Goal: Information Seeking & Learning: Learn about a topic

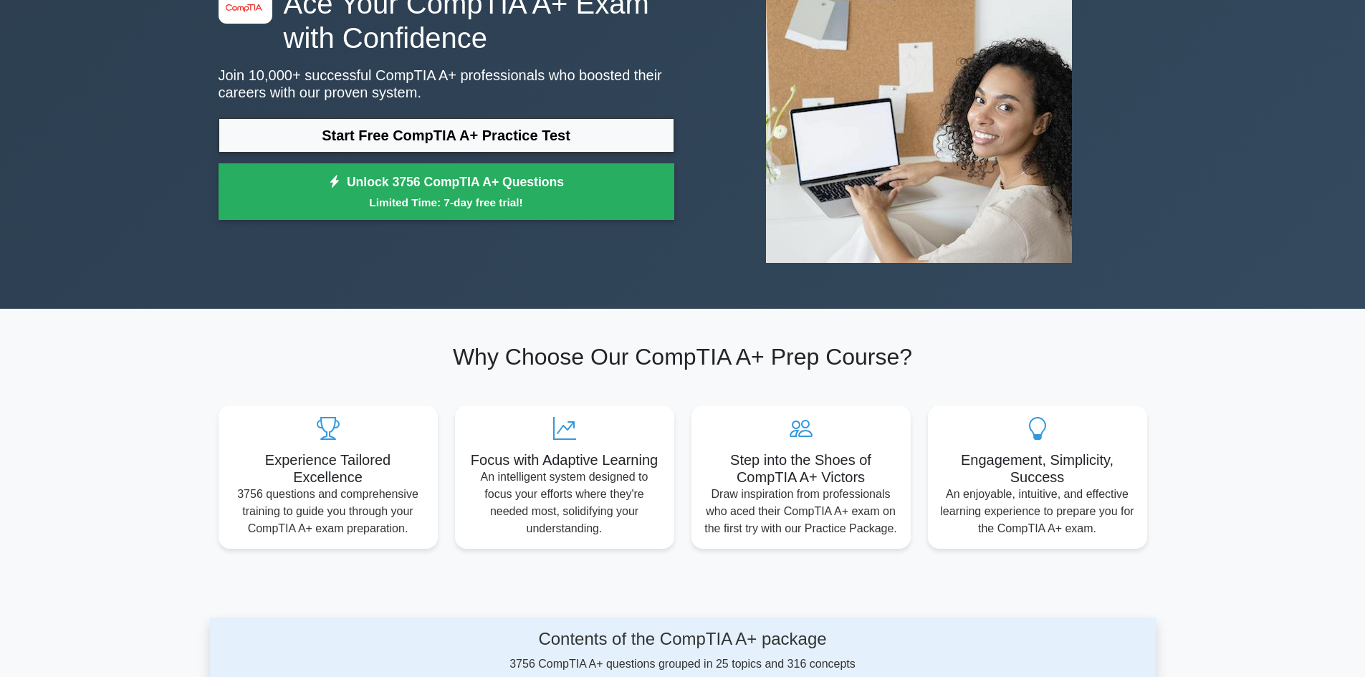
scroll to position [143, 0]
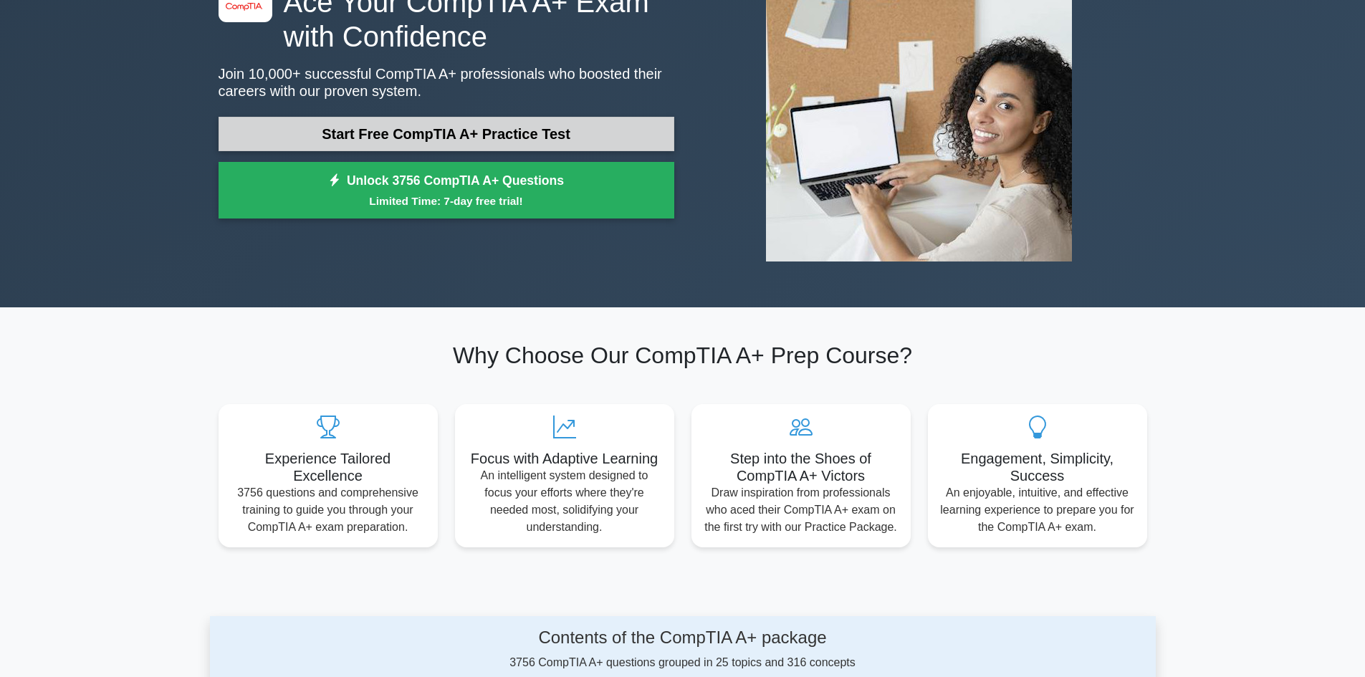
click at [576, 121] on link "Start Free CompTIA A+ Practice Test" at bounding box center [447, 134] width 456 height 34
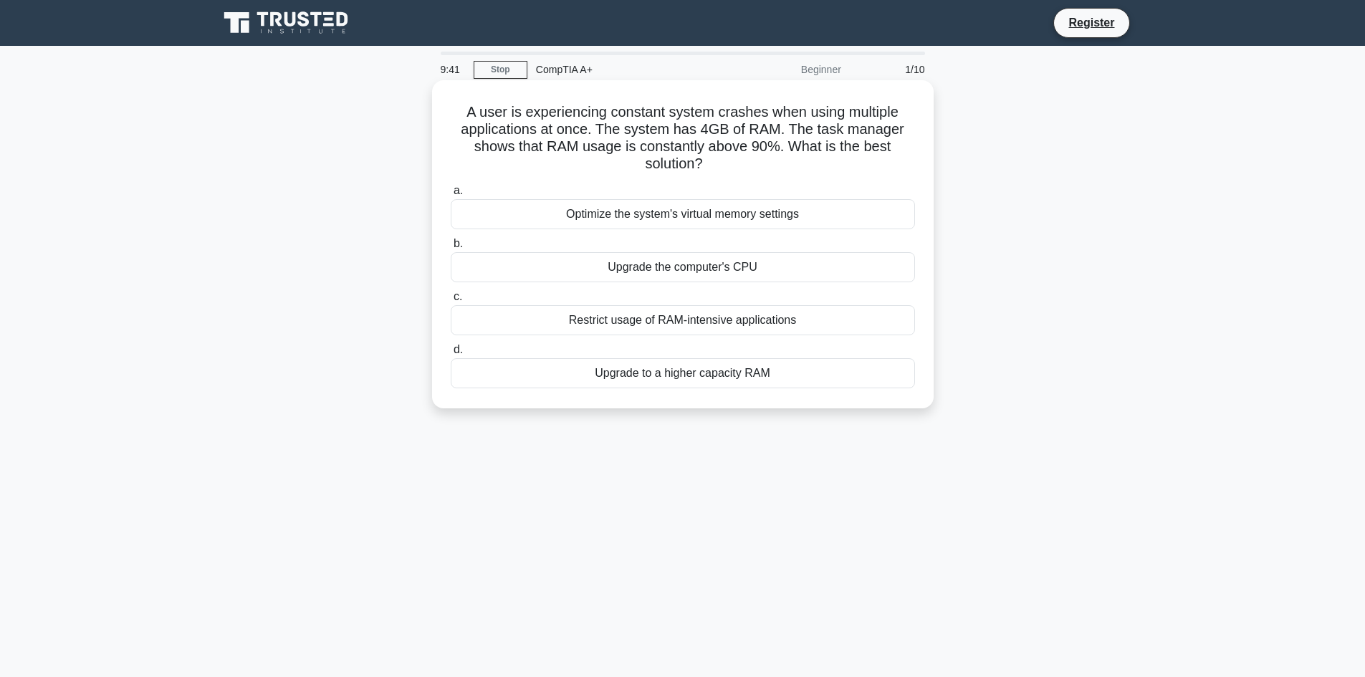
click at [737, 319] on div "Restrict usage of RAM-intensive applications" at bounding box center [683, 320] width 464 height 30
click at [451, 302] on input "c. Restrict usage of RAM-intensive applications" at bounding box center [451, 296] width 0 height 9
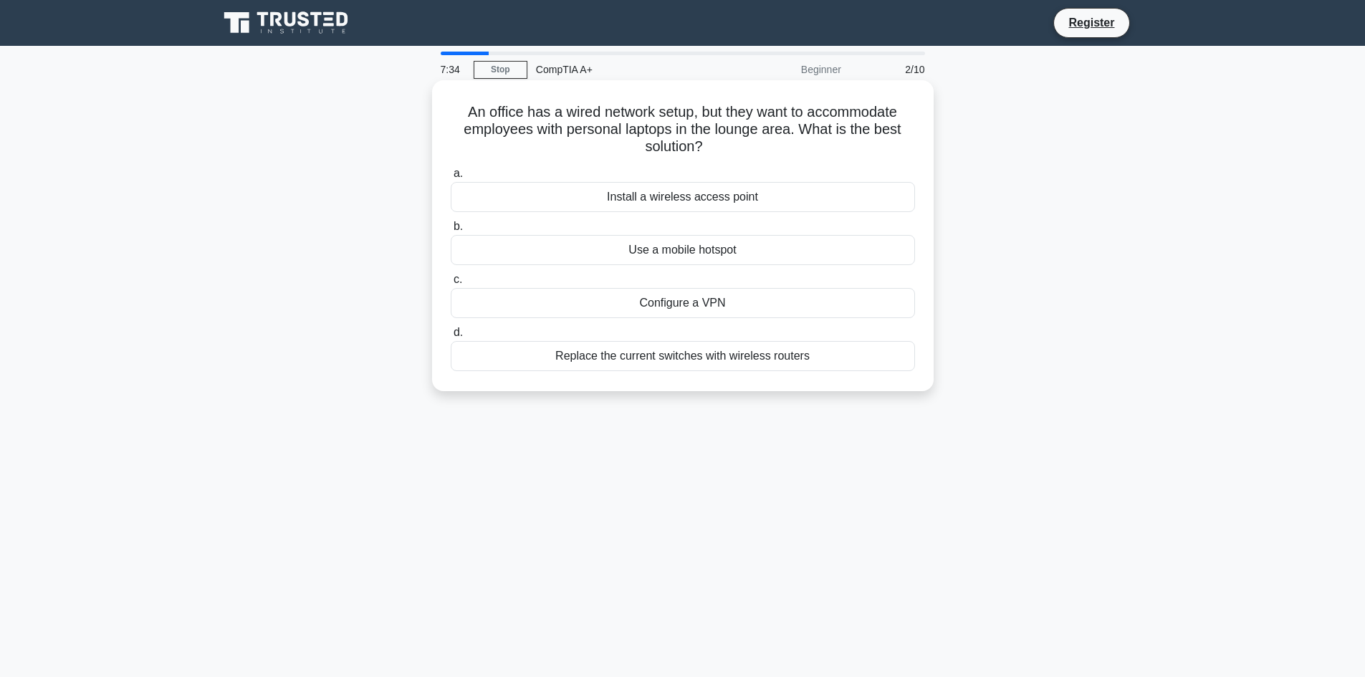
click at [669, 301] on div "Configure a VPN" at bounding box center [683, 303] width 464 height 30
click at [451, 285] on input "c. Configure a VPN" at bounding box center [451, 279] width 0 height 9
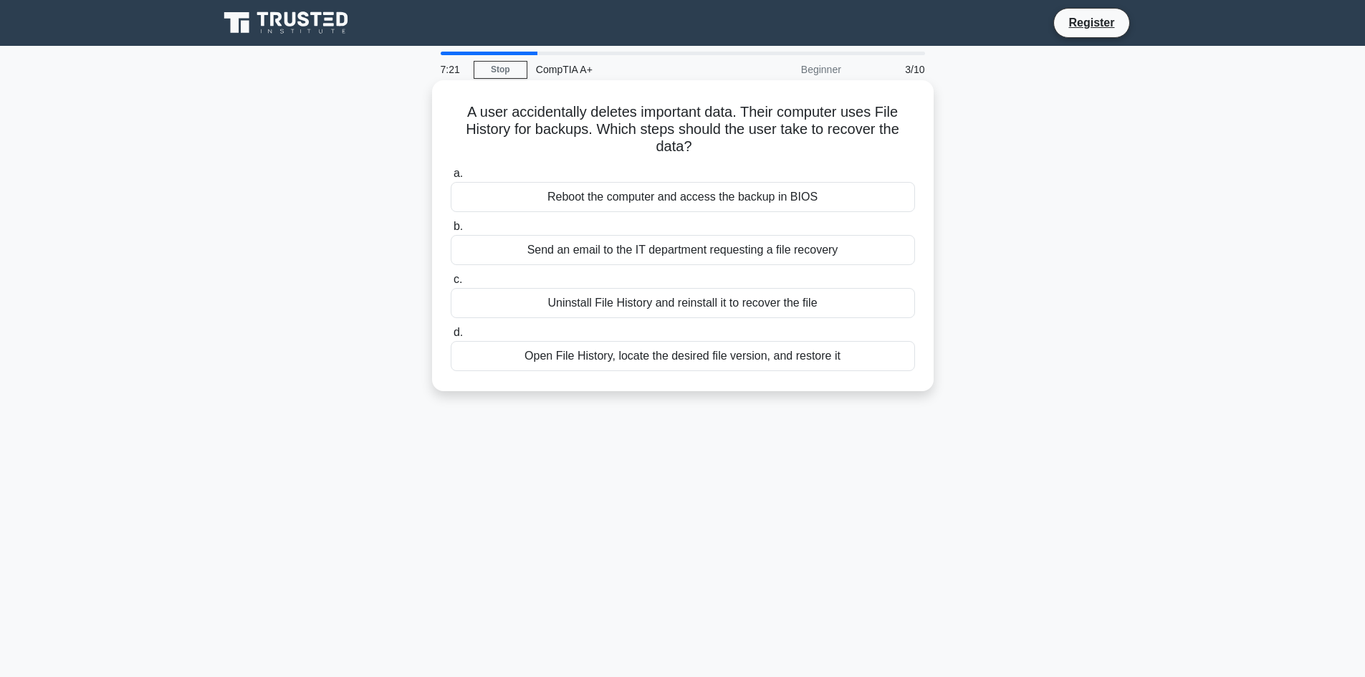
click at [682, 353] on div "Open File History, locate the desired file version, and restore it" at bounding box center [683, 356] width 464 height 30
click at [451, 338] on input "d. Open File History, locate the desired file version, and restore it" at bounding box center [451, 332] width 0 height 9
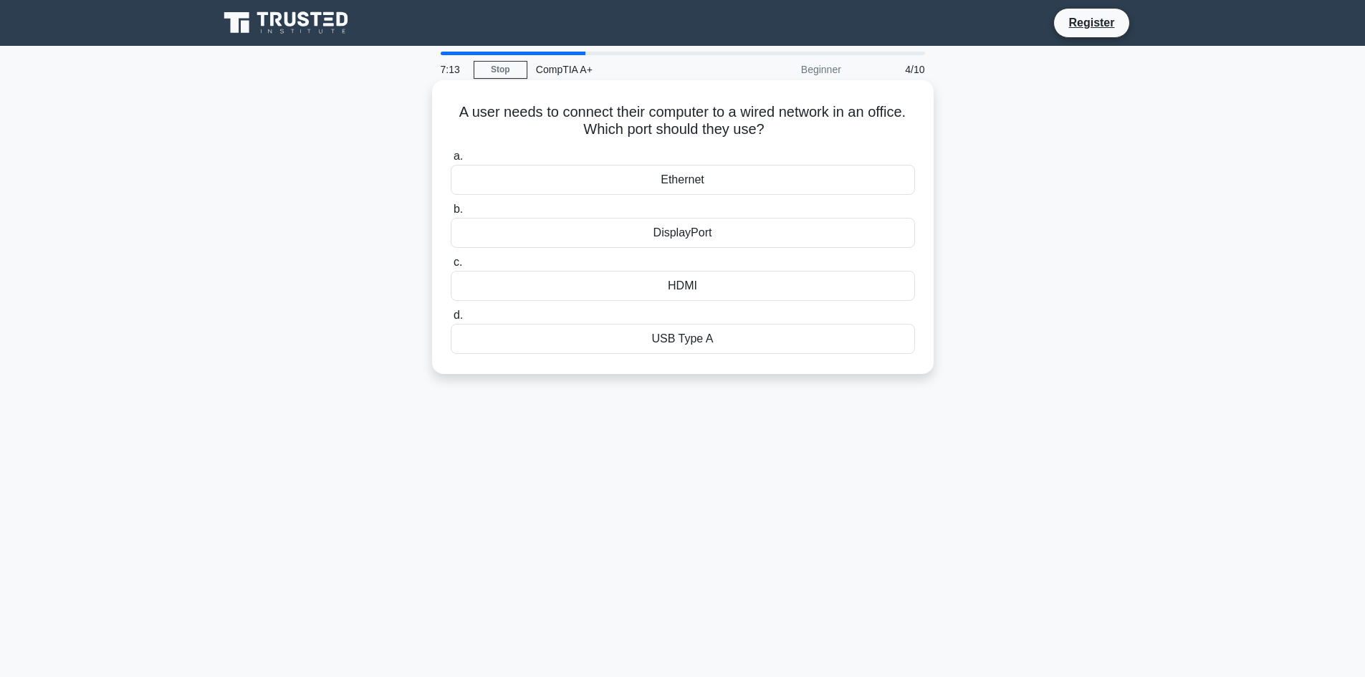
click at [780, 178] on div "Ethernet" at bounding box center [683, 180] width 464 height 30
click at [451, 161] on input "a. Ethernet" at bounding box center [451, 156] width 0 height 9
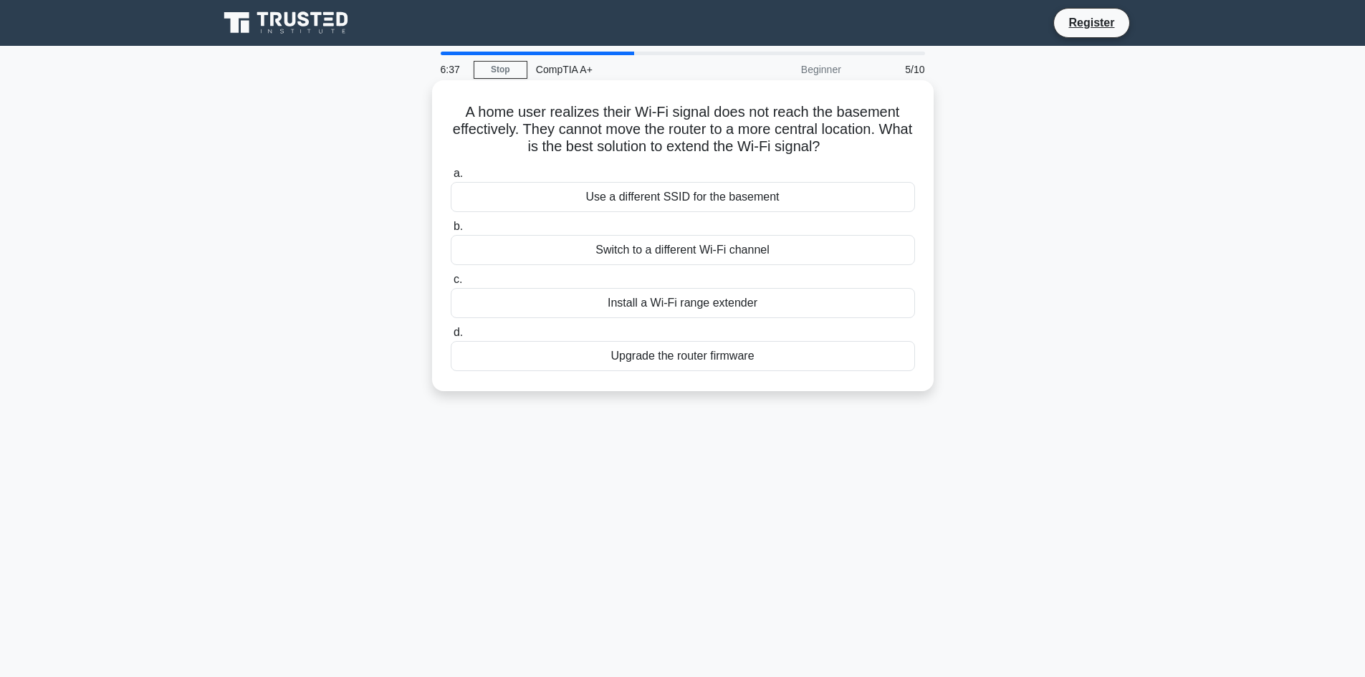
click at [698, 309] on div "Install a Wi-Fi range extender" at bounding box center [683, 303] width 464 height 30
click at [451, 285] on input "c. Install a Wi-Fi range extender" at bounding box center [451, 279] width 0 height 9
click at [733, 252] on div "Replace the faulty cable in the wall" at bounding box center [683, 250] width 464 height 30
click at [451, 231] on input "b. Replace the faulty cable in the wall" at bounding box center [451, 226] width 0 height 9
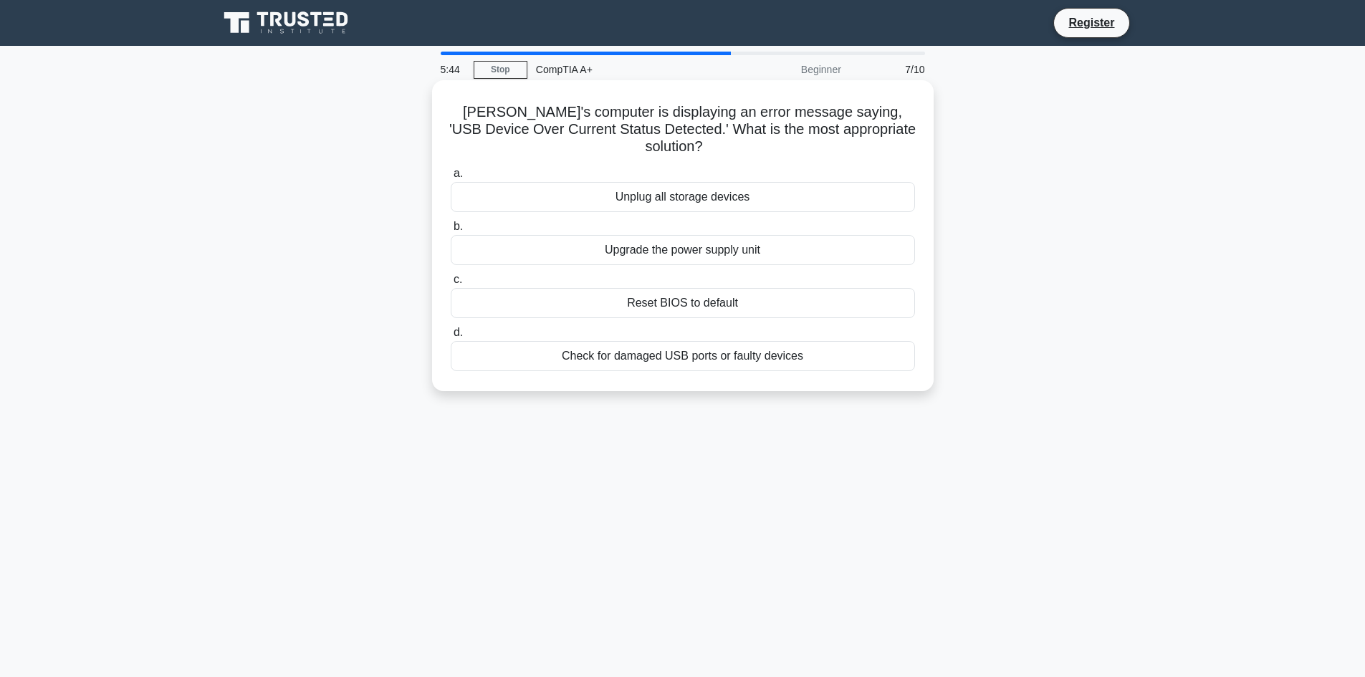
click at [727, 344] on div "Check for damaged USB ports or faulty devices" at bounding box center [683, 356] width 464 height 30
click at [451, 338] on input "d. Check for damaged USB ports or faulty devices" at bounding box center [451, 332] width 0 height 9
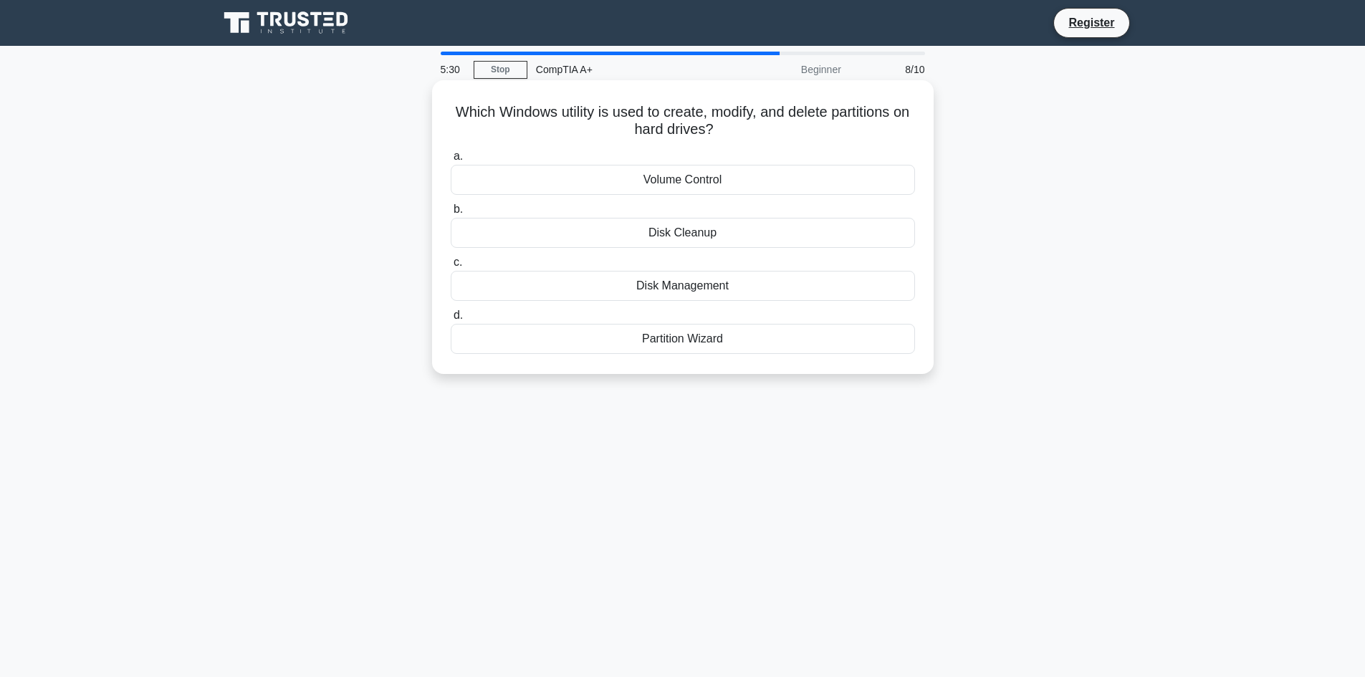
click at [802, 295] on div "Disk Management" at bounding box center [683, 286] width 464 height 30
click at [451, 267] on input "c. Disk Management" at bounding box center [451, 262] width 0 height 9
click at [832, 344] on div "Thunderbolt port" at bounding box center [683, 339] width 464 height 30
click at [451, 320] on input "d. Thunderbolt port" at bounding box center [451, 315] width 0 height 9
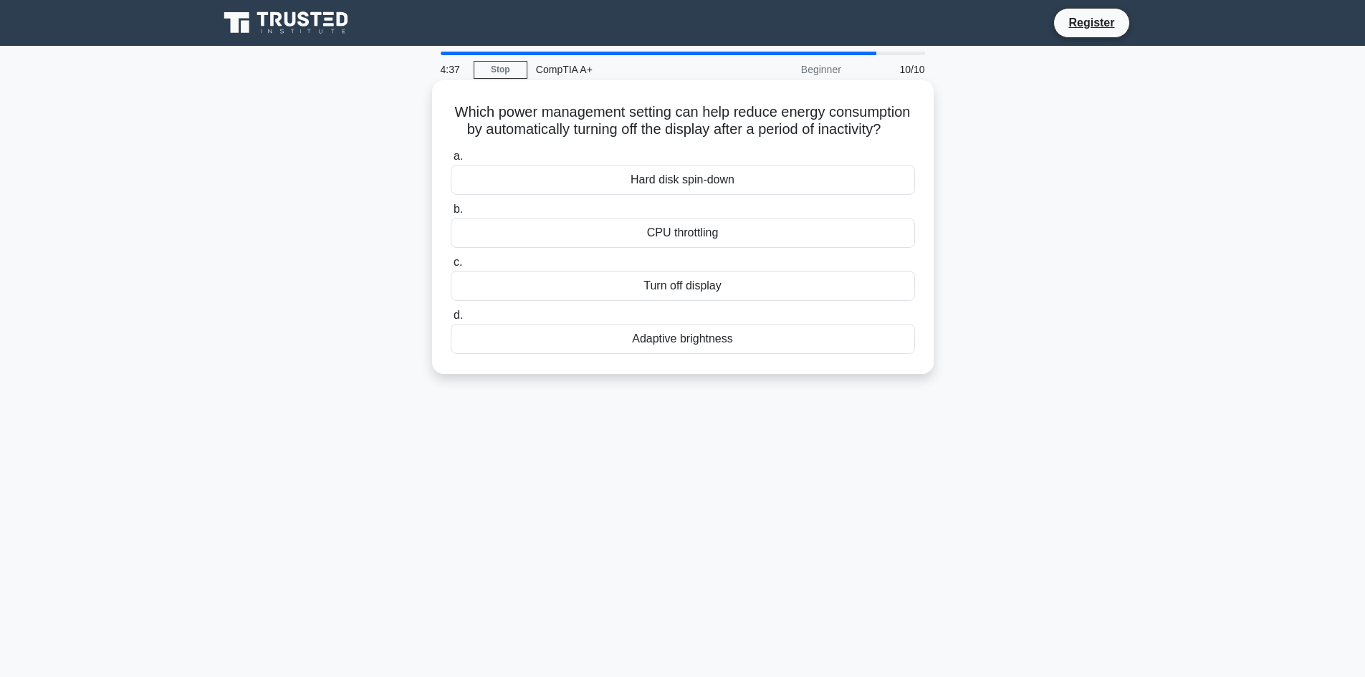
click at [702, 354] on div "Adaptive brightness" at bounding box center [683, 339] width 464 height 30
click at [451, 320] on input "d. Adaptive brightness" at bounding box center [451, 315] width 0 height 9
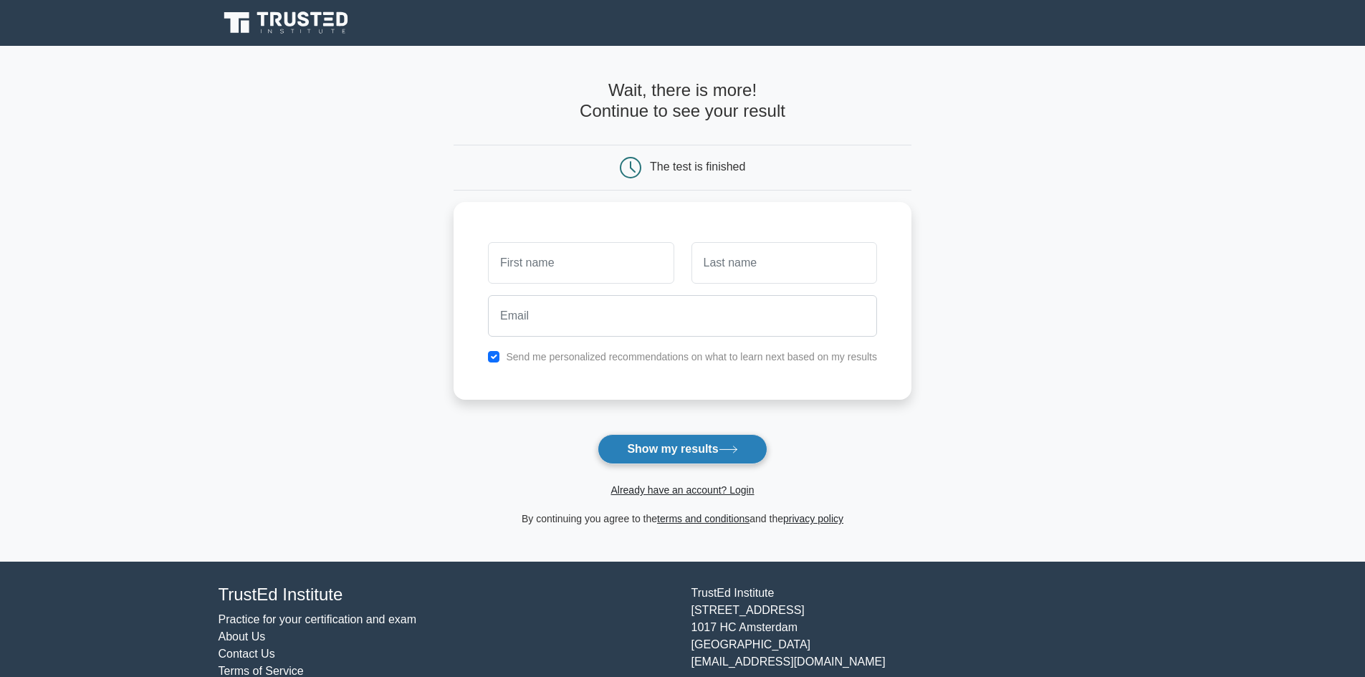
click at [669, 444] on button "Show my results" at bounding box center [682, 449] width 169 height 30
click at [539, 246] on input "text" at bounding box center [581, 260] width 186 height 42
type input "[PERSON_NAME]"
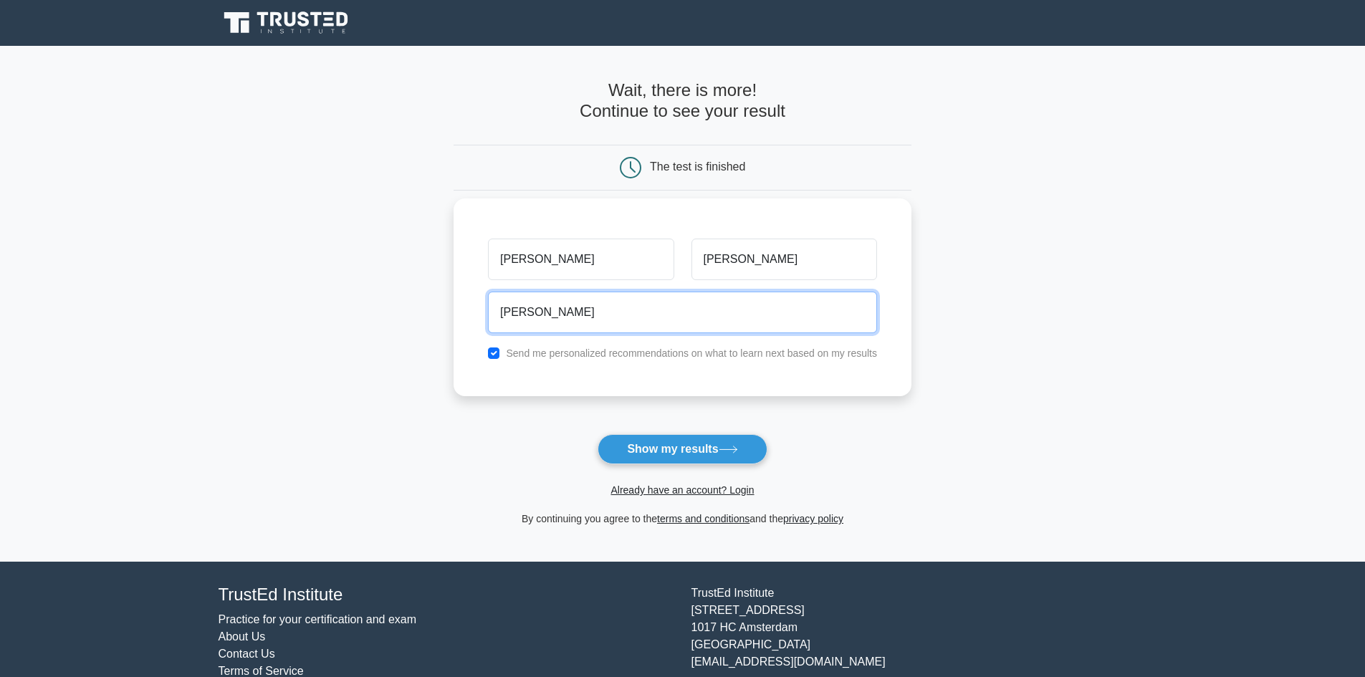
type input "[EMAIL_ADDRESS][DOMAIN_NAME]"
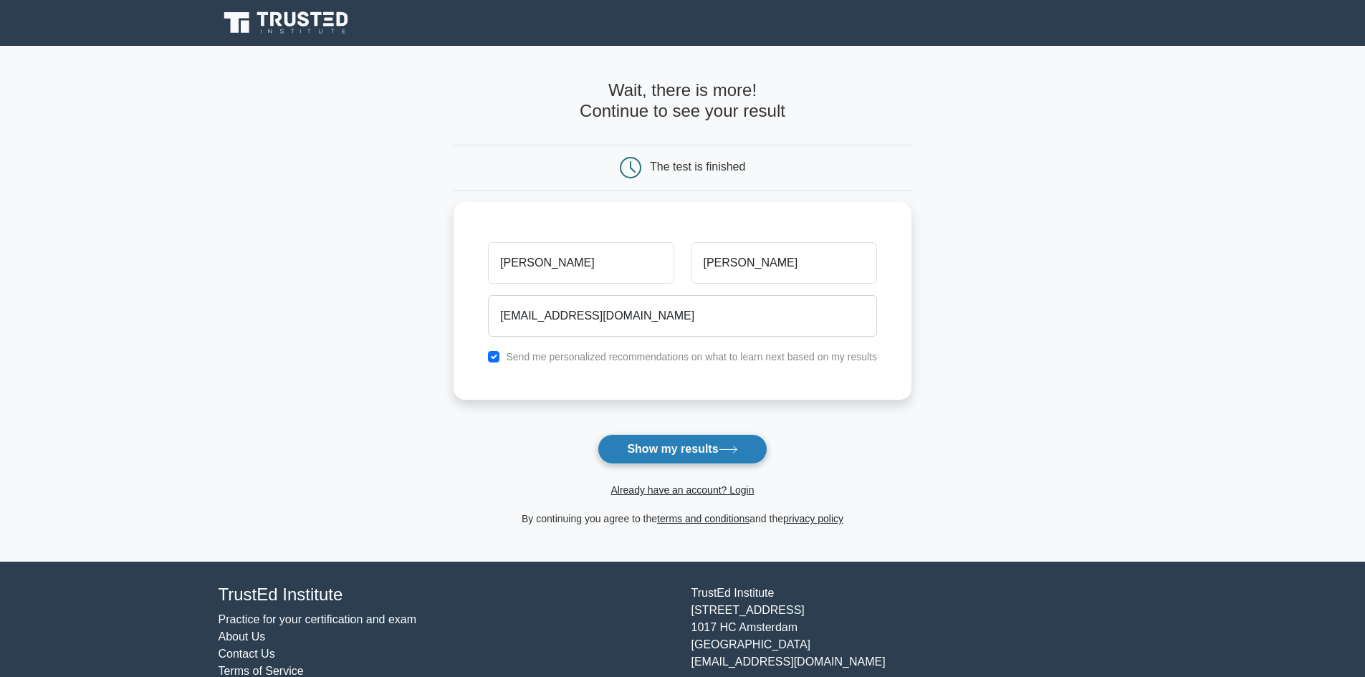
click at [703, 447] on button "Show my results" at bounding box center [682, 449] width 169 height 30
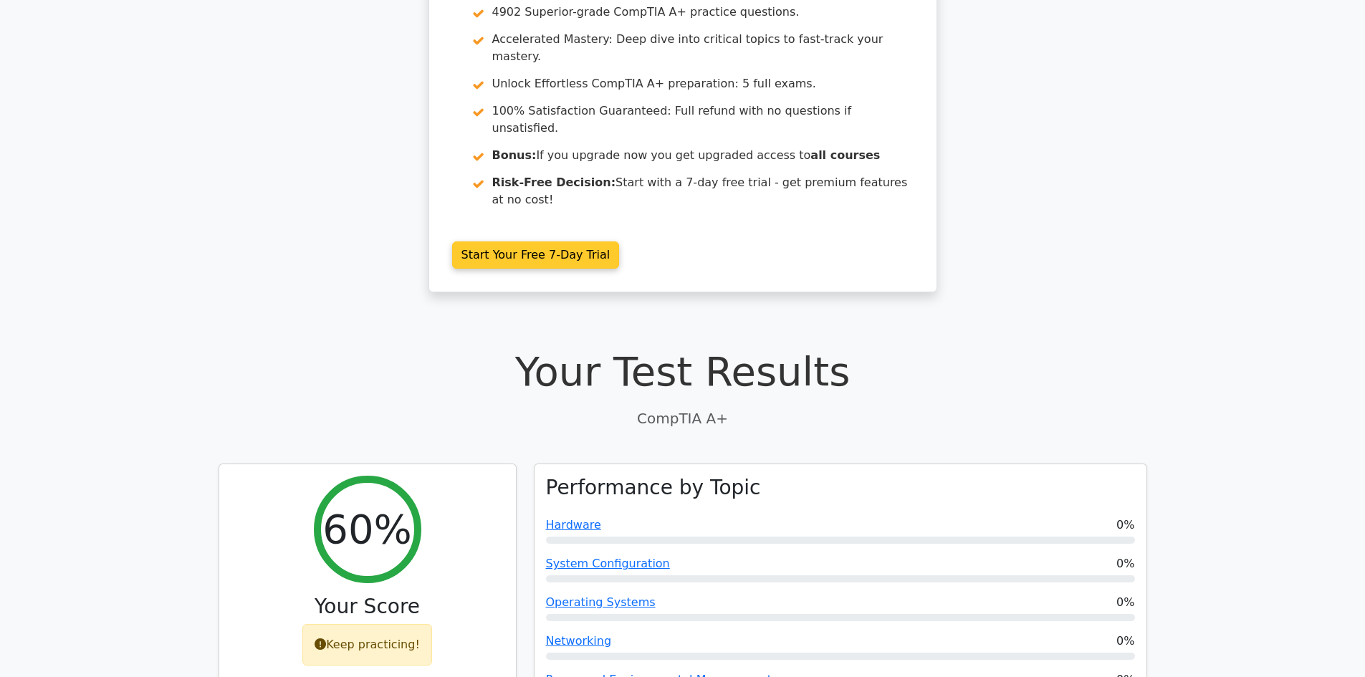
scroll to position [143, 0]
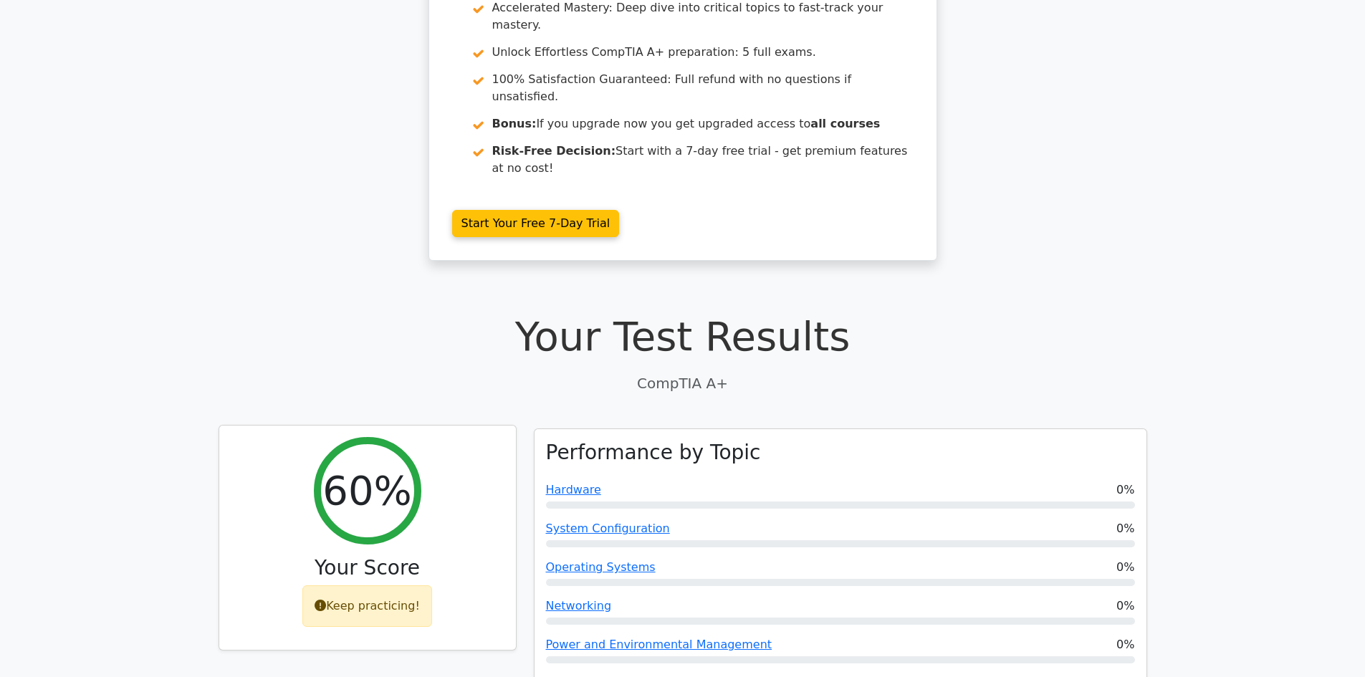
click at [376, 467] on h2 "60%" at bounding box center [367, 491] width 89 height 48
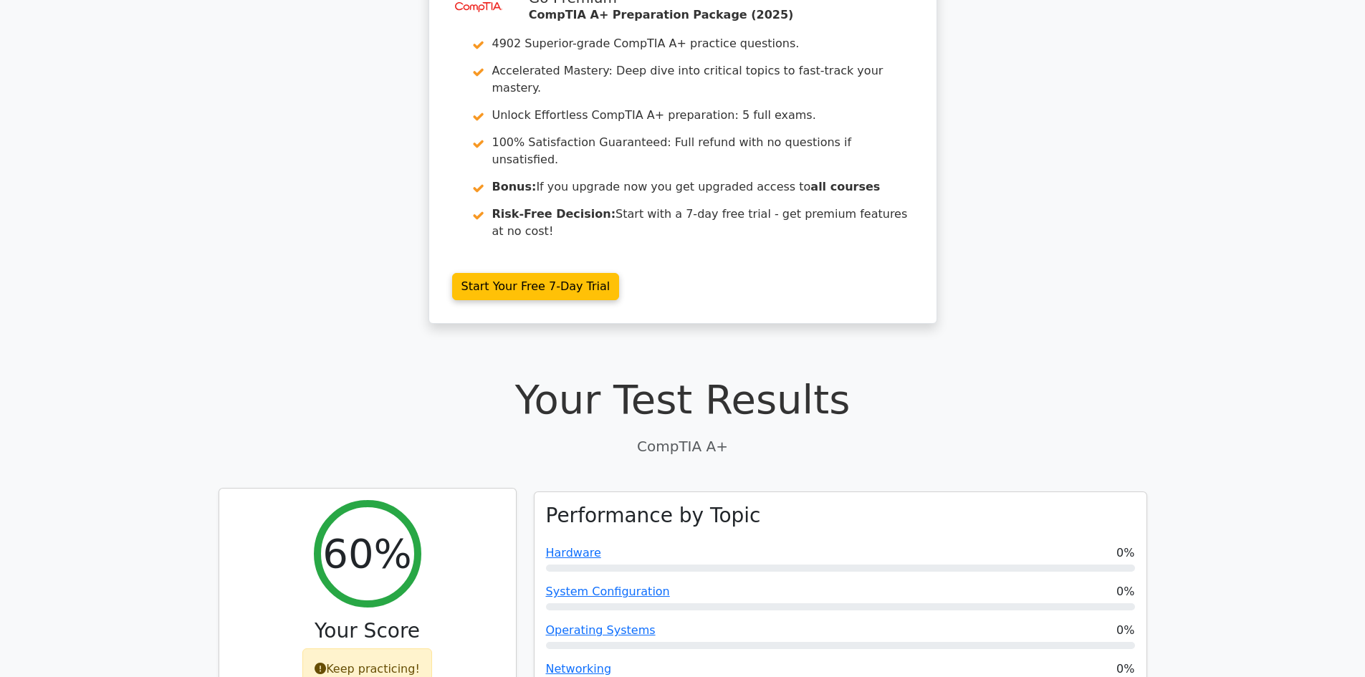
scroll to position [215, 0]
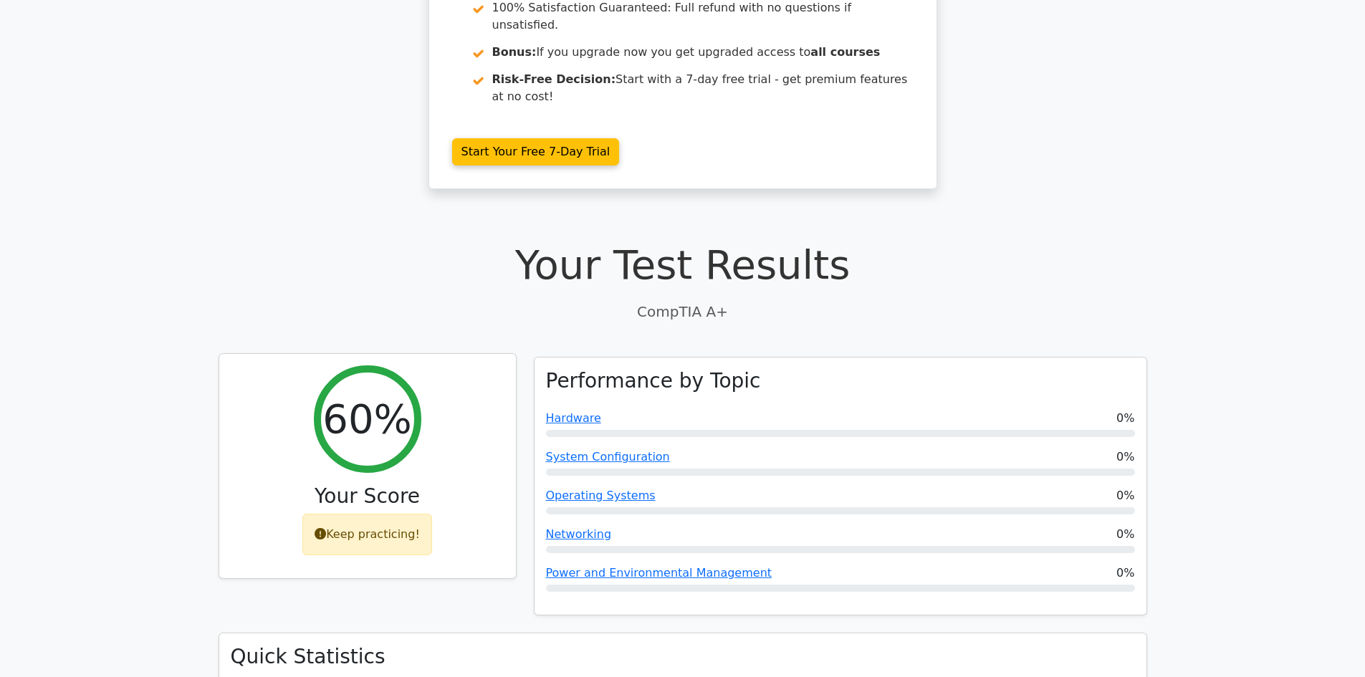
click at [381, 514] on div "Keep practicing!" at bounding box center [367, 535] width 130 height 42
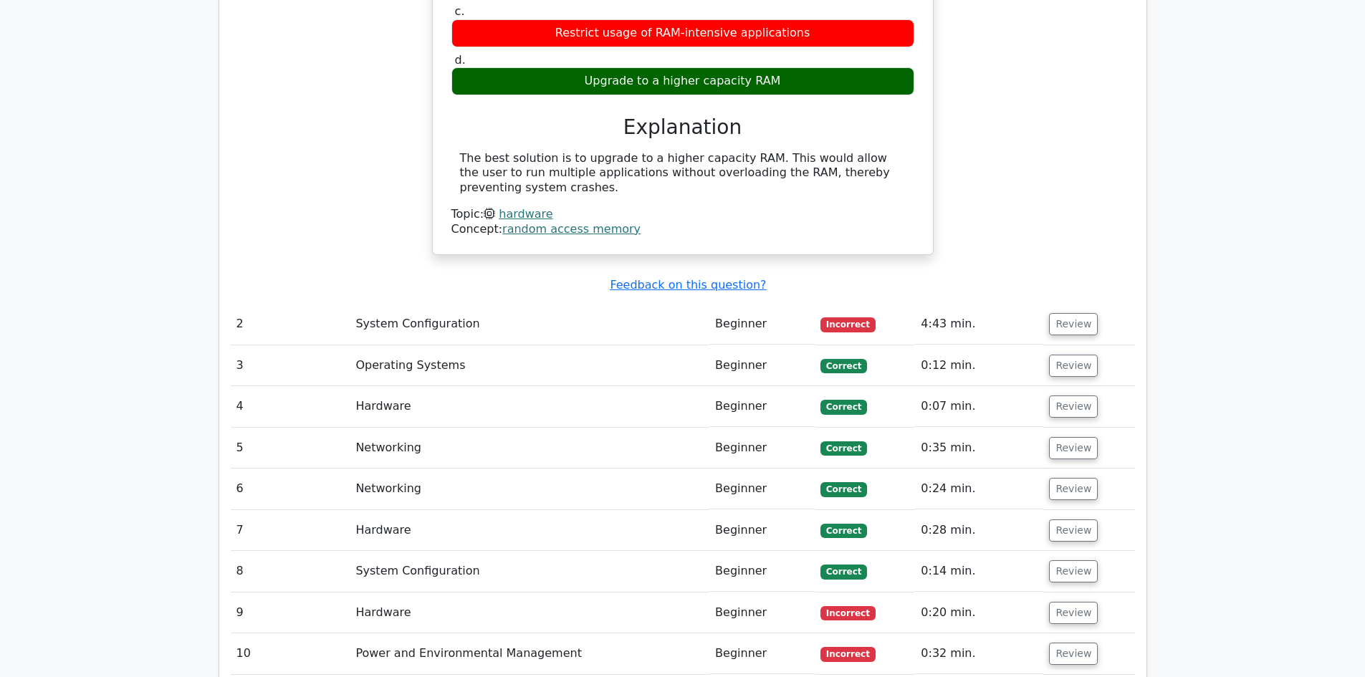
scroll to position [1362, 0]
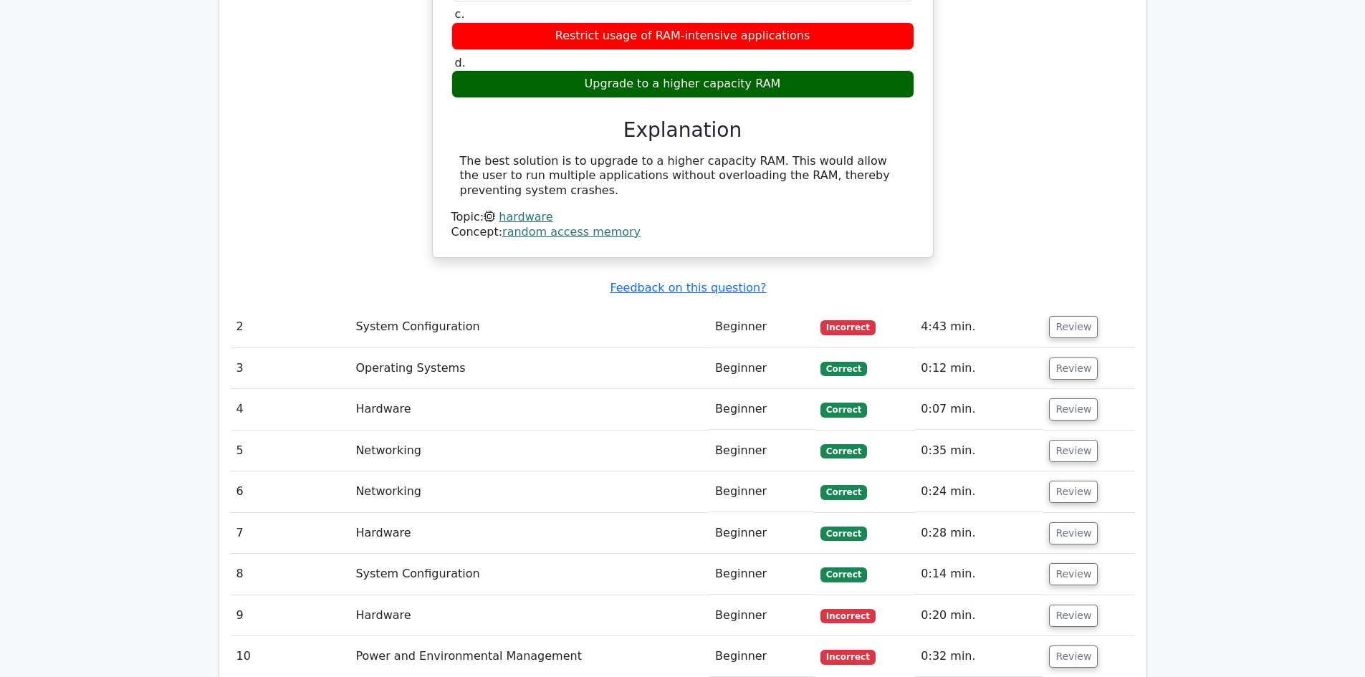
click at [406, 307] on td "System Configuration" at bounding box center [530, 327] width 360 height 41
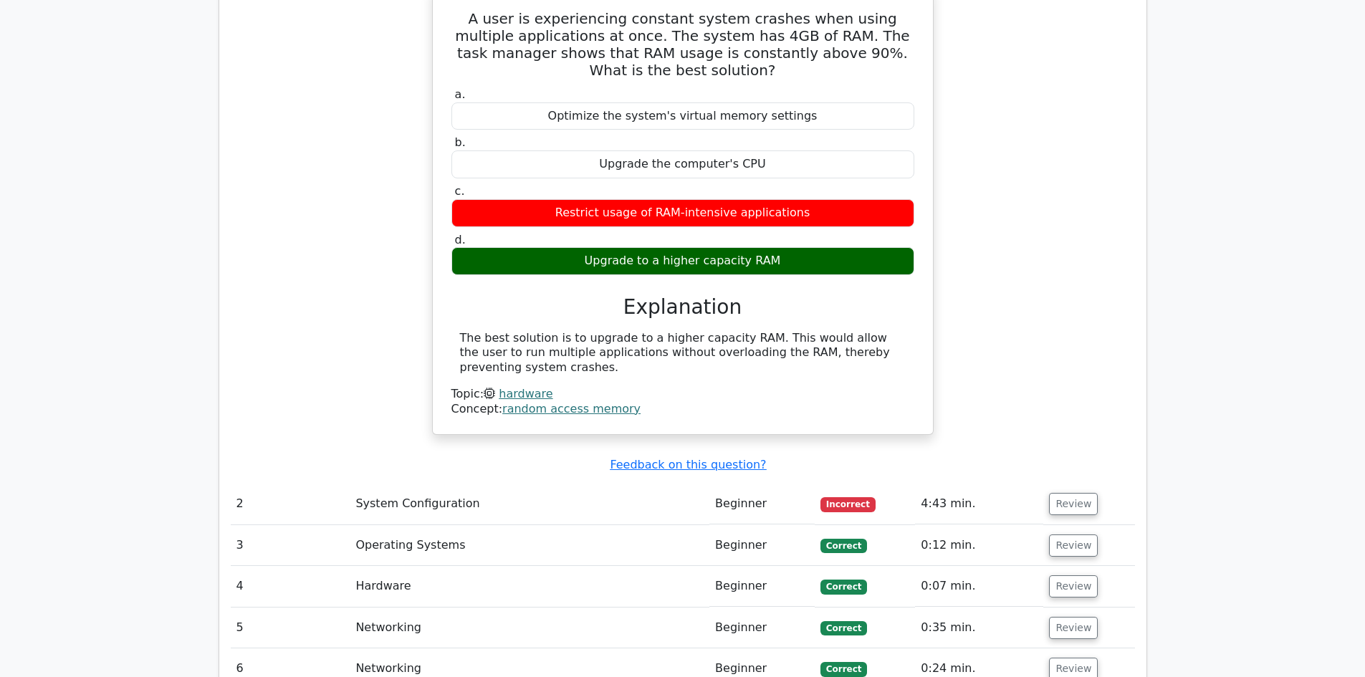
scroll to position [1218, 0]
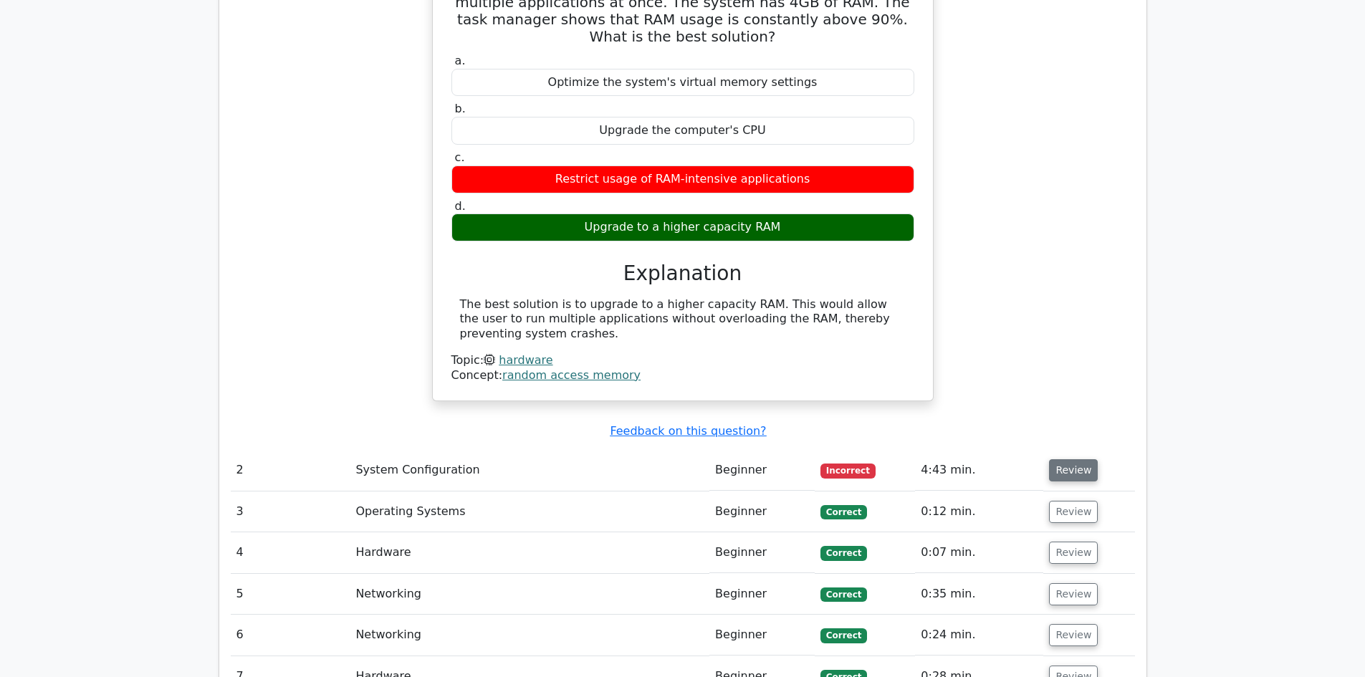
click at [1066, 459] on button "Review" at bounding box center [1073, 470] width 49 height 22
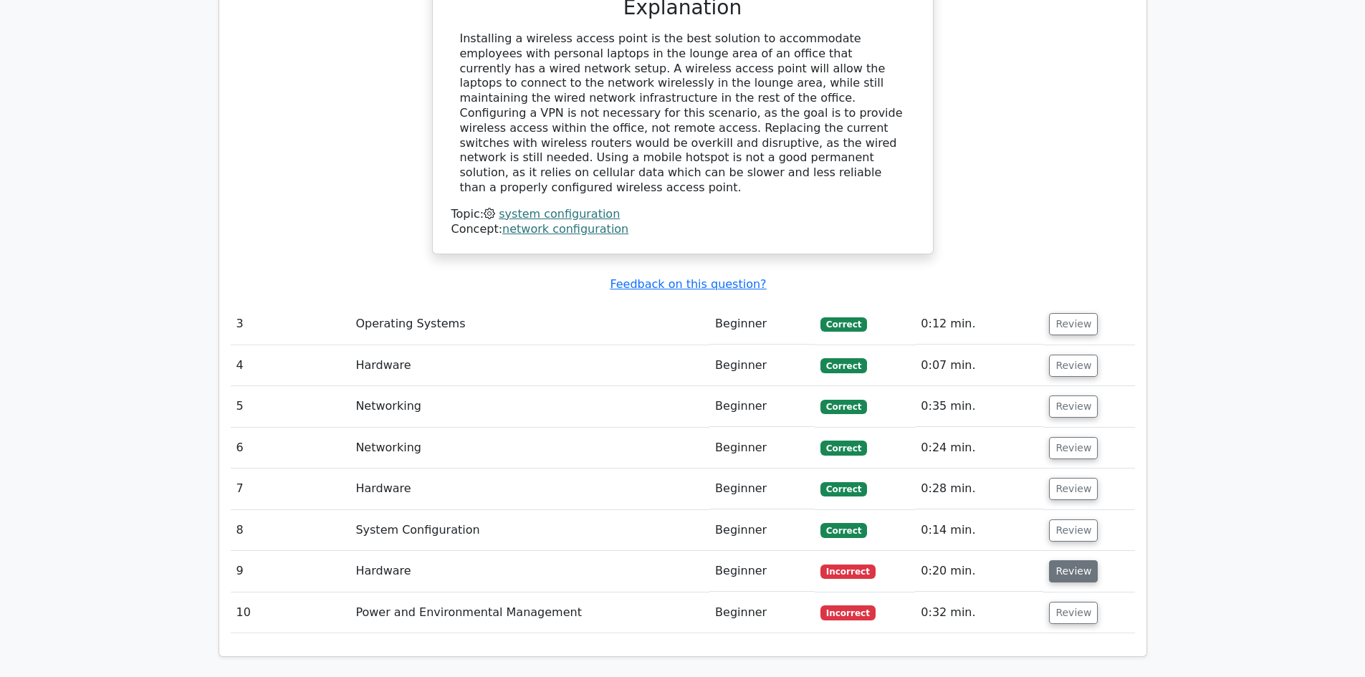
scroll to position [2007, 0]
click at [1055, 560] on button "Review" at bounding box center [1073, 571] width 49 height 22
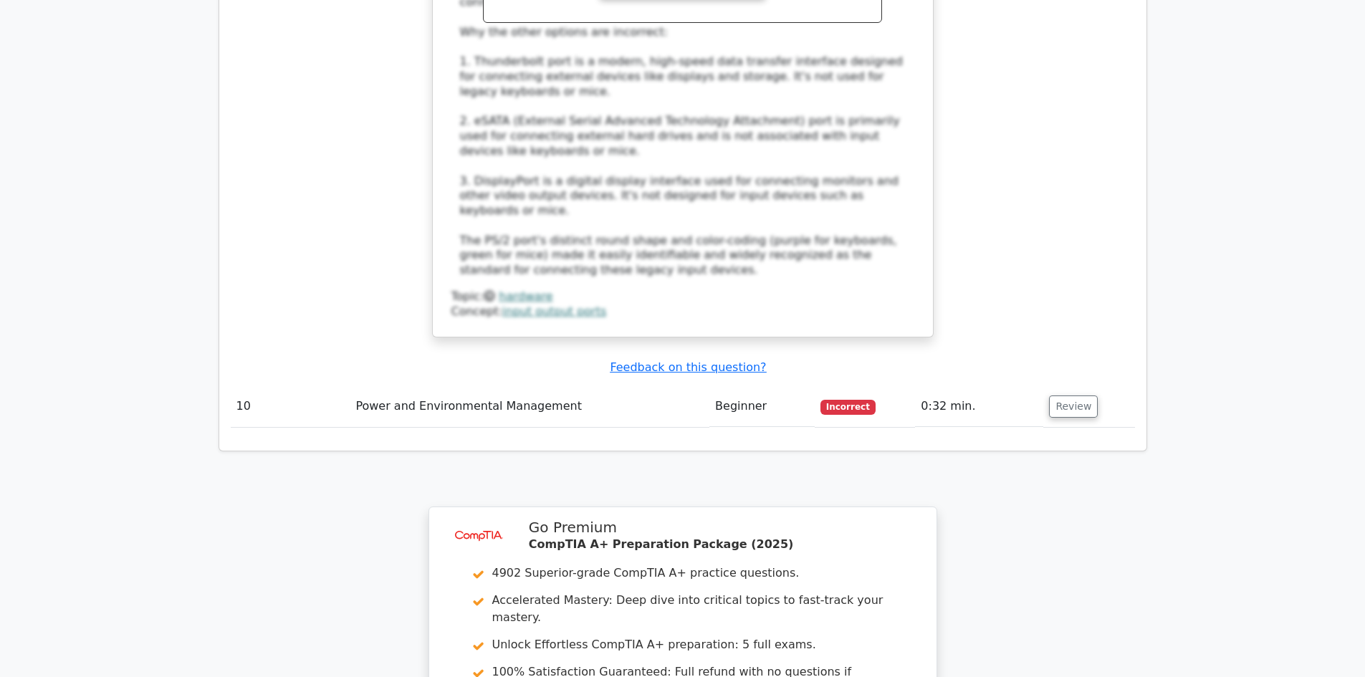
scroll to position [2911, 0]
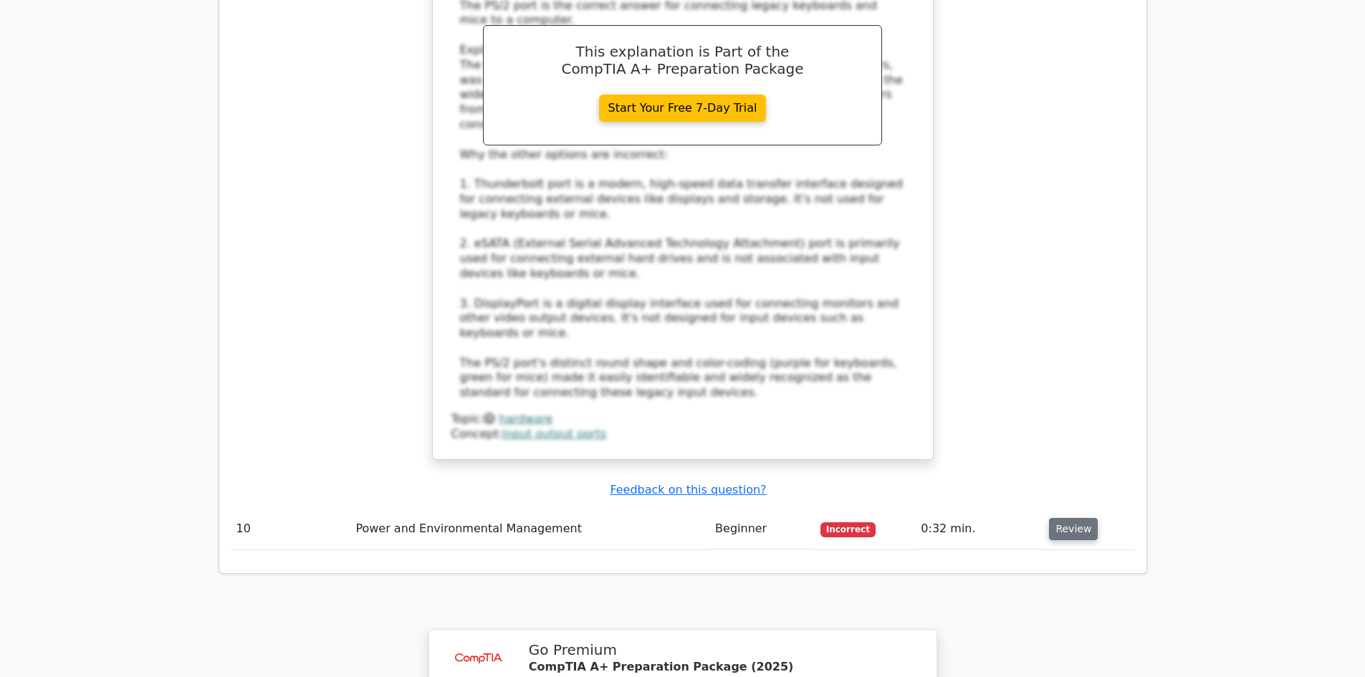
click at [1065, 518] on button "Review" at bounding box center [1073, 529] width 49 height 22
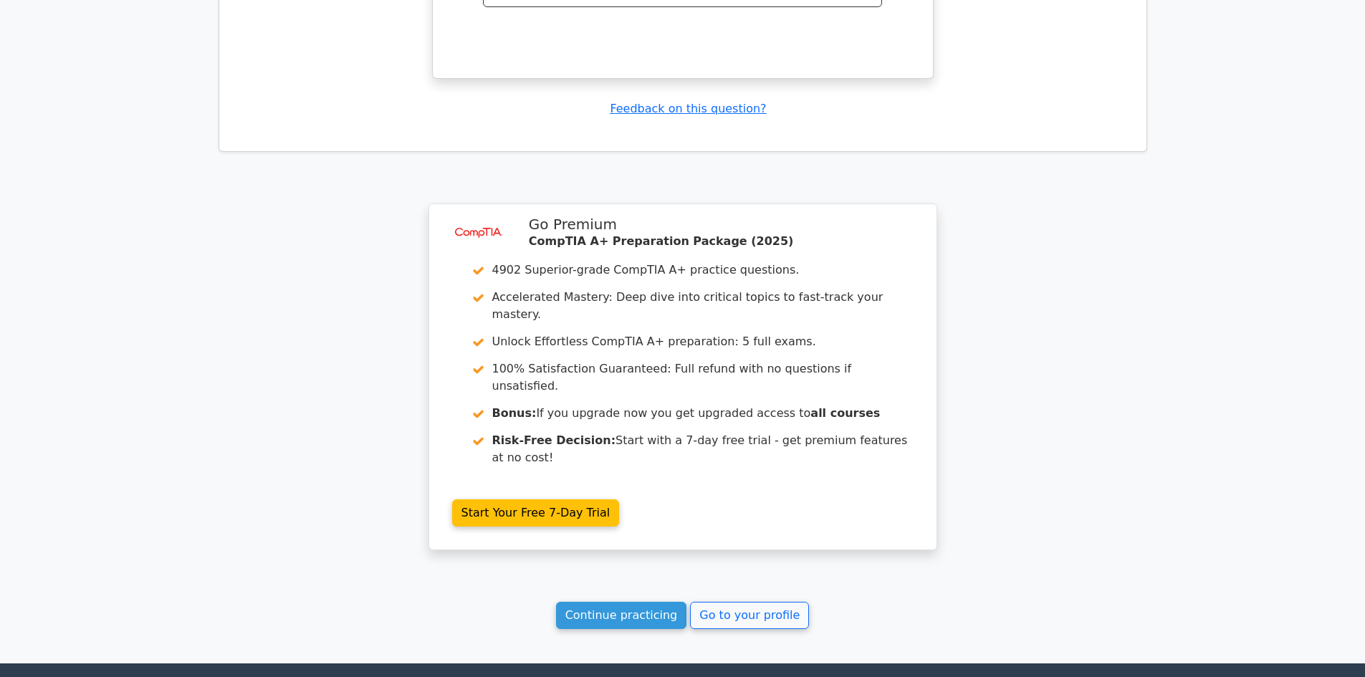
scroll to position [3935, 0]
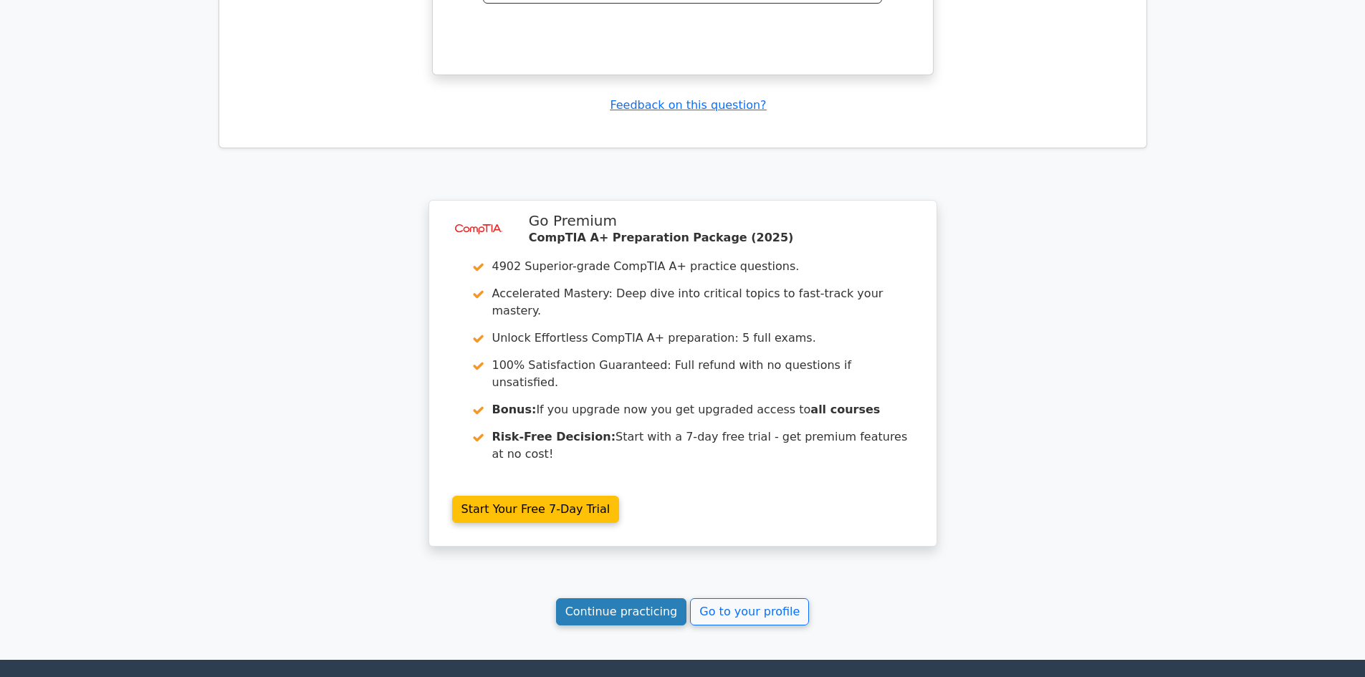
click at [638, 598] on link "Continue practicing" at bounding box center [621, 611] width 131 height 27
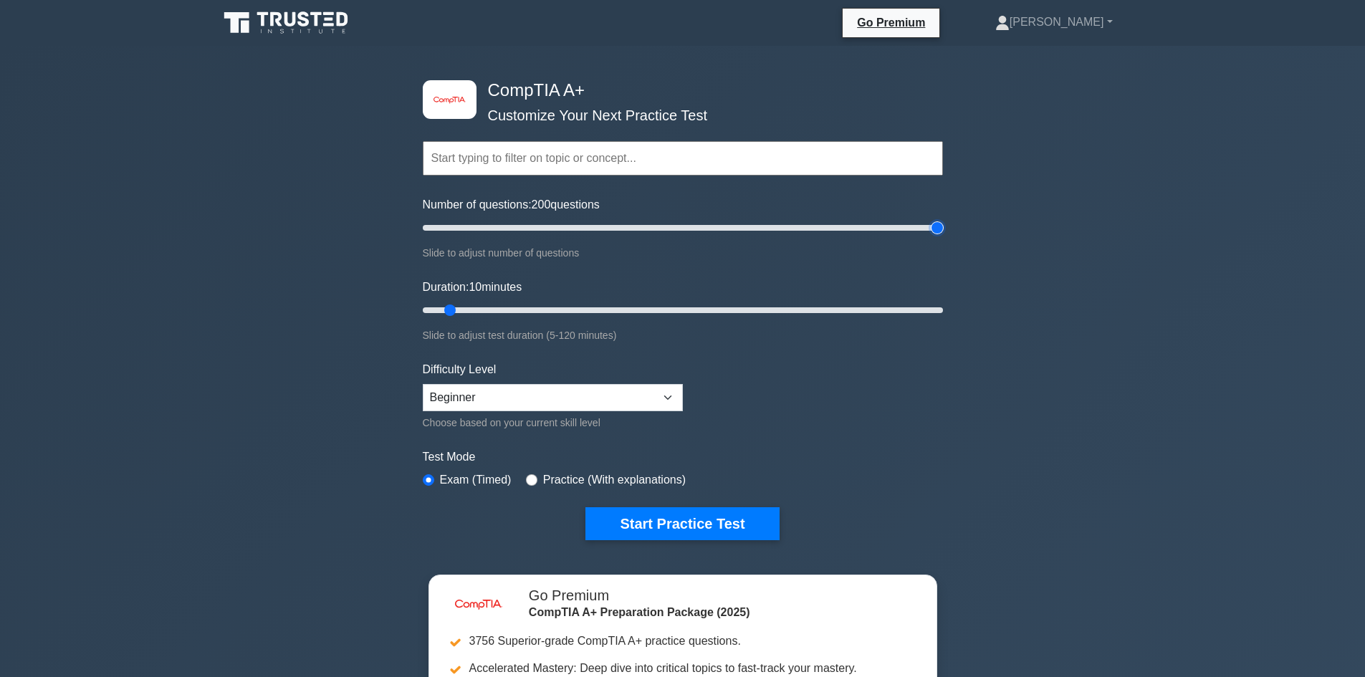
drag, startPoint x: 444, startPoint y: 231, endPoint x: 1032, endPoint y: 243, distance: 588.5
type input "200"
click at [943, 237] on input "Number of questions: 200 questions" at bounding box center [683, 227] width 520 height 17
drag, startPoint x: 447, startPoint y: 306, endPoint x: 1135, endPoint y: 309, distance: 687.3
type input "120"
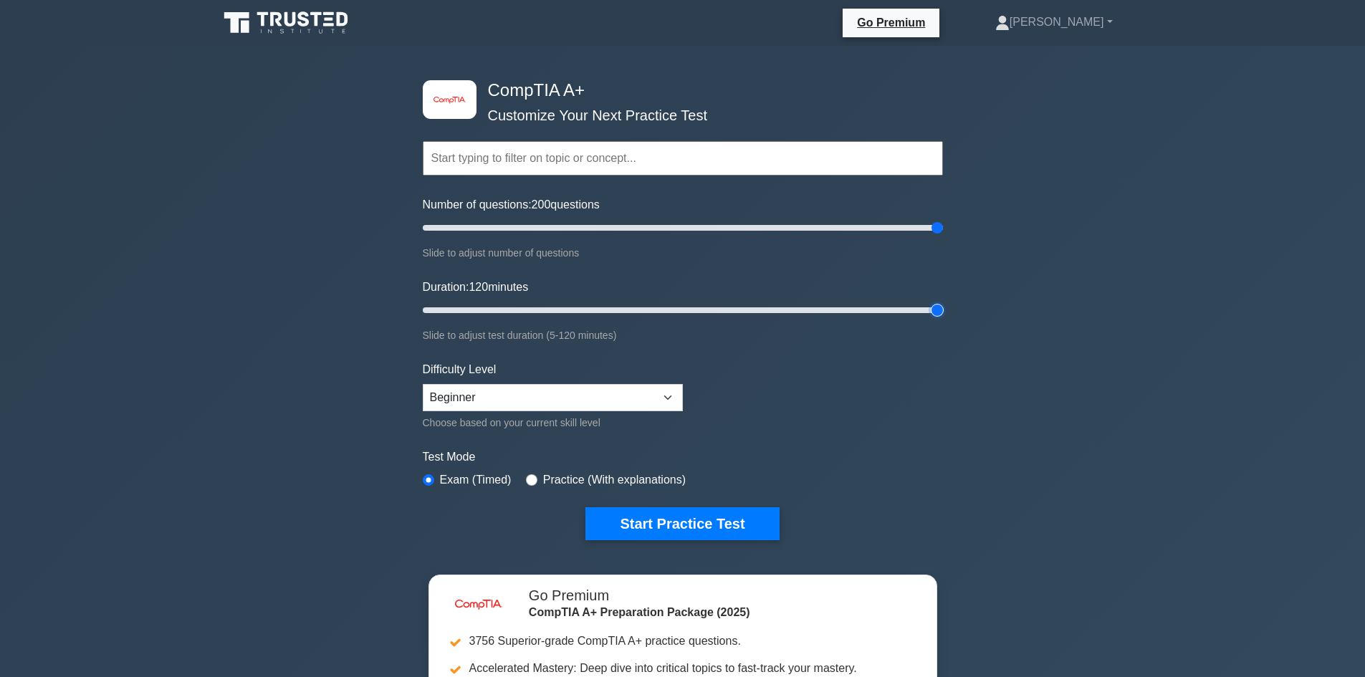
click at [943, 309] on input "Duration: 120 minutes" at bounding box center [683, 310] width 520 height 17
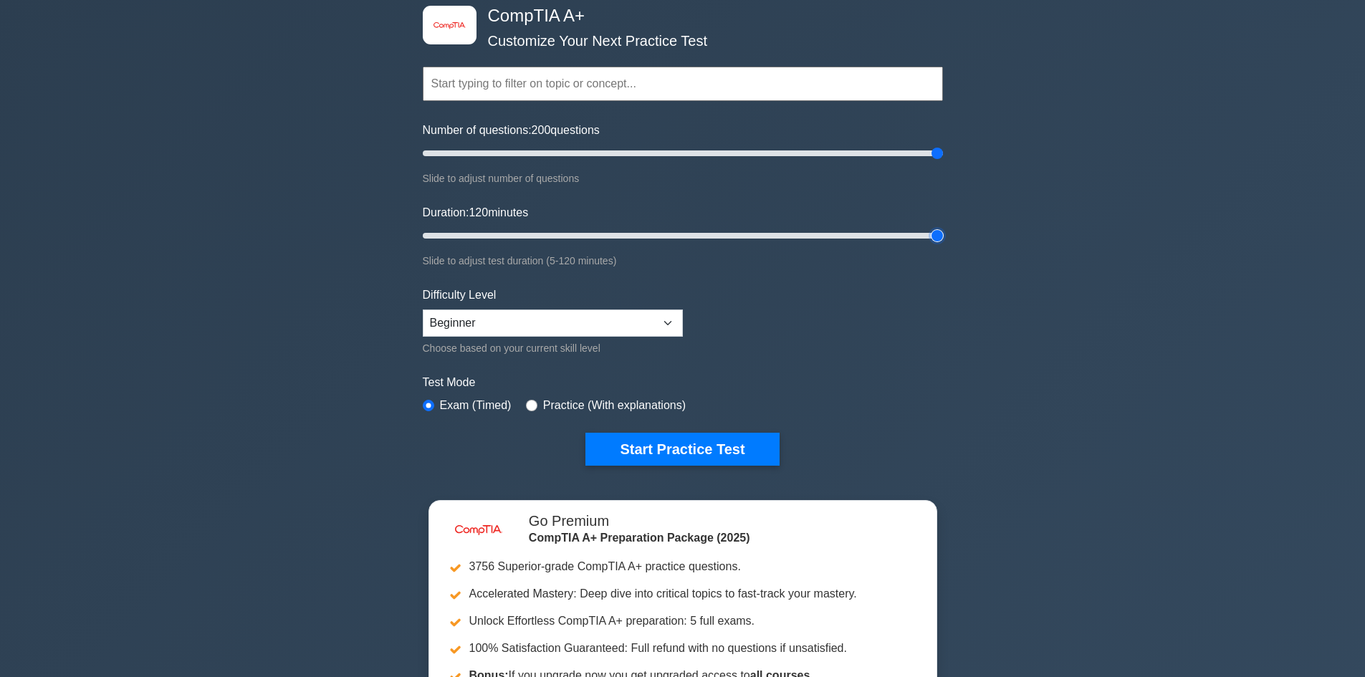
scroll to position [143, 0]
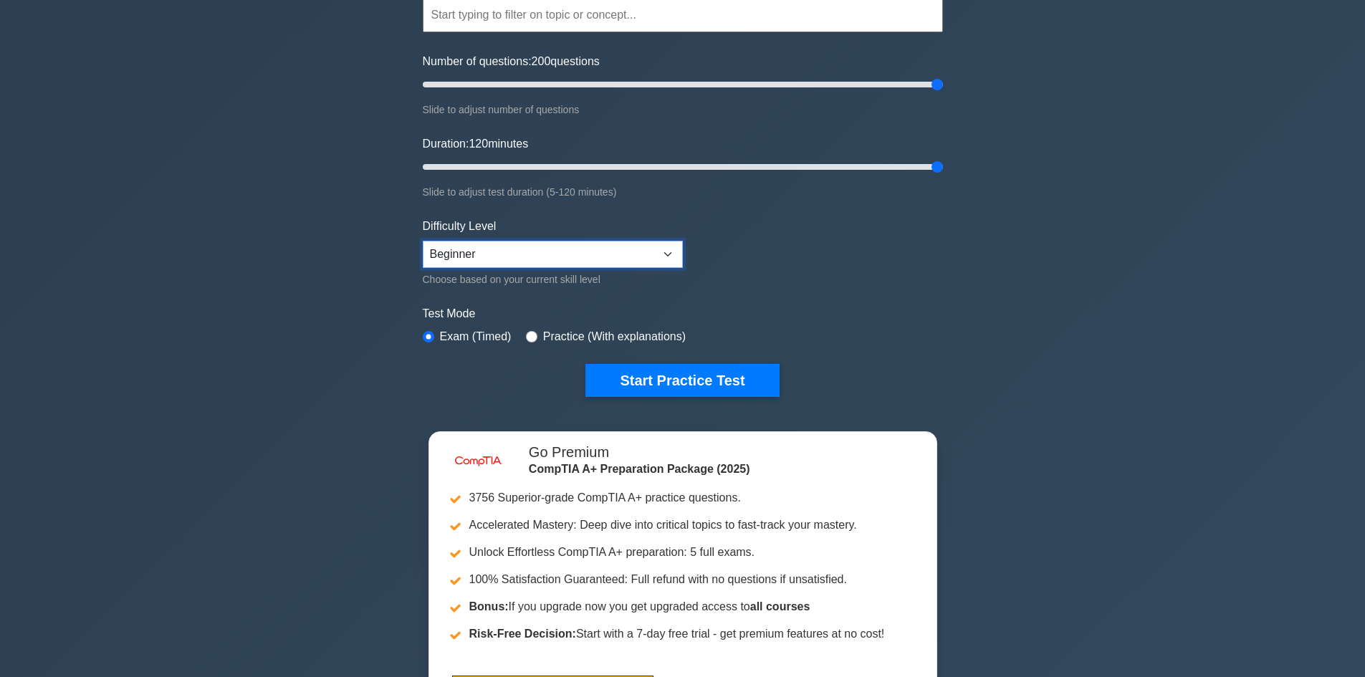
click at [671, 257] on select "Beginner Intermediate Expert" at bounding box center [553, 254] width 260 height 27
select select "intermediate"
click at [423, 241] on select "Beginner Intermediate Expert" at bounding box center [553, 254] width 260 height 27
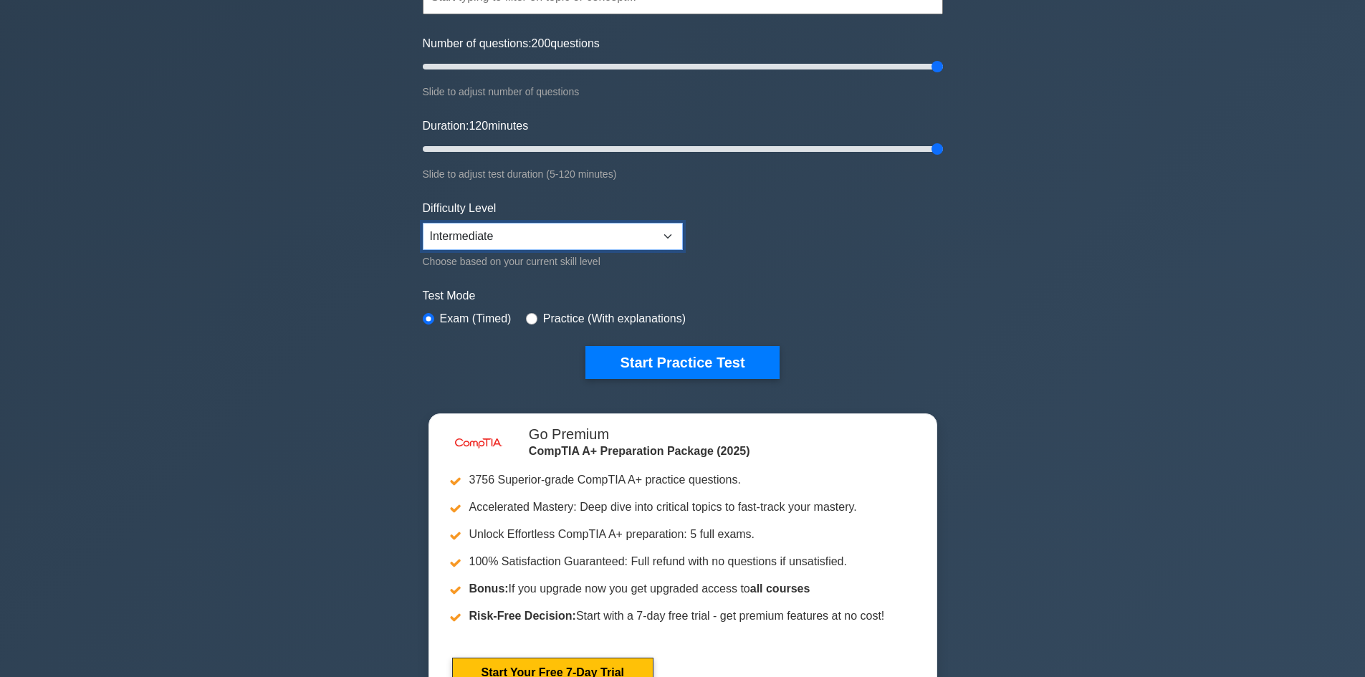
scroll to position [215, 0]
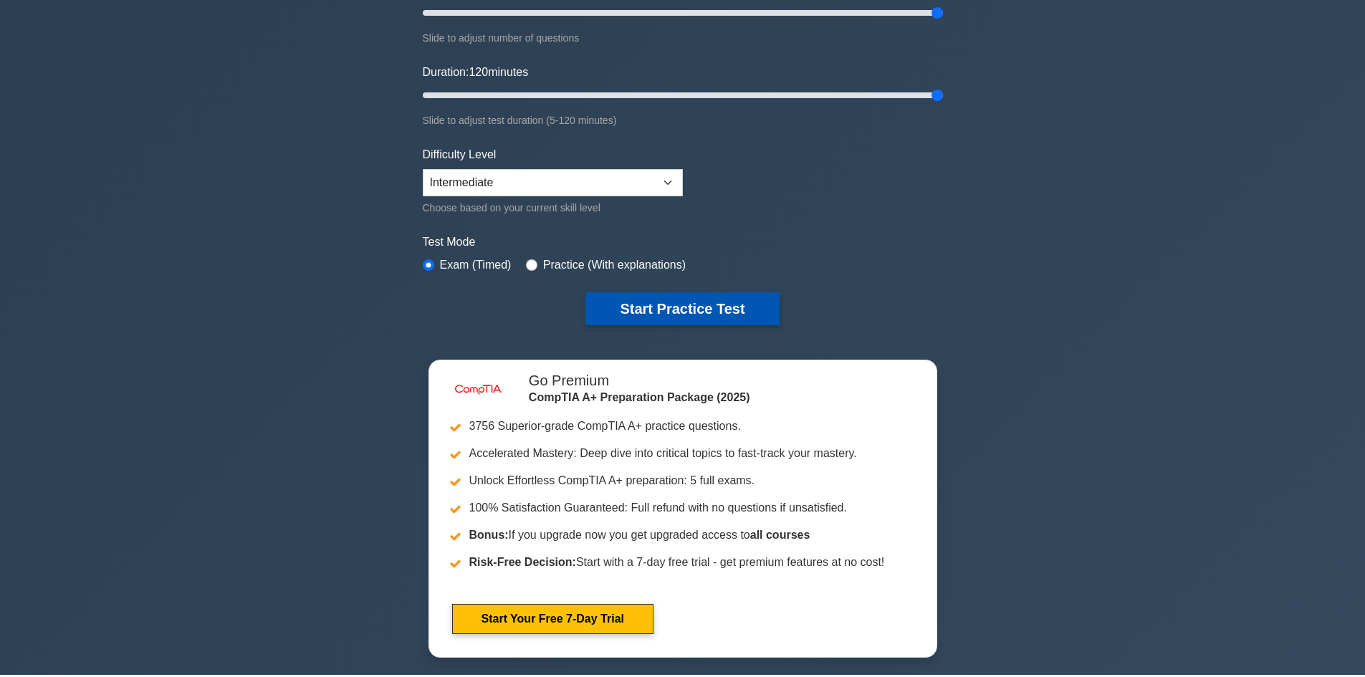
click at [680, 300] on button "Start Practice Test" at bounding box center [683, 308] width 194 height 33
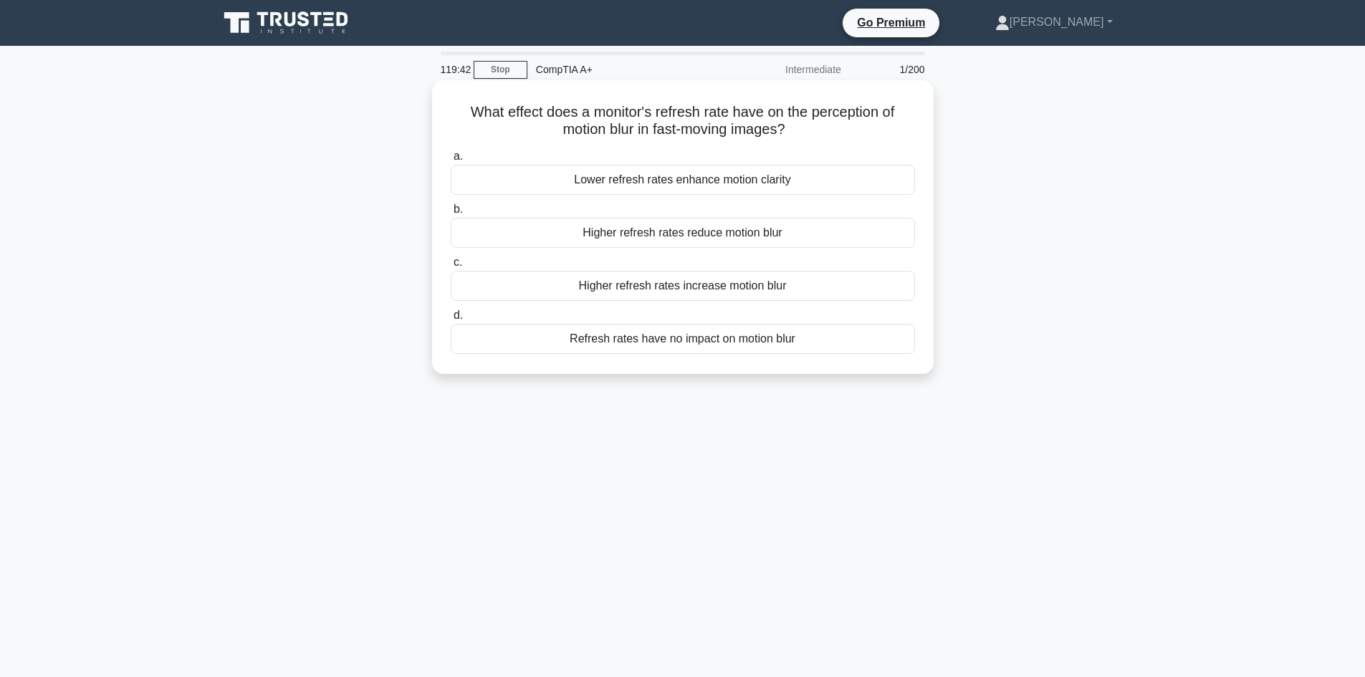
click at [725, 234] on div "Higher refresh rates reduce motion blur" at bounding box center [683, 233] width 464 height 30
click at [451, 214] on input "b. Higher refresh rates reduce motion blur" at bounding box center [451, 209] width 0 height 9
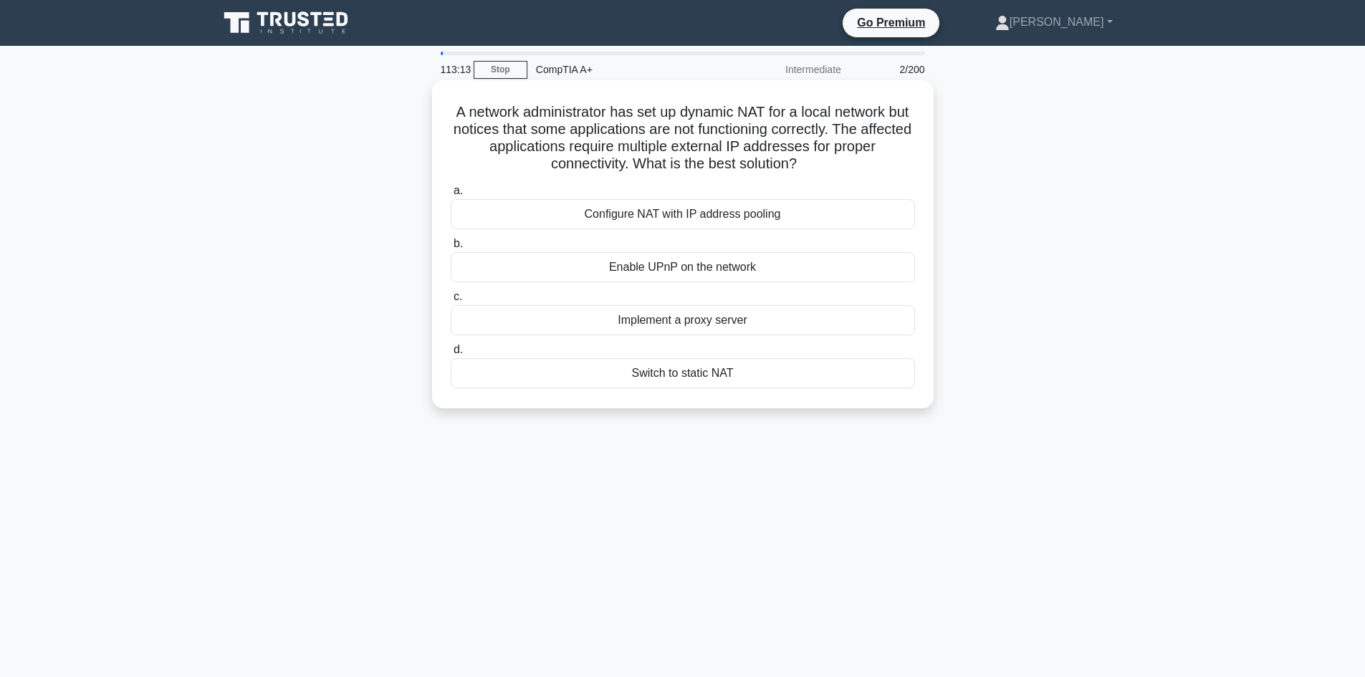
click at [778, 214] on div "Configure NAT with IP address pooling" at bounding box center [683, 214] width 464 height 30
click at [451, 196] on input "a. Configure NAT with IP address pooling" at bounding box center [451, 190] width 0 height 9
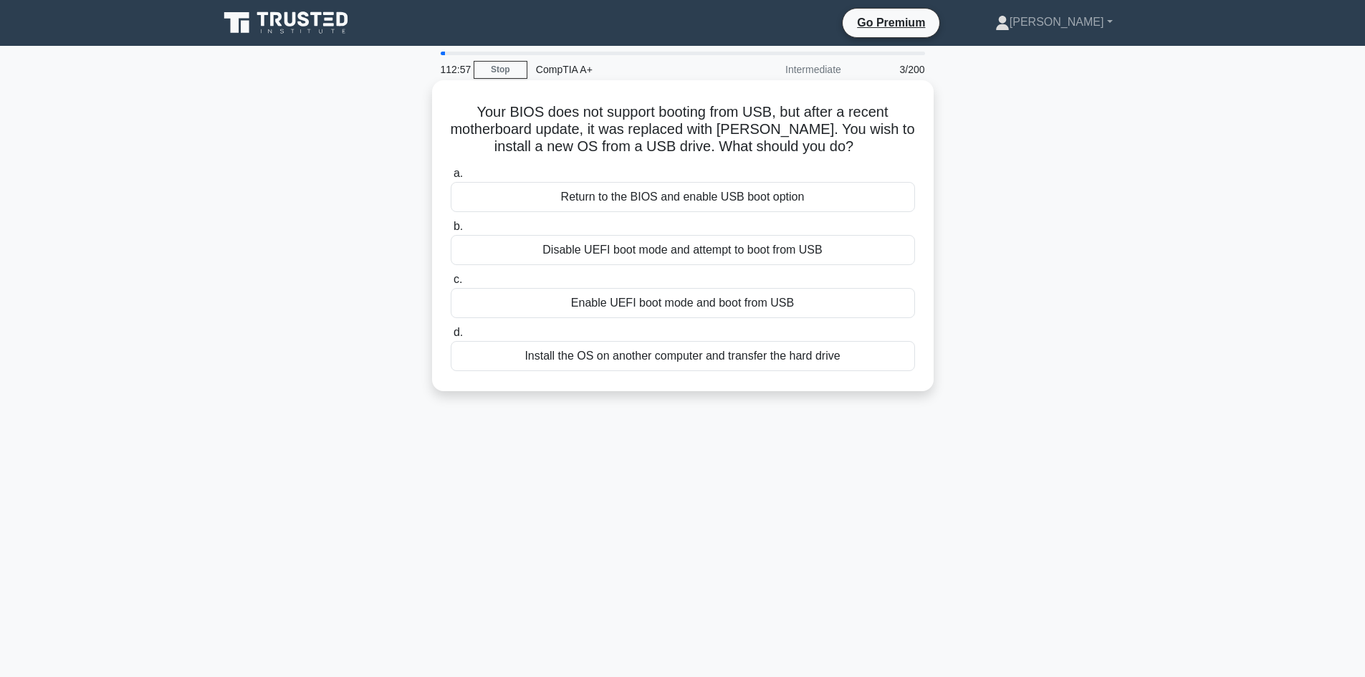
click at [826, 196] on div "Return to the BIOS and enable USB boot option" at bounding box center [683, 197] width 464 height 30
click at [451, 178] on input "a. Return to the BIOS and enable USB boot option" at bounding box center [451, 173] width 0 height 9
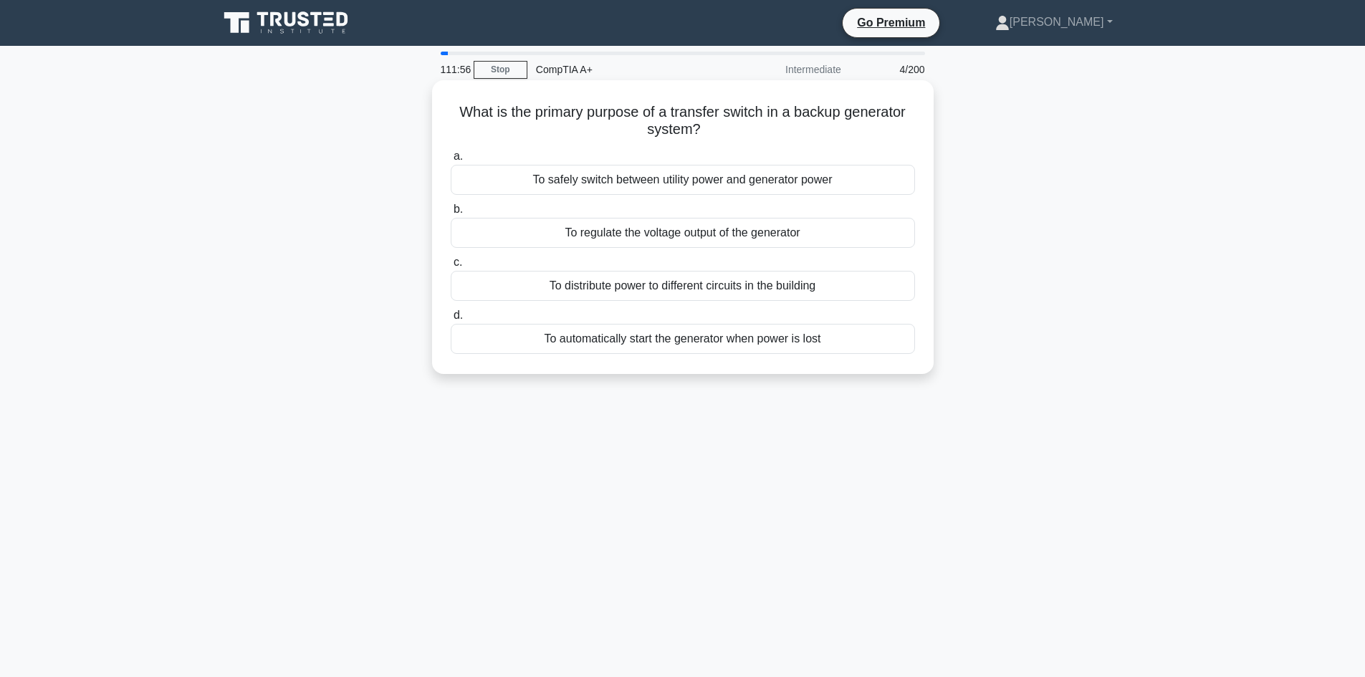
click at [749, 183] on div "To safely switch between utility power and generator power" at bounding box center [683, 180] width 464 height 30
click at [451, 161] on input "a. To safely switch between utility power and generator power" at bounding box center [451, 156] width 0 height 9
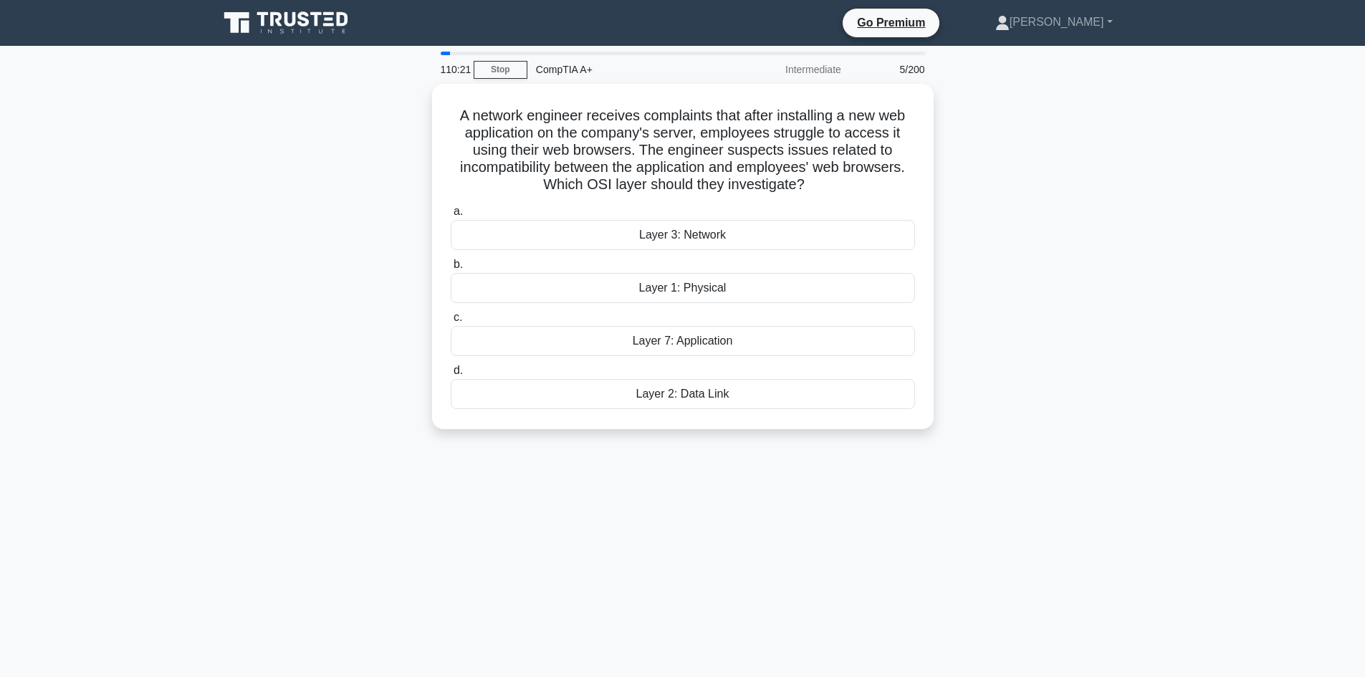
click at [328, 174] on div "A network engineer receives complaints that after installing a new web applicat…" at bounding box center [683, 265] width 946 height 363
click at [665, 344] on div "Layer 7: Application" at bounding box center [683, 338] width 464 height 30
click at [451, 319] on input "c. Layer 7: Application" at bounding box center [451, 314] width 0 height 9
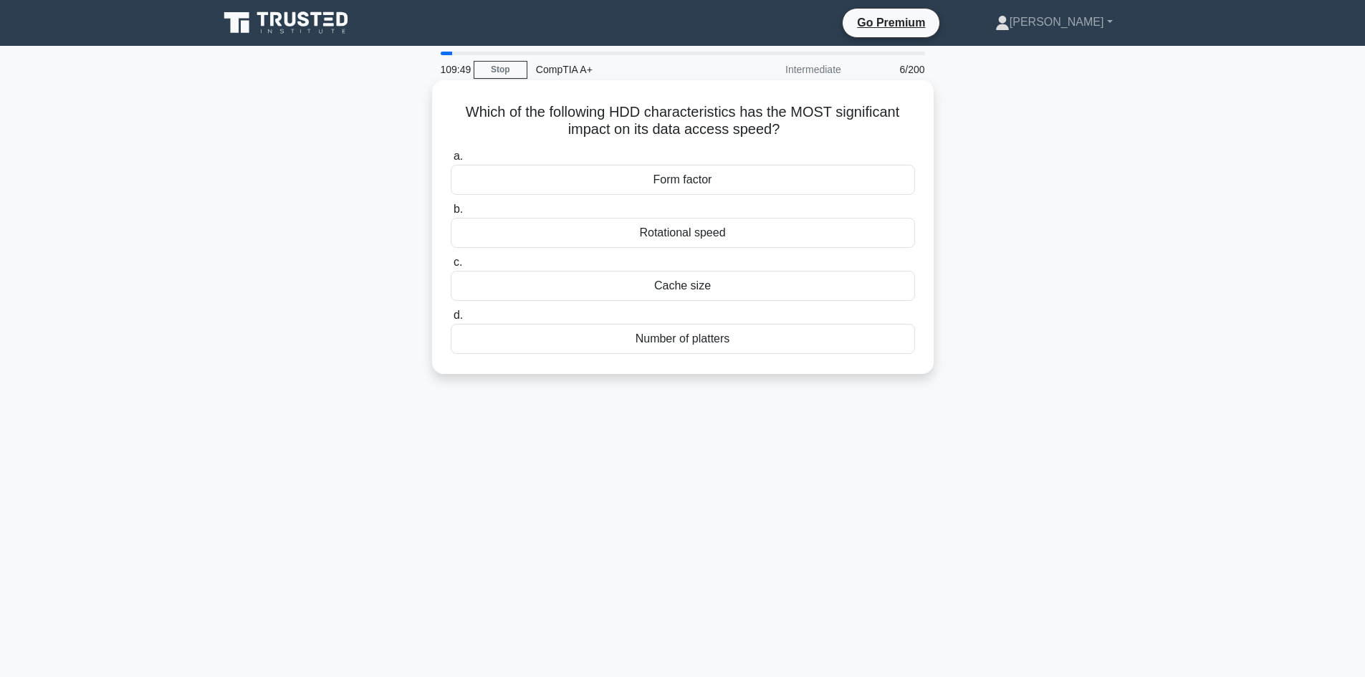
click at [669, 280] on div "Cache size" at bounding box center [683, 286] width 464 height 30
click at [451, 267] on input "c. Cache size" at bounding box center [451, 262] width 0 height 9
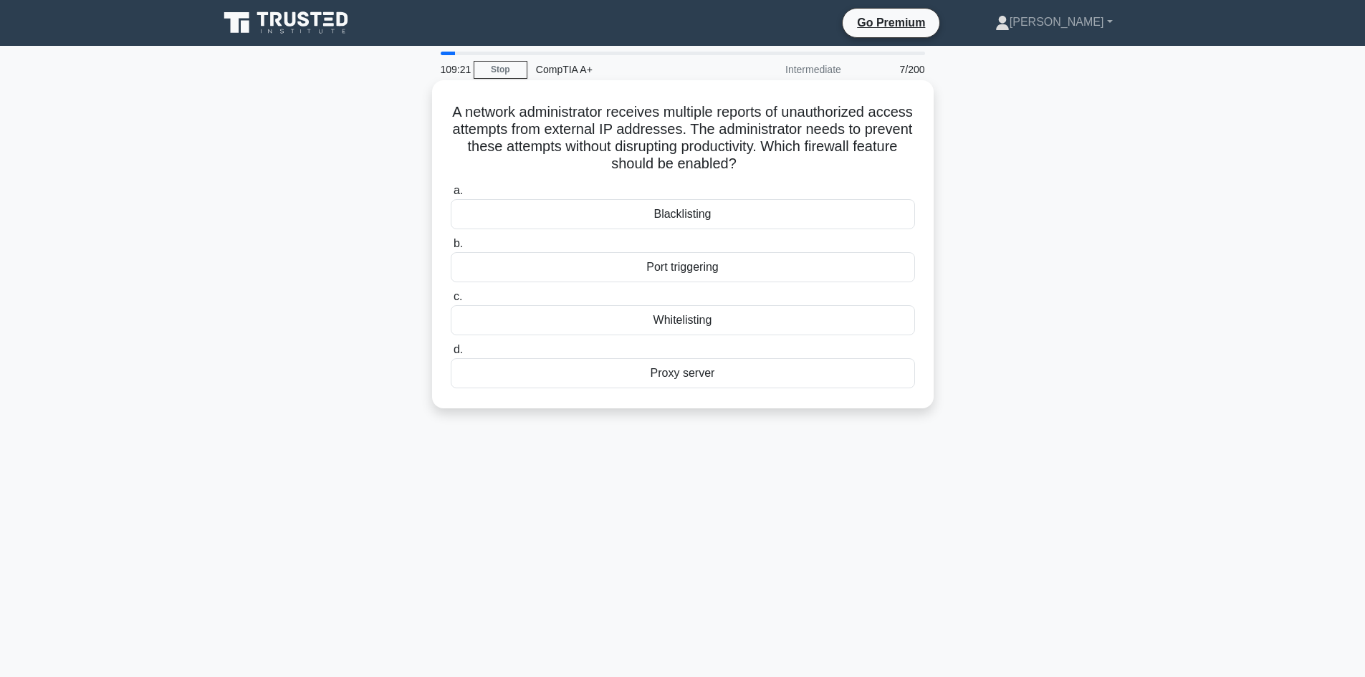
click at [727, 382] on div "Proxy server" at bounding box center [683, 373] width 464 height 30
click at [451, 355] on input "d. Proxy server" at bounding box center [451, 349] width 0 height 9
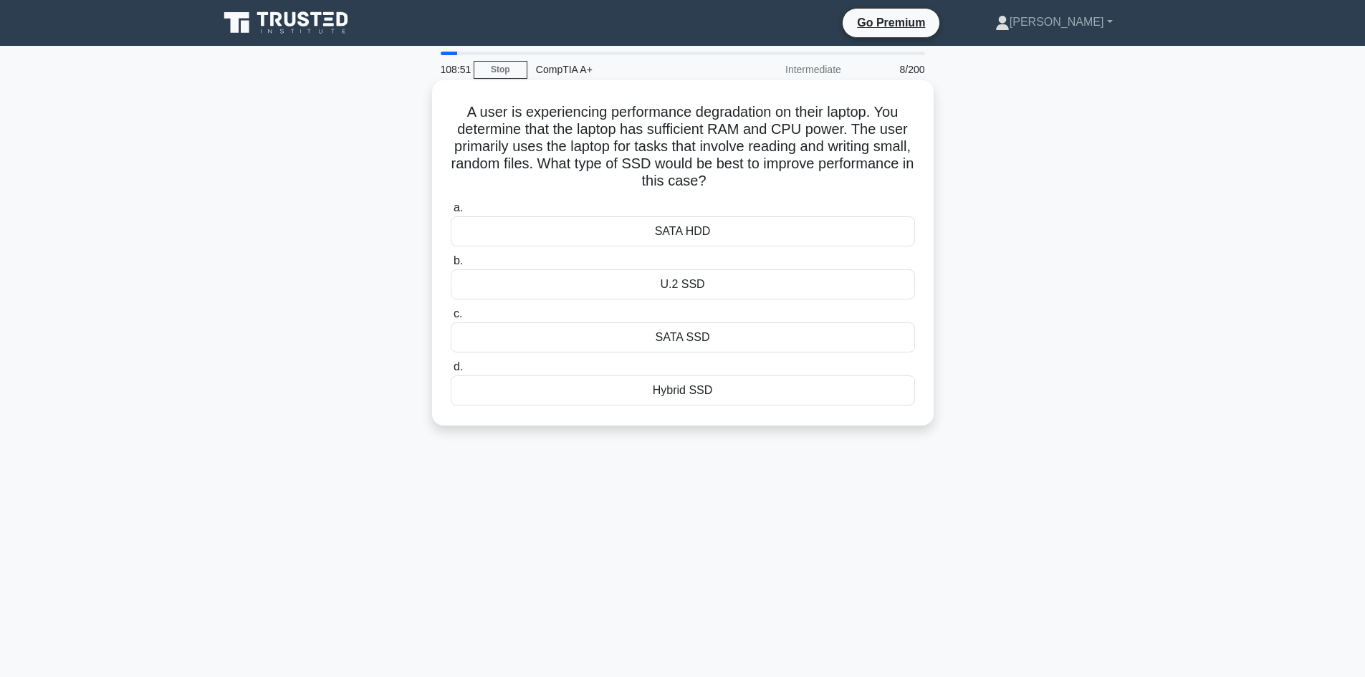
click at [730, 328] on div "SATA SSD" at bounding box center [683, 338] width 464 height 30
click at [451, 319] on input "c. SATA SSD" at bounding box center [451, 314] width 0 height 9
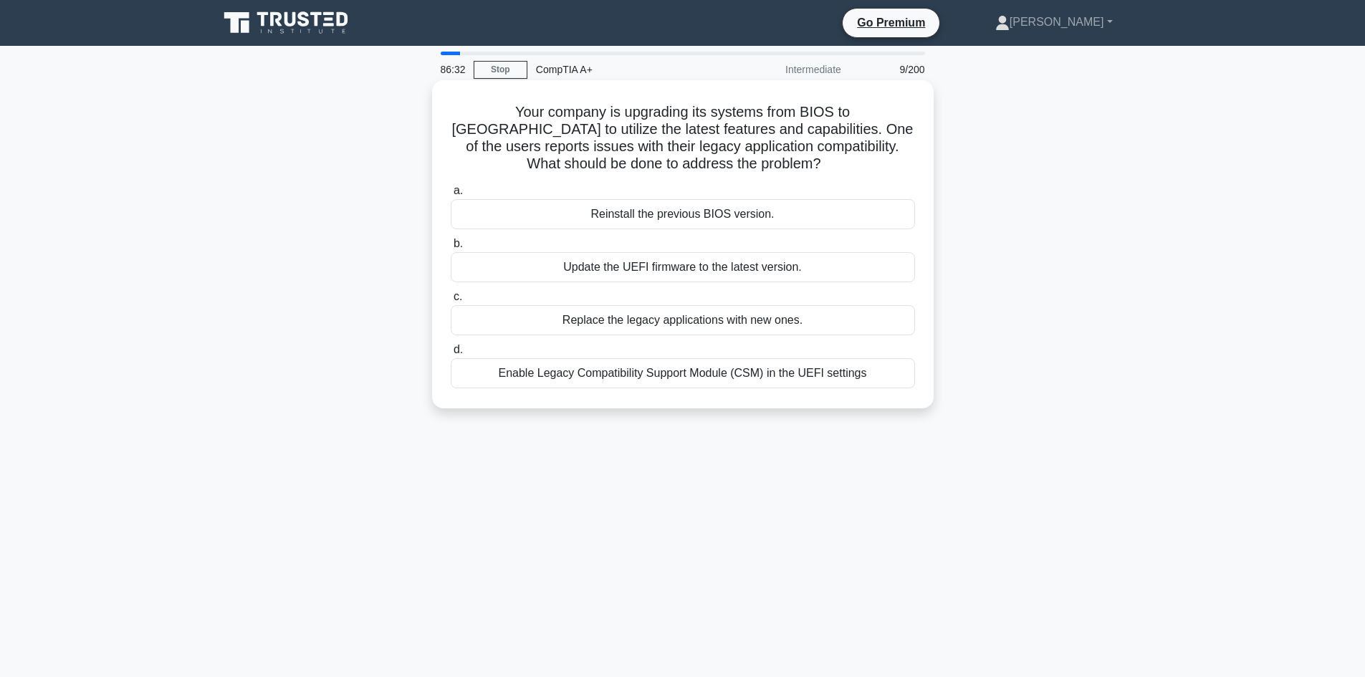
click at [758, 388] on div "Enable Legacy Compatibility Support Module (CSM) in the UEFI settings" at bounding box center [683, 373] width 464 height 30
click at [451, 355] on input "d. Enable Legacy Compatibility Support Module (CSM) in the UEFI settings" at bounding box center [451, 349] width 0 height 9
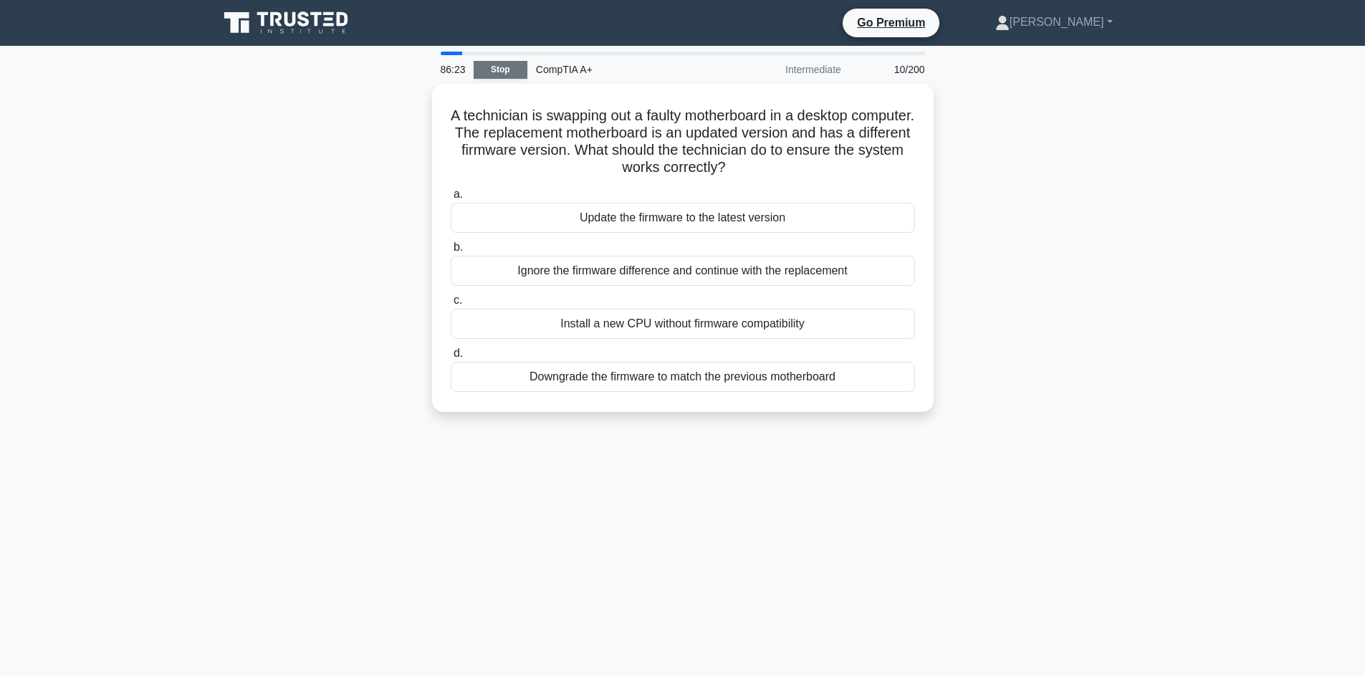
click at [513, 70] on link "Stop" at bounding box center [501, 70] width 54 height 18
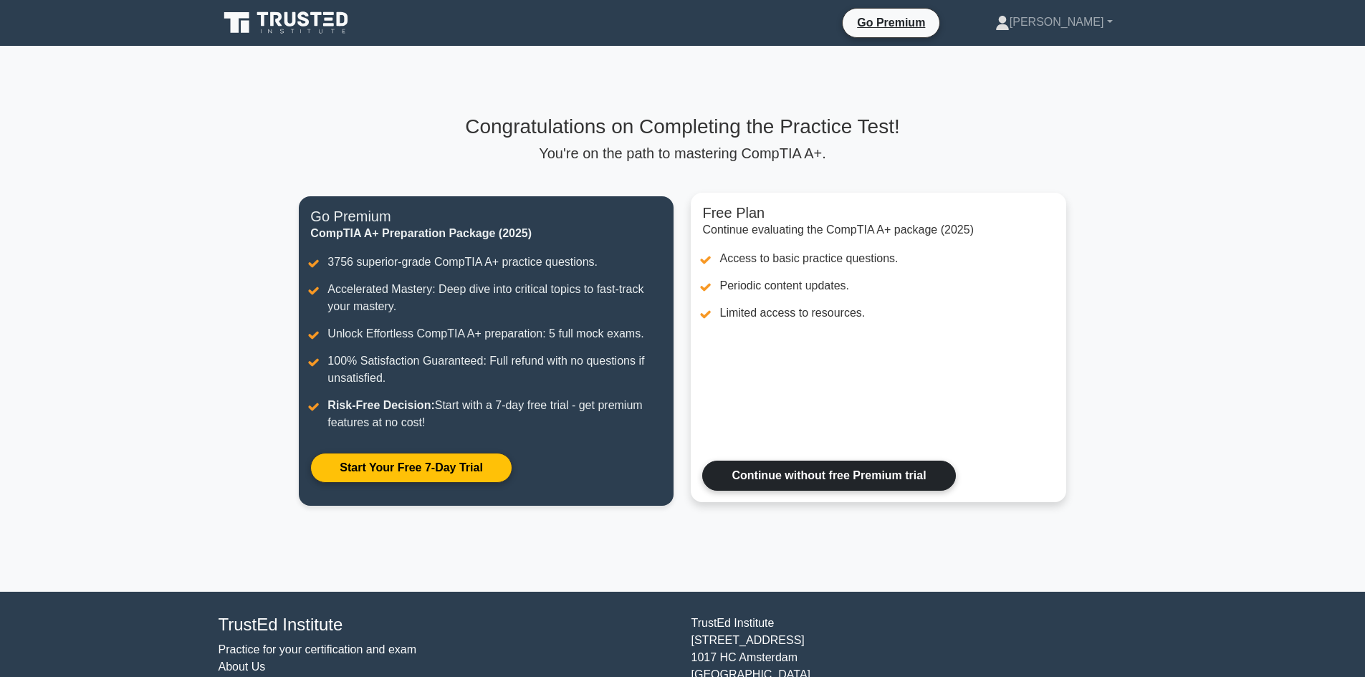
click at [892, 488] on link "Continue without free Premium trial" at bounding box center [828, 476] width 253 height 30
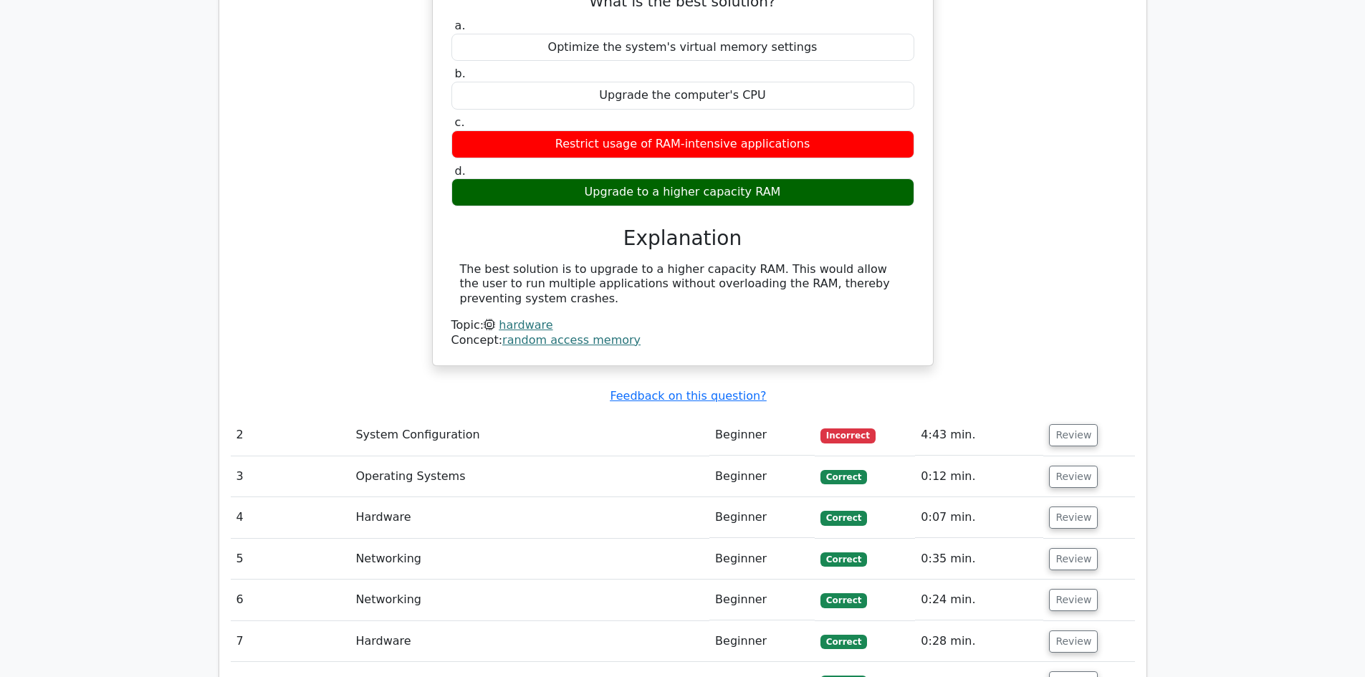
scroll to position [1218, 0]
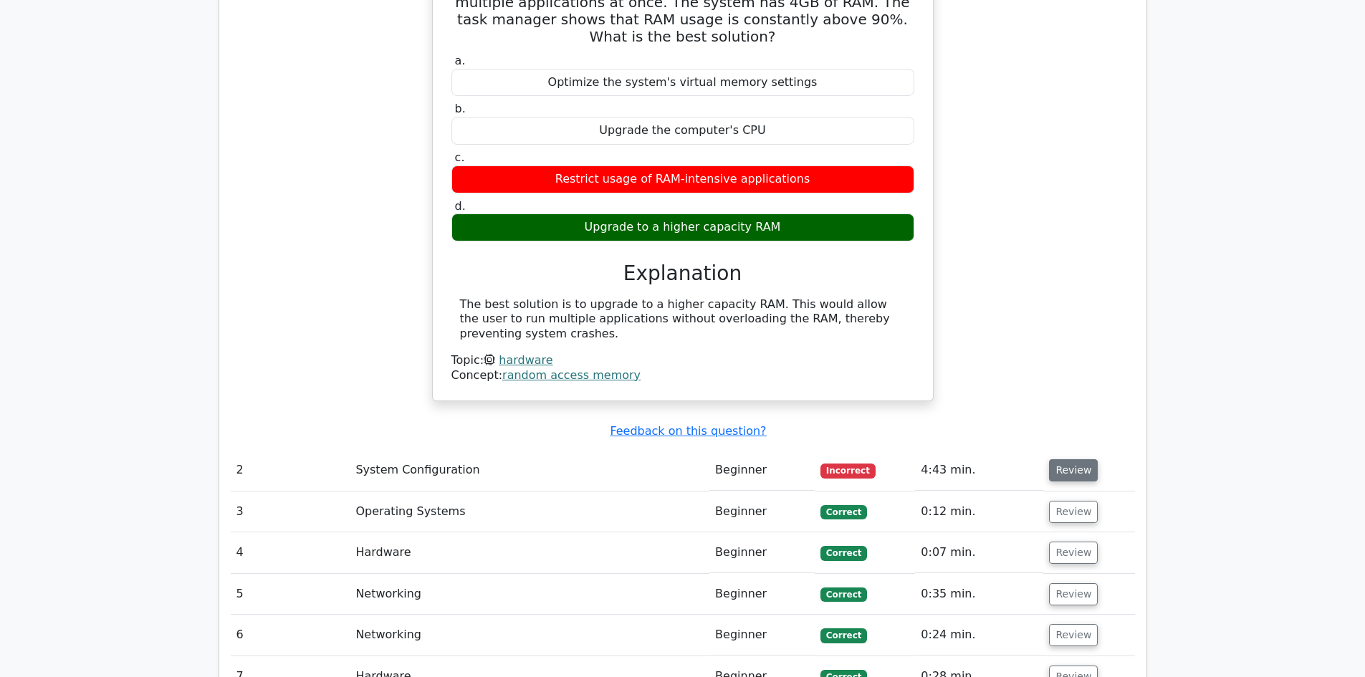
click at [1065, 459] on button "Review" at bounding box center [1073, 470] width 49 height 22
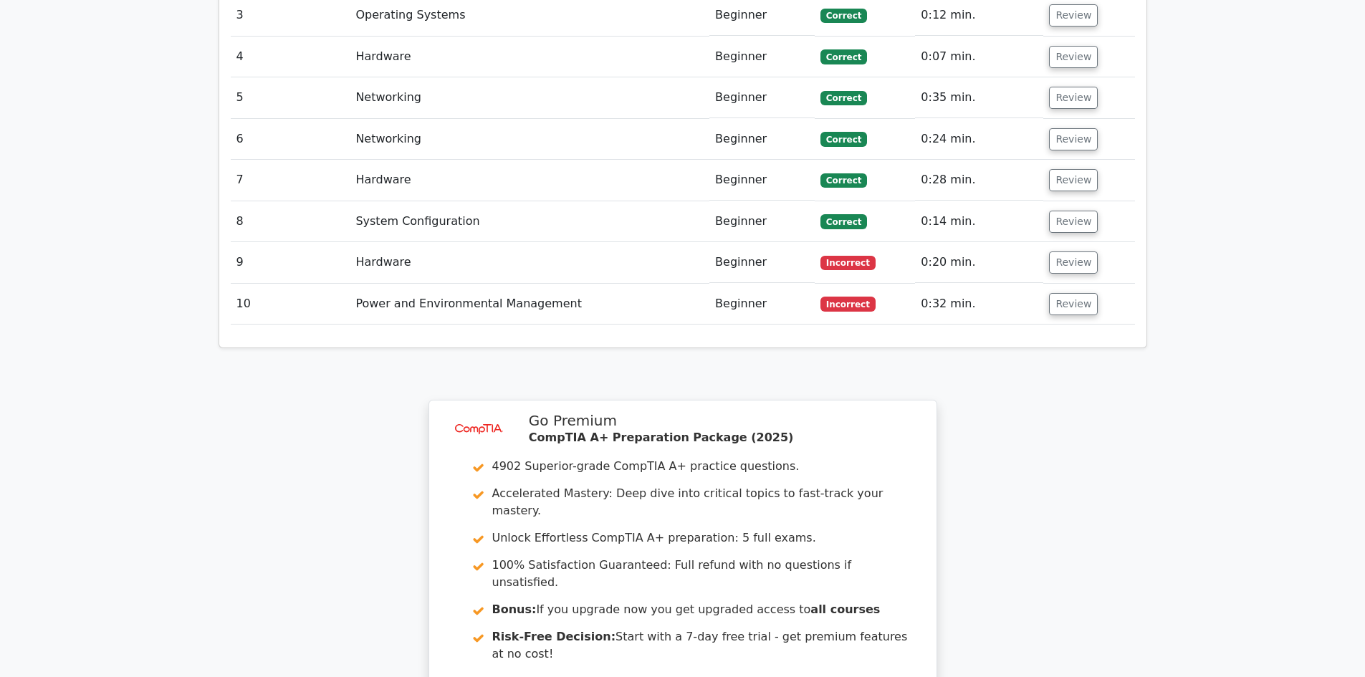
scroll to position [2549, 0]
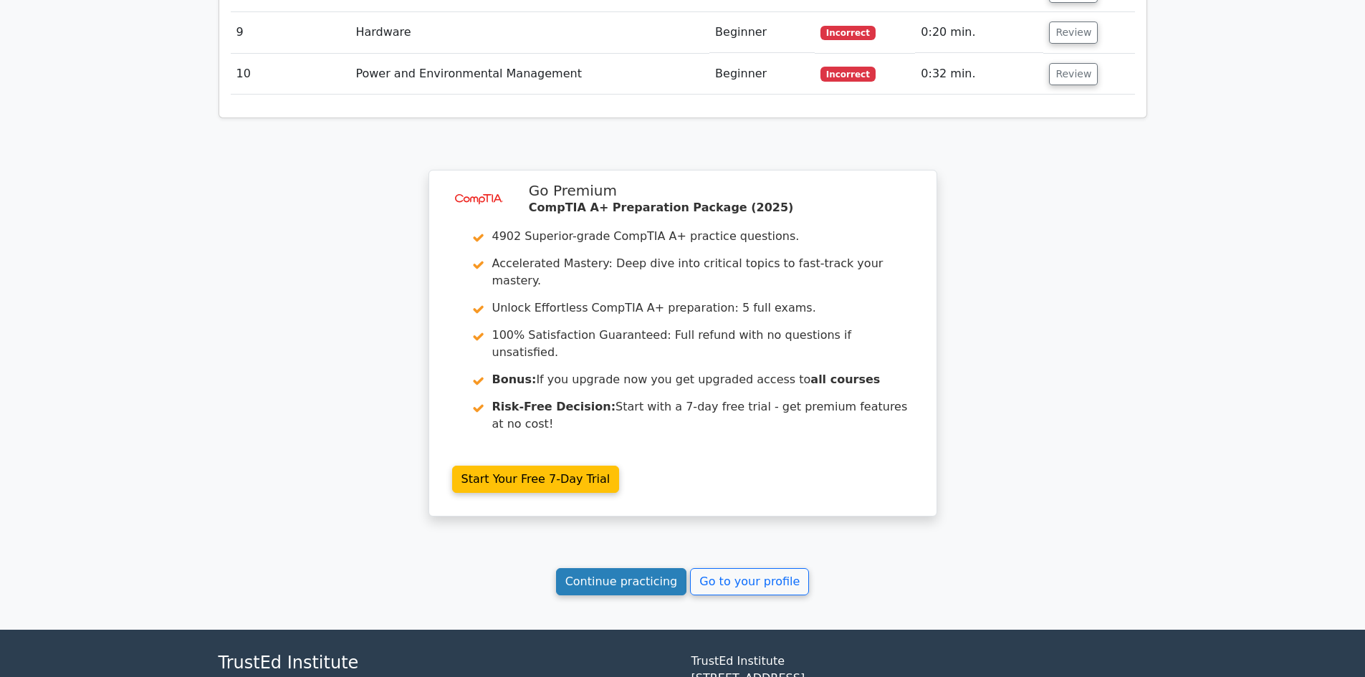
click at [640, 568] on link "Continue practicing" at bounding box center [621, 581] width 131 height 27
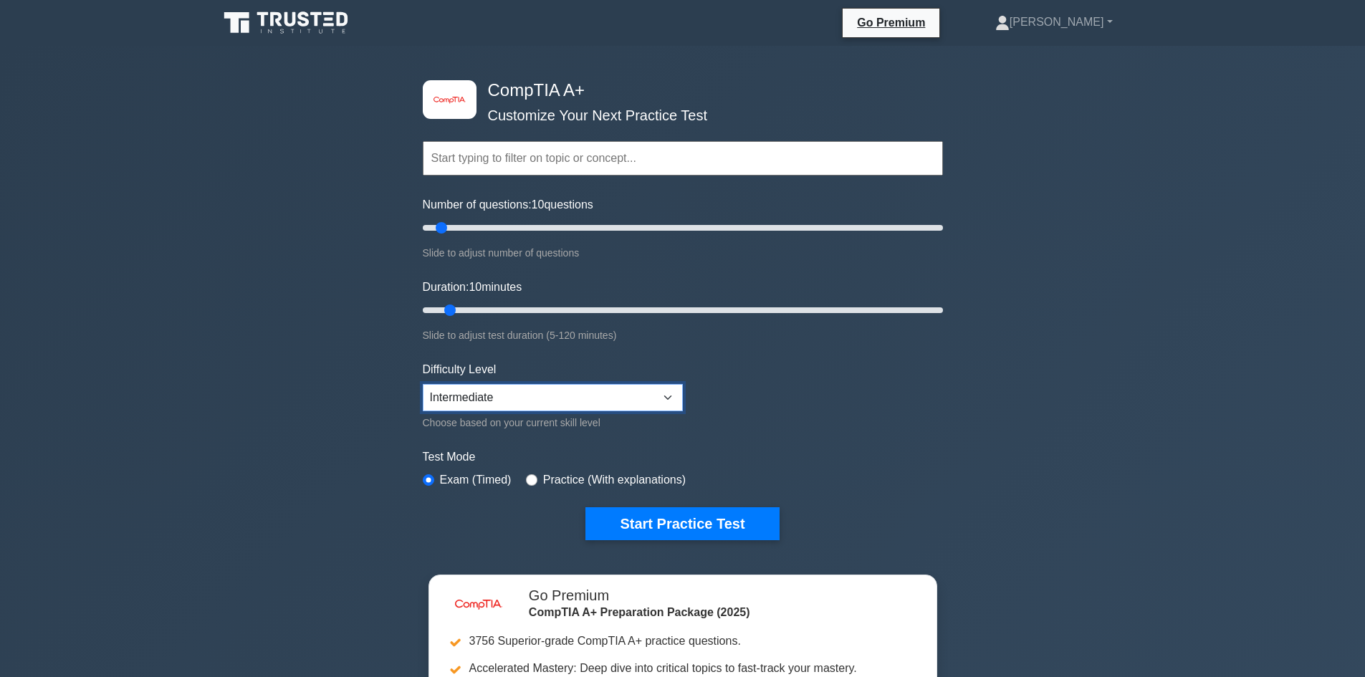
click at [679, 397] on select "Beginner Intermediate Expert" at bounding box center [553, 397] width 260 height 27
select select "expert"
click at [423, 384] on select "Beginner Intermediate Expert" at bounding box center [553, 397] width 260 height 27
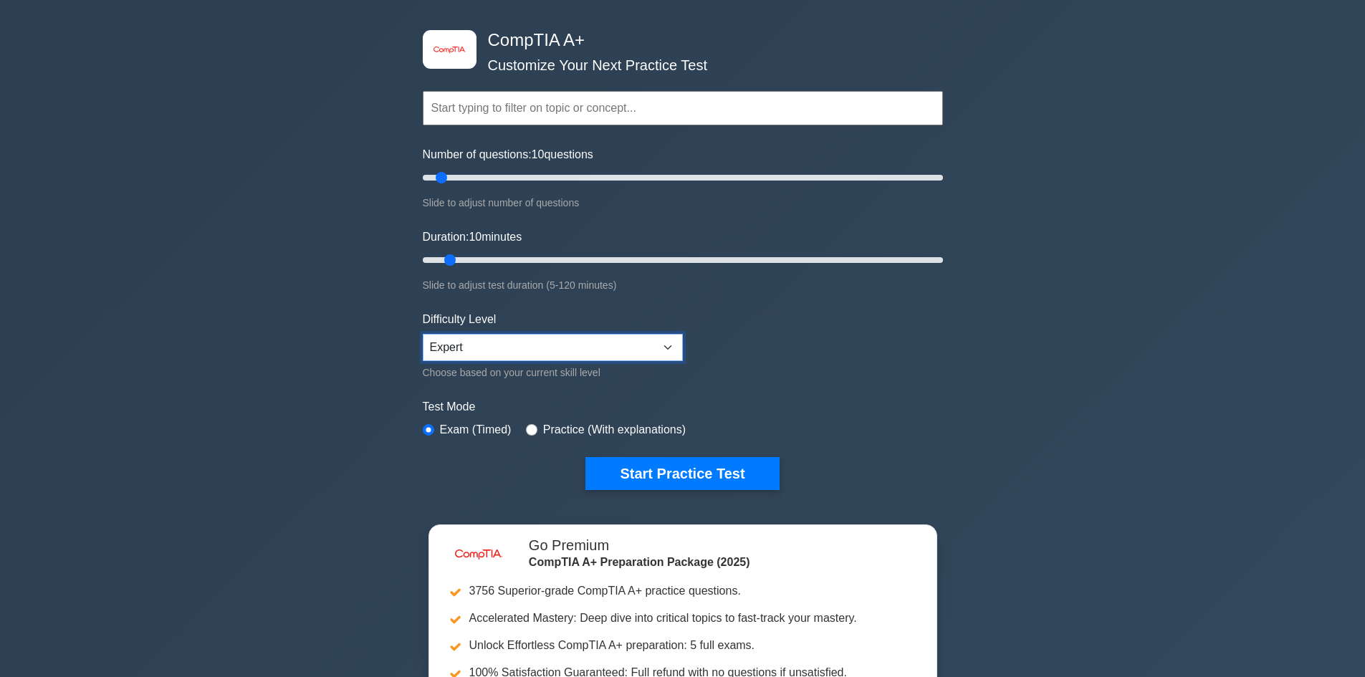
scroll to position [143, 0]
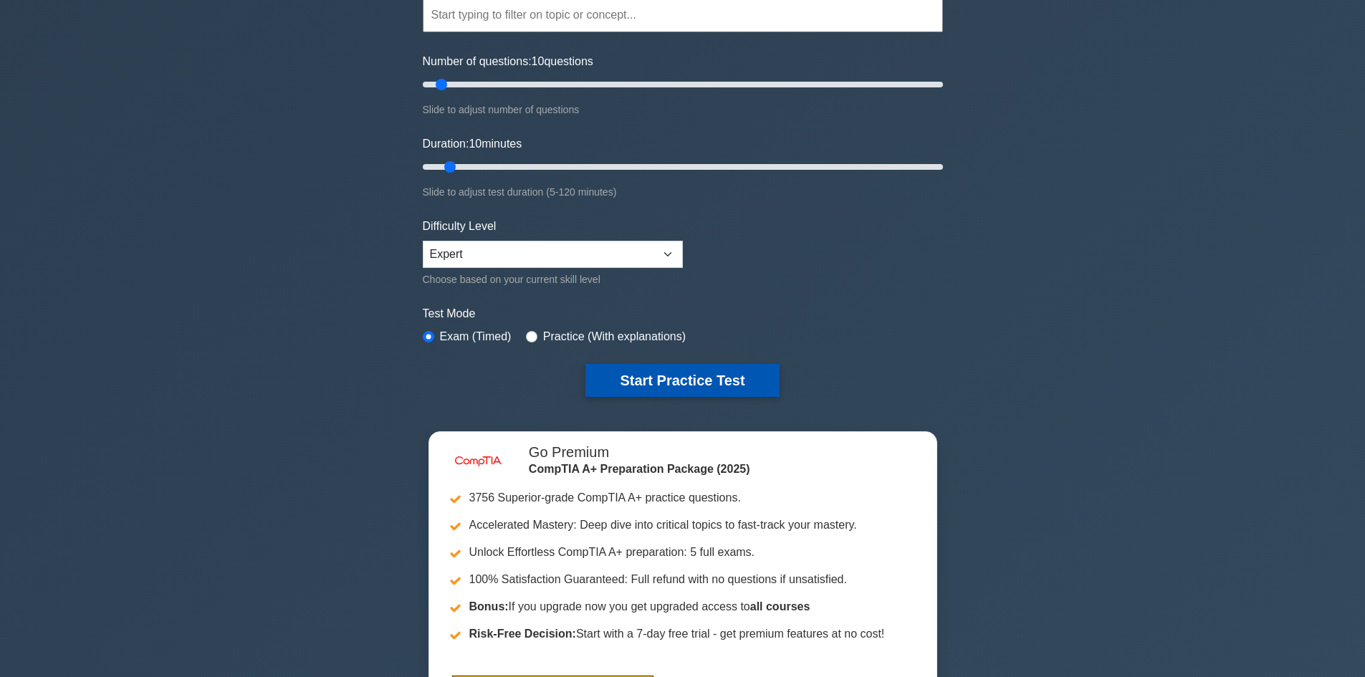
click at [737, 368] on button "Start Practice Test" at bounding box center [683, 380] width 194 height 33
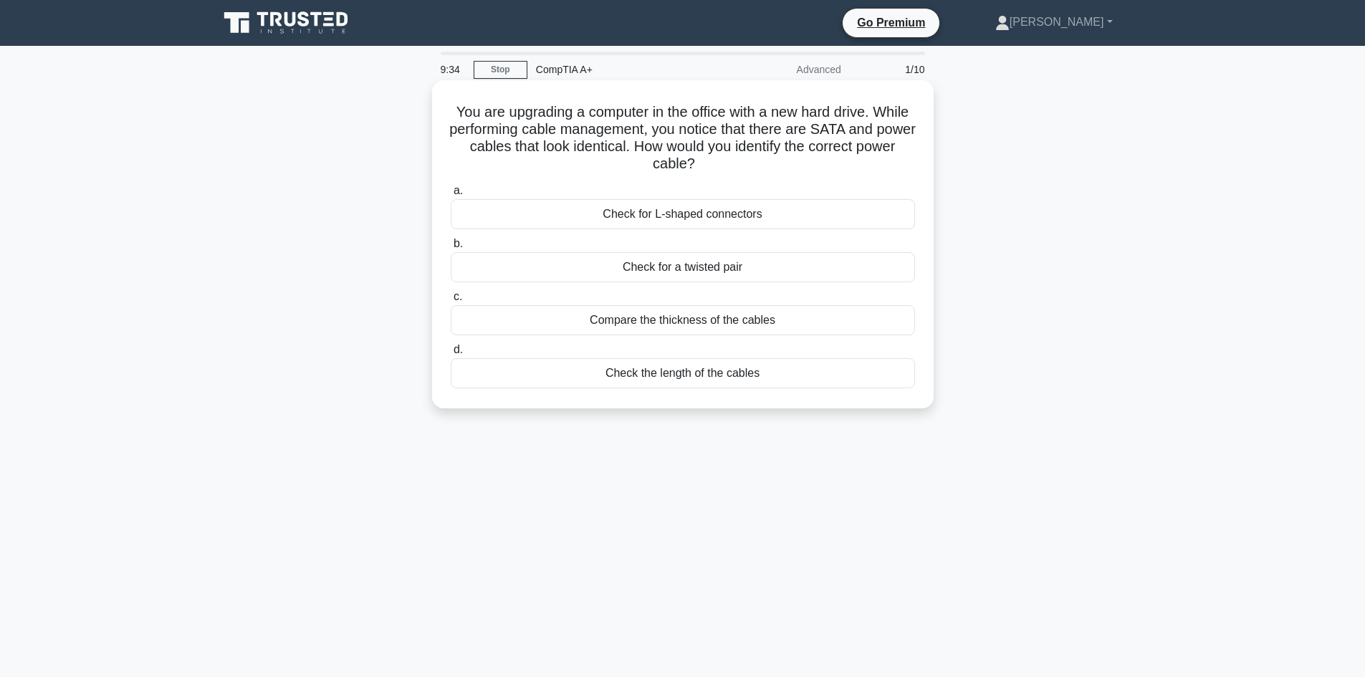
click at [527, 274] on div "Check for a twisted pair" at bounding box center [683, 267] width 464 height 30
click at [451, 249] on input "b. Check for a twisted pair" at bounding box center [451, 243] width 0 height 9
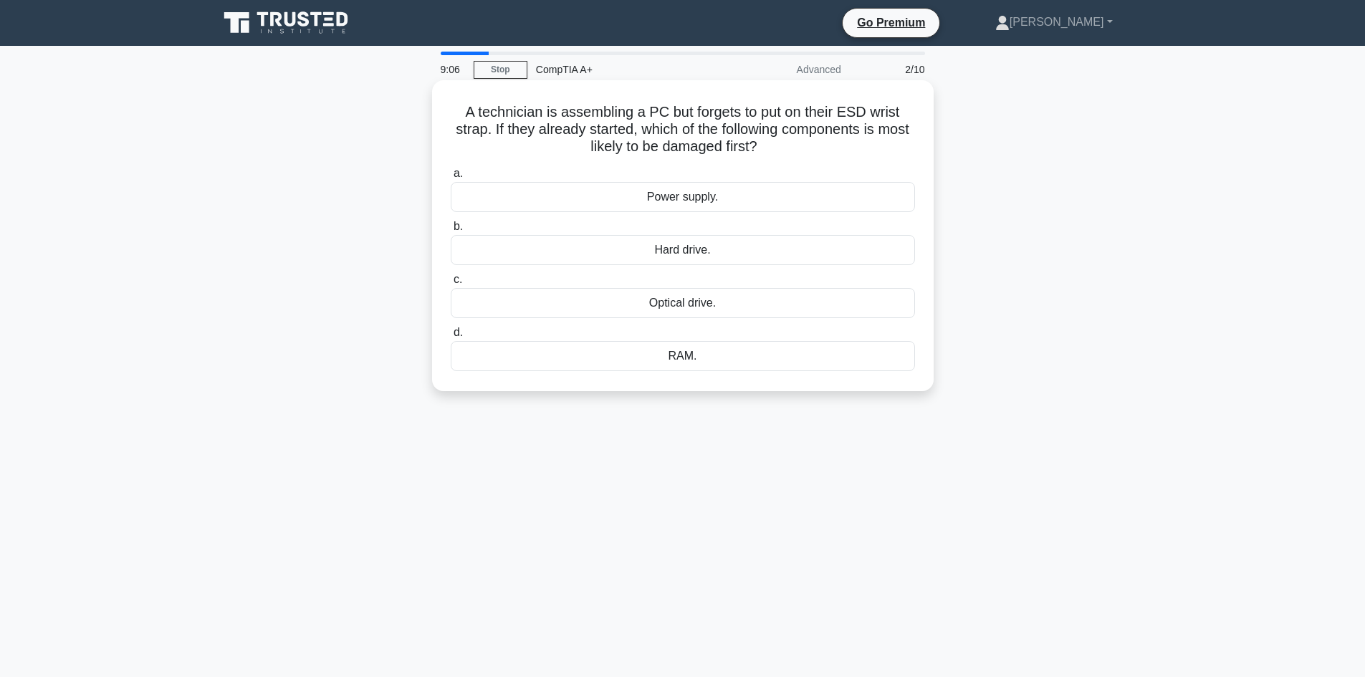
click at [722, 203] on div "Power supply." at bounding box center [683, 197] width 464 height 30
click at [451, 178] on input "a. Power supply." at bounding box center [451, 173] width 0 height 9
click at [760, 363] on div "RAID 1" at bounding box center [683, 356] width 464 height 30
click at [451, 338] on input "d. RAID 1" at bounding box center [451, 332] width 0 height 9
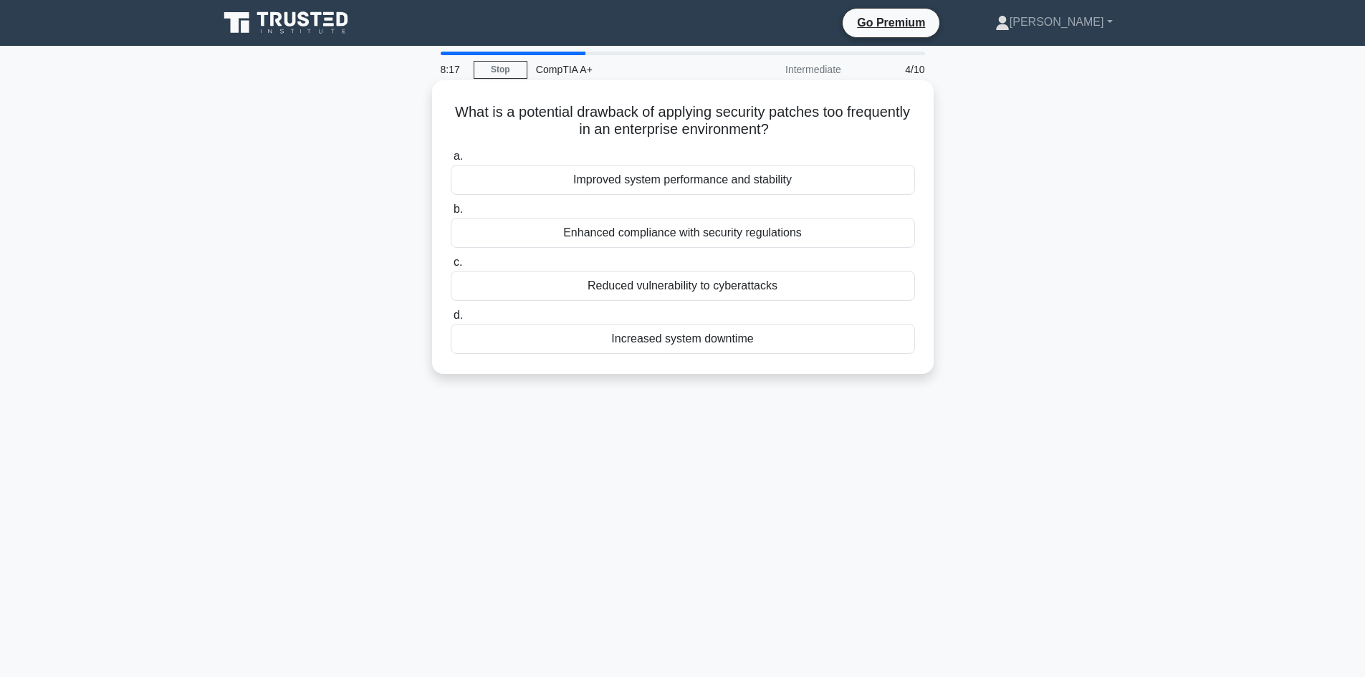
click at [705, 344] on div "Increased system downtime" at bounding box center [683, 339] width 464 height 30
click at [451, 320] on input "d. Increased system downtime" at bounding box center [451, 315] width 0 height 9
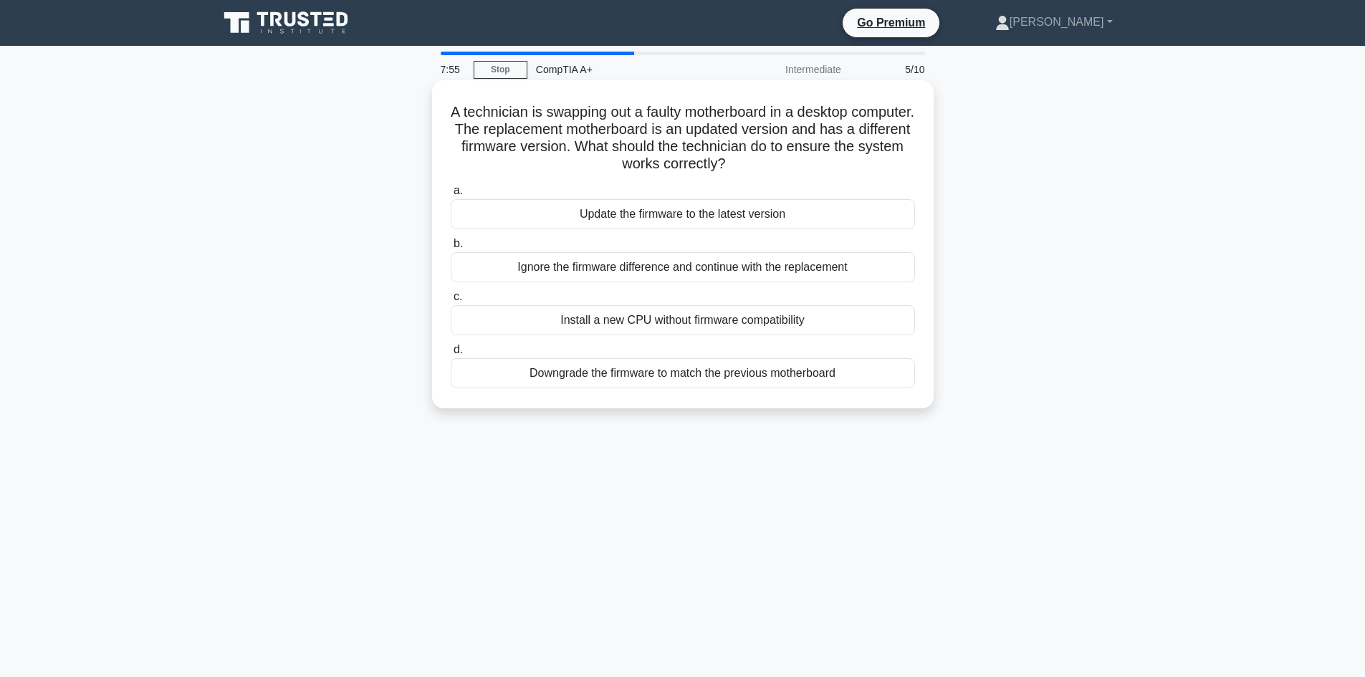
click at [768, 216] on div "Update the firmware to the latest version" at bounding box center [683, 214] width 464 height 30
click at [451, 196] on input "a. Update the firmware to the latest version" at bounding box center [451, 190] width 0 height 9
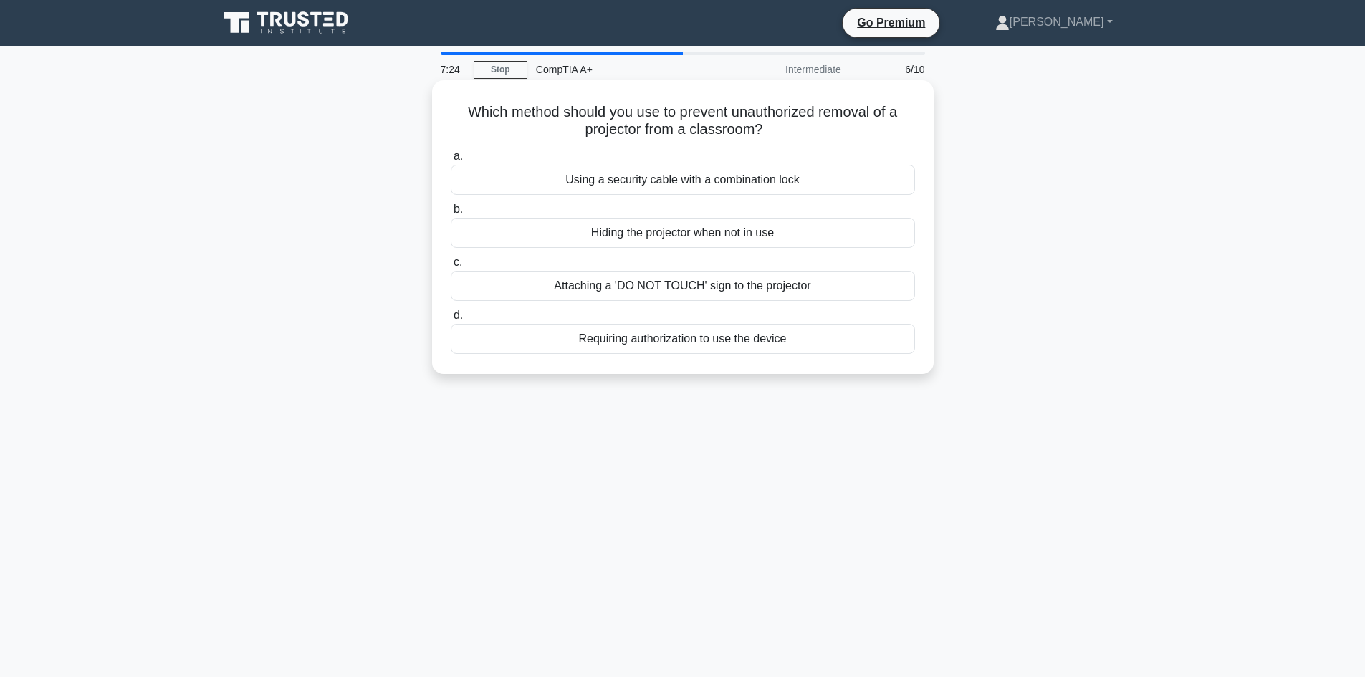
click at [758, 343] on div "Requiring authorization to use the device" at bounding box center [683, 339] width 464 height 30
click at [451, 320] on input "d. Requiring authorization to use the device" at bounding box center [451, 315] width 0 height 9
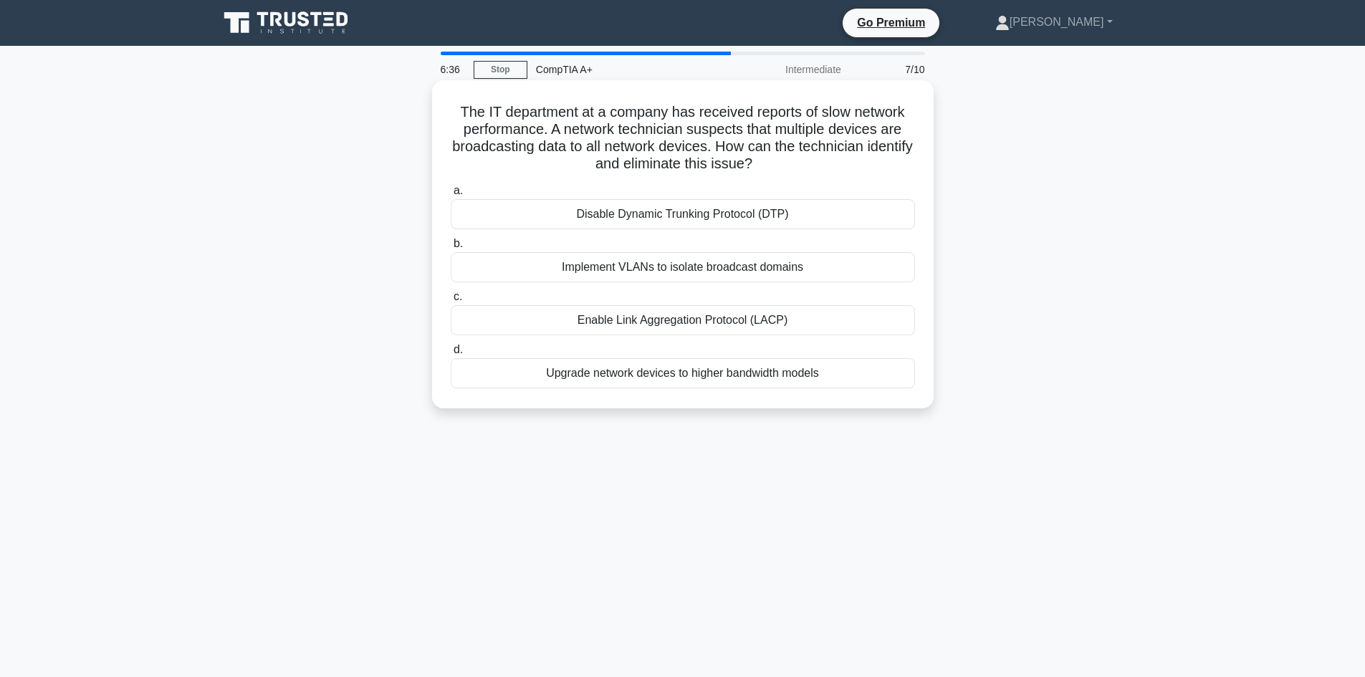
click at [762, 217] on div "Disable Dynamic Trunking Protocol (DTP)" at bounding box center [683, 214] width 464 height 30
click at [451, 196] on input "a. Disable Dynamic Trunking Protocol (DTP)" at bounding box center [451, 190] width 0 height 9
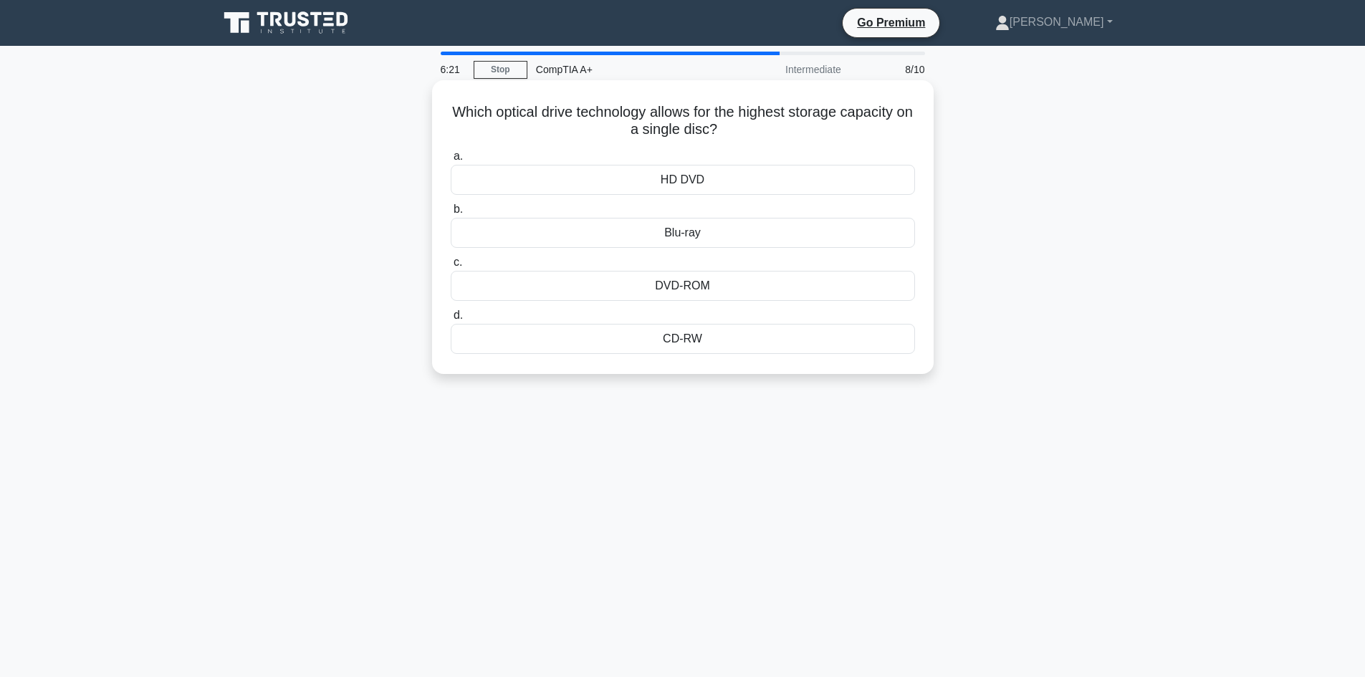
click at [721, 241] on div "Blu-ray" at bounding box center [683, 233] width 464 height 30
click at [451, 214] on input "b. Blu-ray" at bounding box center [451, 209] width 0 height 9
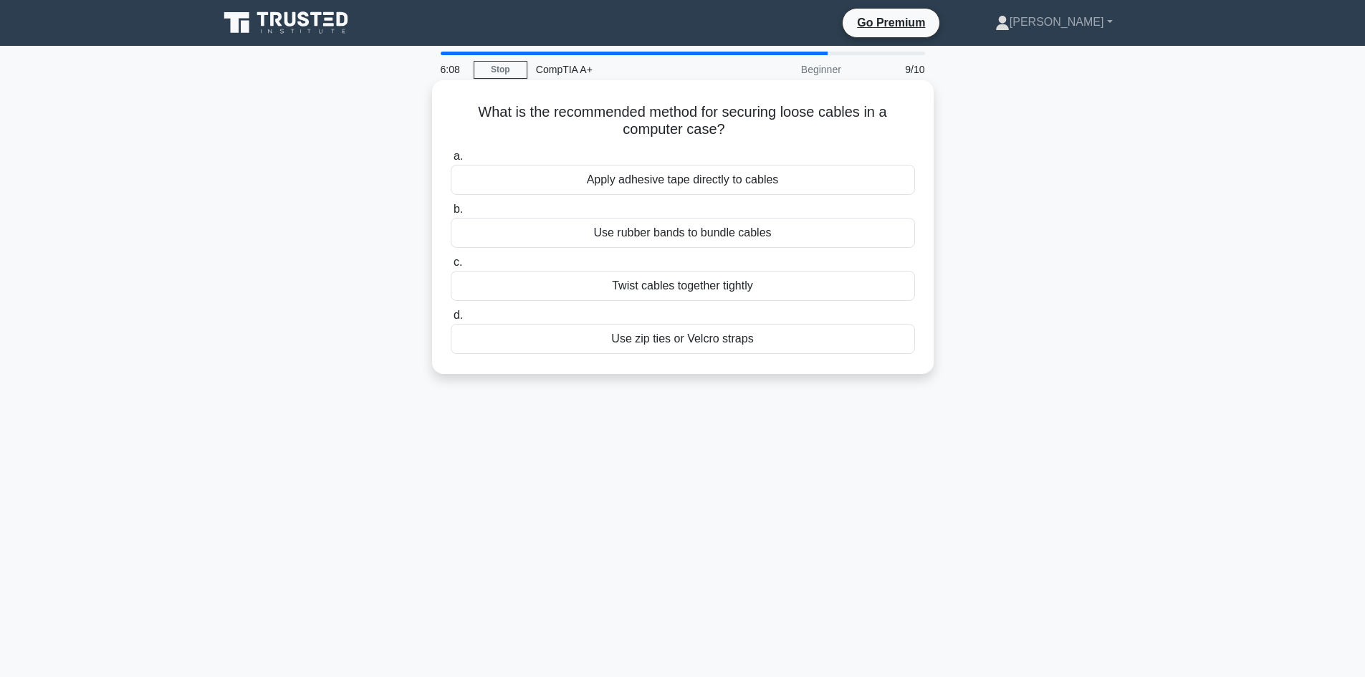
click at [677, 366] on div "What is the recommended method for securing loose cables in a computer case? .s…" at bounding box center [683, 227] width 490 height 282
click at [641, 342] on div "Use zip ties or Velcro straps" at bounding box center [683, 339] width 464 height 30
click at [451, 320] on input "d. Use zip ties or Velcro straps" at bounding box center [451, 315] width 0 height 9
click at [711, 347] on div "Replace the CMOS battery" at bounding box center [683, 339] width 464 height 30
click at [451, 320] on input "d. Replace the CMOS battery" at bounding box center [451, 315] width 0 height 9
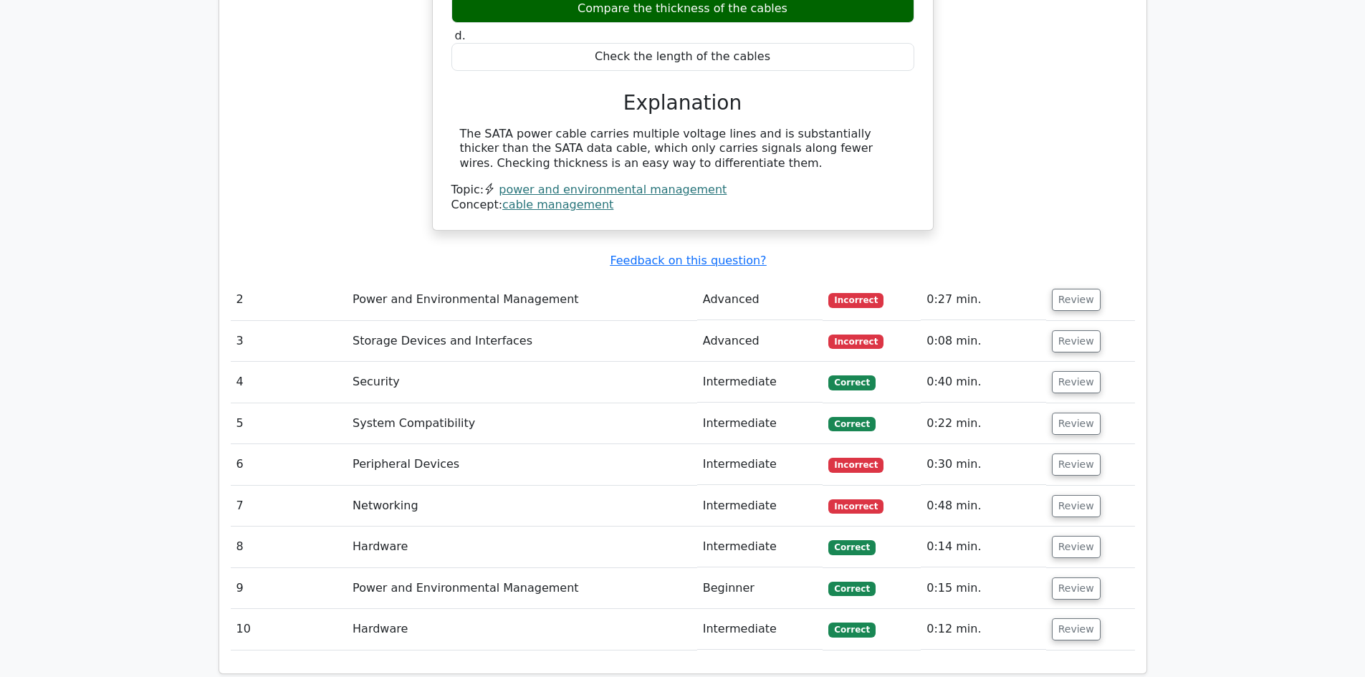
scroll to position [1433, 0]
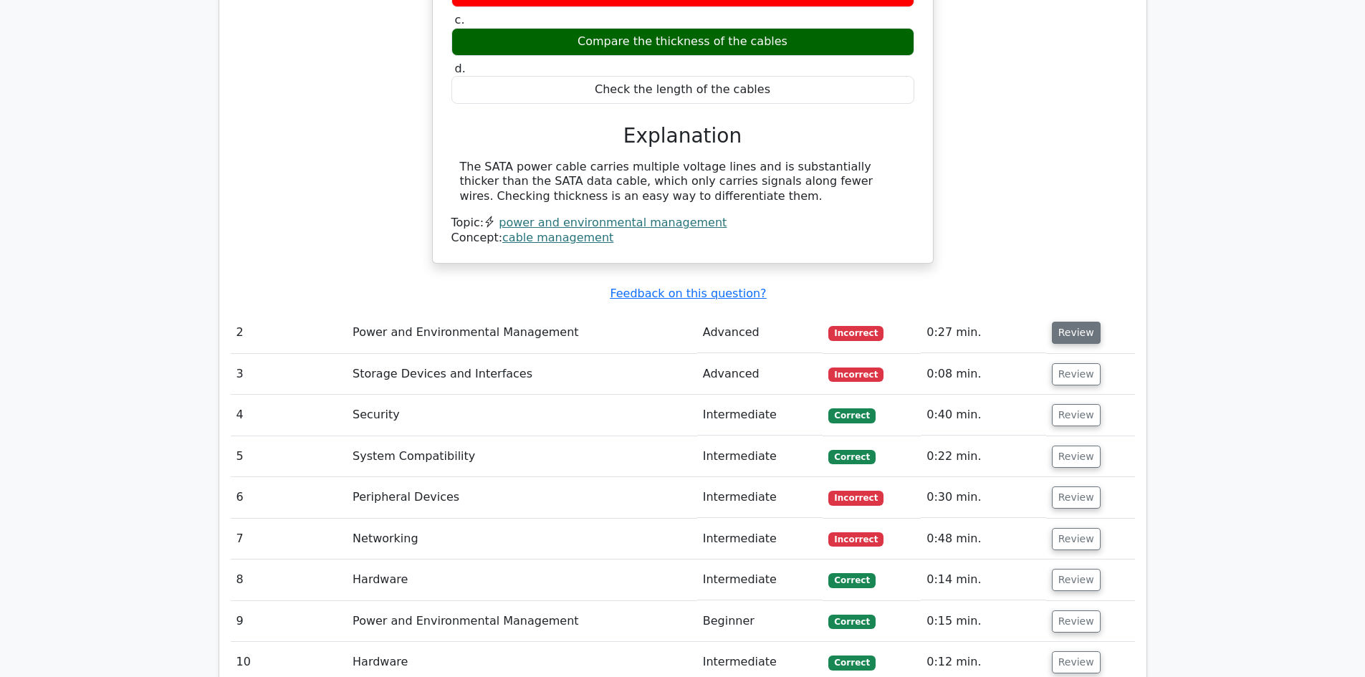
click at [1061, 322] on button "Review" at bounding box center [1076, 333] width 49 height 22
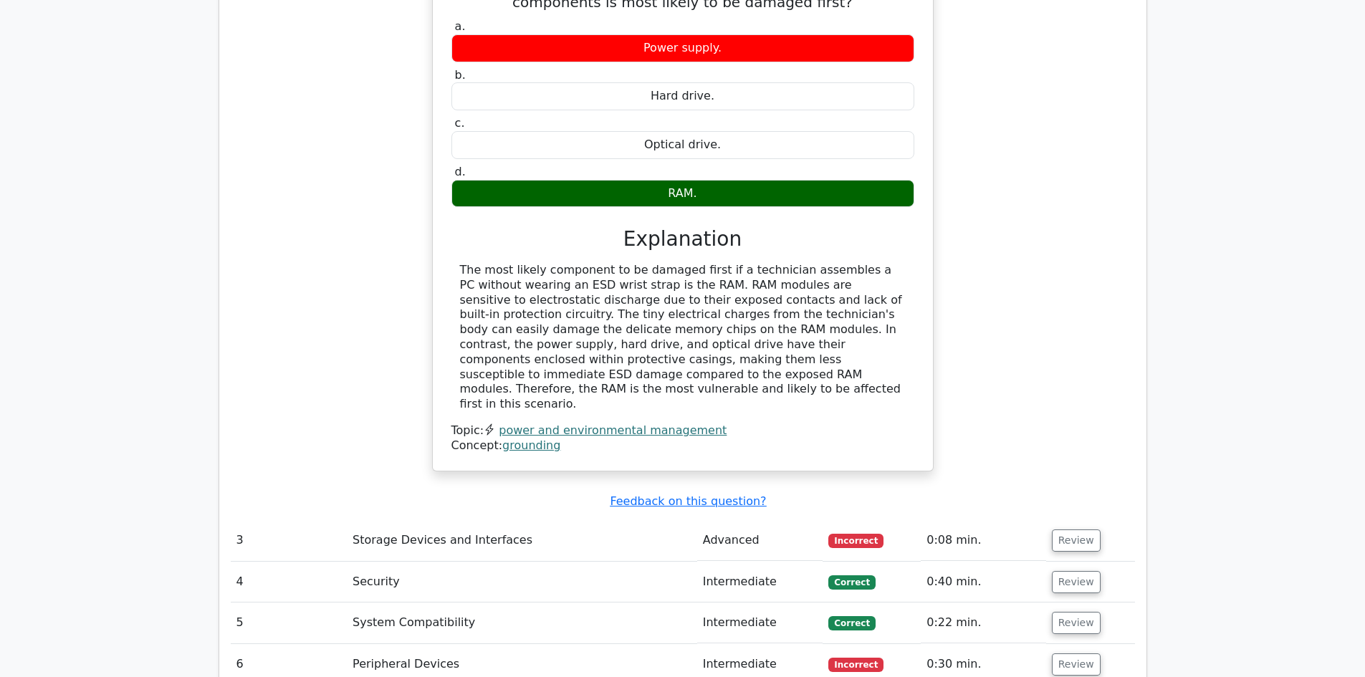
scroll to position [1935, 0]
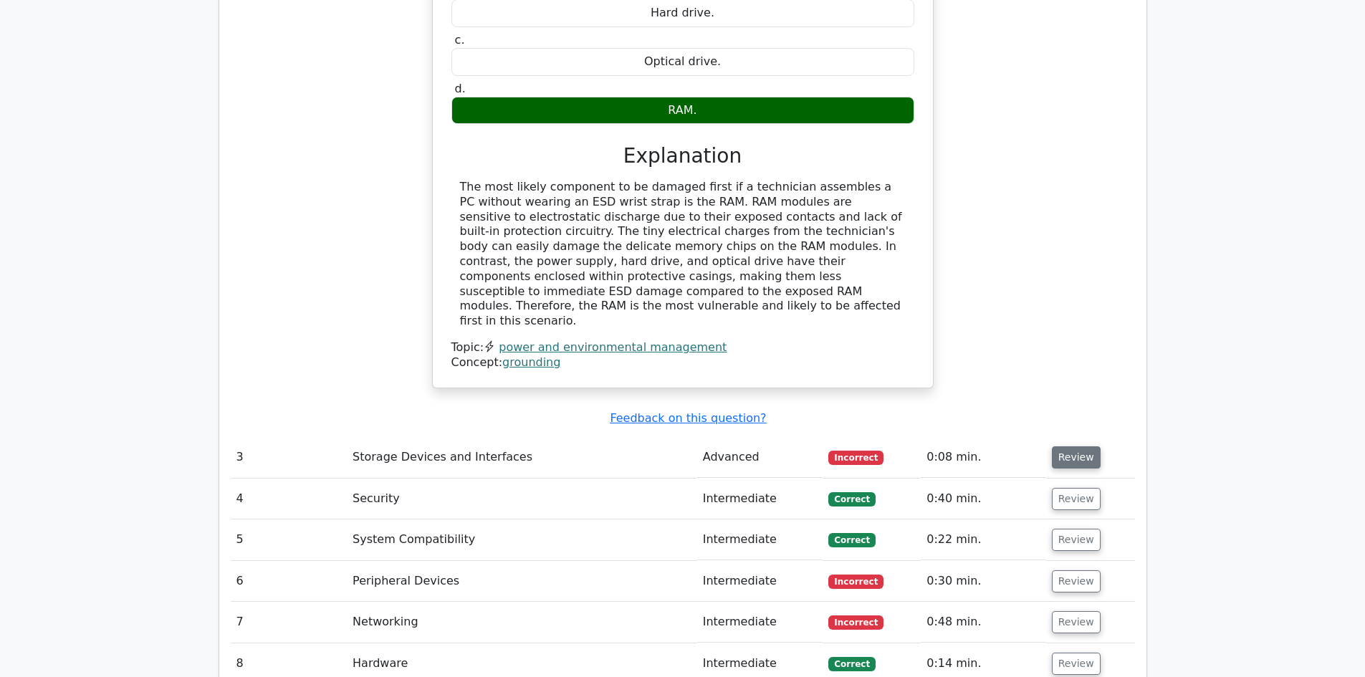
click at [1061, 447] on button "Review" at bounding box center [1076, 458] width 49 height 22
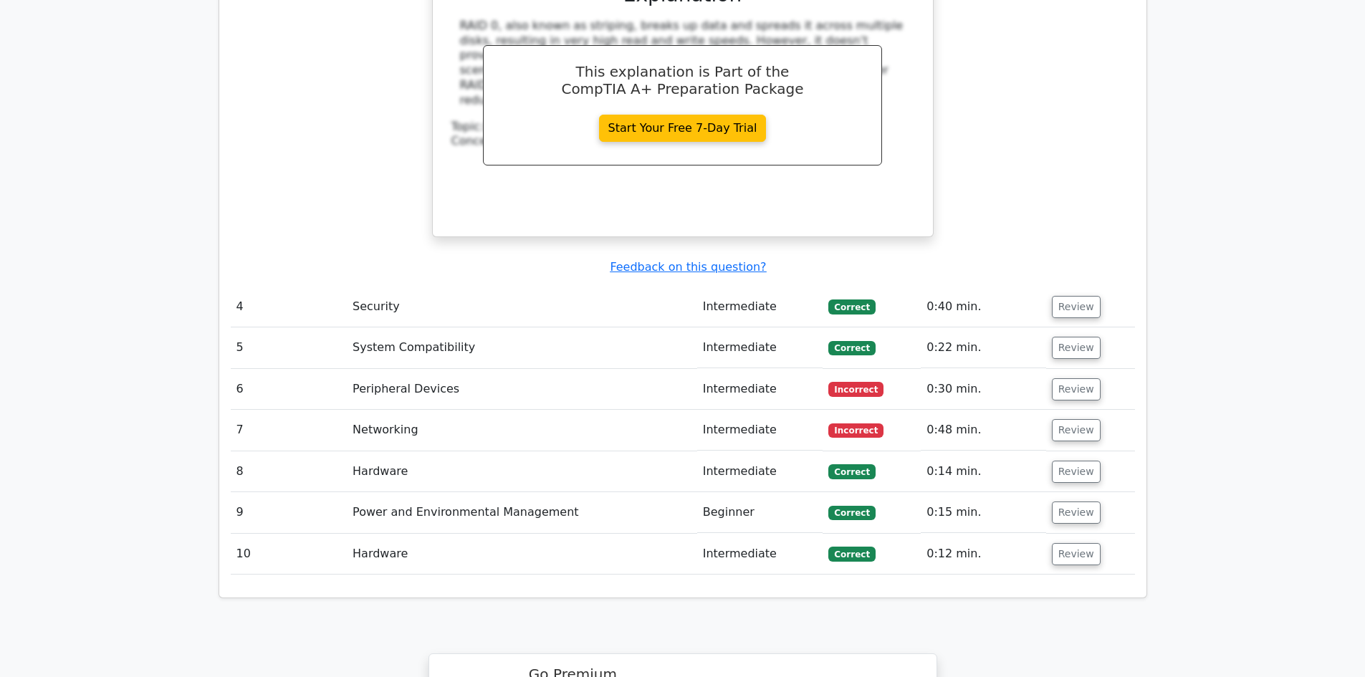
scroll to position [2723, 0]
click at [1067, 378] on button "Review" at bounding box center [1076, 389] width 49 height 22
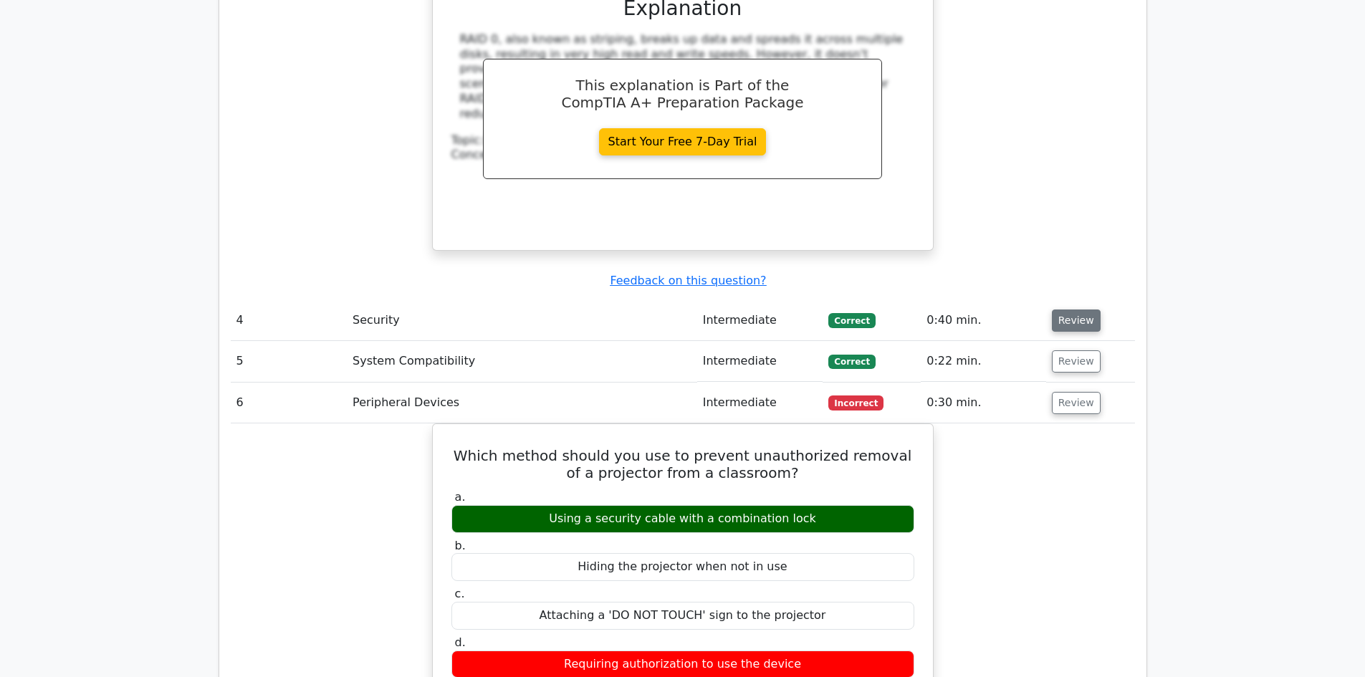
scroll to position [2652, 0]
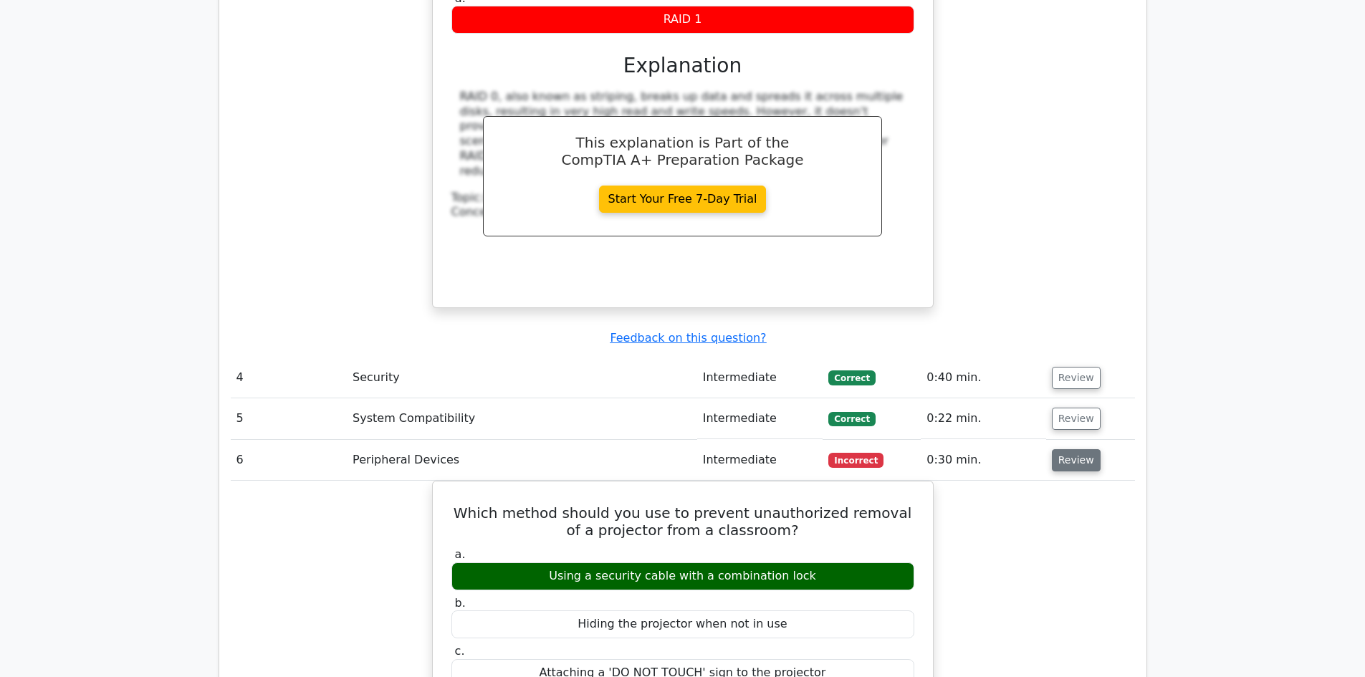
click at [1069, 449] on button "Review" at bounding box center [1076, 460] width 49 height 22
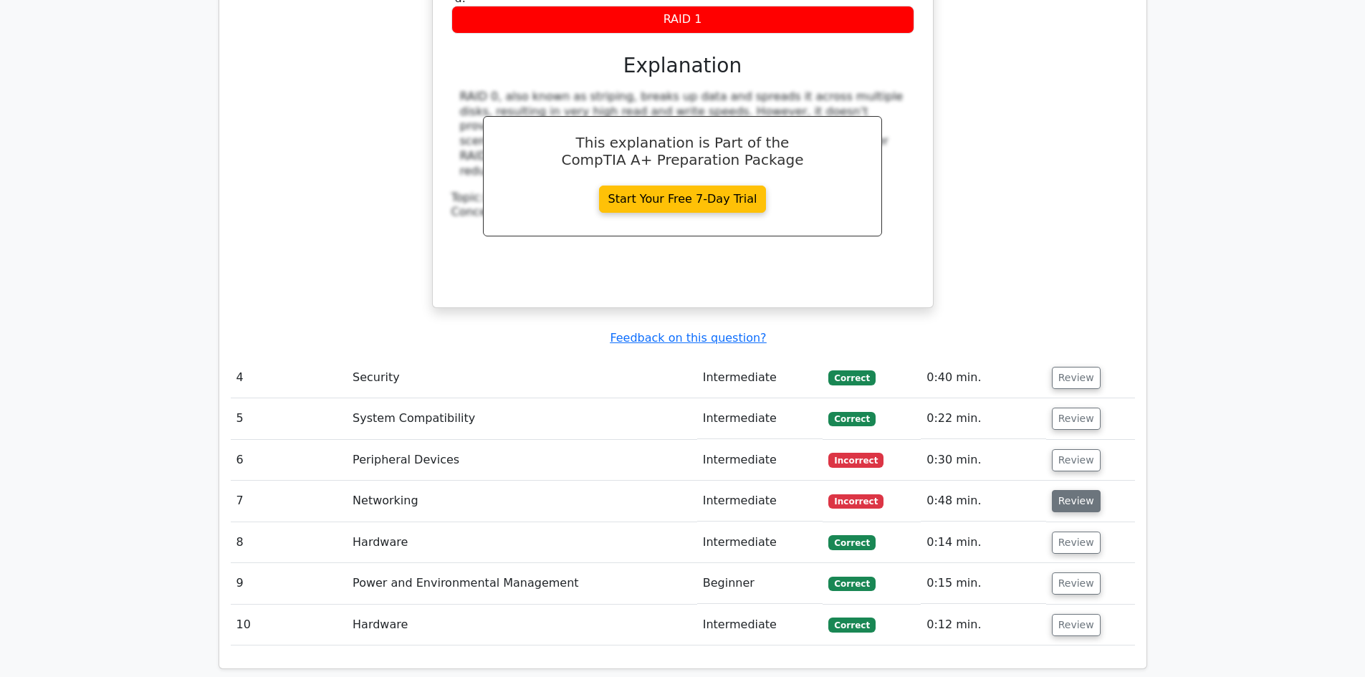
click at [1071, 490] on button "Review" at bounding box center [1076, 501] width 49 height 22
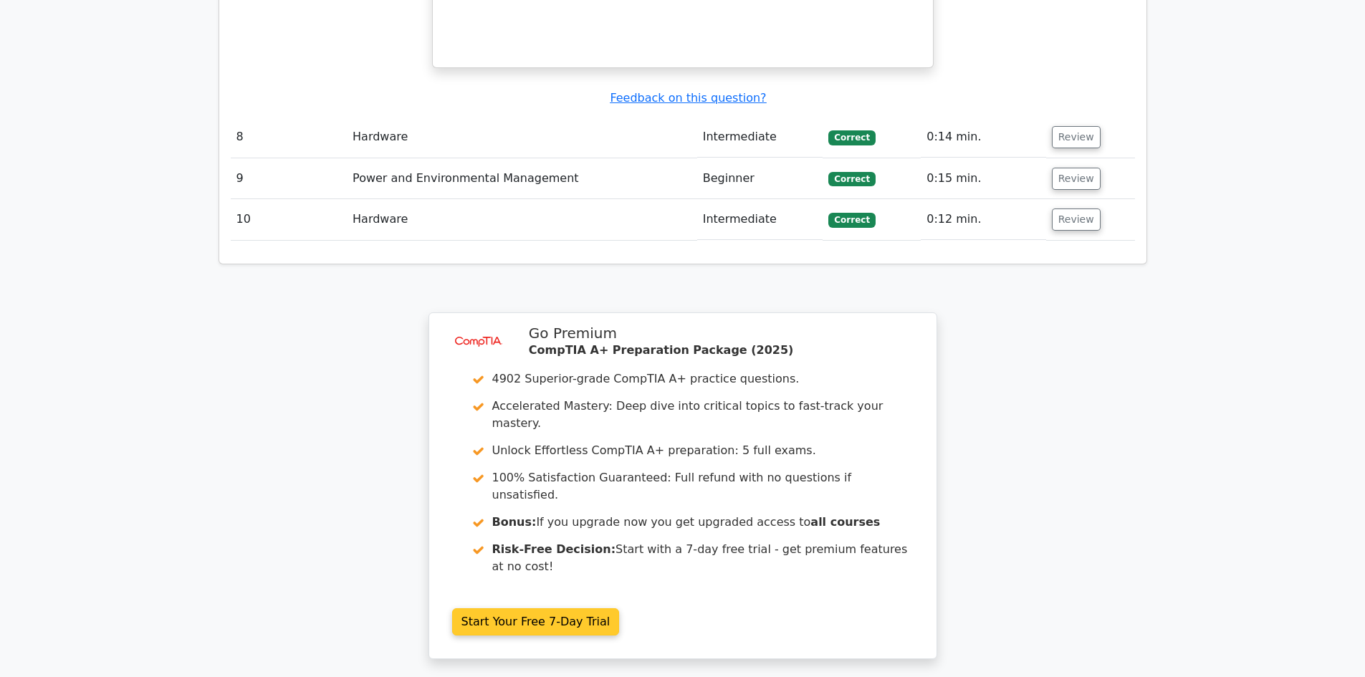
scroll to position [3819, 0]
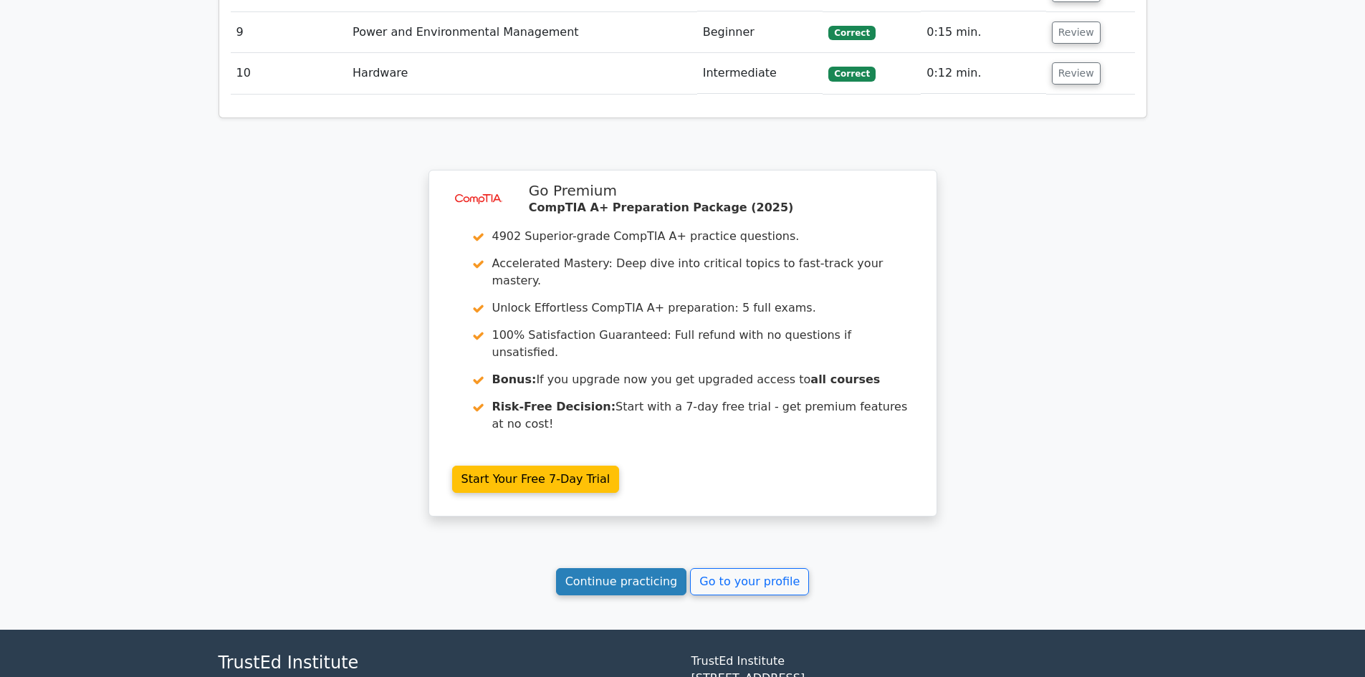
click at [641, 568] on link "Continue practicing" at bounding box center [621, 581] width 131 height 27
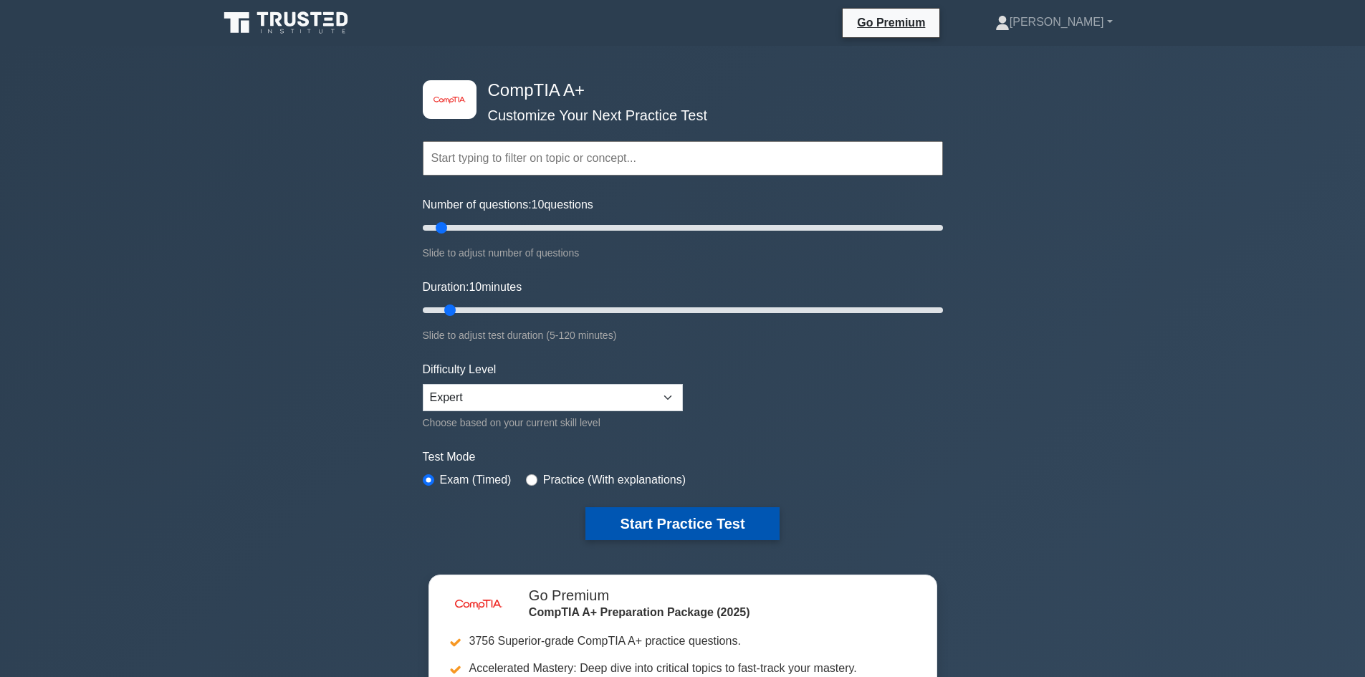
click at [714, 523] on button "Start Practice Test" at bounding box center [683, 523] width 194 height 33
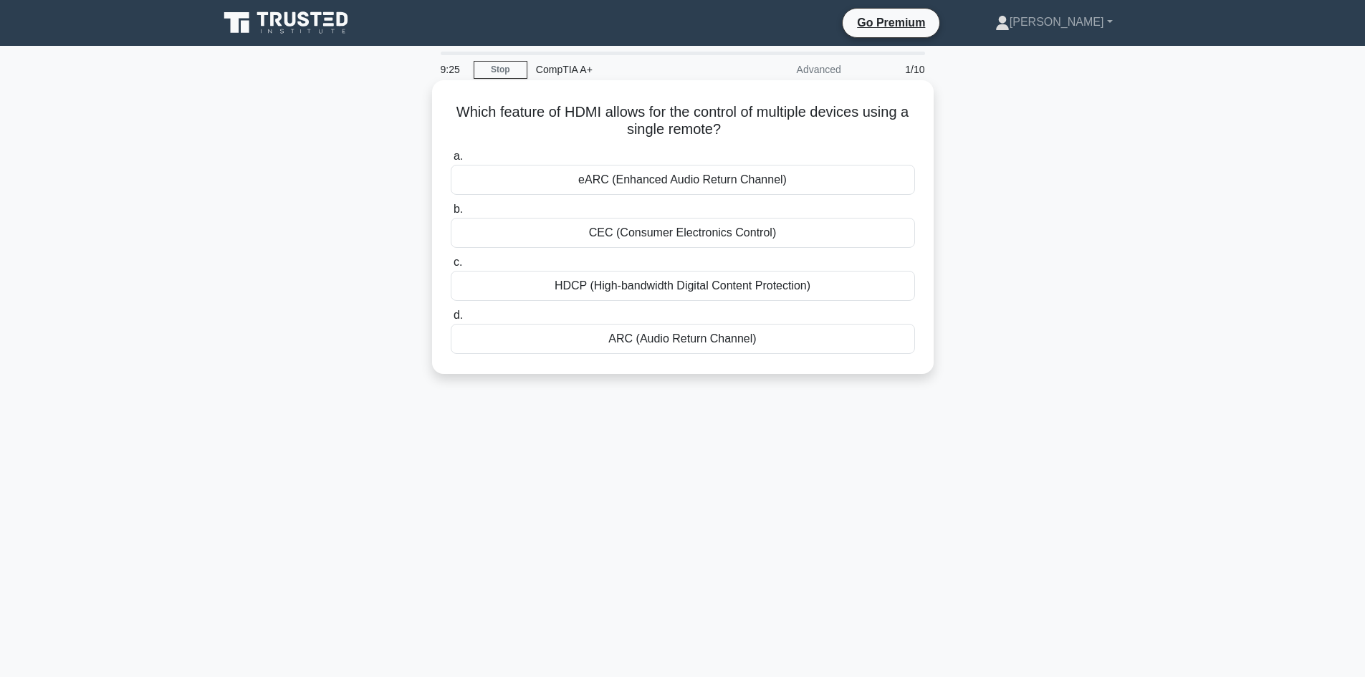
click at [669, 183] on div "eARC (Enhanced Audio Return Channel)" at bounding box center [683, 180] width 464 height 30
click at [451, 161] on input "a. eARC (Enhanced Audio Return Channel)" at bounding box center [451, 156] width 0 height 9
click at [724, 288] on div "Continuous Data Protection (CDP)" at bounding box center [683, 286] width 464 height 30
click at [451, 267] on input "c. Continuous Data Protection (CDP)" at bounding box center [451, 262] width 0 height 9
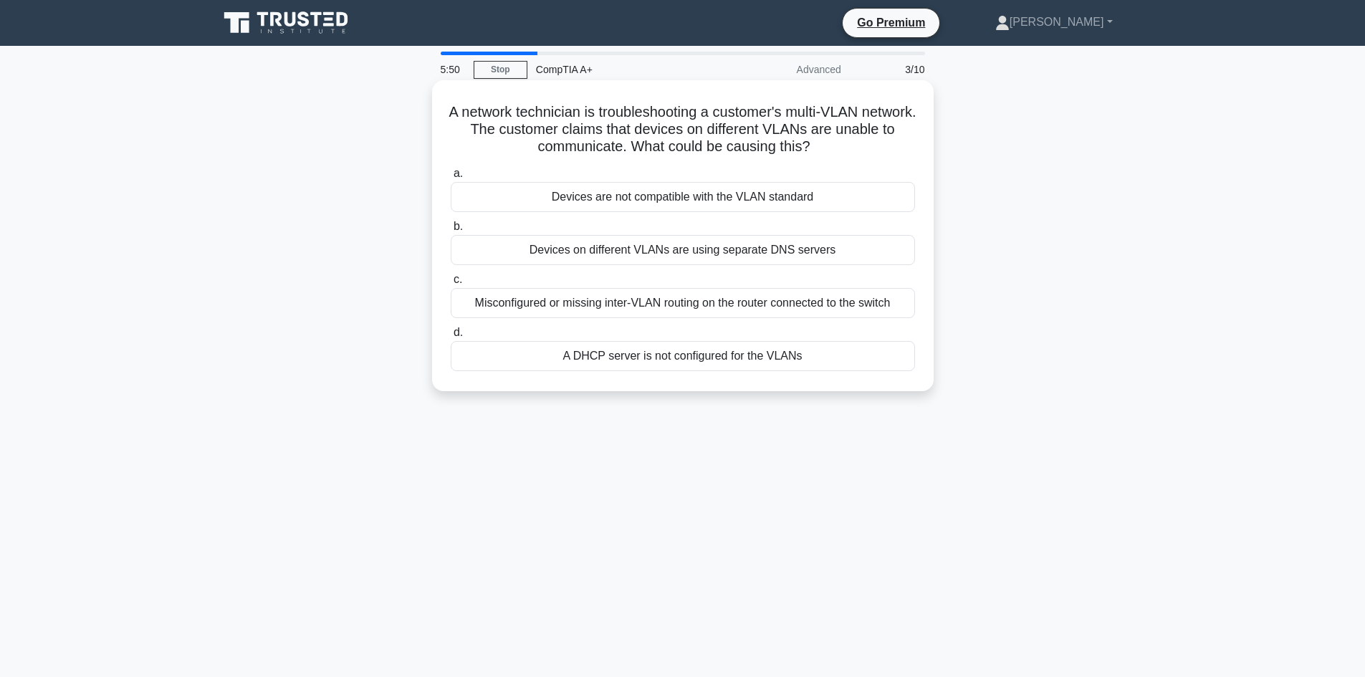
click at [790, 363] on div "A DHCP server is not configured for the VLANs" at bounding box center [683, 356] width 464 height 30
click at [451, 338] on input "d. A DHCP server is not configured for the VLANs" at bounding box center [451, 332] width 0 height 9
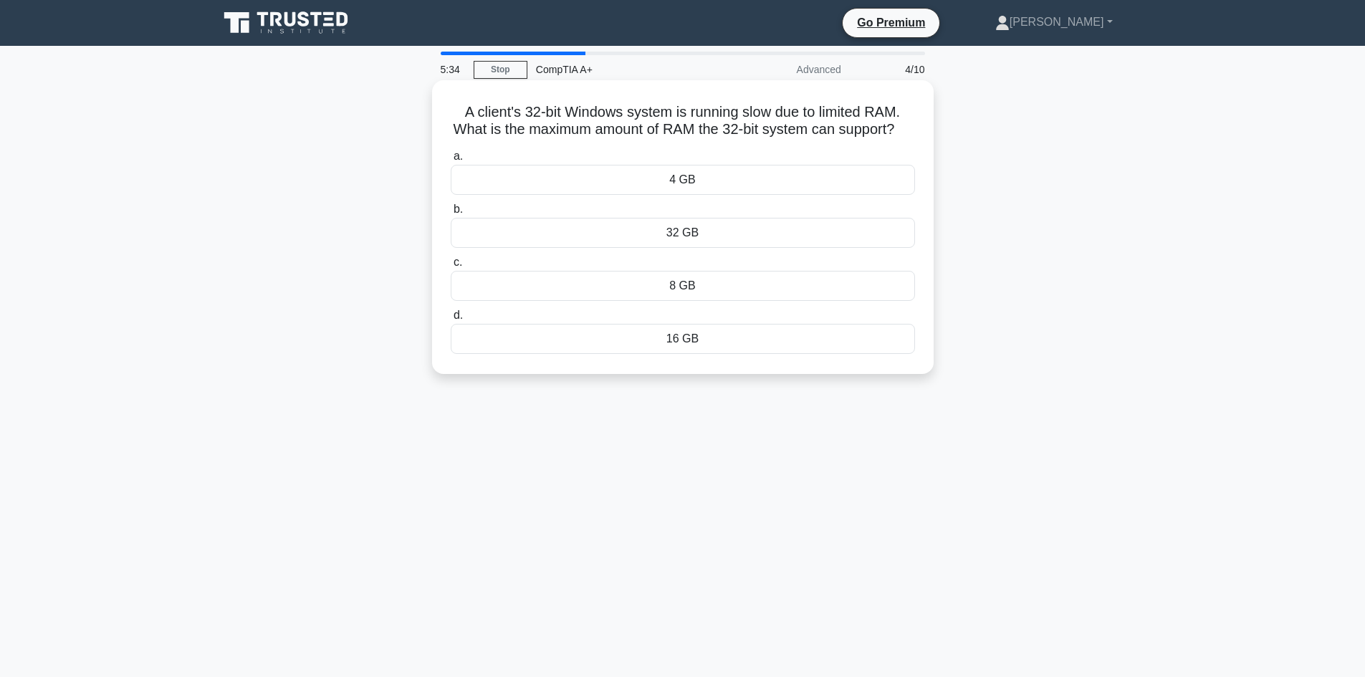
click at [698, 354] on div "16 GB" at bounding box center [683, 339] width 464 height 30
click at [451, 320] on input "d. 16 GB" at bounding box center [451, 315] width 0 height 9
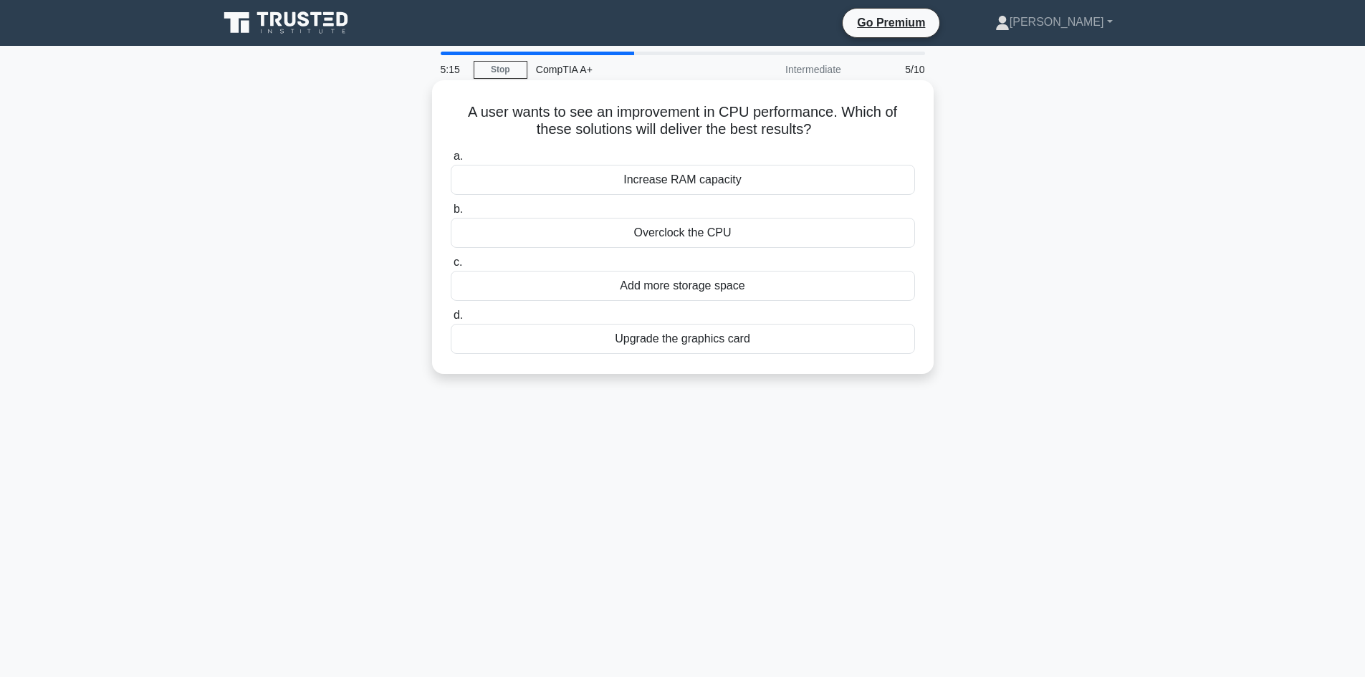
click at [722, 183] on div "Increase RAM capacity" at bounding box center [683, 180] width 464 height 30
click at [451, 161] on input "a. Increase RAM capacity" at bounding box center [451, 156] width 0 height 9
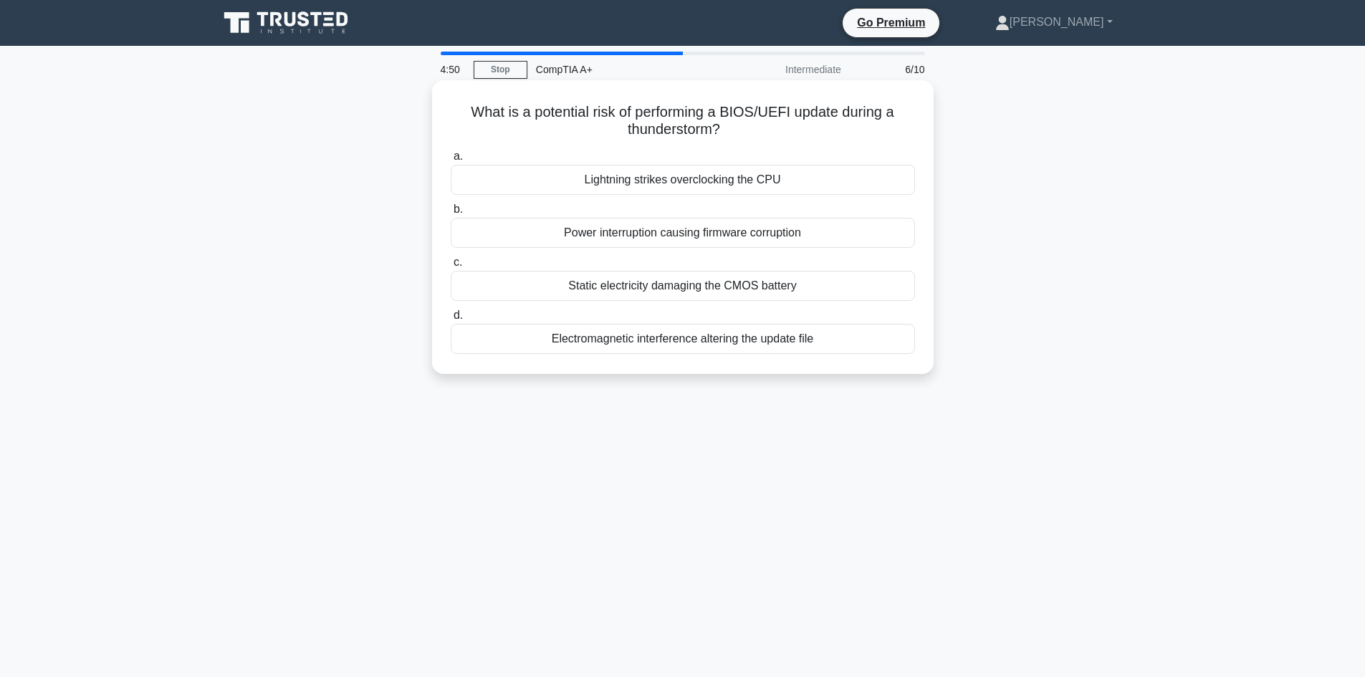
click at [718, 234] on div "Power interruption causing firmware corruption" at bounding box center [683, 233] width 464 height 30
click at [451, 214] on input "b. Power interruption causing firmware corruption" at bounding box center [451, 209] width 0 height 9
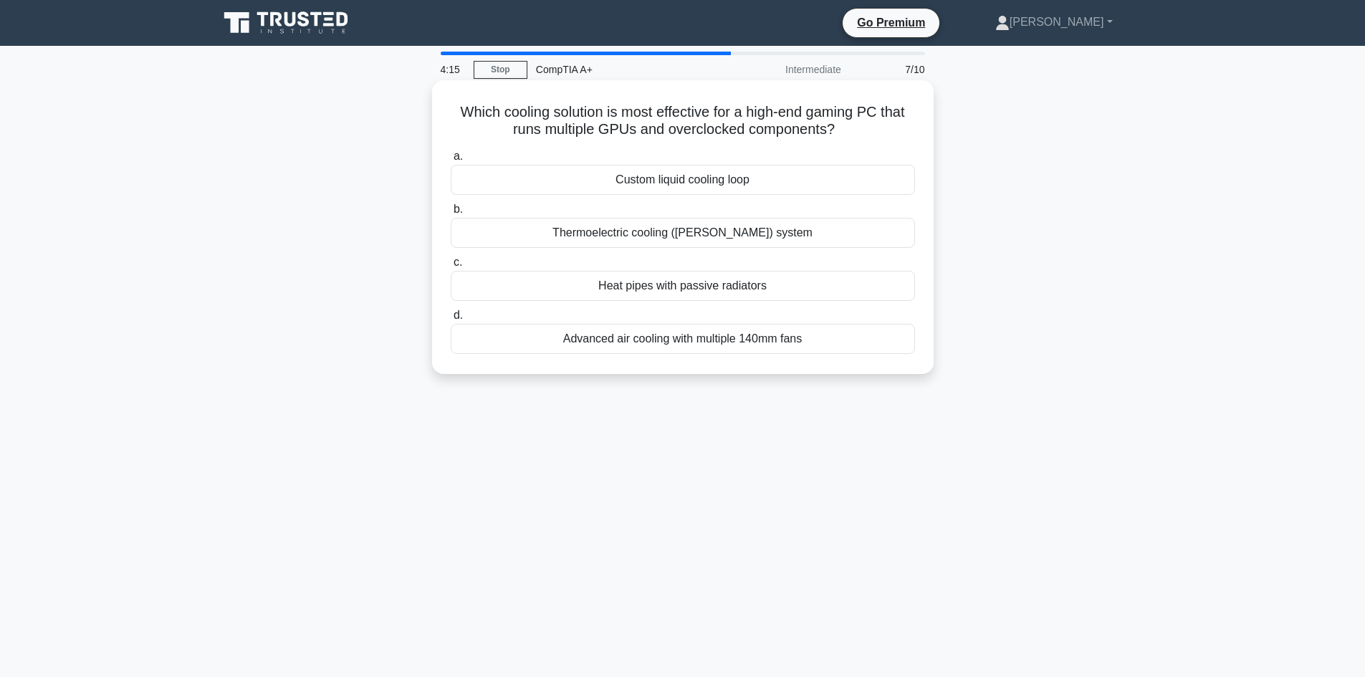
click at [698, 186] on div "Custom liquid cooling loop" at bounding box center [683, 180] width 464 height 30
click at [451, 161] on input "a. Custom liquid cooling loop" at bounding box center [451, 156] width 0 height 9
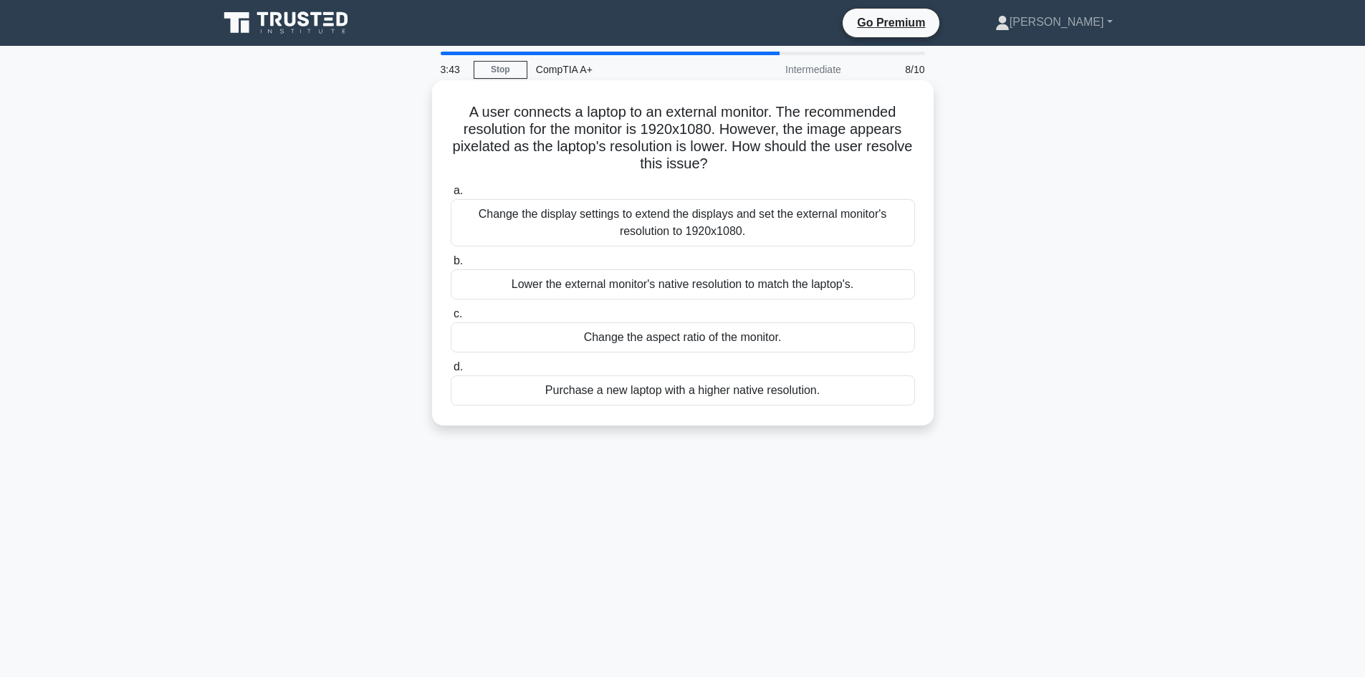
click at [702, 227] on div "Change the display settings to extend the displays and set the external monitor…" at bounding box center [683, 222] width 464 height 47
click at [451, 196] on input "a. Change the display settings to extend the displays and set the external moni…" at bounding box center [451, 190] width 0 height 9
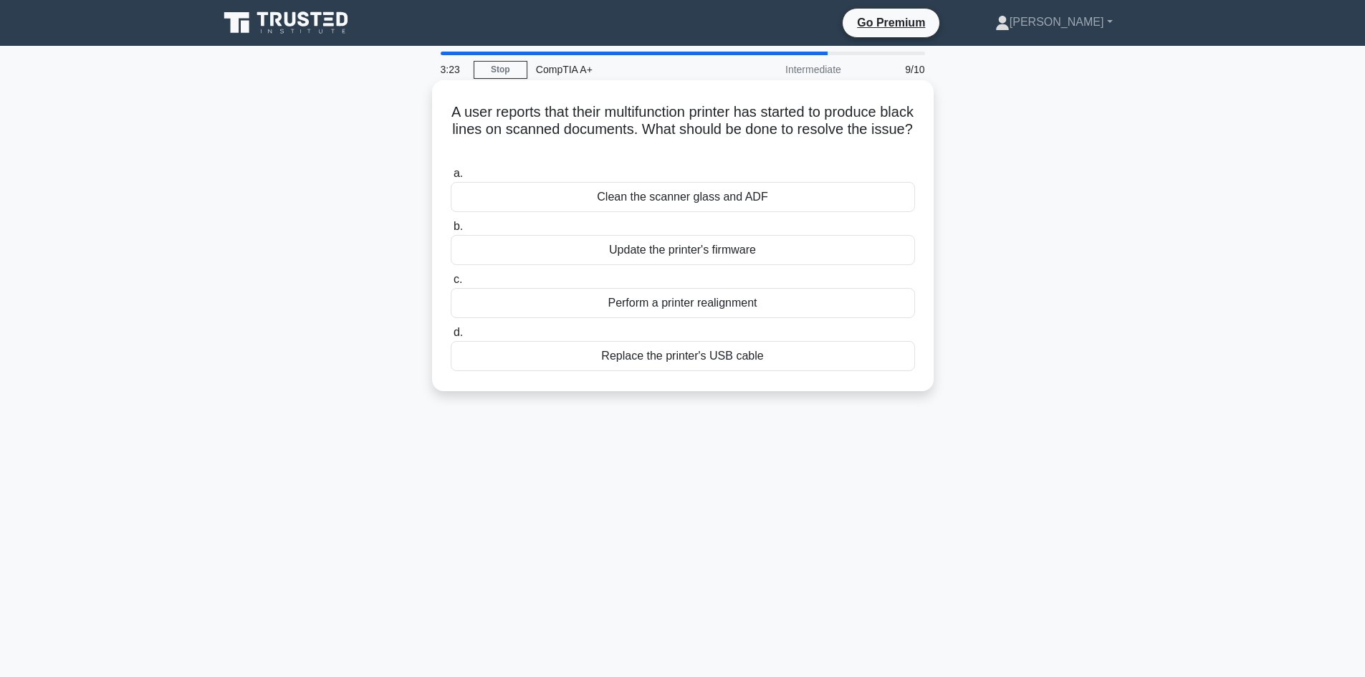
click at [484, 198] on div "Clean the scanner glass and ADF" at bounding box center [683, 197] width 464 height 30
click at [451, 178] on input "a. Clean the scanner glass and ADF" at bounding box center [451, 173] width 0 height 9
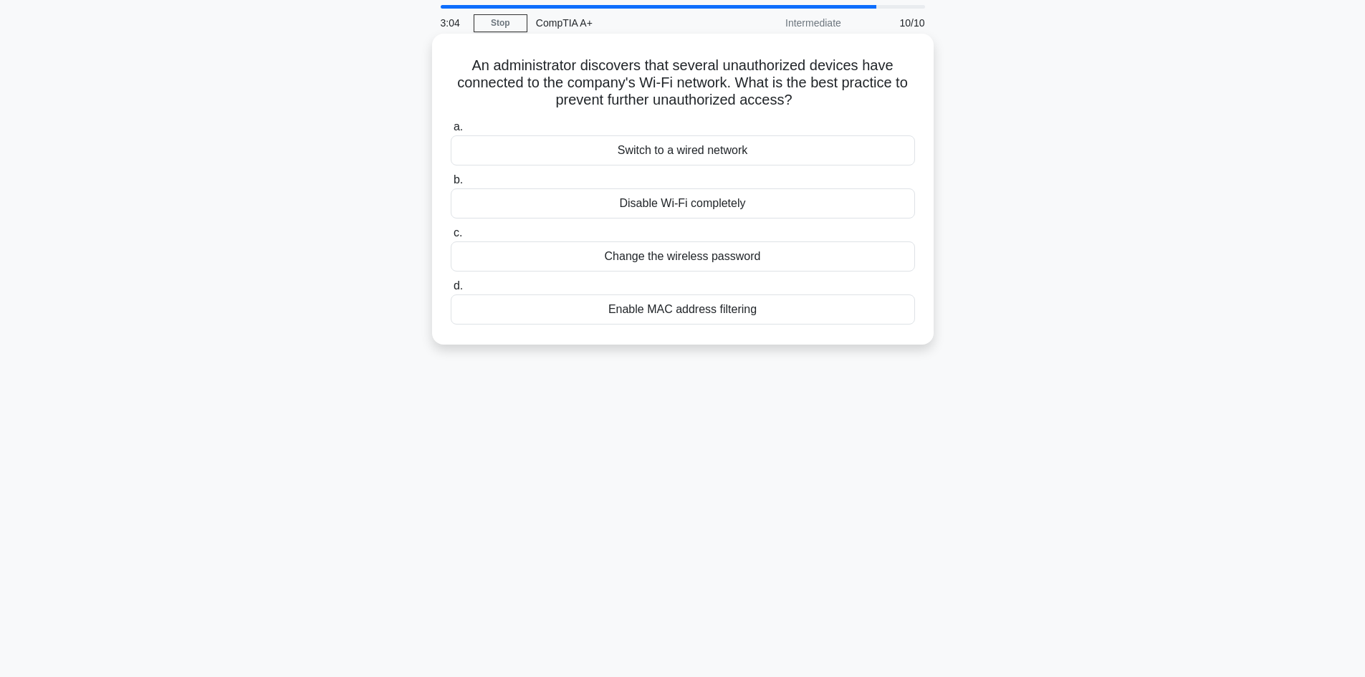
scroll to position [72, 0]
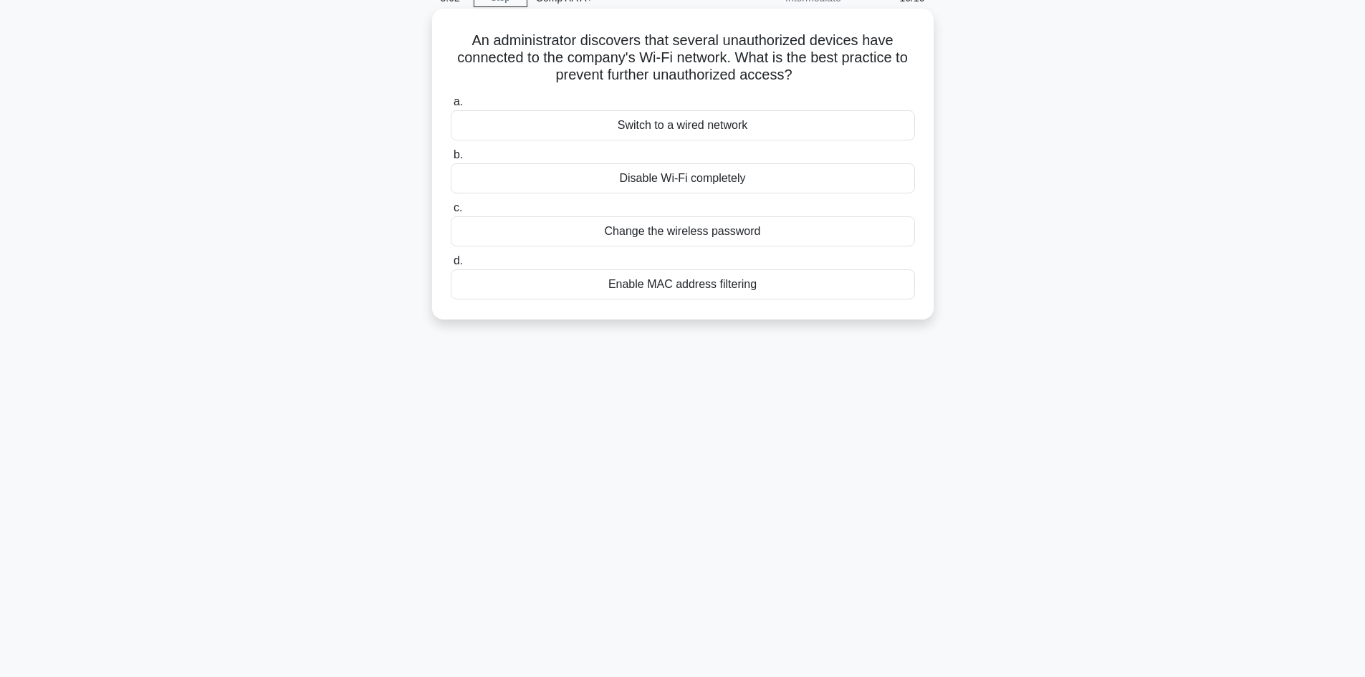
click at [702, 286] on div "Enable MAC address filtering" at bounding box center [683, 284] width 464 height 30
click at [451, 266] on input "d. Enable MAC address filtering" at bounding box center [451, 261] width 0 height 9
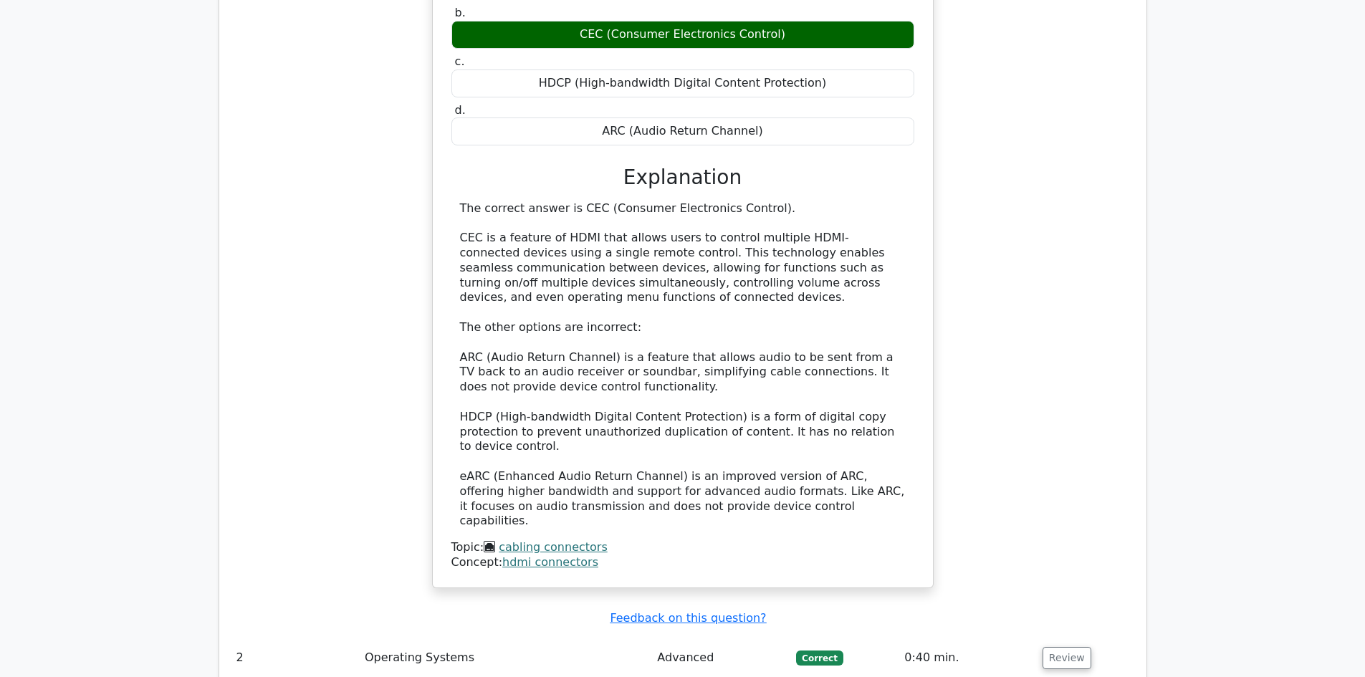
scroll to position [1720, 0]
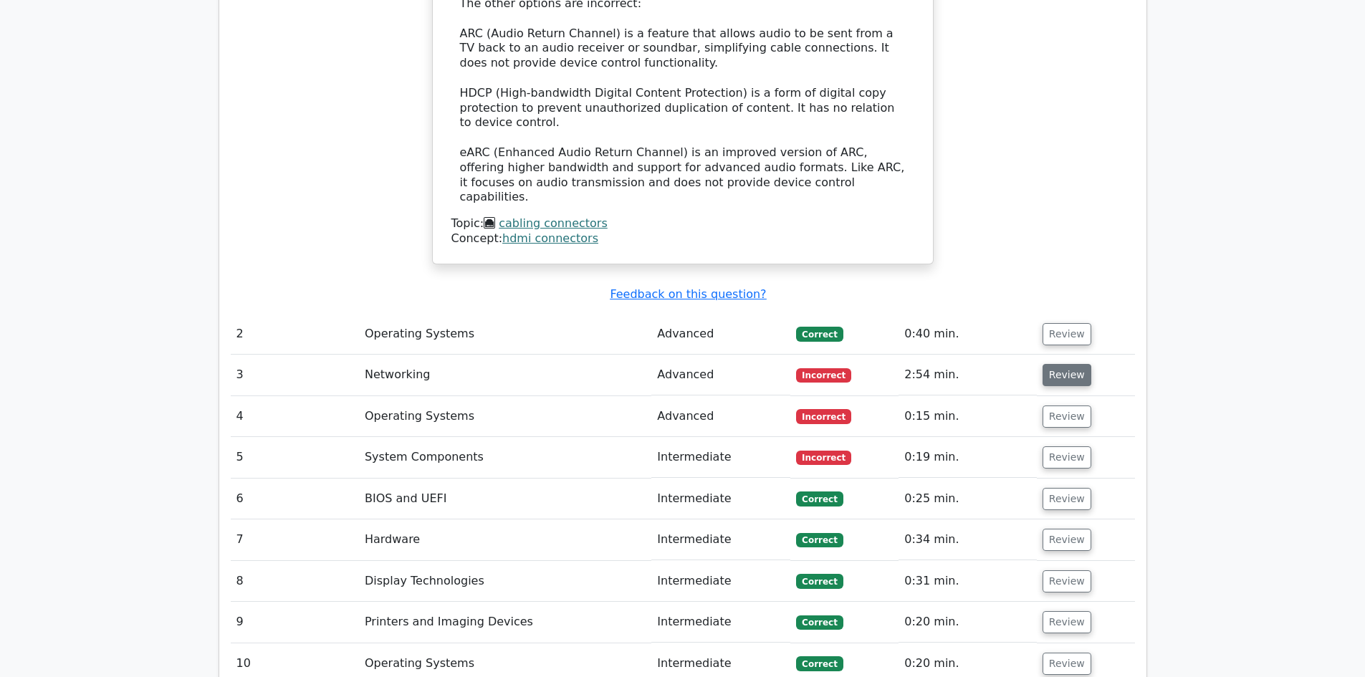
click at [1079, 364] on button "Review" at bounding box center [1067, 375] width 49 height 22
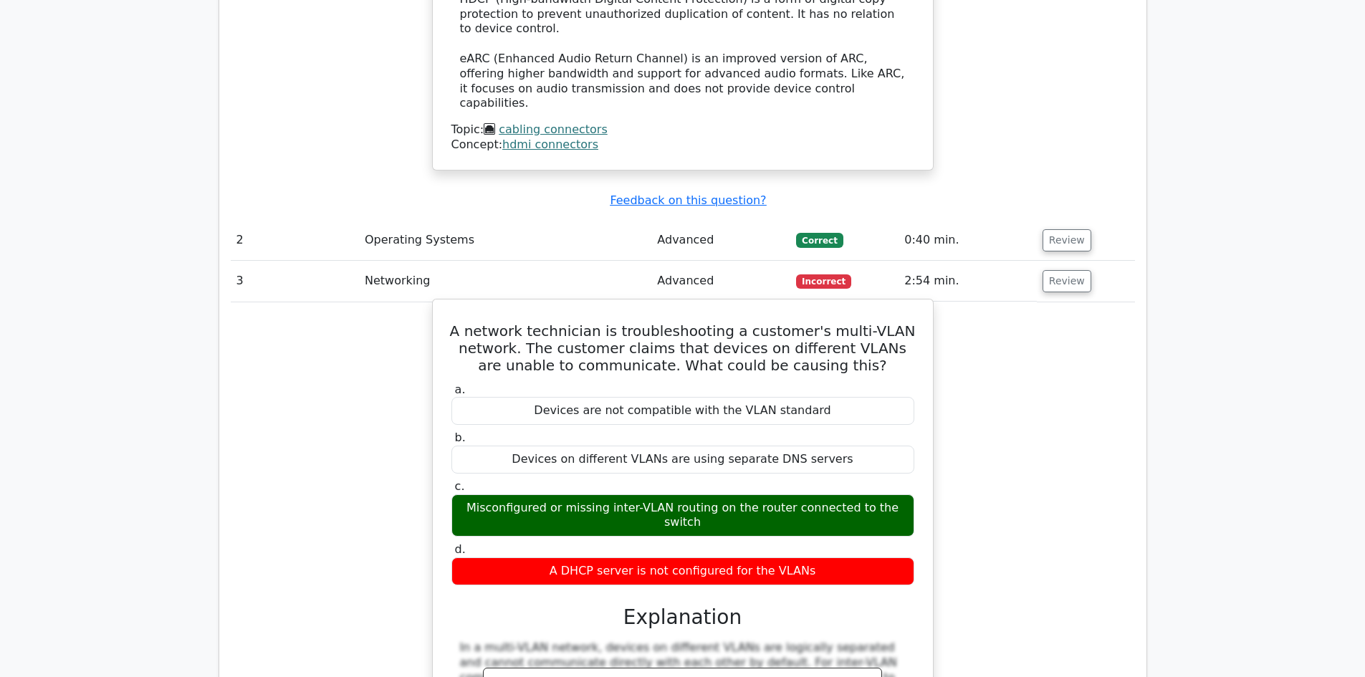
scroll to position [1792, 0]
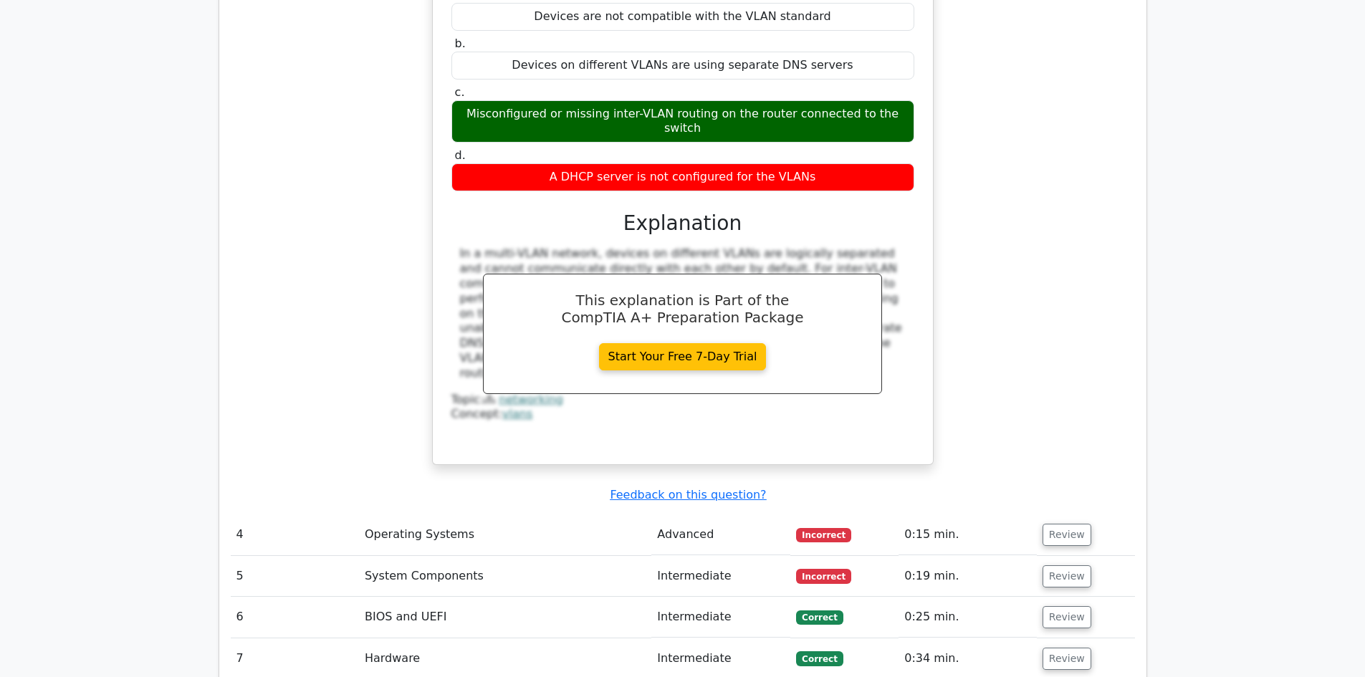
scroll to position [2293, 0]
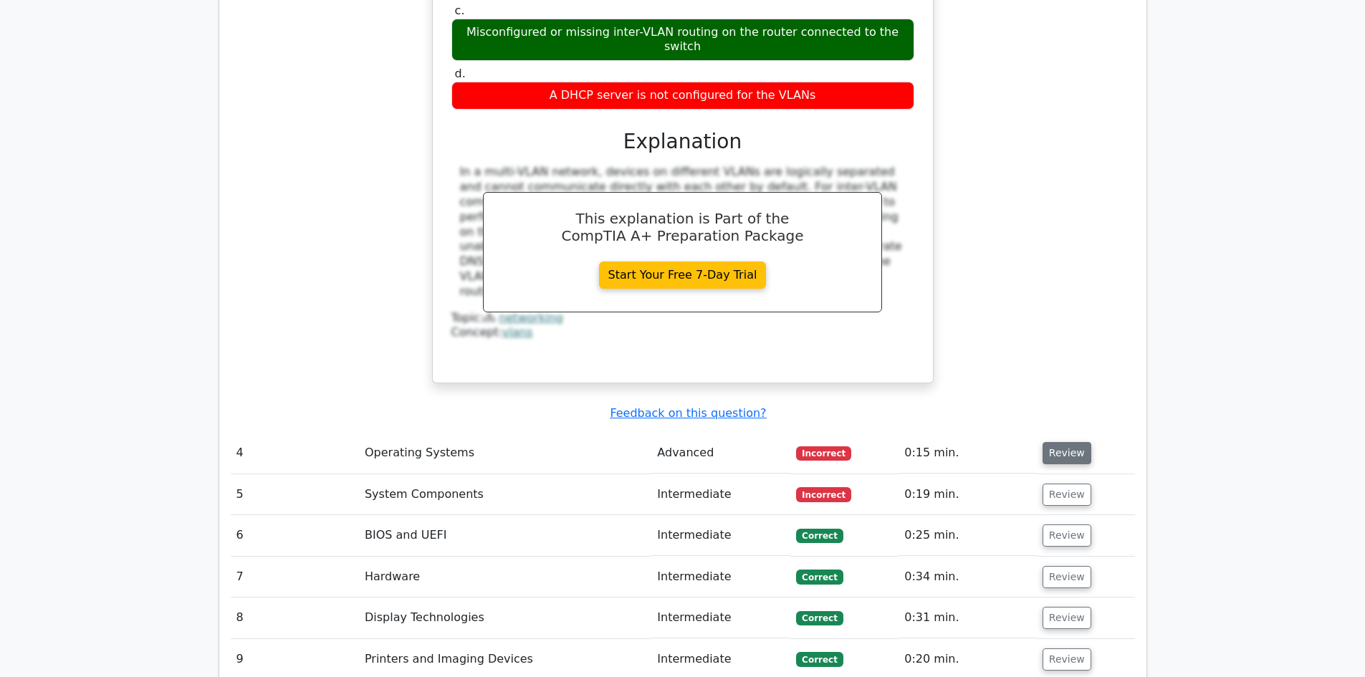
click at [1045, 442] on button "Review" at bounding box center [1067, 453] width 49 height 22
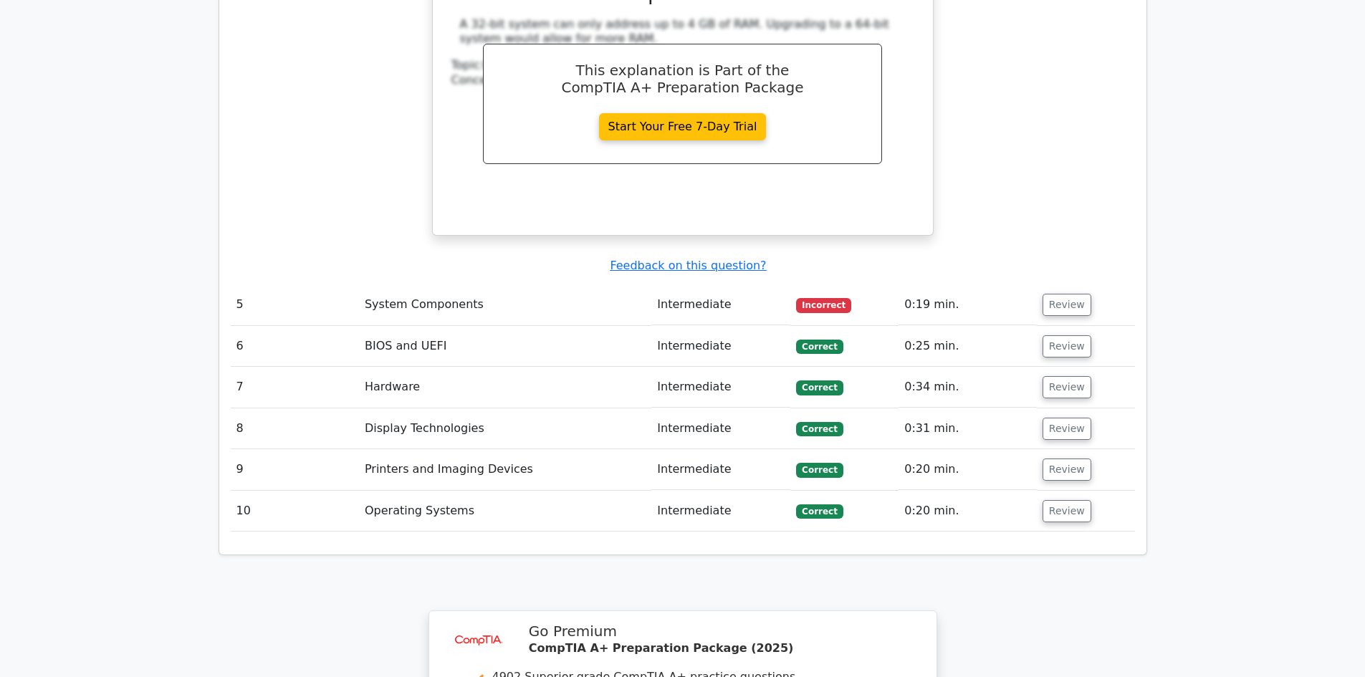
scroll to position [3082, 0]
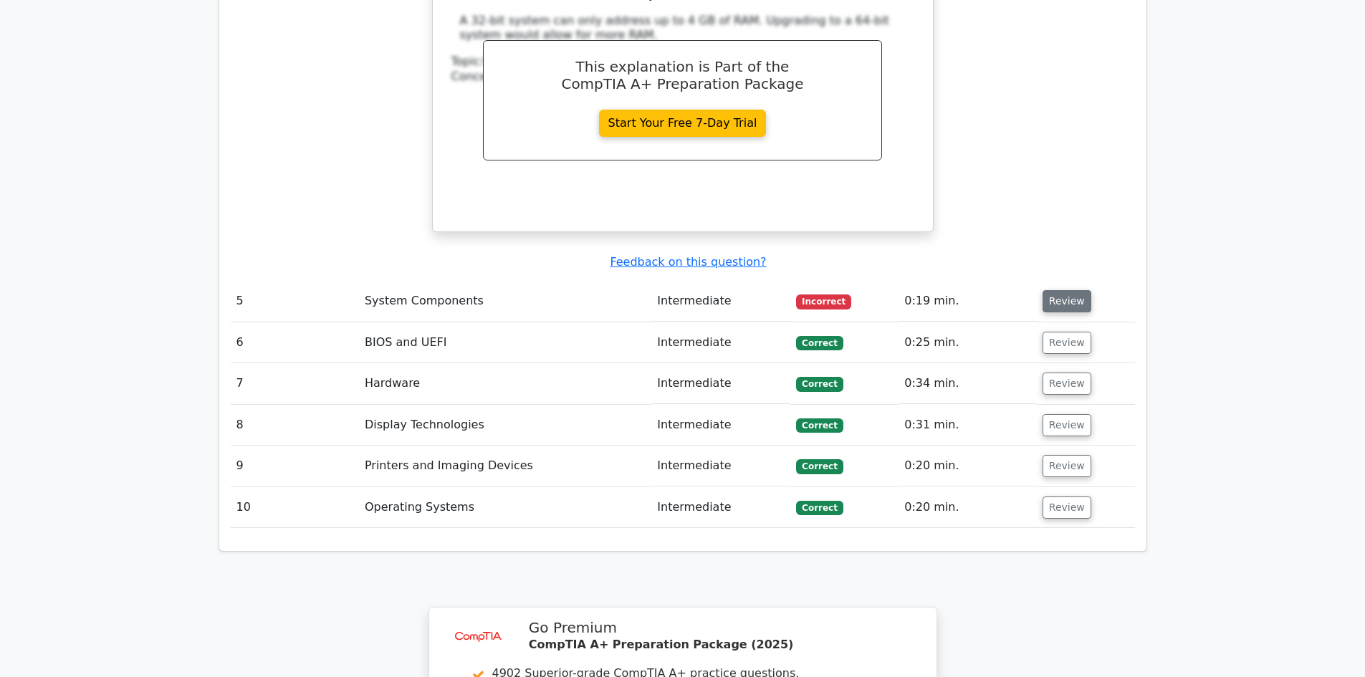
click at [1057, 290] on button "Review" at bounding box center [1067, 301] width 49 height 22
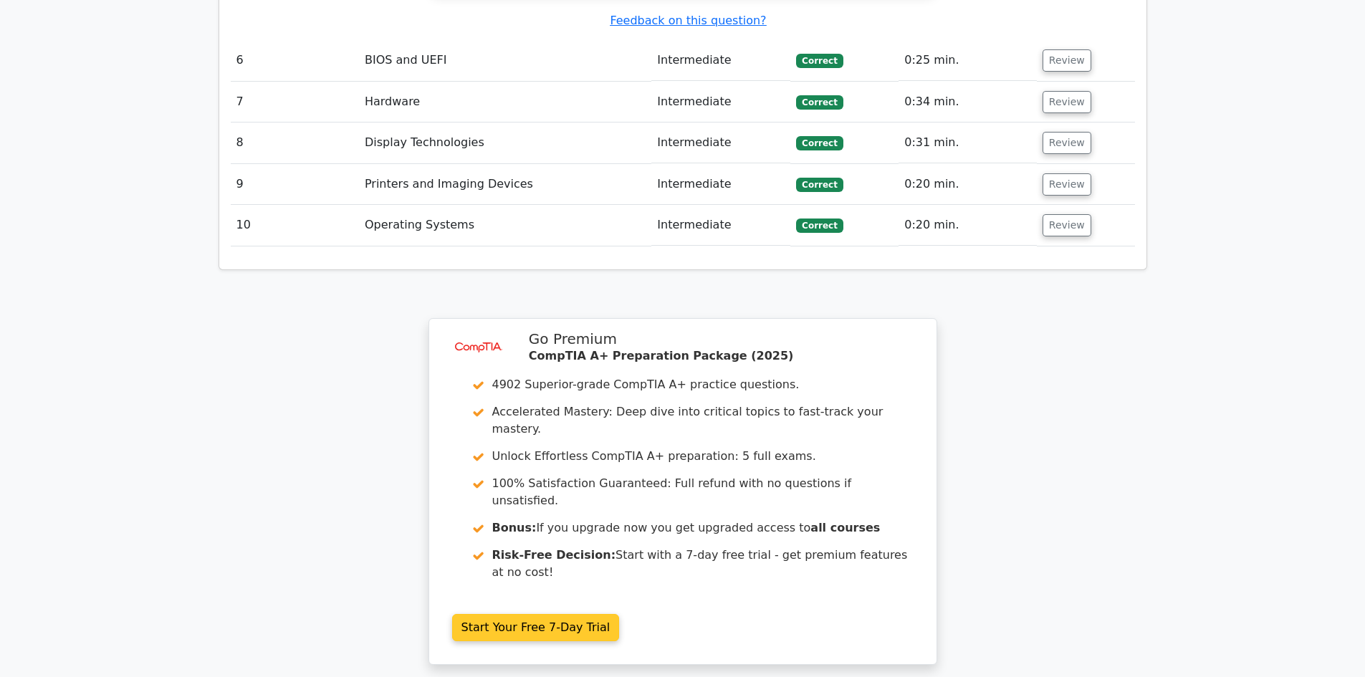
scroll to position [4040, 0]
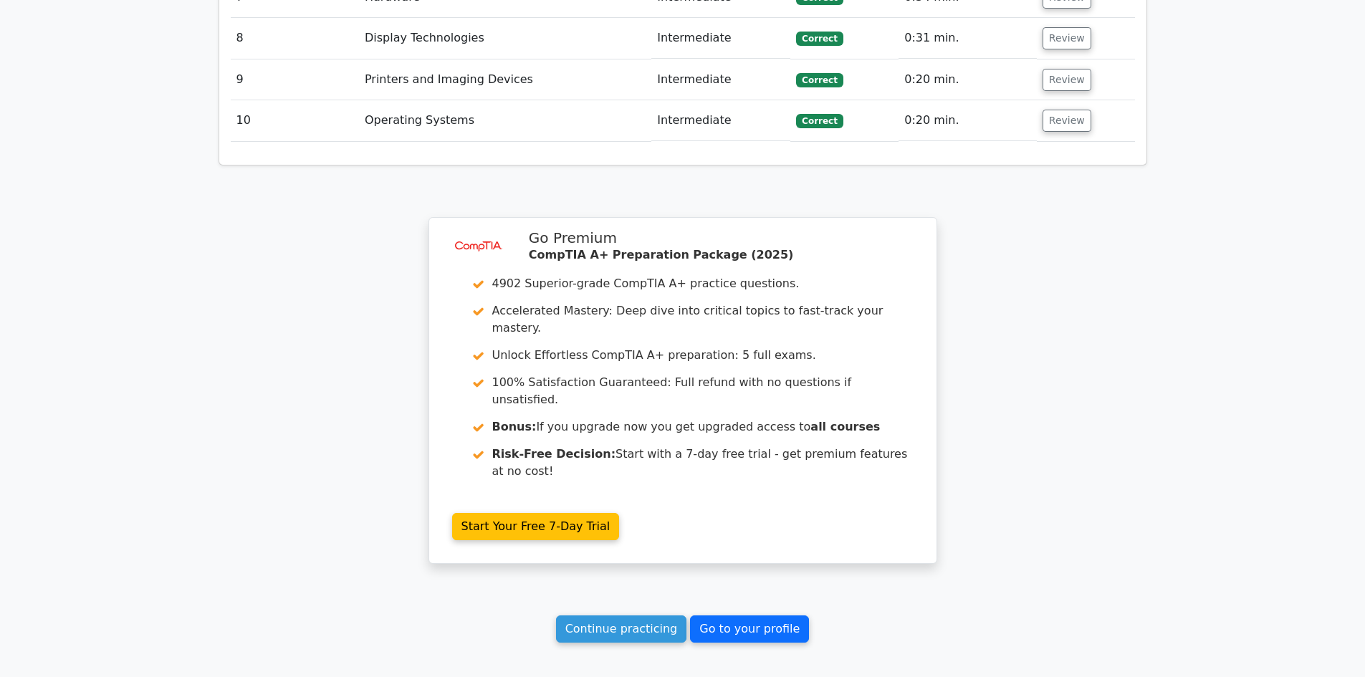
click at [746, 616] on link "Go to your profile" at bounding box center [749, 629] width 119 height 27
click at [604, 616] on link "Continue practicing" at bounding box center [621, 629] width 131 height 27
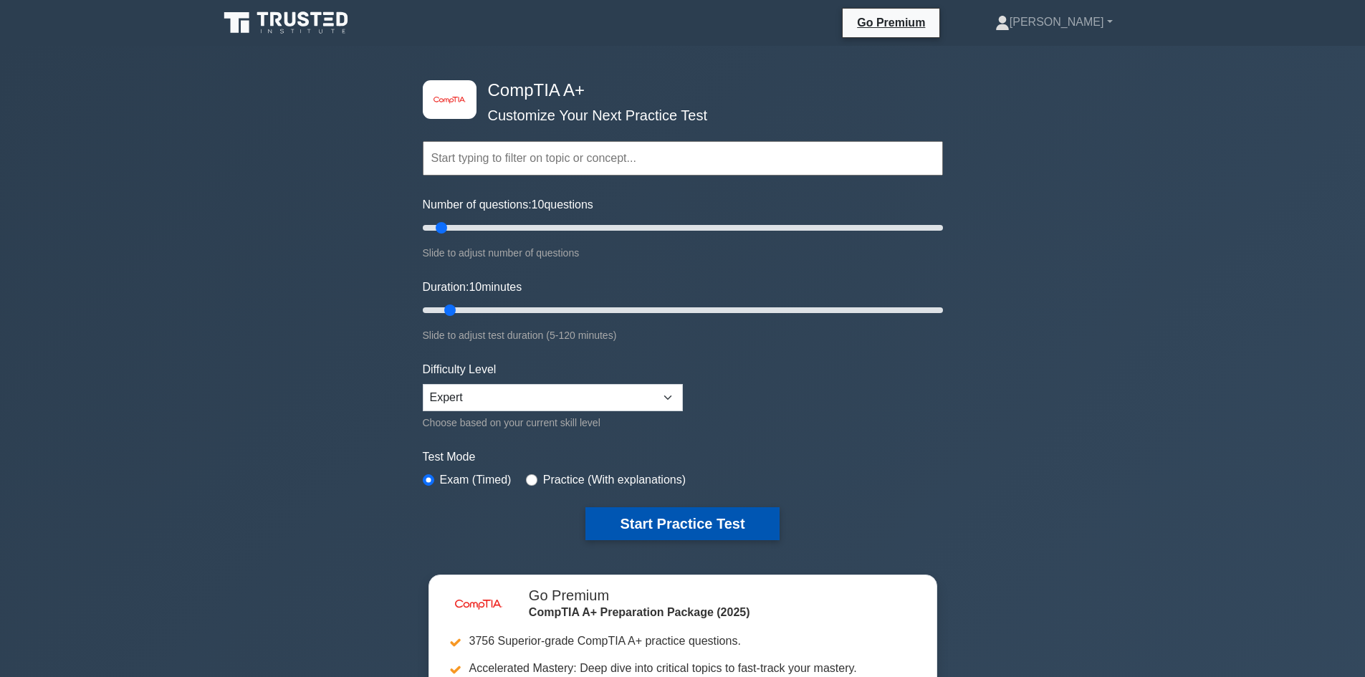
click at [694, 529] on button "Start Practice Test" at bounding box center [683, 523] width 194 height 33
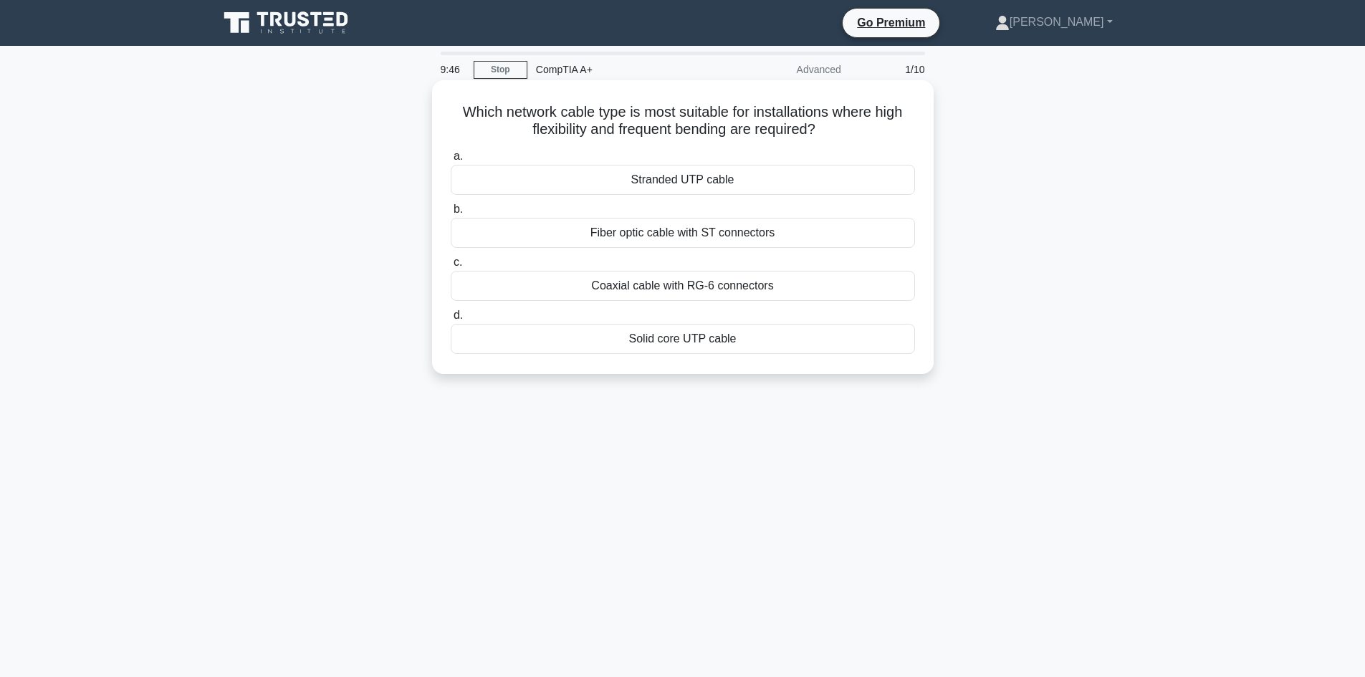
click at [723, 229] on div "Fiber optic cable with ST connectors" at bounding box center [683, 233] width 464 height 30
click at [451, 214] on input "b. Fiber optic cable with ST connectors" at bounding box center [451, 209] width 0 height 9
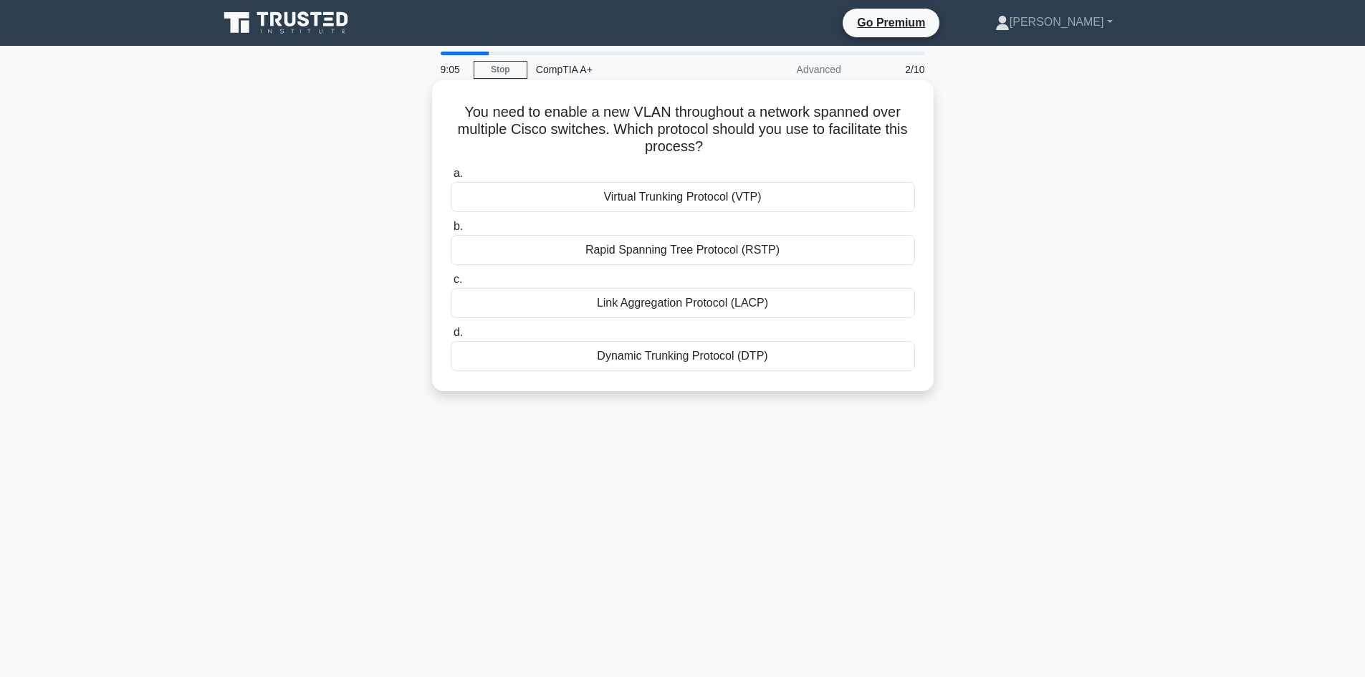
click at [675, 358] on div "Dynamic Trunking Protocol (DTP)" at bounding box center [683, 356] width 464 height 30
click at [451, 338] on input "d. Dynamic Trunking Protocol (DTP)" at bounding box center [451, 332] width 0 height 9
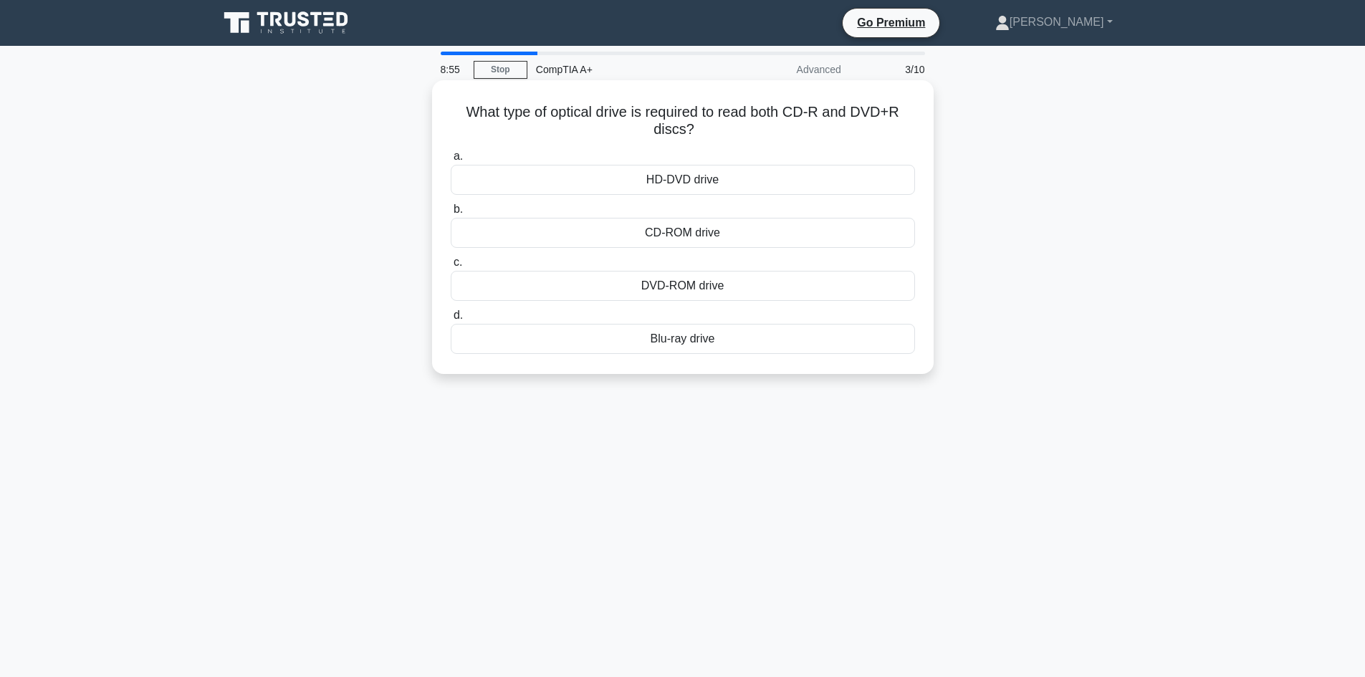
click at [707, 230] on div "CD-ROM drive" at bounding box center [683, 233] width 464 height 30
click at [451, 214] on input "b. CD-ROM drive" at bounding box center [451, 209] width 0 height 9
click at [682, 239] on div "USB" at bounding box center [683, 233] width 464 height 30
click at [451, 214] on input "b. USB" at bounding box center [451, 209] width 0 height 9
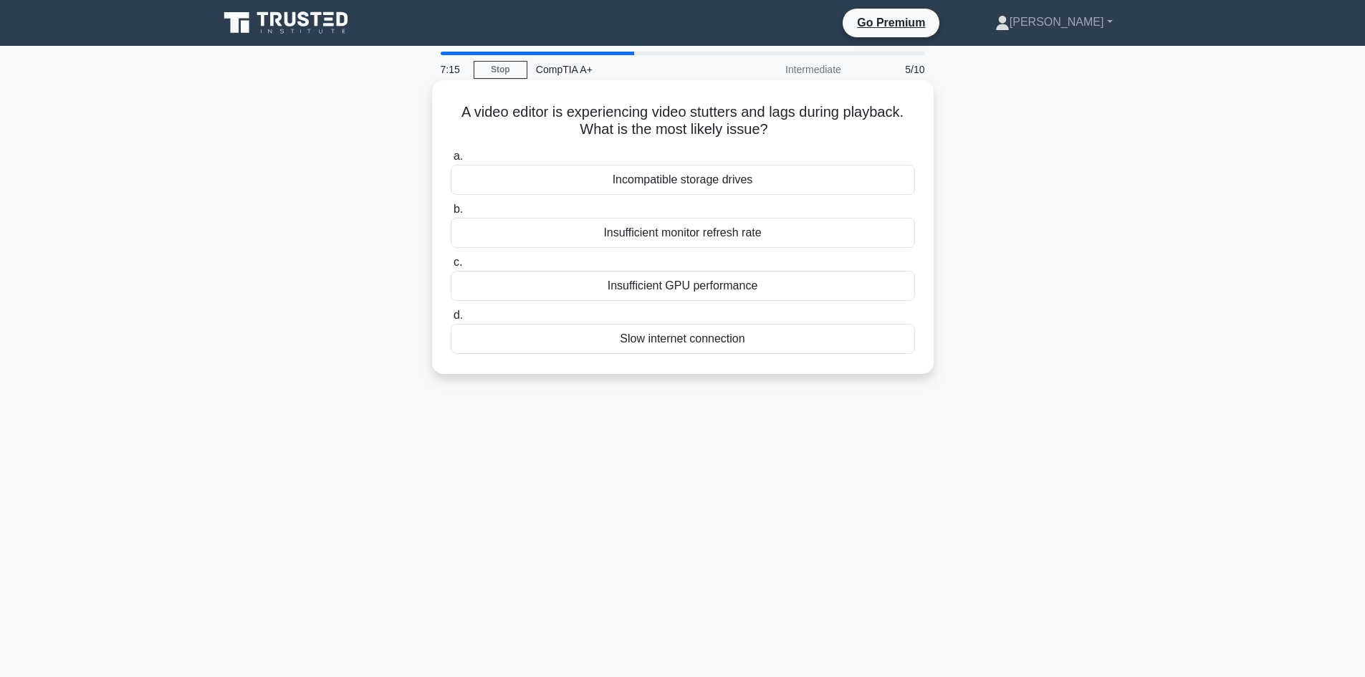
click at [652, 341] on div "Slow internet connection" at bounding box center [683, 339] width 464 height 30
click at [451, 320] on input "d. Slow internet connection" at bounding box center [451, 315] width 0 height 9
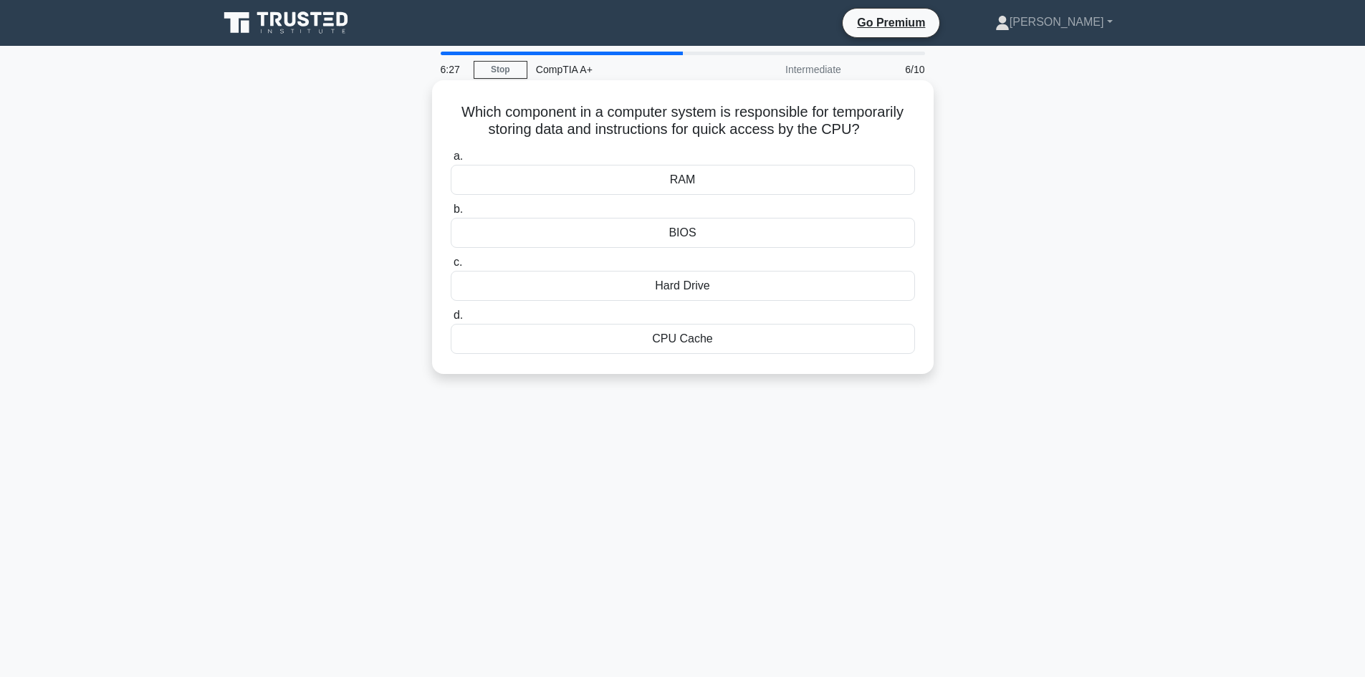
click at [659, 349] on div "CPU Cache" at bounding box center [683, 339] width 464 height 30
click at [451, 320] on input "d. CPU Cache" at bounding box center [451, 315] width 0 height 9
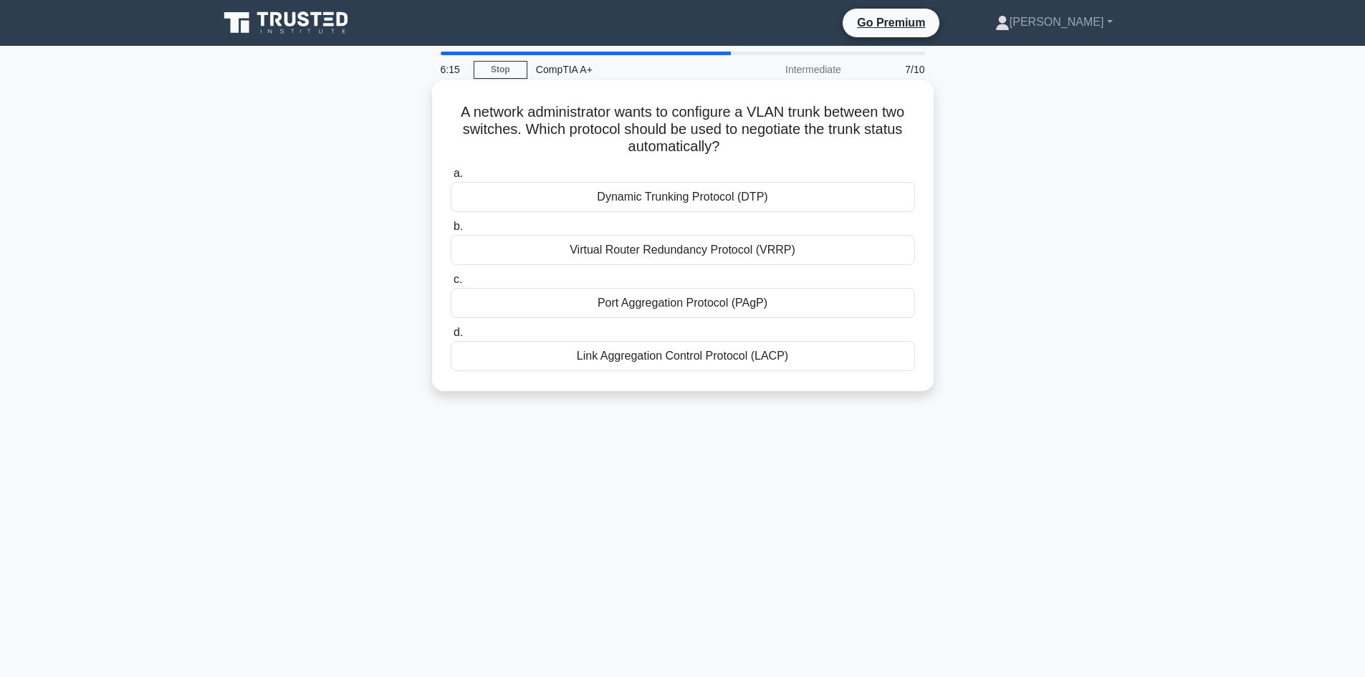
click at [689, 196] on div "Dynamic Trunking Protocol (DTP)" at bounding box center [683, 197] width 464 height 30
click at [451, 178] on input "a. Dynamic Trunking Protocol (DTP)" at bounding box center [451, 173] width 0 height 9
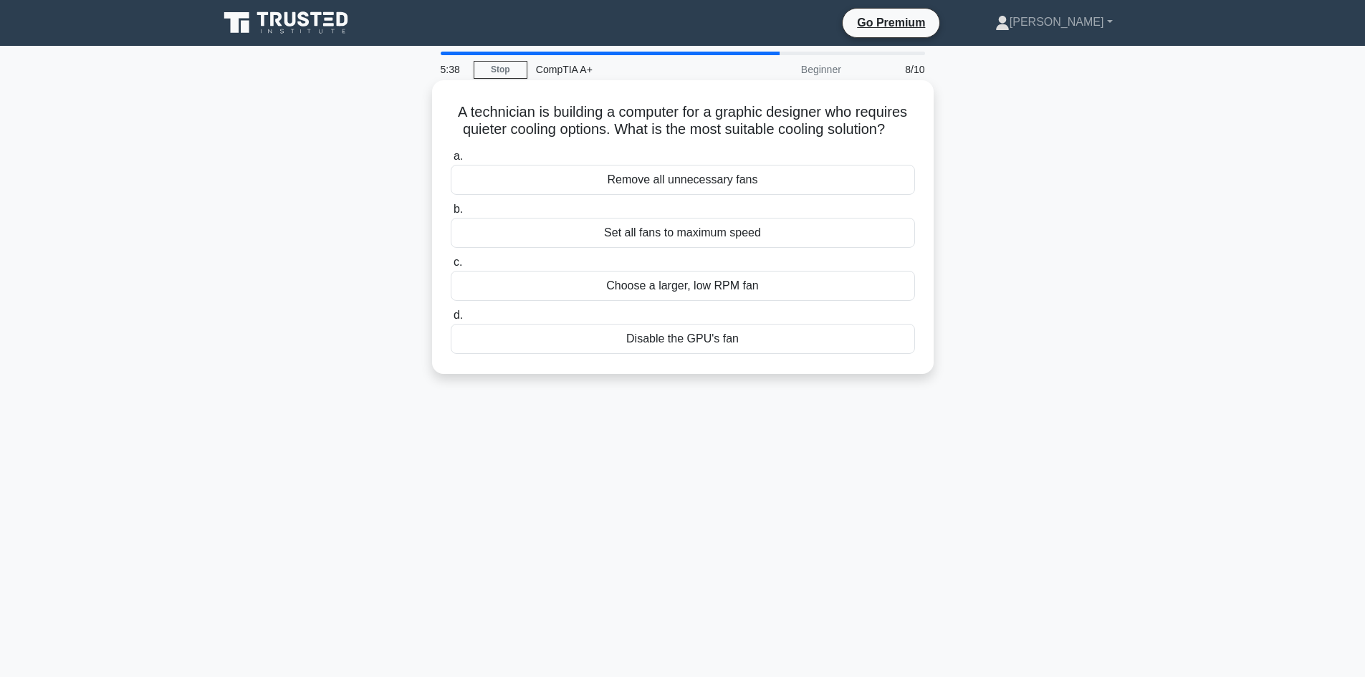
click at [735, 177] on div "Remove all unnecessary fans" at bounding box center [683, 180] width 464 height 30
click at [451, 161] on input "a. Remove all unnecessary fans" at bounding box center [451, 156] width 0 height 9
click at [704, 335] on div "Stylus pen with precision tip" at bounding box center [683, 339] width 464 height 30
click at [853, 362] on div "A mobile device user wants to improve their typing speed and accuracy on their …" at bounding box center [683, 227] width 490 height 282
click at [523, 343] on div "Stylus pen with precision tip" at bounding box center [683, 339] width 464 height 30
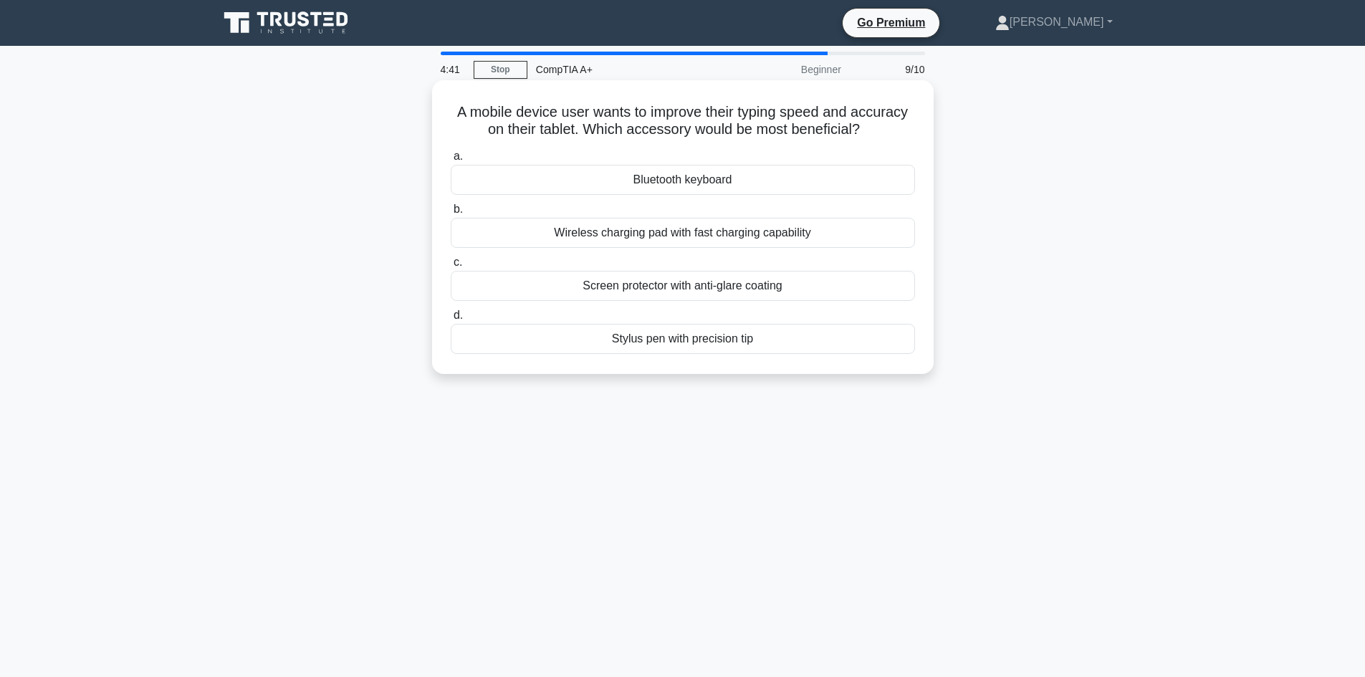
click at [451, 320] on input "d. Stylus pen with precision tip" at bounding box center [451, 315] width 0 height 9
click at [672, 349] on div "DNS (Domain Name System)" at bounding box center [683, 339] width 464 height 30
click at [451, 320] on input "d. DNS (Domain Name System)" at bounding box center [451, 315] width 0 height 9
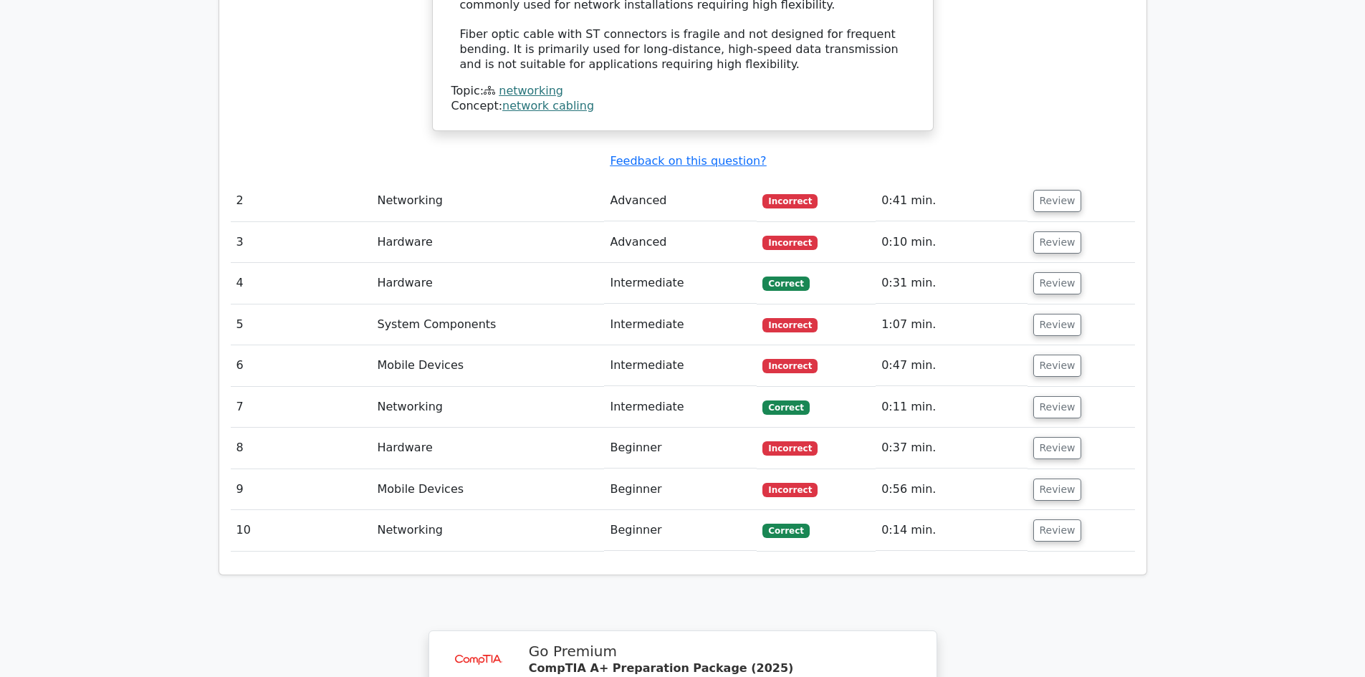
scroll to position [1505, 0]
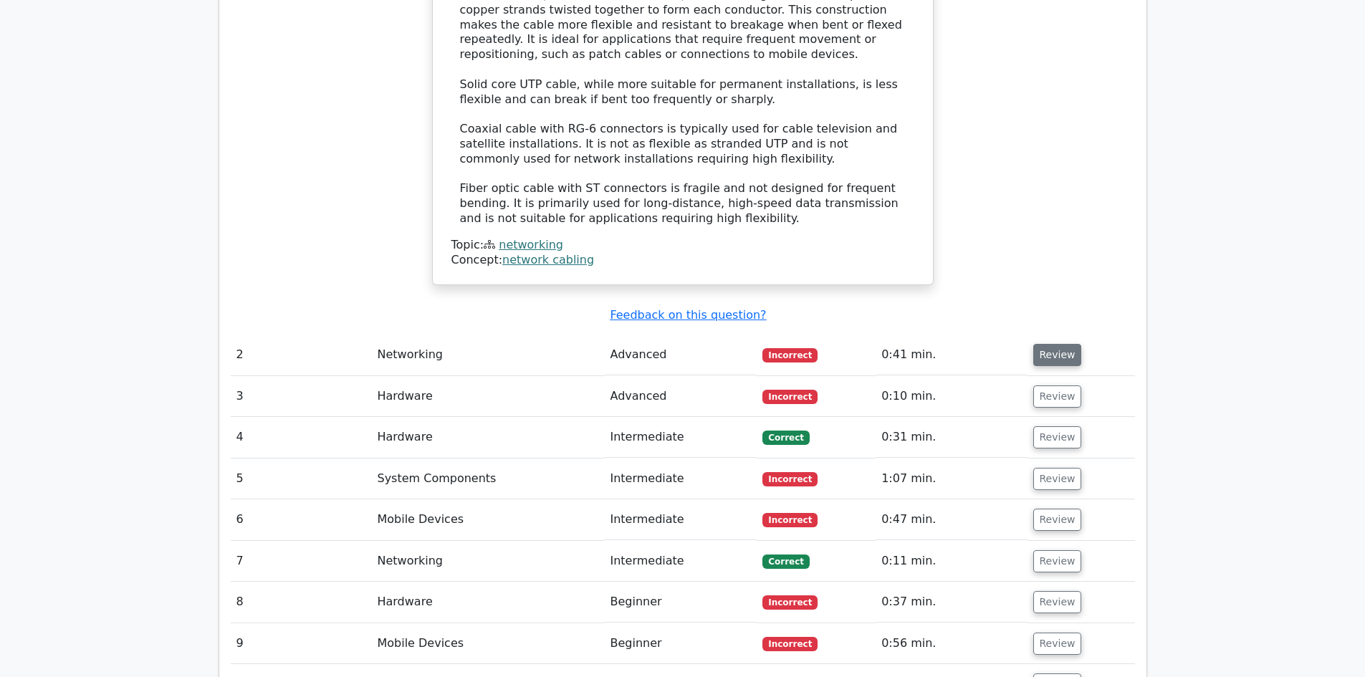
click at [1050, 344] on button "Review" at bounding box center [1057, 355] width 49 height 22
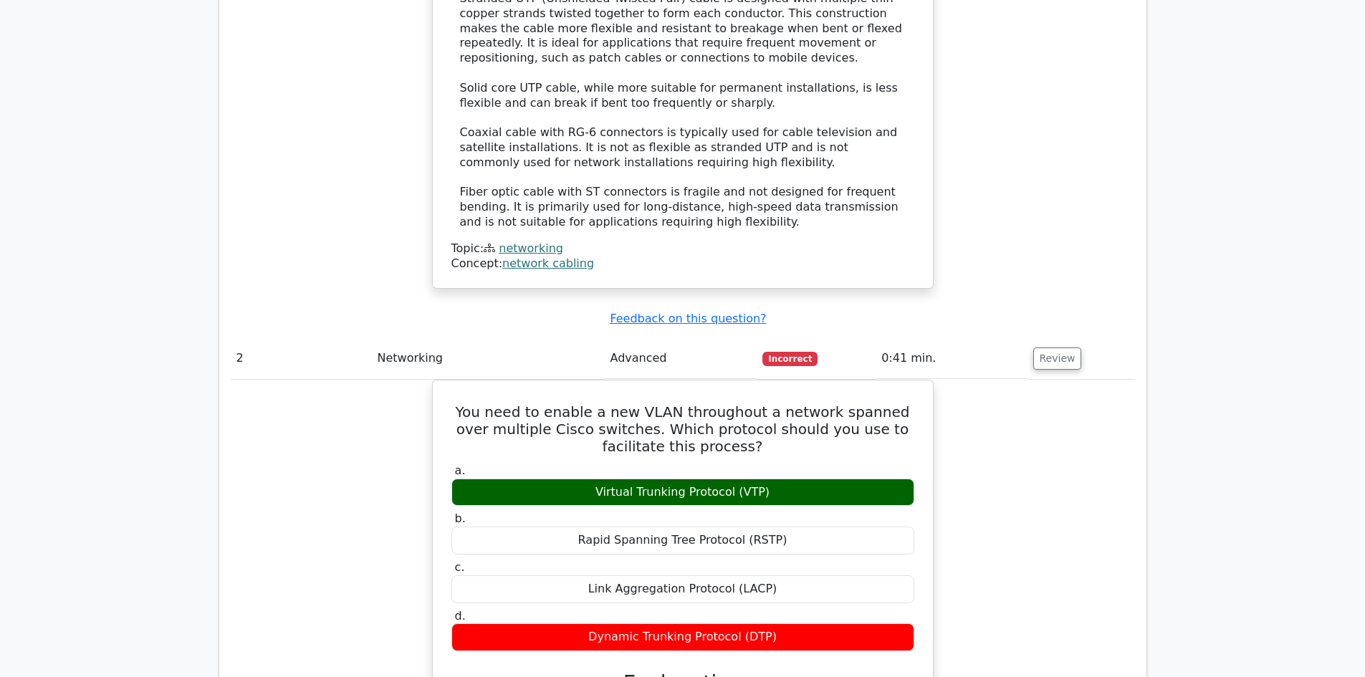
click at [1155, 228] on div "Question Analysis Question # Topic Difficulty Result Time Spent Action 1 Networ…" at bounding box center [683, 433] width 946 height 1864
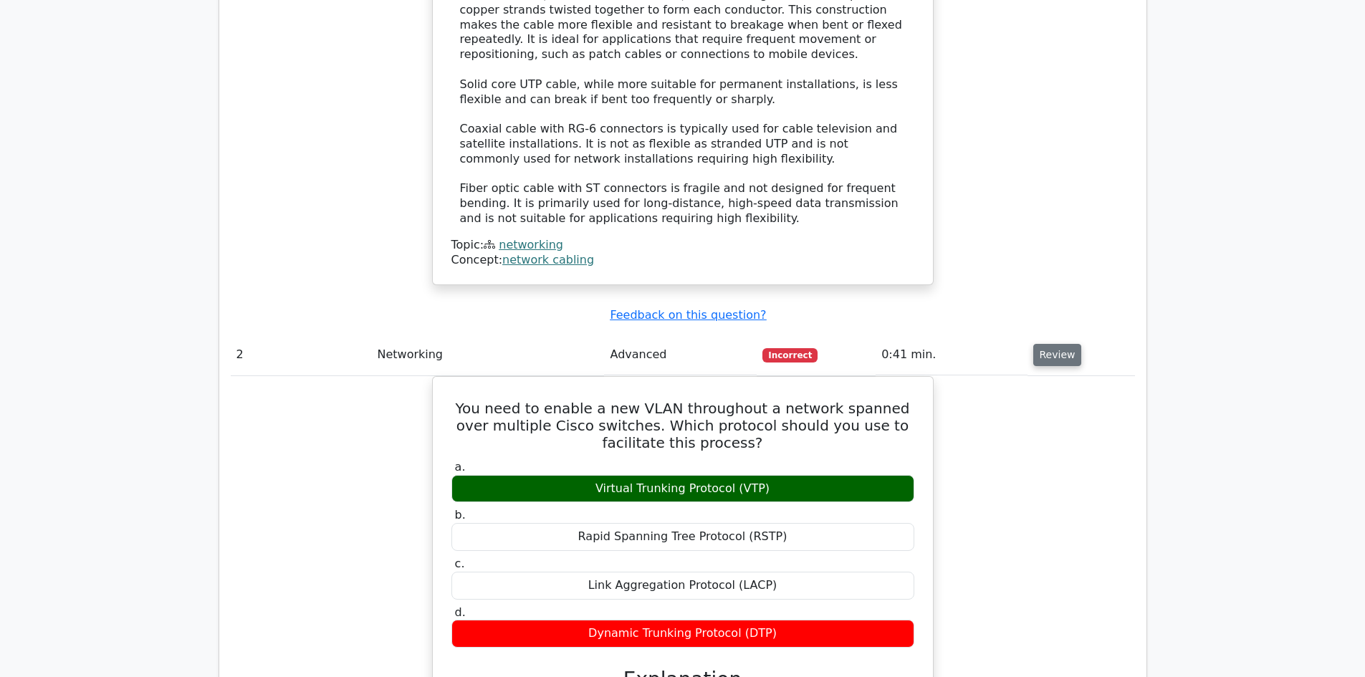
click at [1053, 344] on button "Review" at bounding box center [1057, 355] width 49 height 22
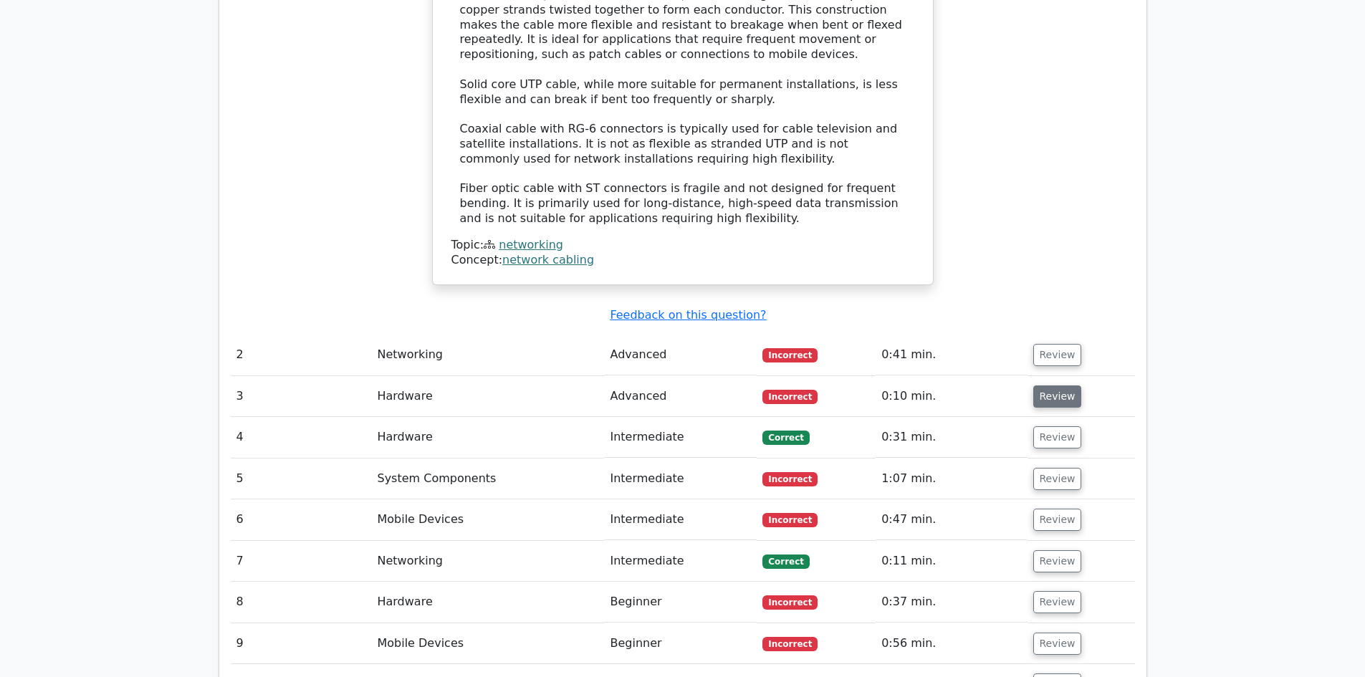
click at [1056, 386] on button "Review" at bounding box center [1057, 397] width 49 height 22
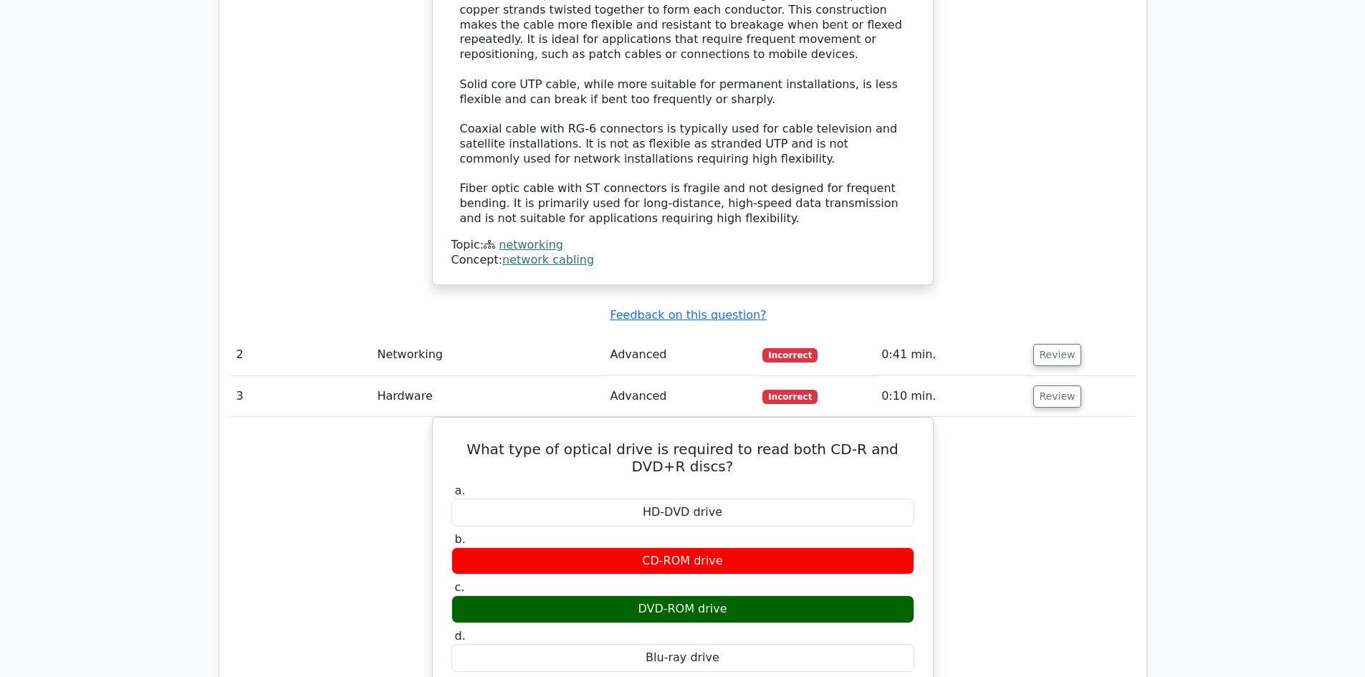
click at [1043, 386] on button "Review" at bounding box center [1057, 397] width 49 height 22
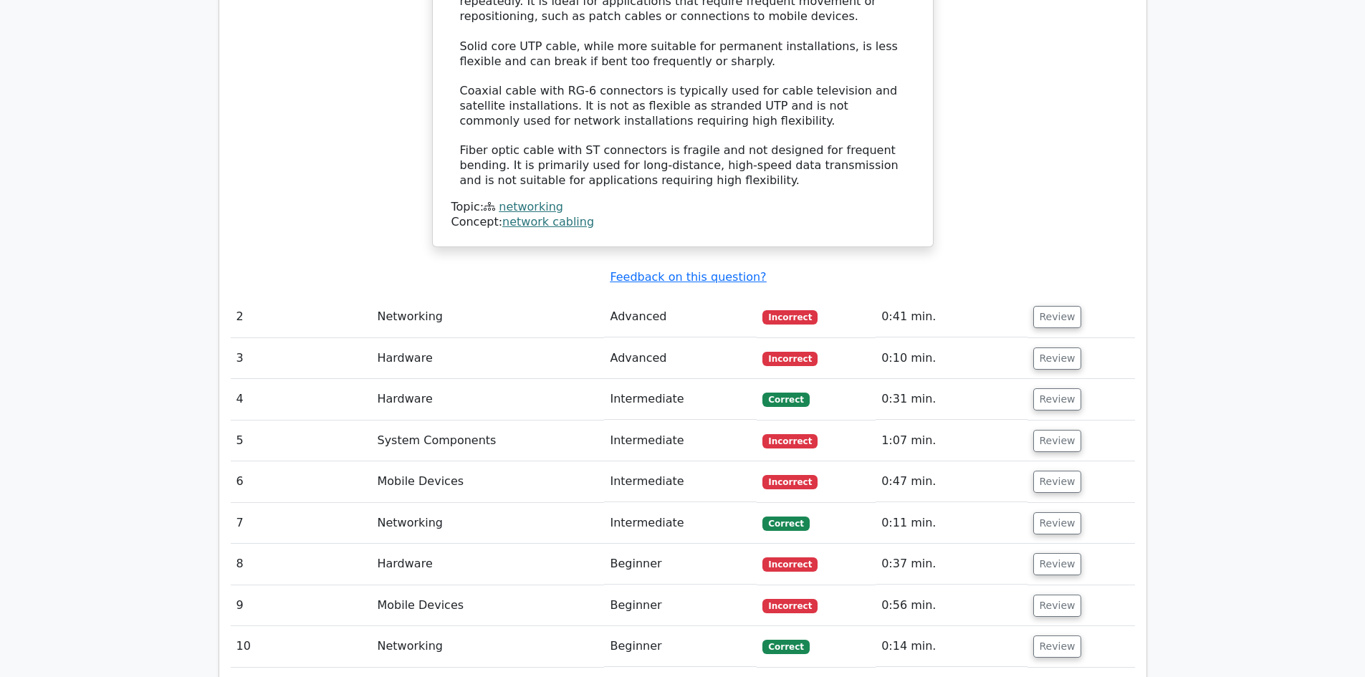
scroll to position [1648, 0]
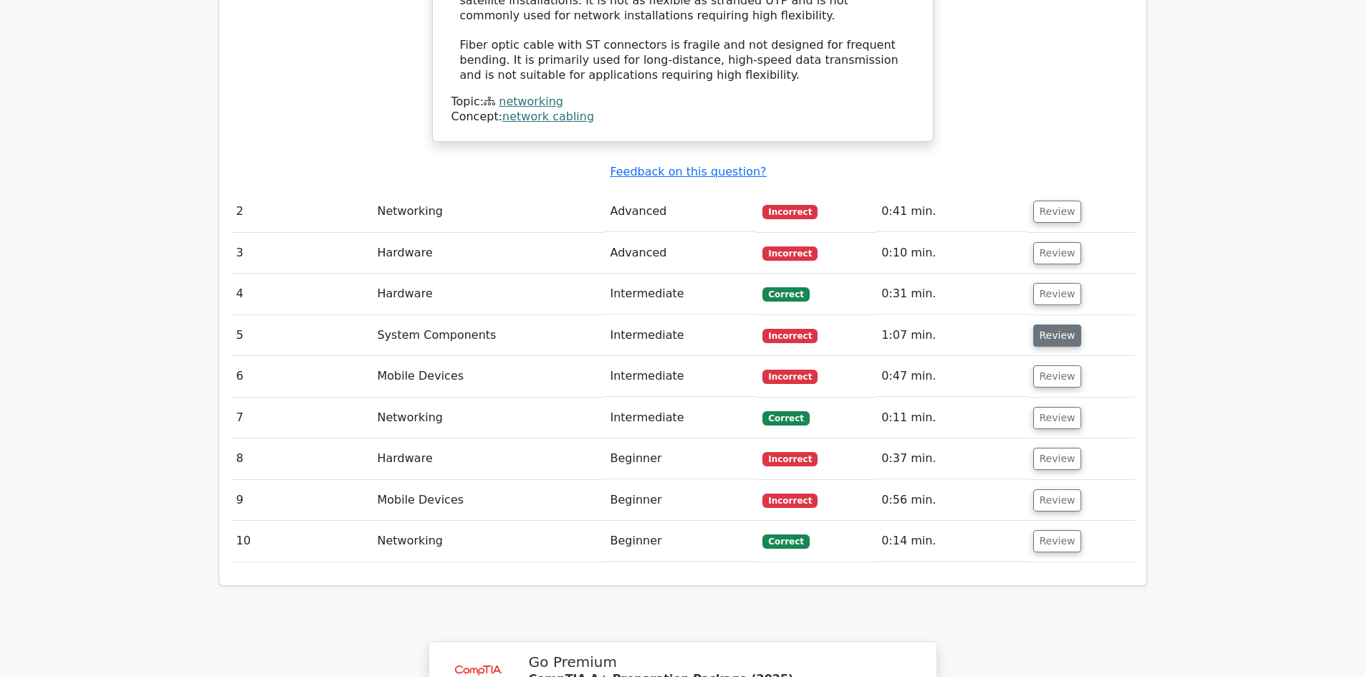
click at [1051, 325] on button "Review" at bounding box center [1057, 336] width 49 height 22
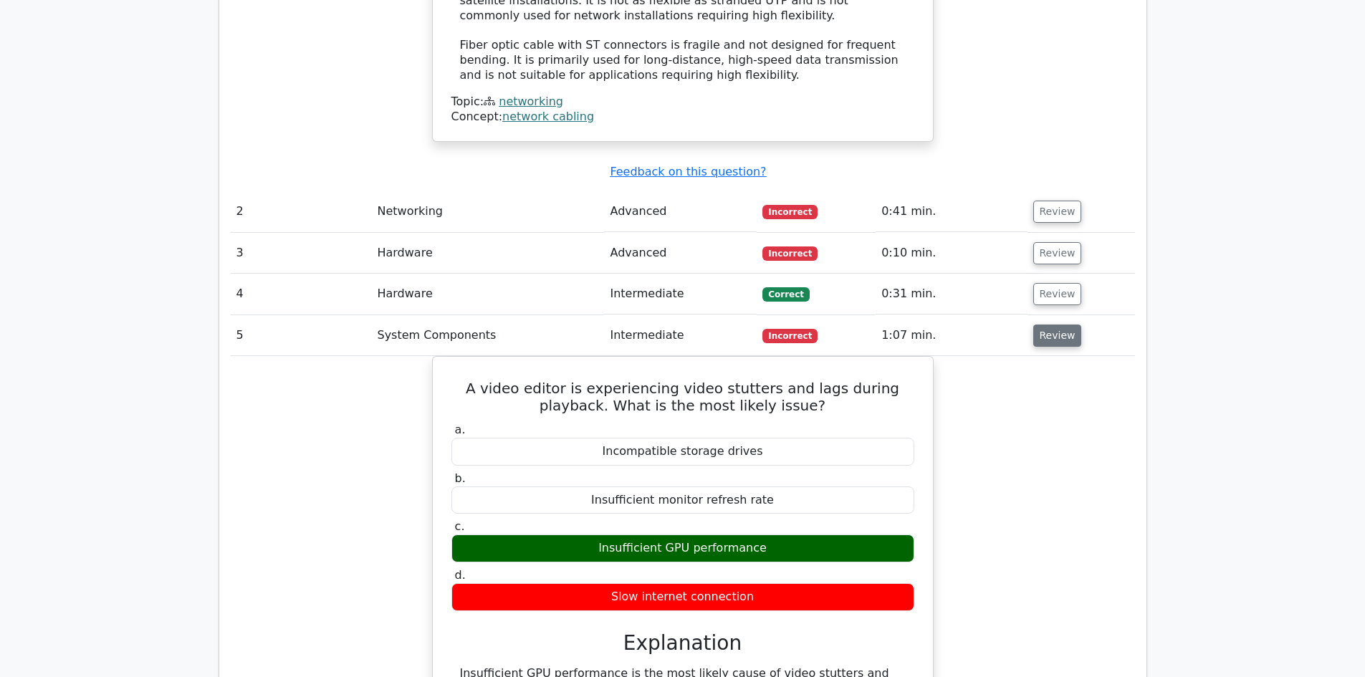
click at [1041, 325] on button "Review" at bounding box center [1057, 336] width 49 height 22
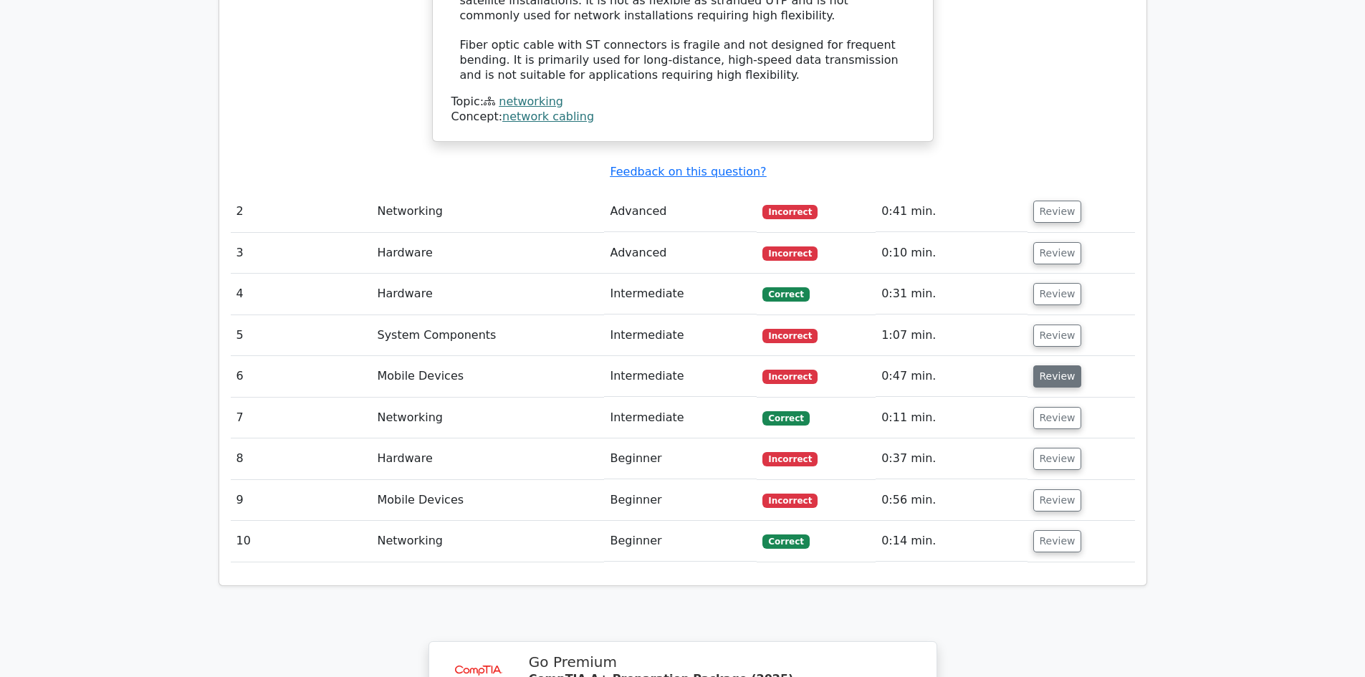
click at [1041, 366] on button "Review" at bounding box center [1057, 377] width 49 height 22
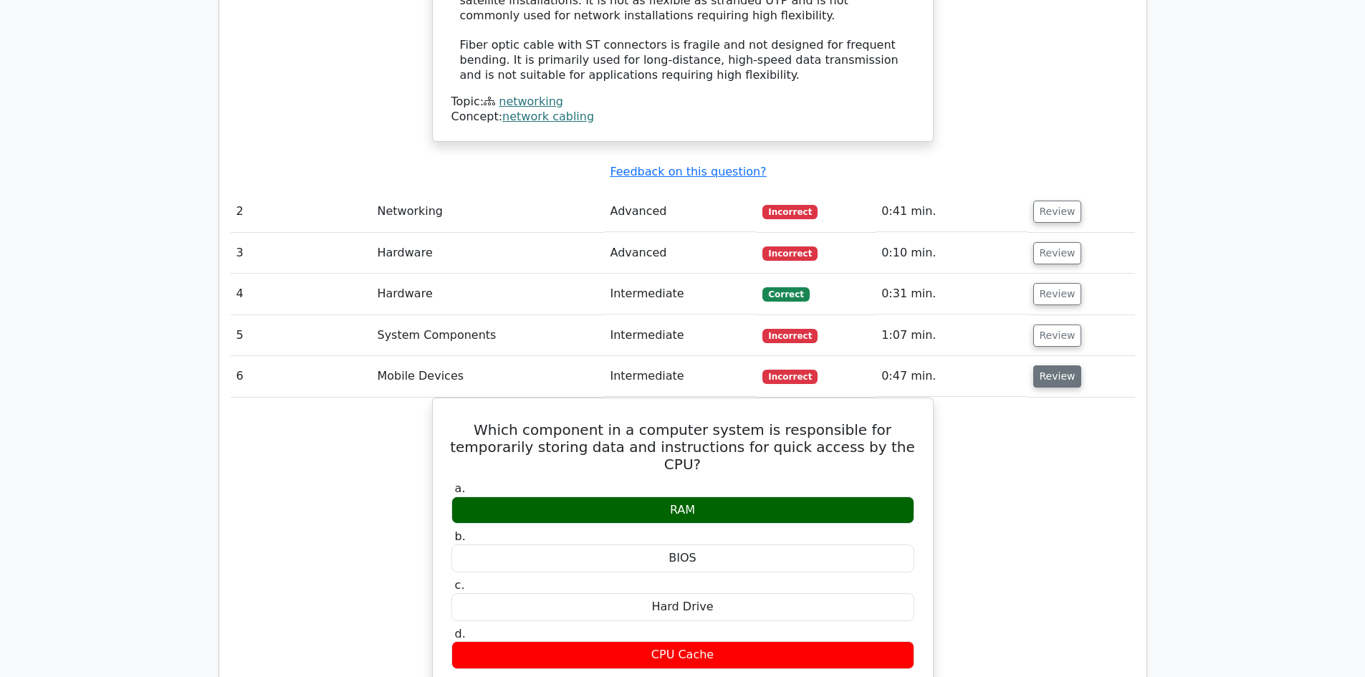
click at [1049, 366] on button "Review" at bounding box center [1057, 377] width 49 height 22
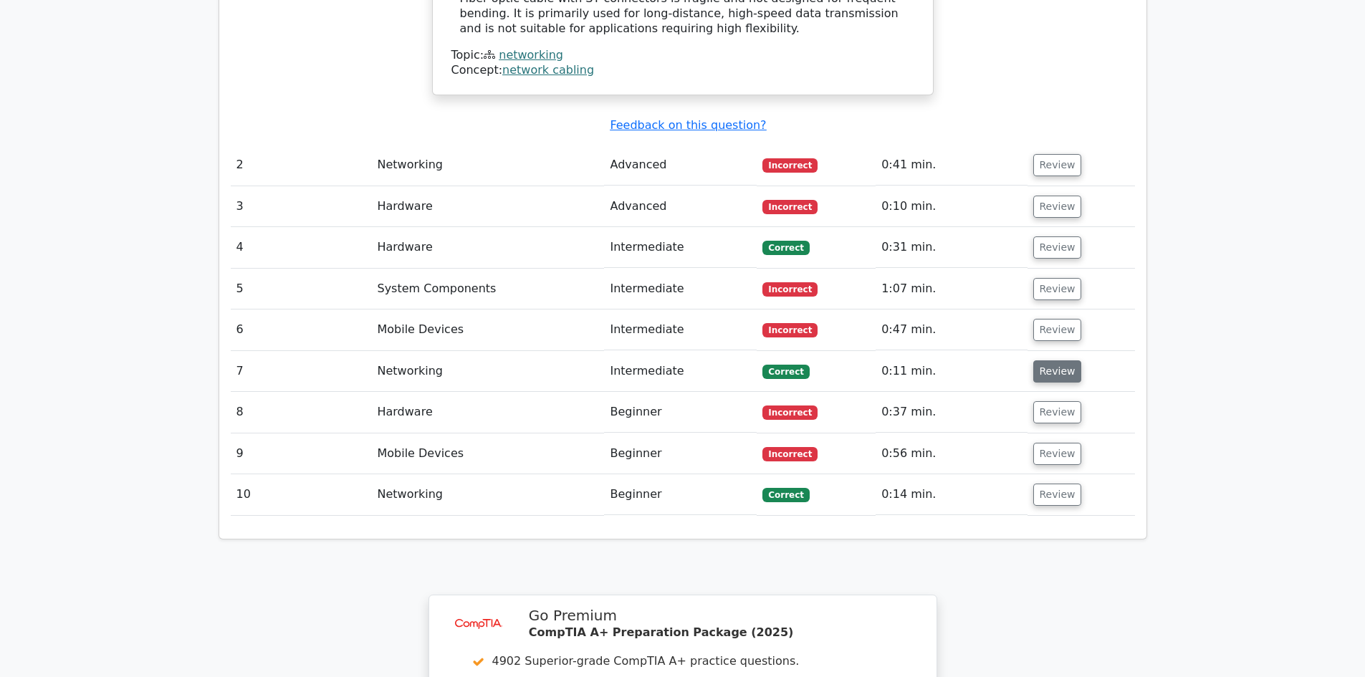
scroll to position [1720, 0]
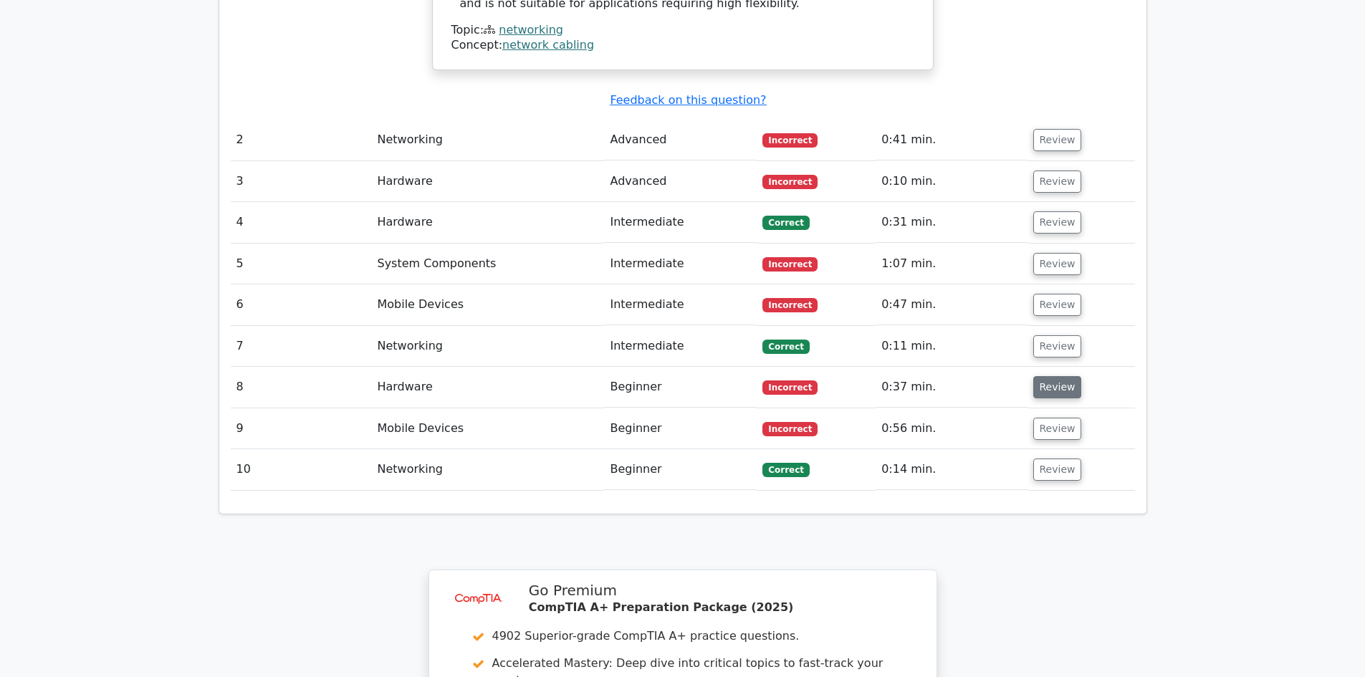
click at [1049, 376] on button "Review" at bounding box center [1057, 387] width 49 height 22
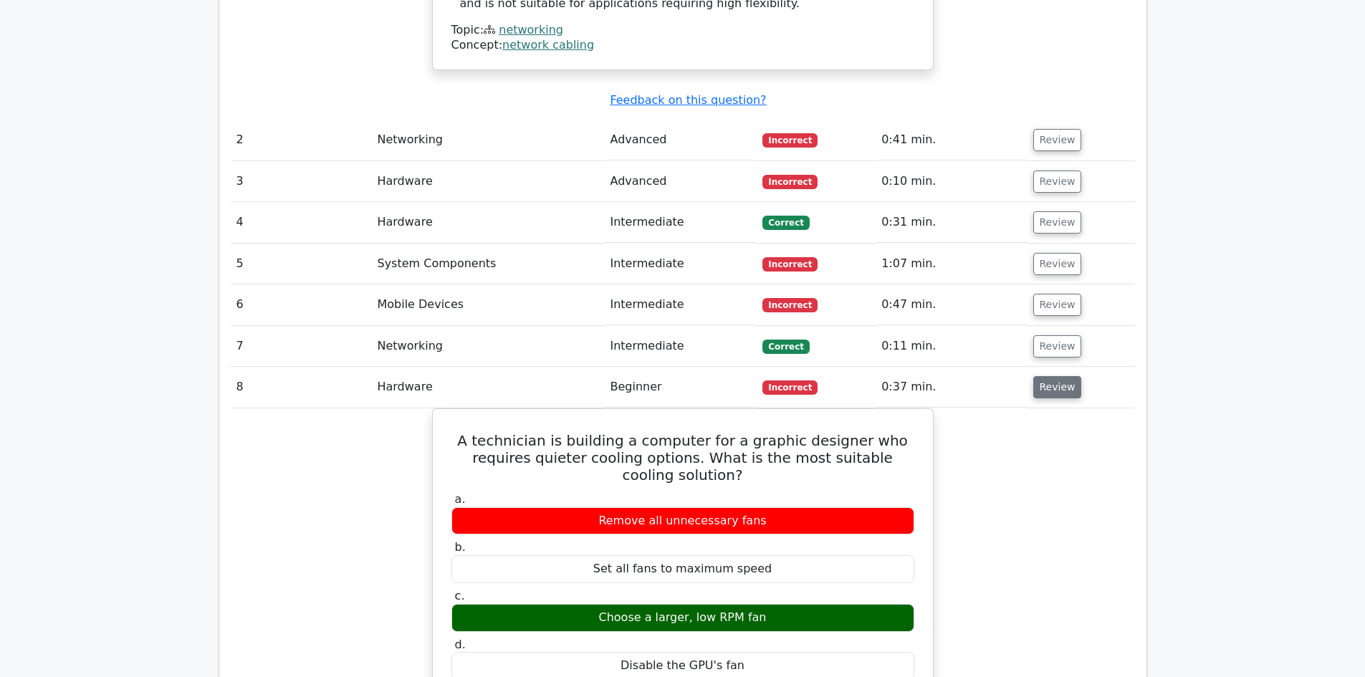
click at [1056, 376] on button "Review" at bounding box center [1057, 387] width 49 height 22
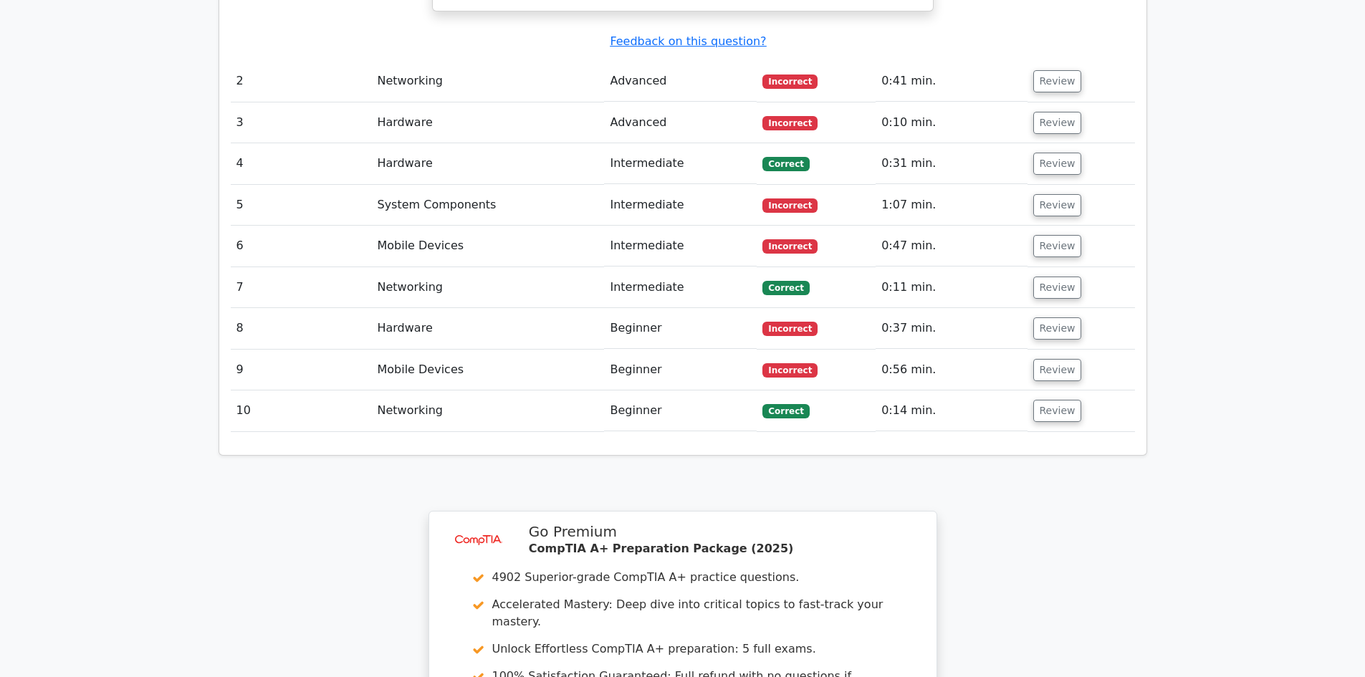
scroll to position [1863, 0]
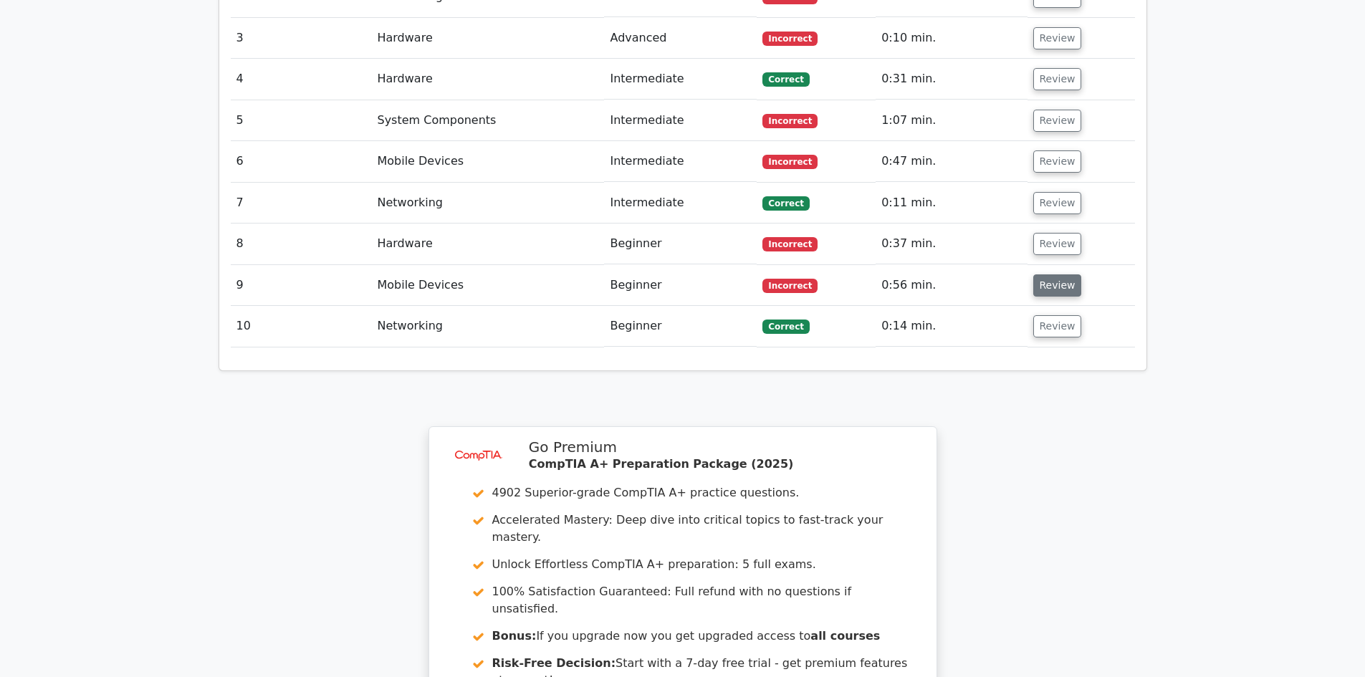
click at [1058, 274] on button "Review" at bounding box center [1057, 285] width 49 height 22
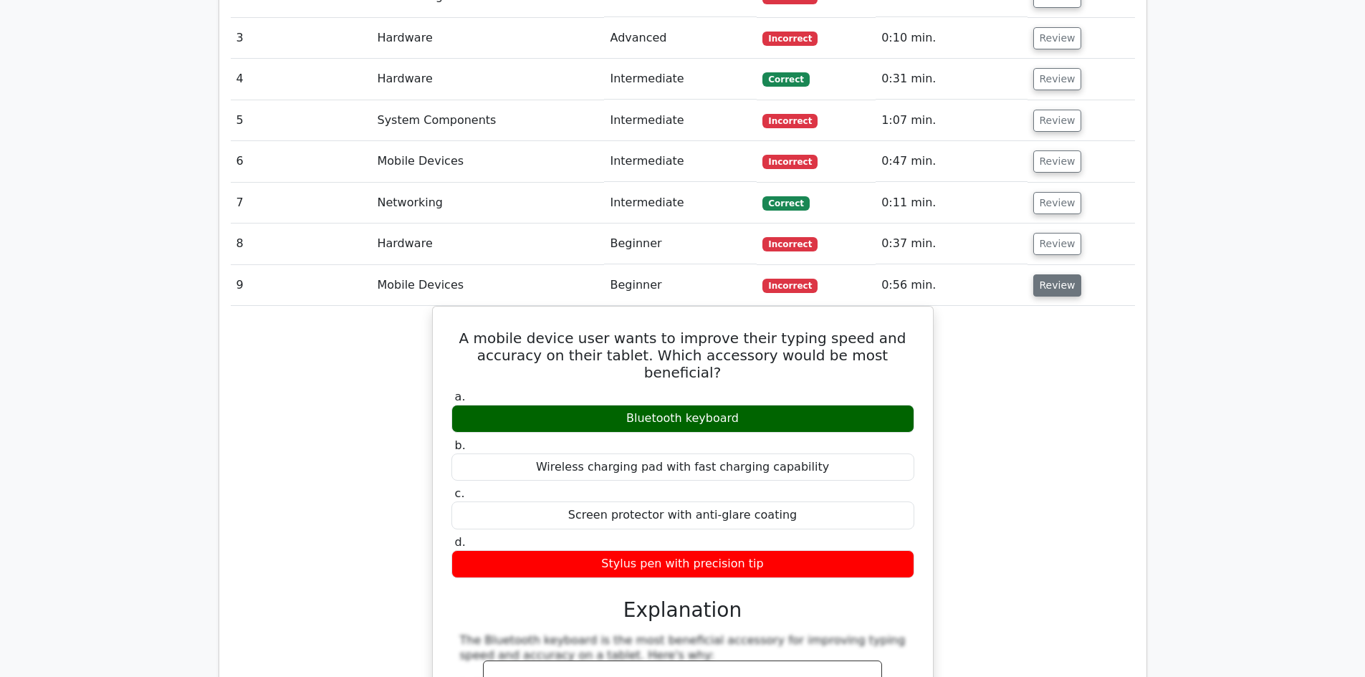
click at [1059, 274] on button "Review" at bounding box center [1057, 285] width 49 height 22
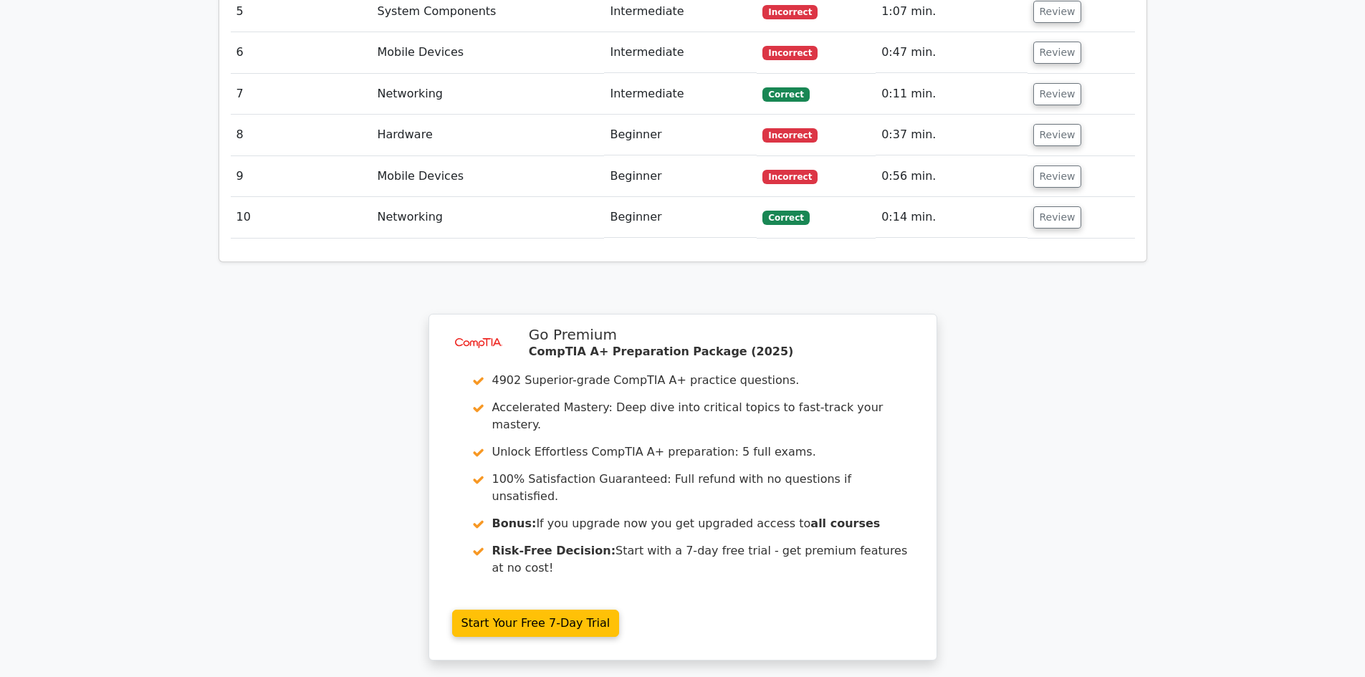
scroll to position [2150, 0]
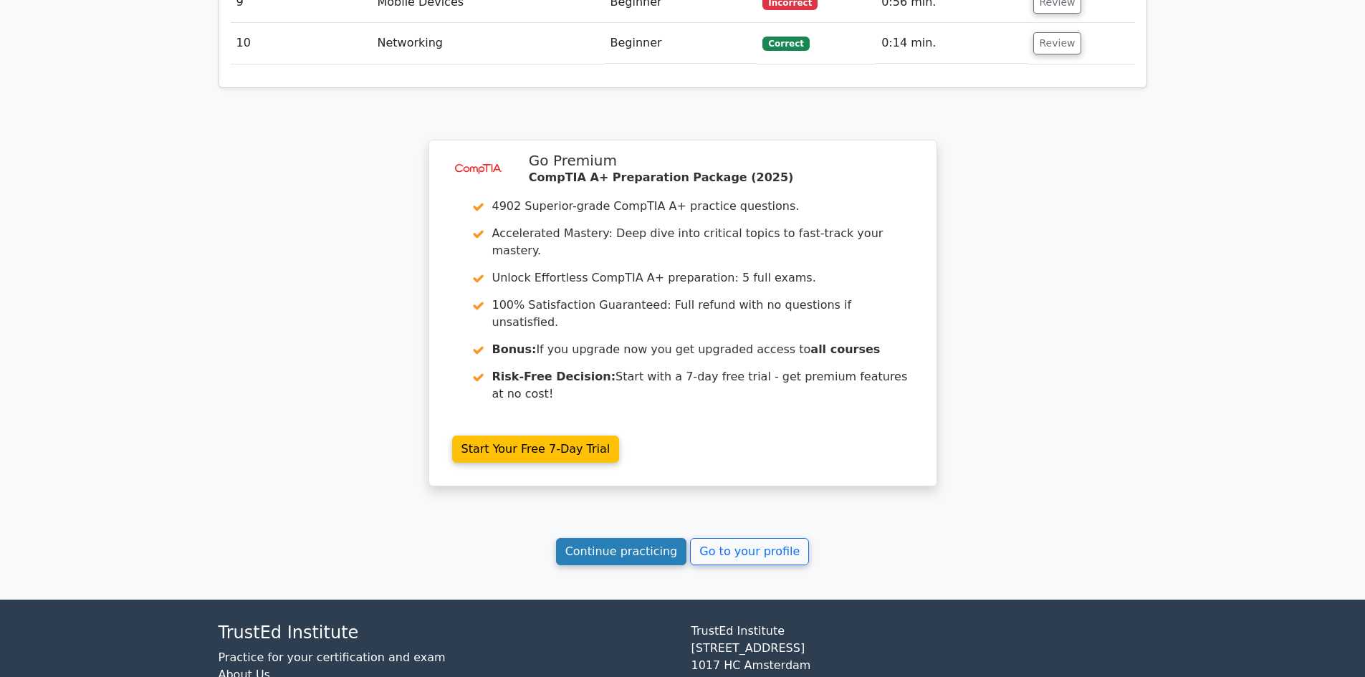
click at [646, 538] on link "Continue practicing" at bounding box center [621, 551] width 131 height 27
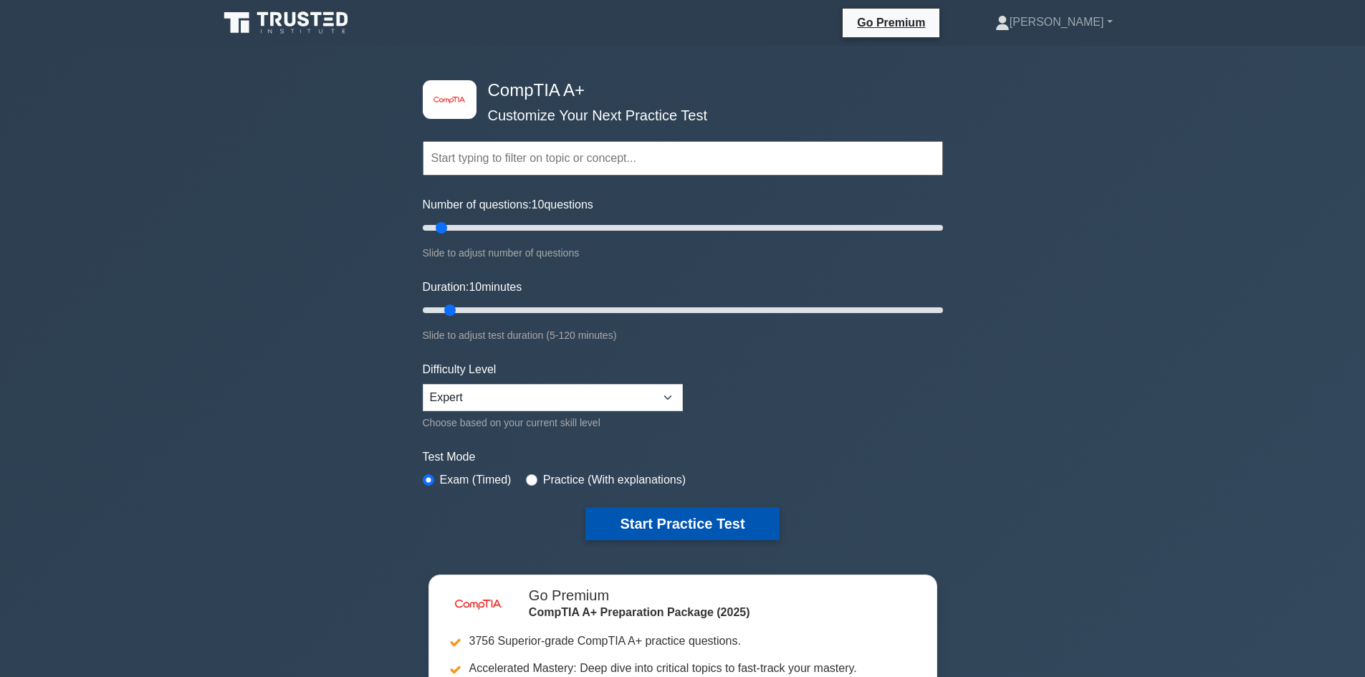
click at [655, 522] on button "Start Practice Test" at bounding box center [683, 523] width 194 height 33
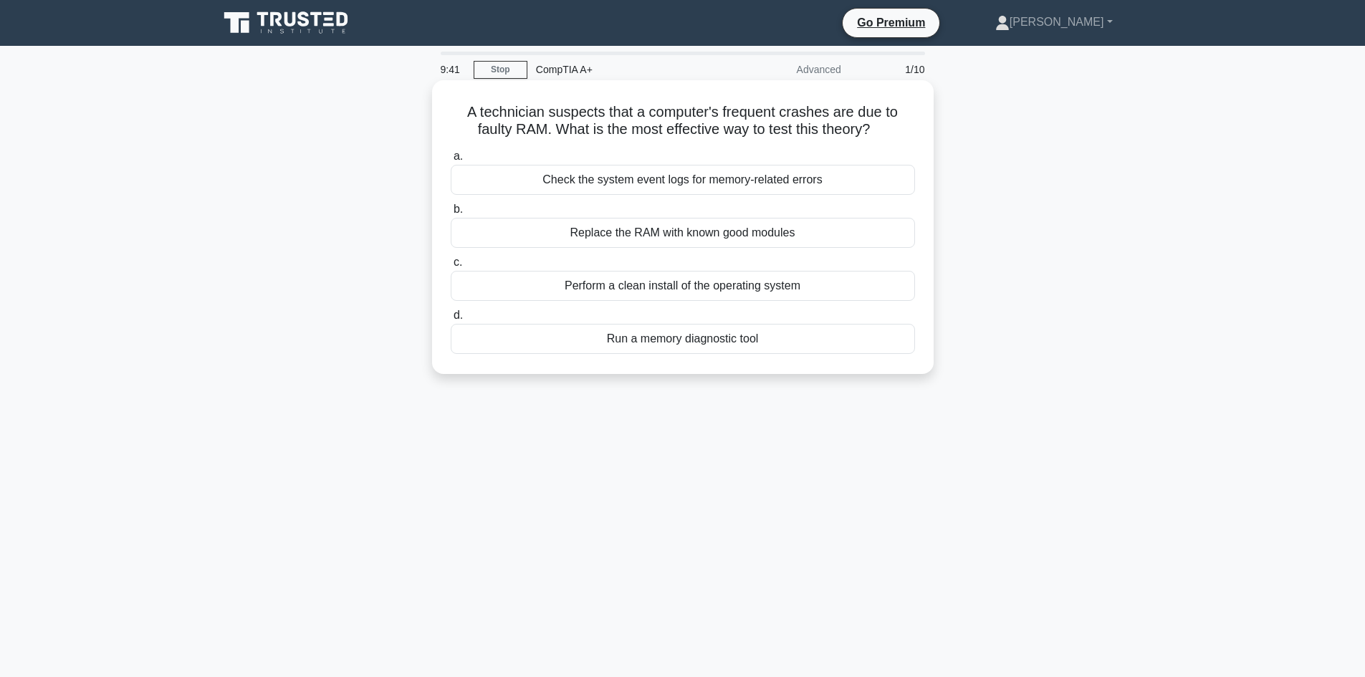
click at [710, 343] on div "Run a memory diagnostic tool" at bounding box center [683, 339] width 464 height 30
click at [451, 320] on input "d. Run a memory diagnostic tool" at bounding box center [451, 315] width 0 height 9
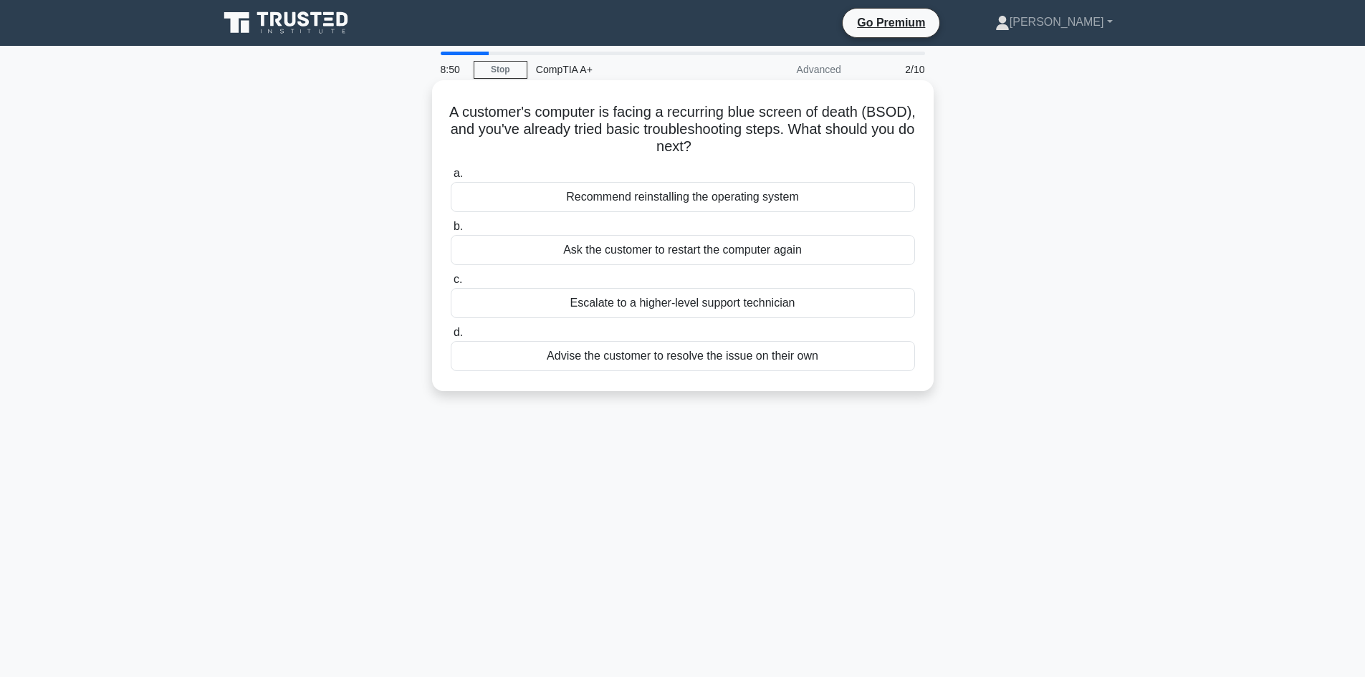
click at [781, 198] on div "Recommend reinstalling the operating system" at bounding box center [683, 197] width 464 height 30
click at [451, 178] on input "a. Recommend reinstalling the operating system" at bounding box center [451, 173] width 0 height 9
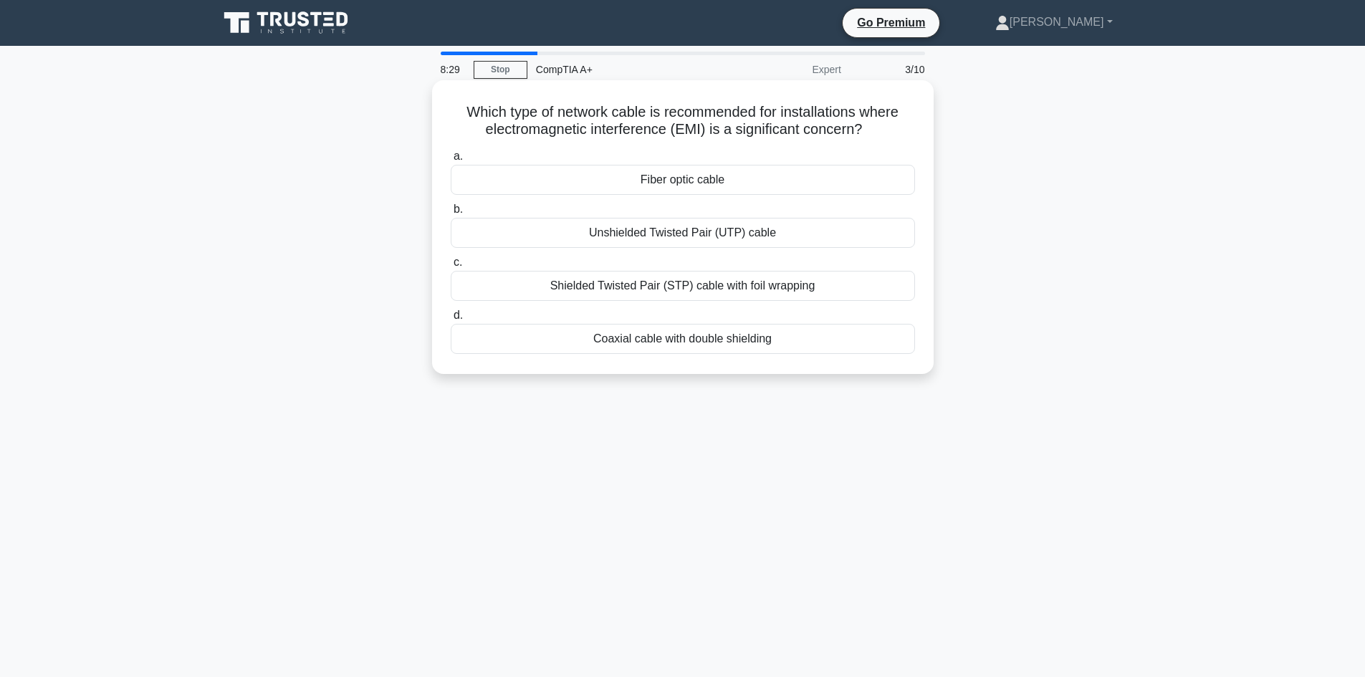
click at [745, 288] on div "Shielded Twisted Pair (STP) cable with foil wrapping" at bounding box center [683, 286] width 464 height 30
click at [451, 267] on input "c. Shielded Twisted Pair (STP) cable with foil wrapping" at bounding box center [451, 262] width 0 height 9
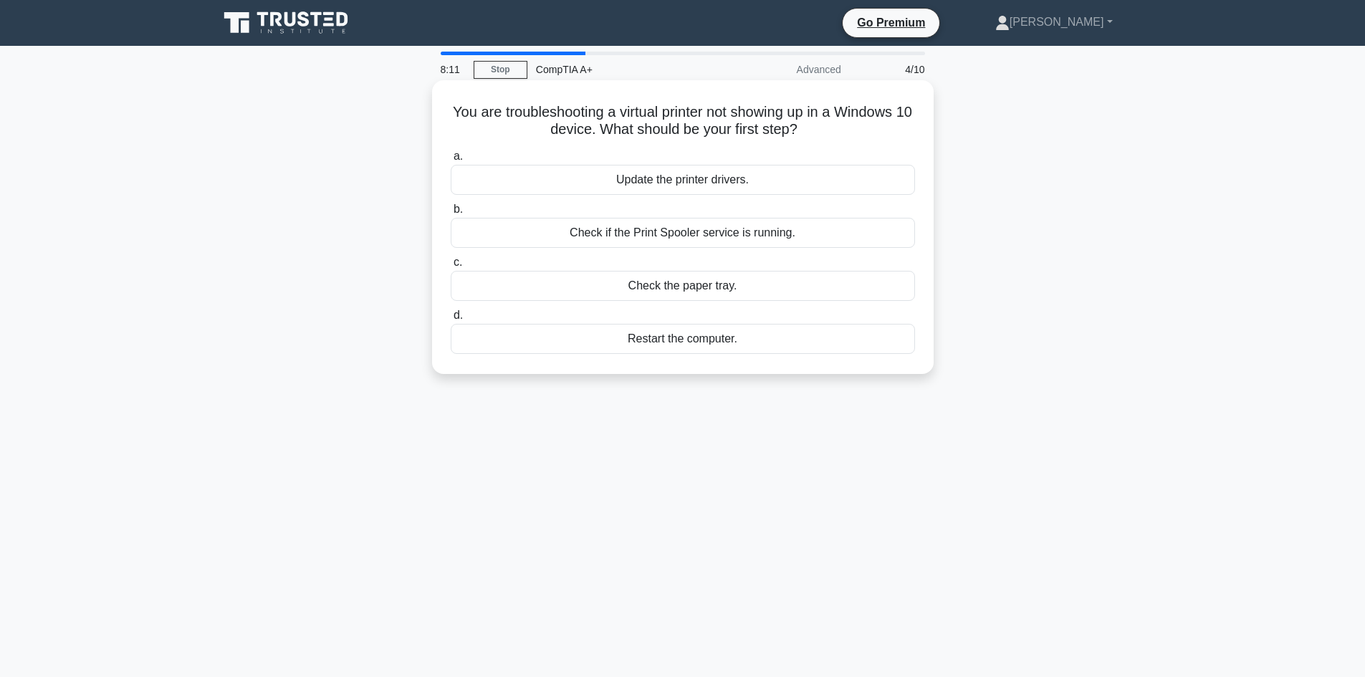
click at [736, 241] on div "Check if the Print Spooler service is running." at bounding box center [683, 233] width 464 height 30
click at [451, 214] on input "b. Check if the Print Spooler service is running." at bounding box center [451, 209] width 0 height 9
click at [669, 229] on div "Leave the account active but restrict permissions" at bounding box center [683, 233] width 464 height 30
click at [451, 214] on input "b. Leave the account active but restrict permissions" at bounding box center [451, 209] width 0 height 9
click at [762, 226] on div "Disable unnecessary devices in BIOS" at bounding box center [683, 233] width 464 height 30
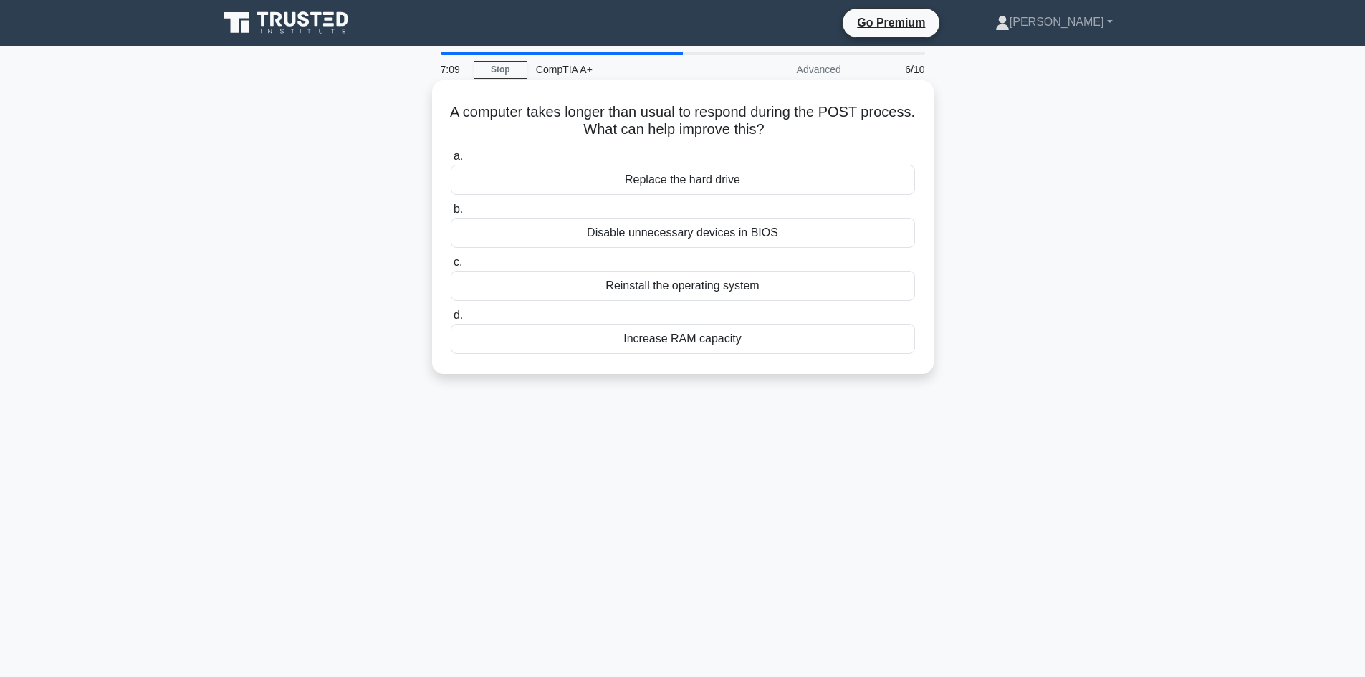
click at [451, 214] on input "b. Disable unnecessary devices in BIOS" at bounding box center [451, 209] width 0 height 9
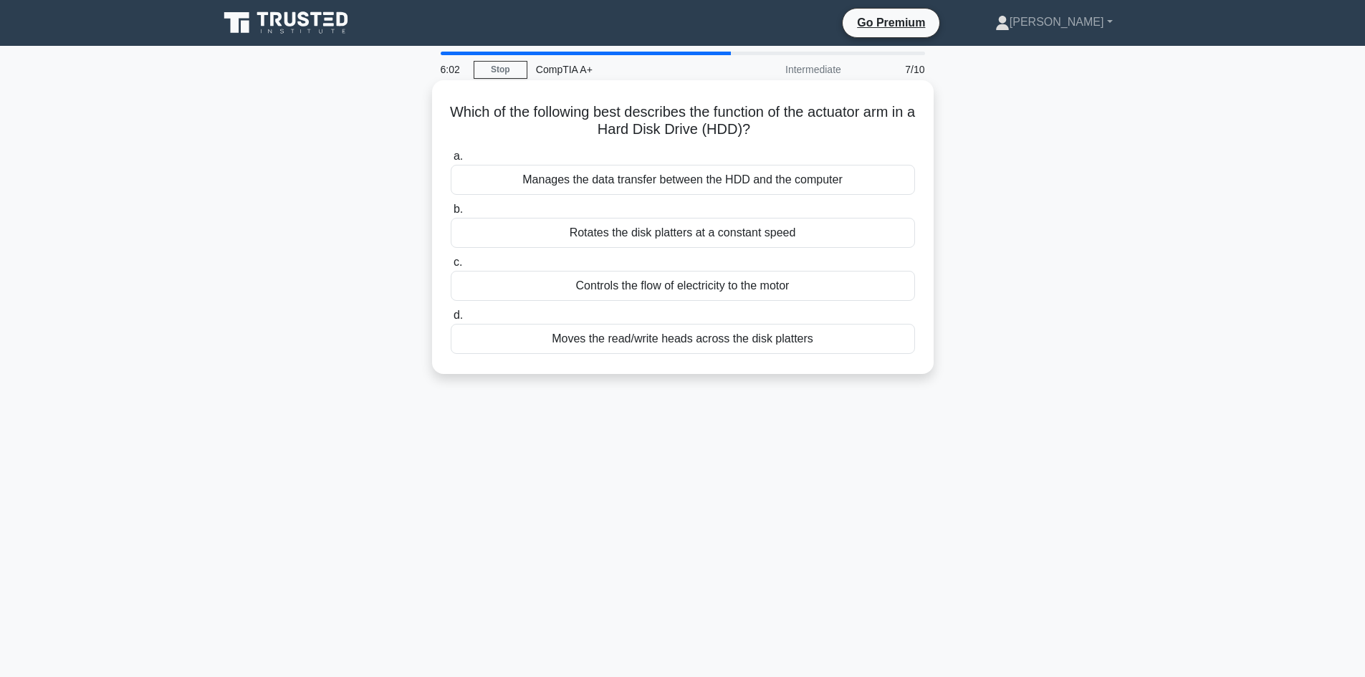
click at [700, 345] on div "Moves the read/write heads across the disk platters" at bounding box center [683, 339] width 464 height 30
click at [451, 320] on input "d. Moves the read/write heads across the disk platters" at bounding box center [451, 315] width 0 height 9
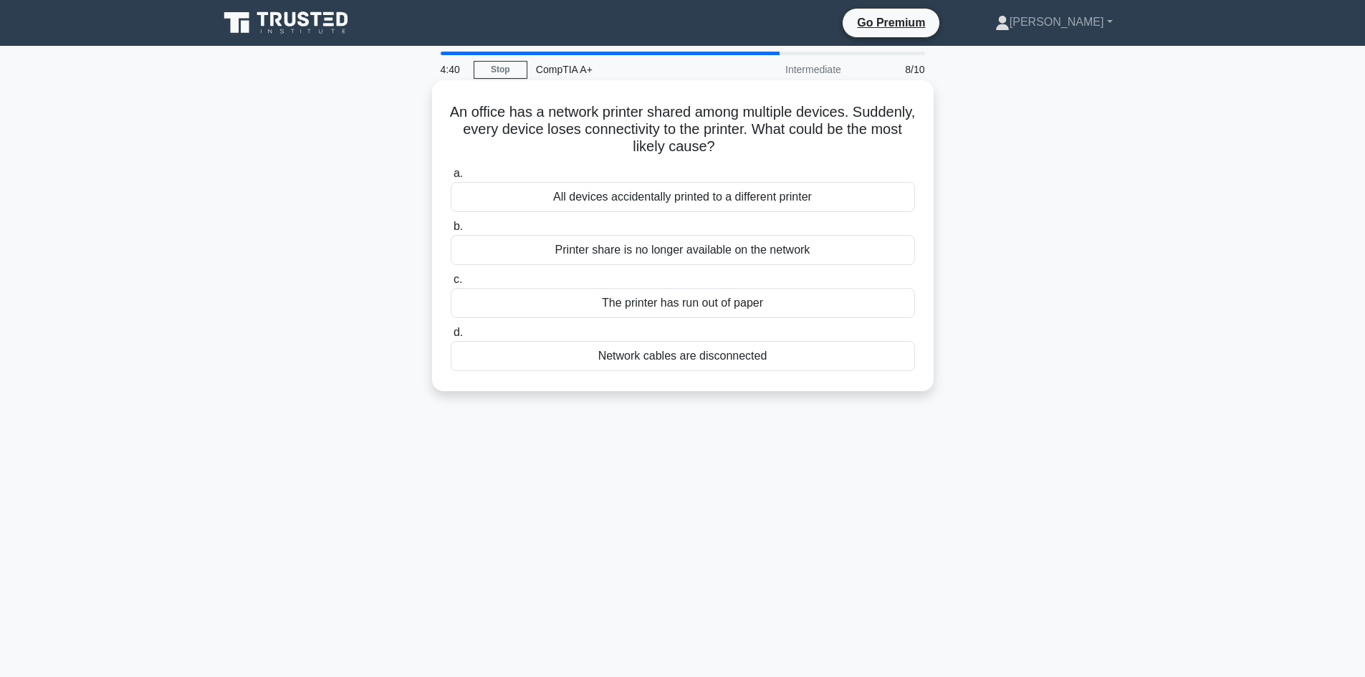
click at [730, 359] on div "Network cables are disconnected" at bounding box center [683, 356] width 464 height 30
click at [451, 338] on input "d. Network cables are disconnected" at bounding box center [451, 332] width 0 height 9
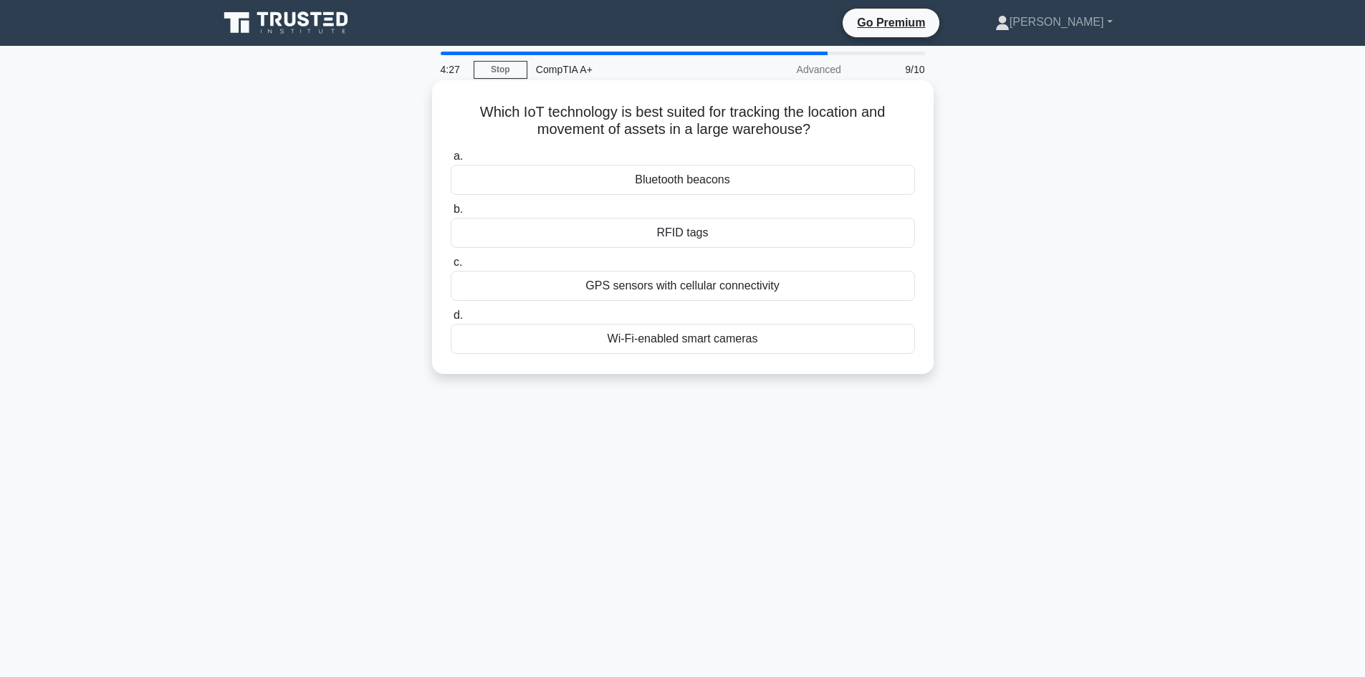
click at [720, 344] on div "Wi-Fi-enabled smart cameras" at bounding box center [683, 339] width 464 height 30
click at [451, 320] on input "d. Wi-Fi-enabled smart cameras" at bounding box center [451, 315] width 0 height 9
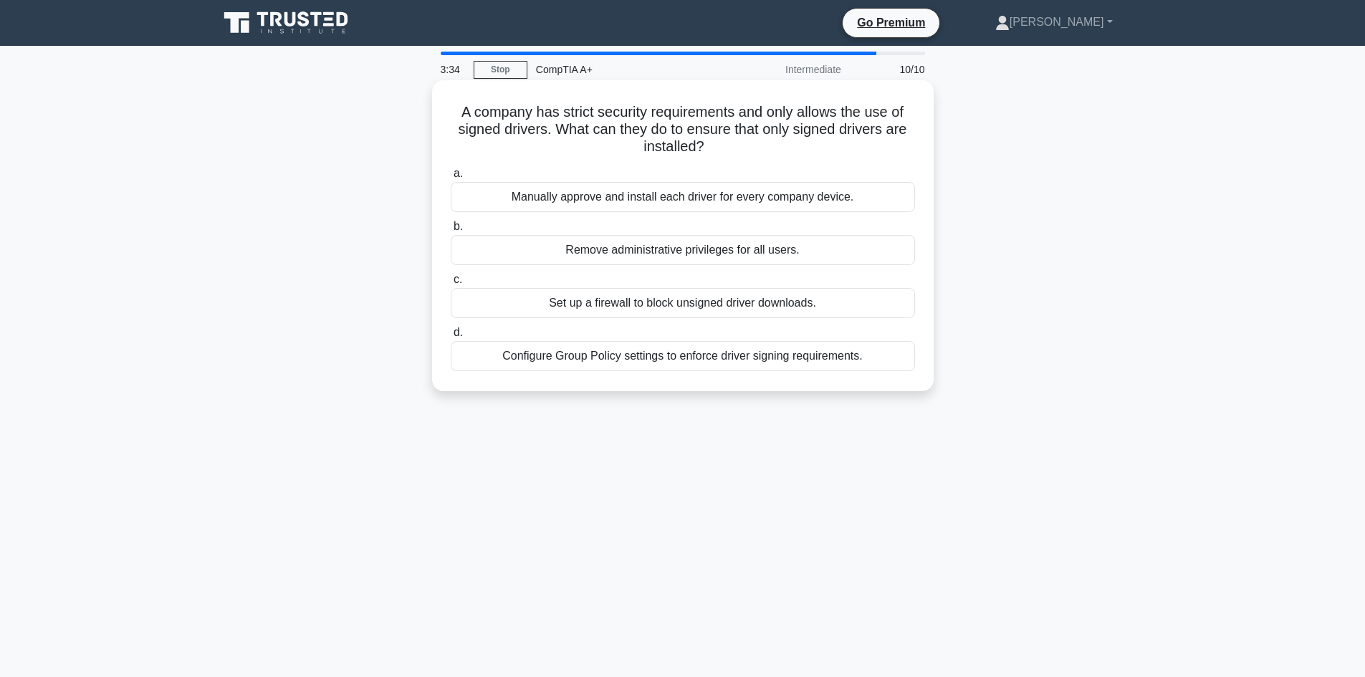
click at [672, 358] on div "Configure Group Policy settings to enforce driver signing requirements." at bounding box center [683, 356] width 464 height 30
click at [451, 338] on input "d. Configure Group Policy settings to enforce driver signing requirements." at bounding box center [451, 332] width 0 height 9
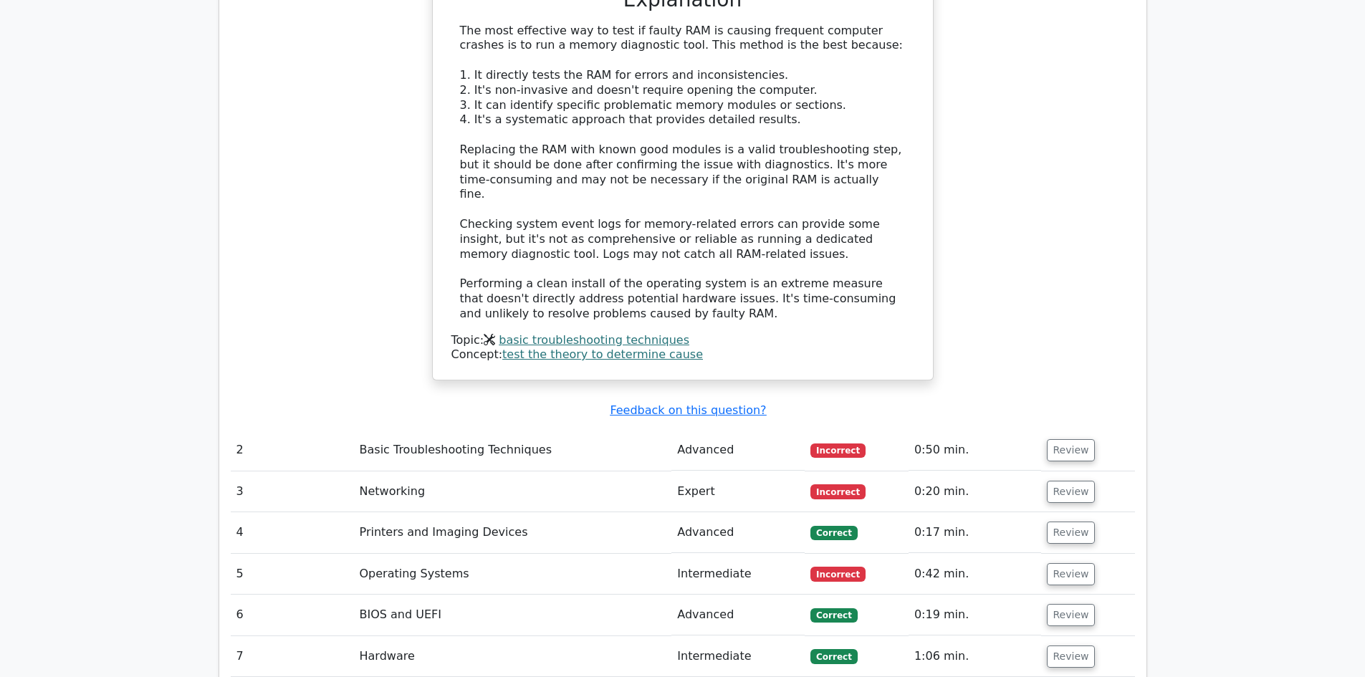
scroll to position [1648, 0]
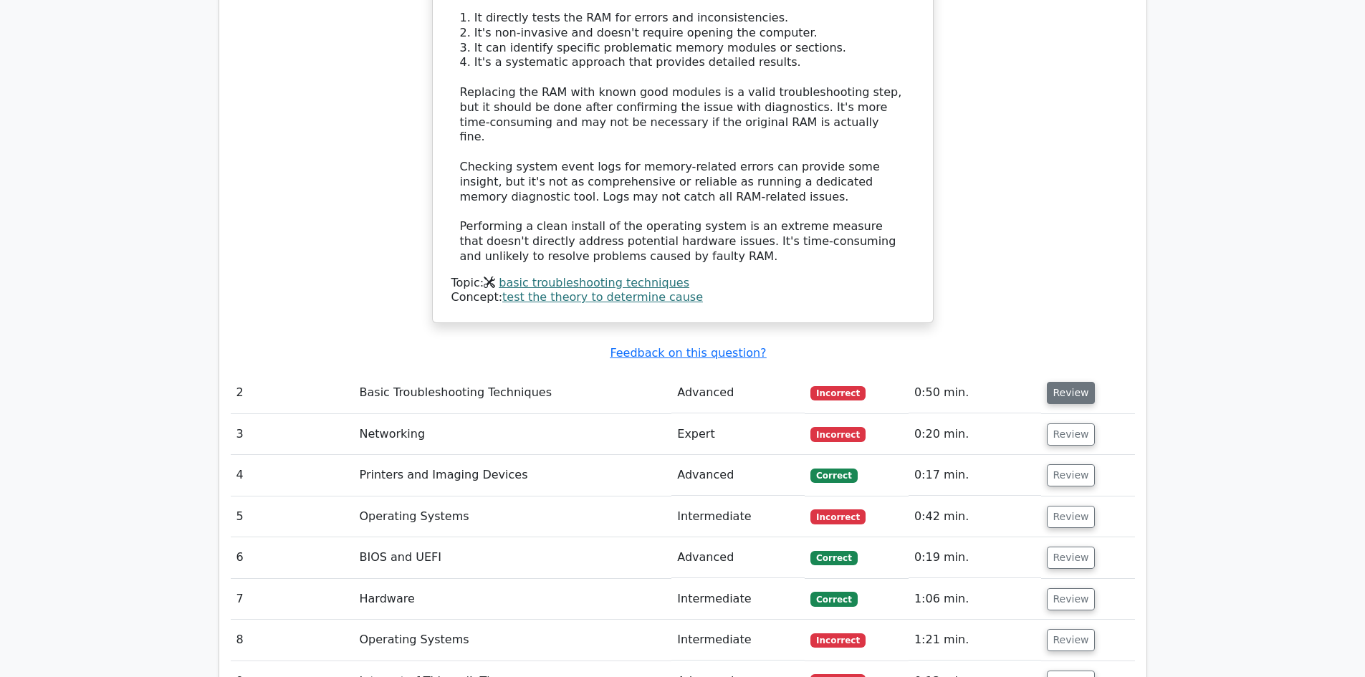
click at [1069, 382] on button "Review" at bounding box center [1071, 393] width 49 height 22
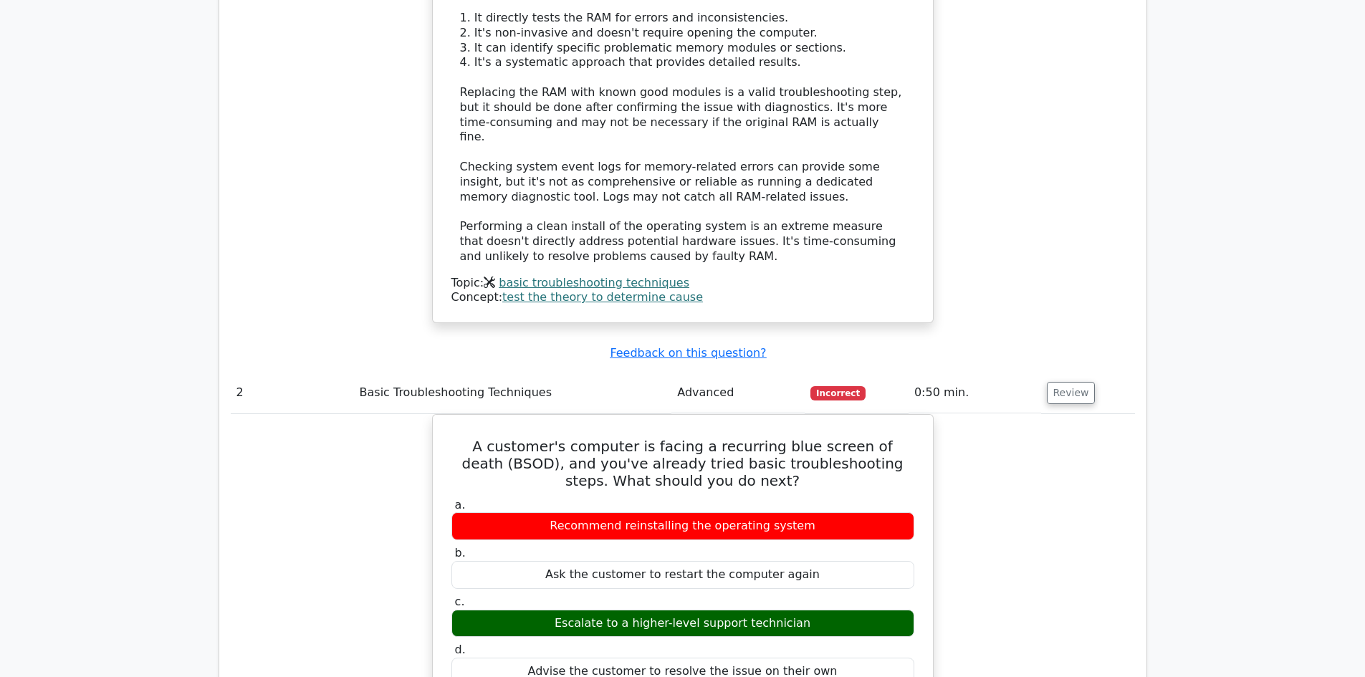
click at [1064, 382] on button "Review" at bounding box center [1071, 393] width 49 height 22
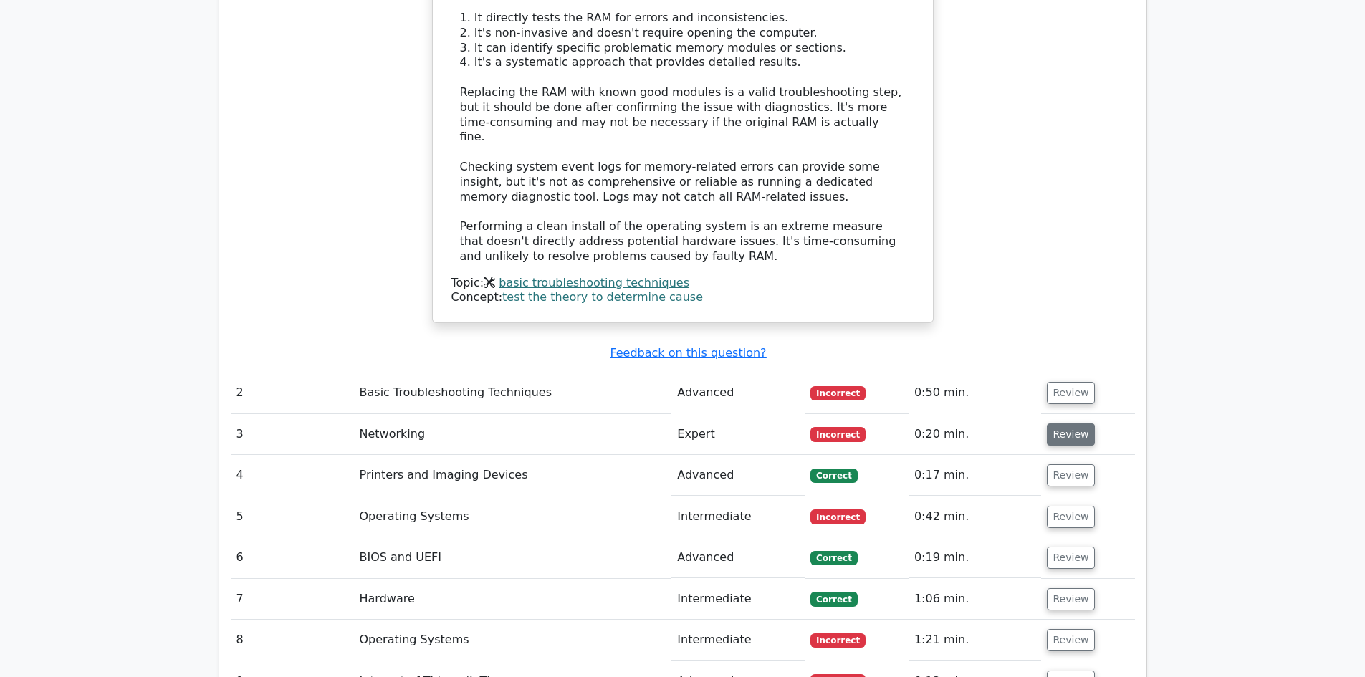
click at [1070, 424] on button "Review" at bounding box center [1071, 435] width 49 height 22
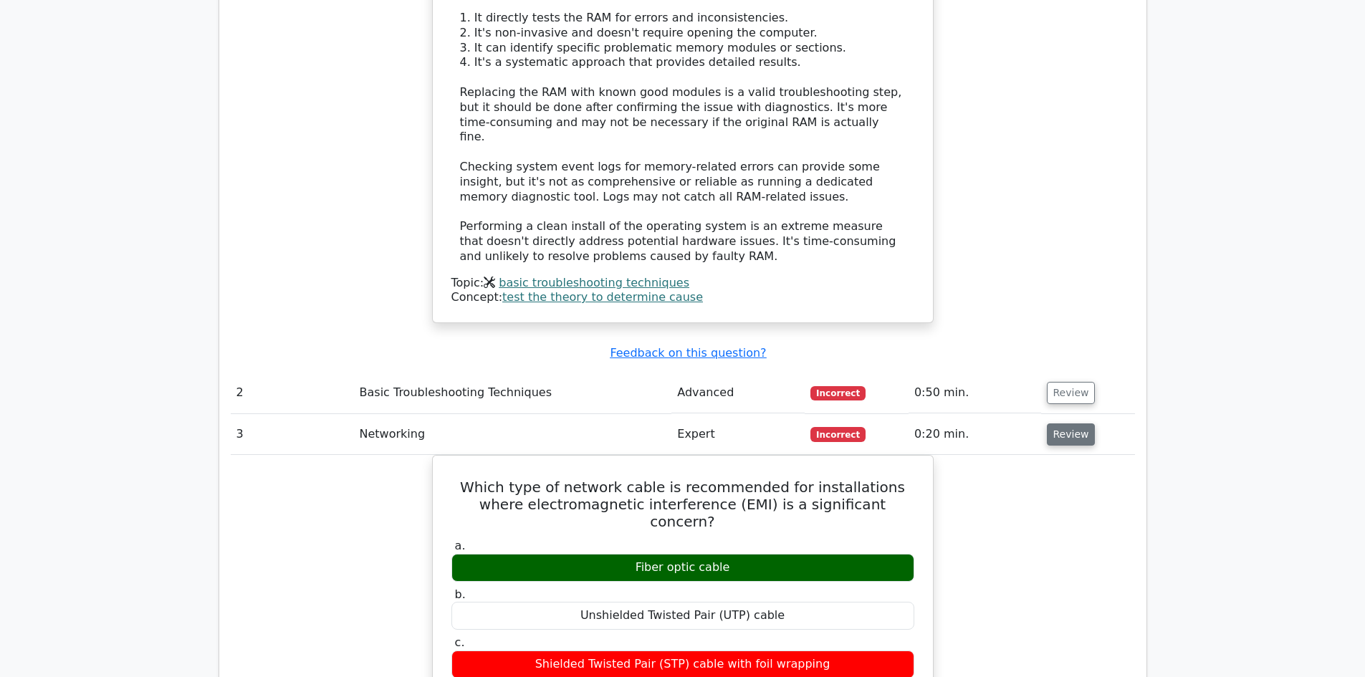
click at [1059, 424] on button "Review" at bounding box center [1071, 435] width 49 height 22
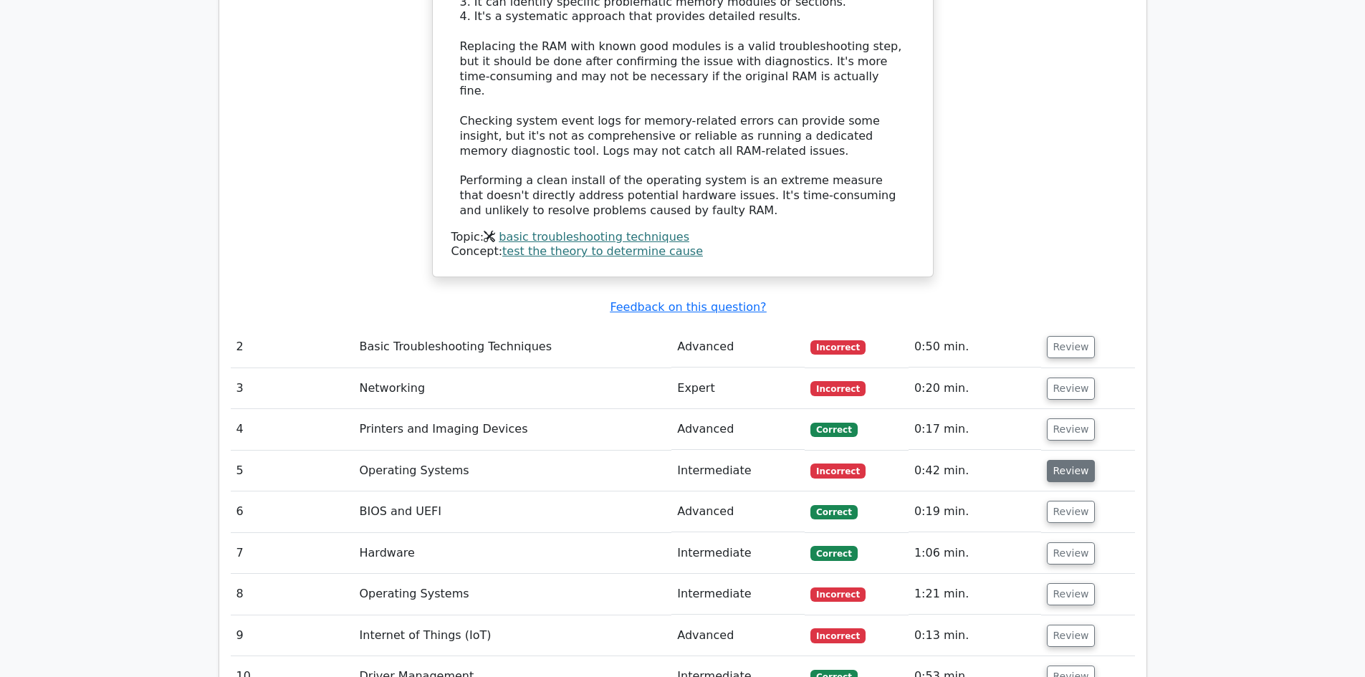
scroll to position [1720, 0]
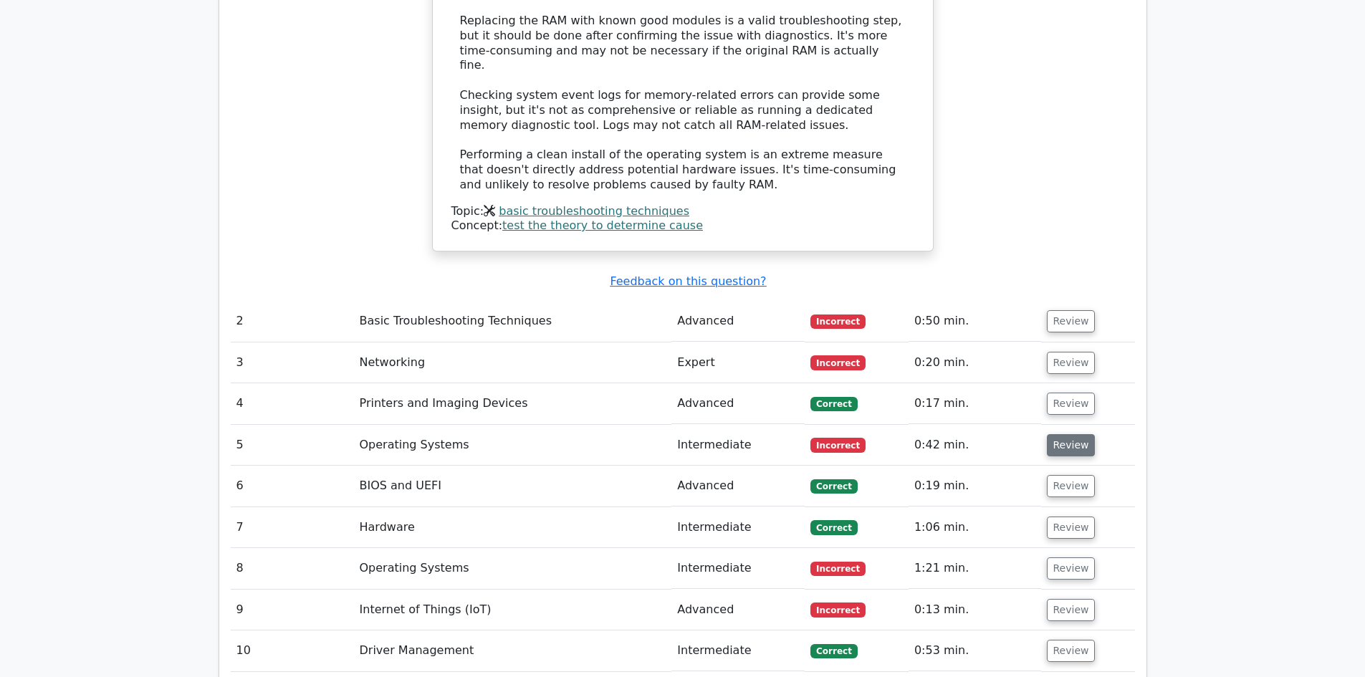
click at [1056, 434] on button "Review" at bounding box center [1071, 445] width 49 height 22
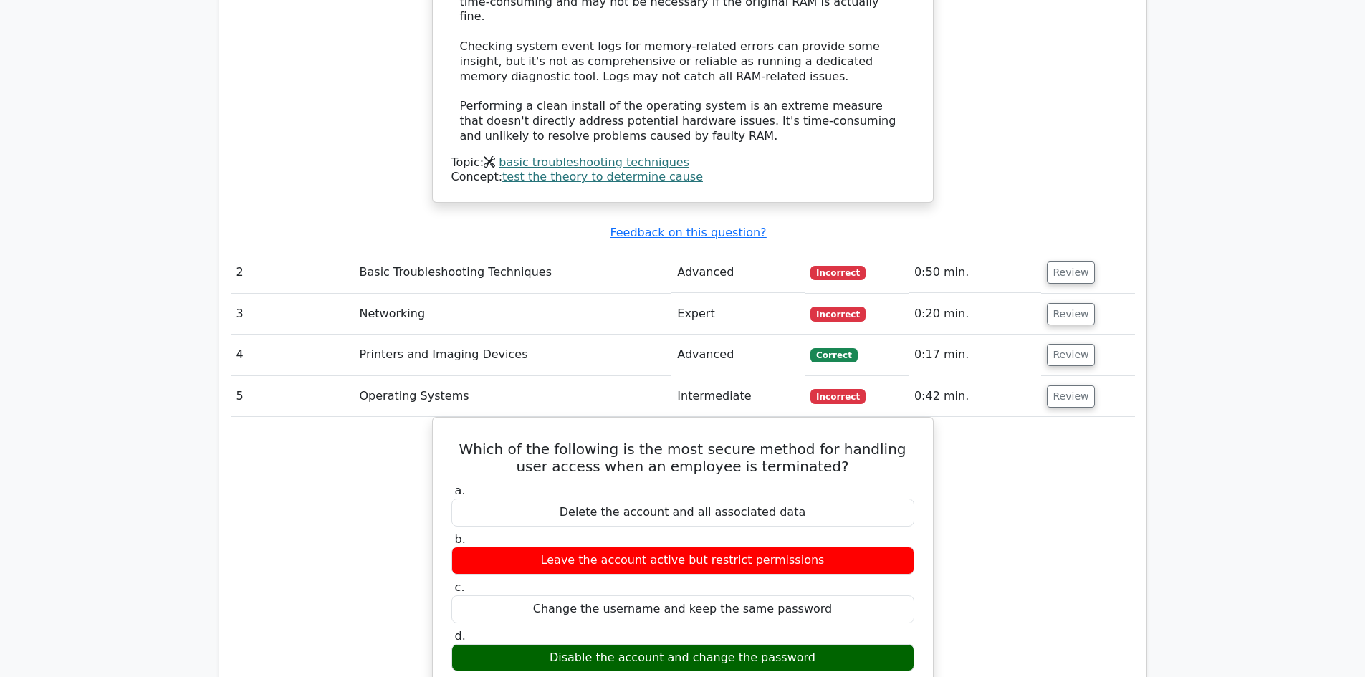
scroll to position [1792, 0]
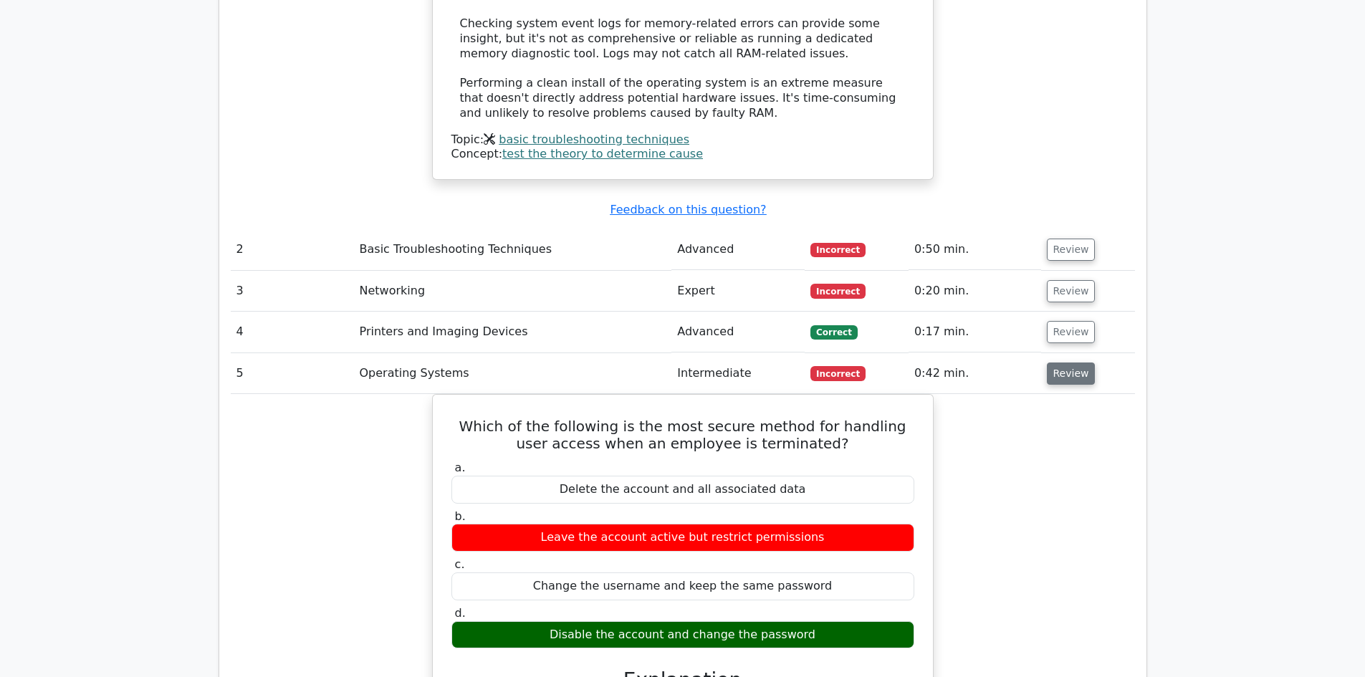
click at [1054, 363] on button "Review" at bounding box center [1071, 374] width 49 height 22
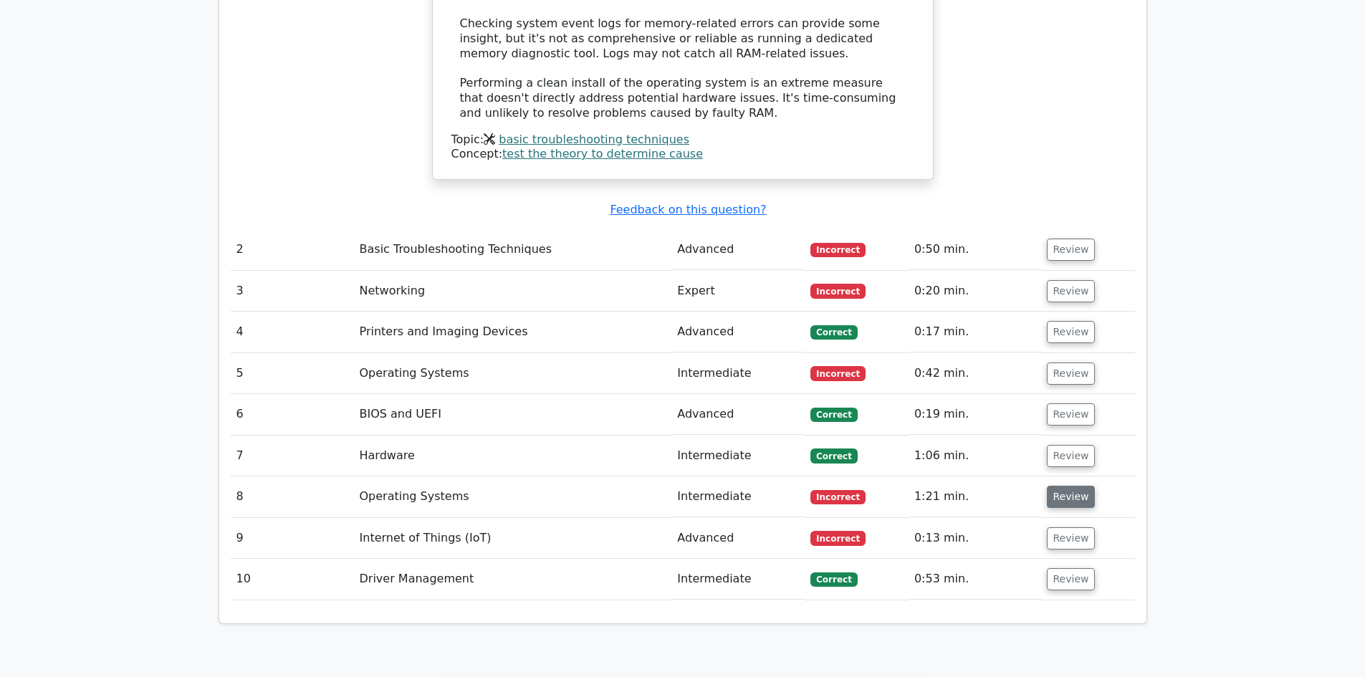
click at [1065, 486] on button "Review" at bounding box center [1071, 497] width 49 height 22
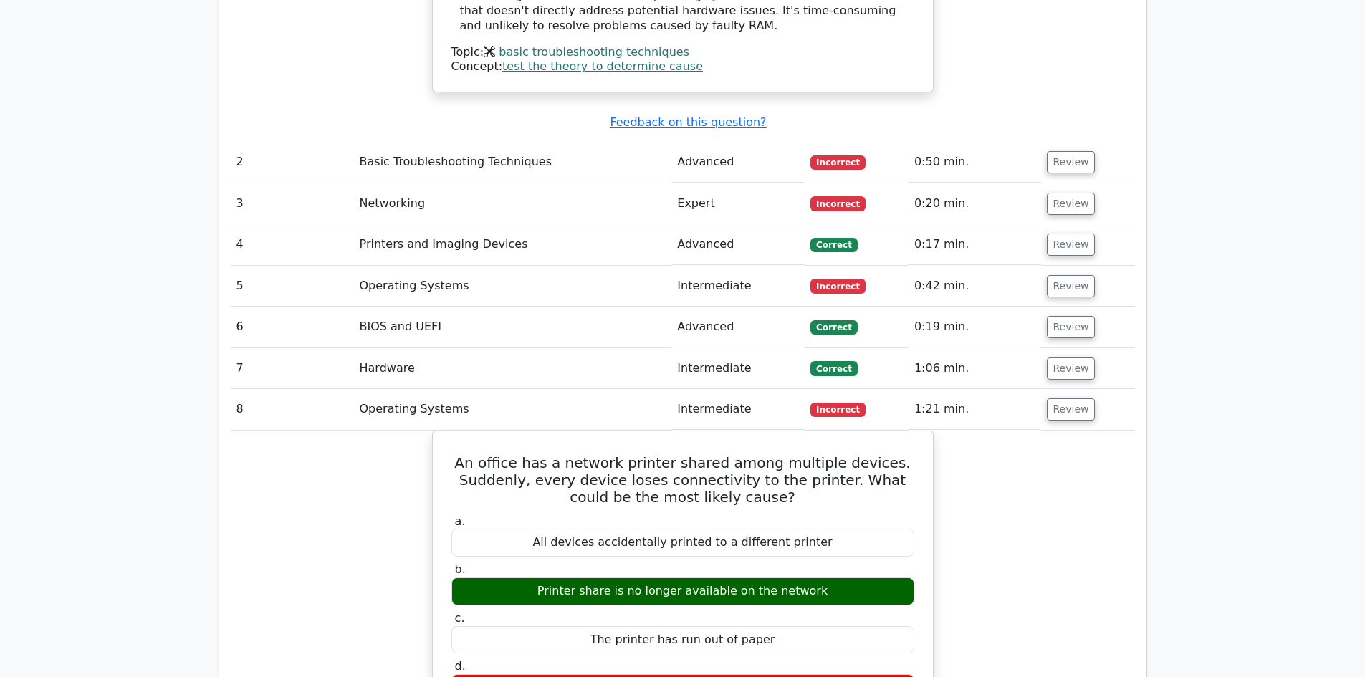
scroll to position [1863, 0]
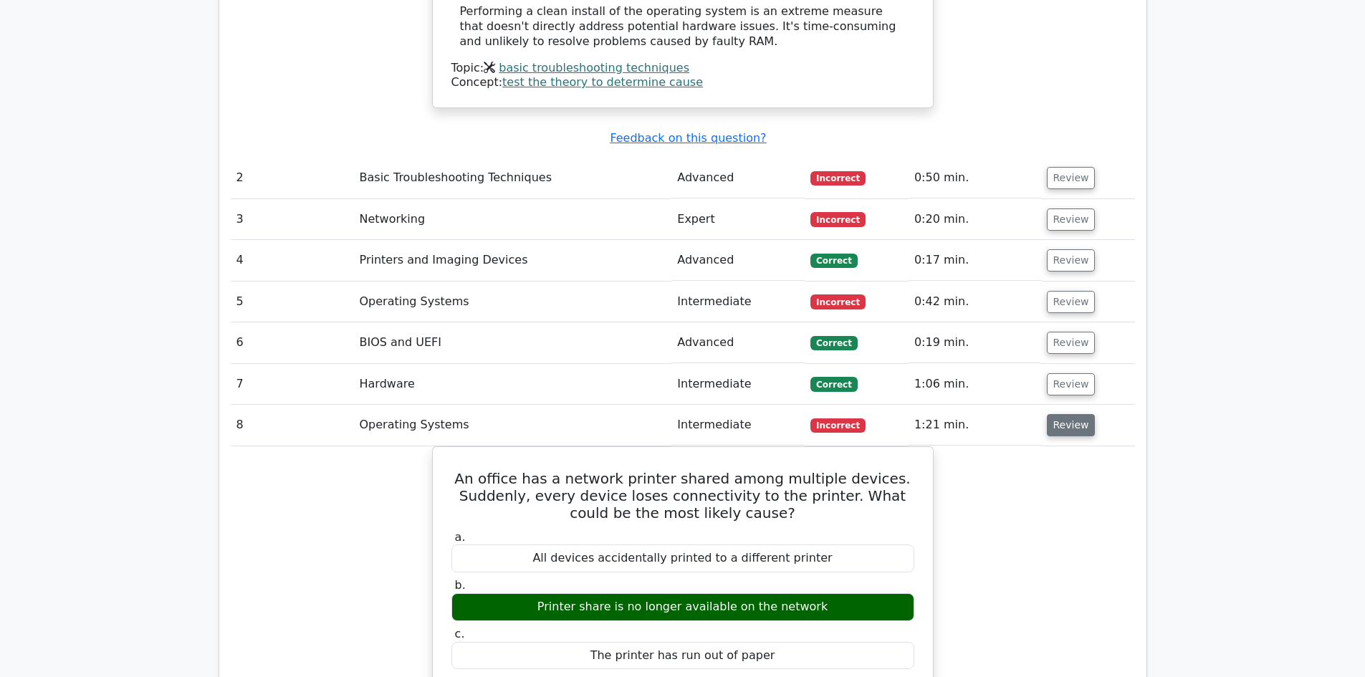
click at [1062, 414] on button "Review" at bounding box center [1071, 425] width 49 height 22
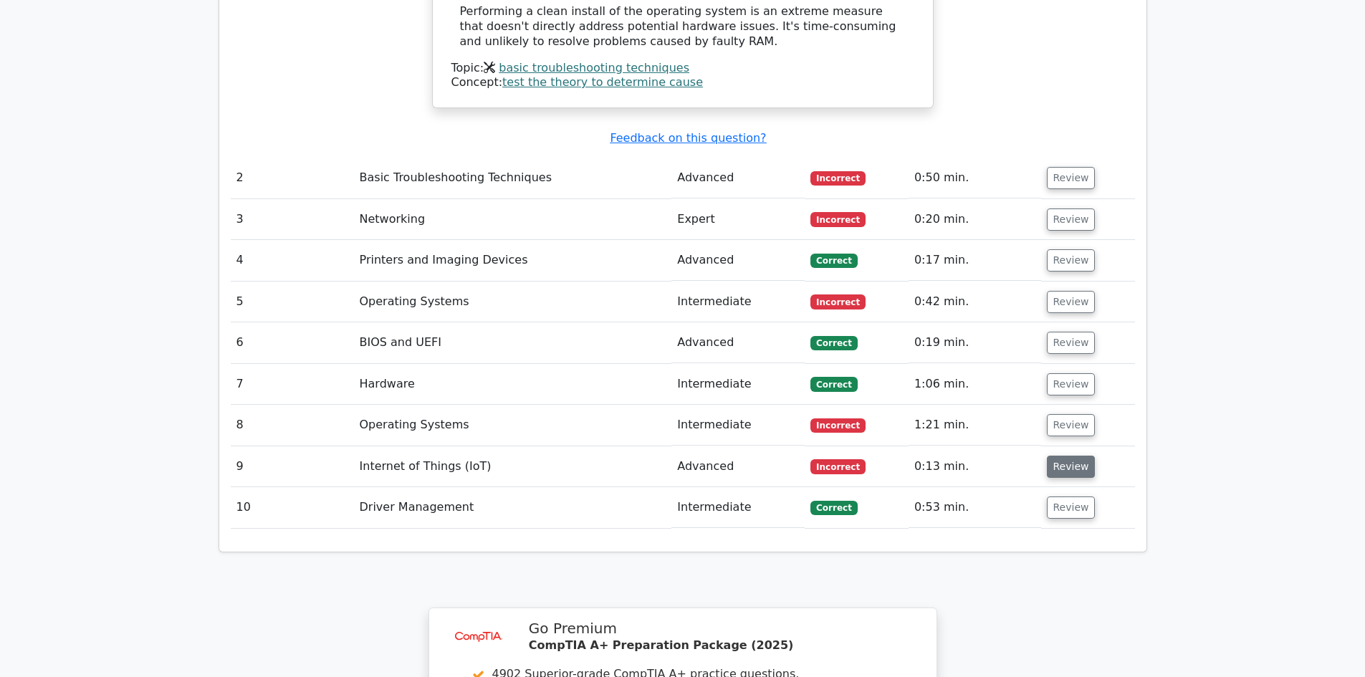
click at [1066, 456] on button "Review" at bounding box center [1071, 467] width 49 height 22
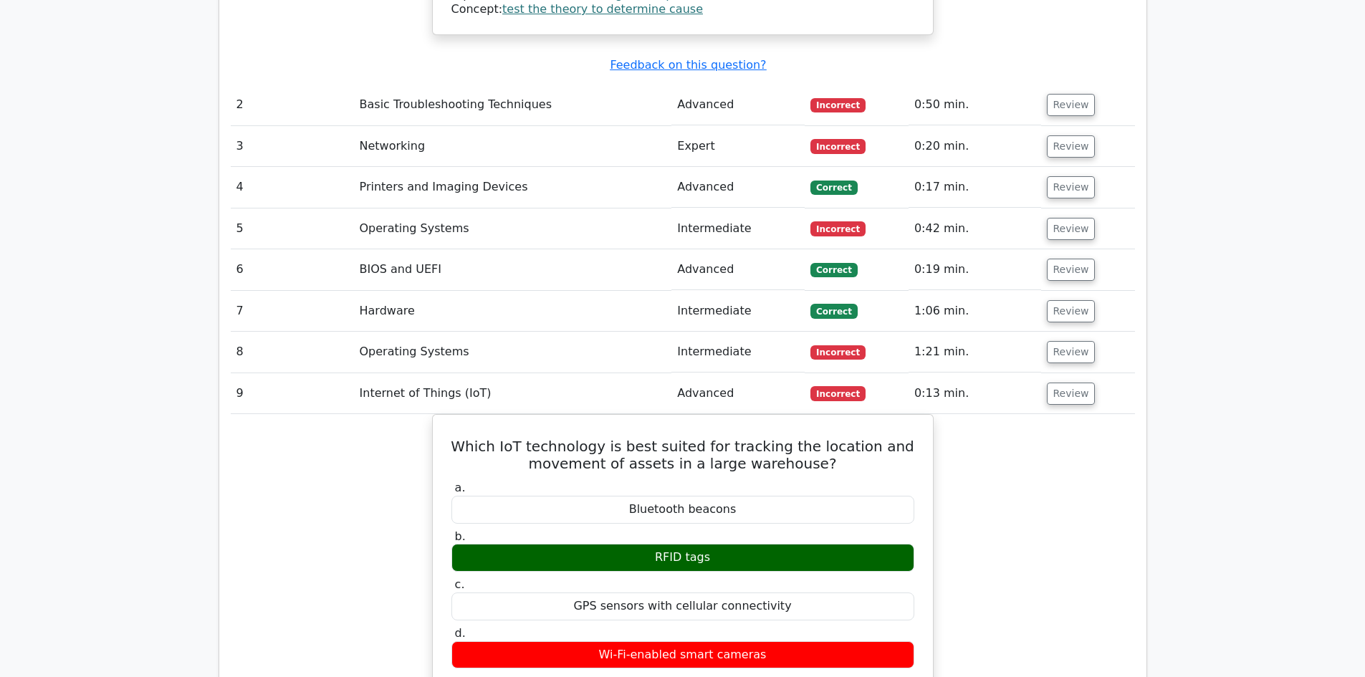
scroll to position [1935, 0]
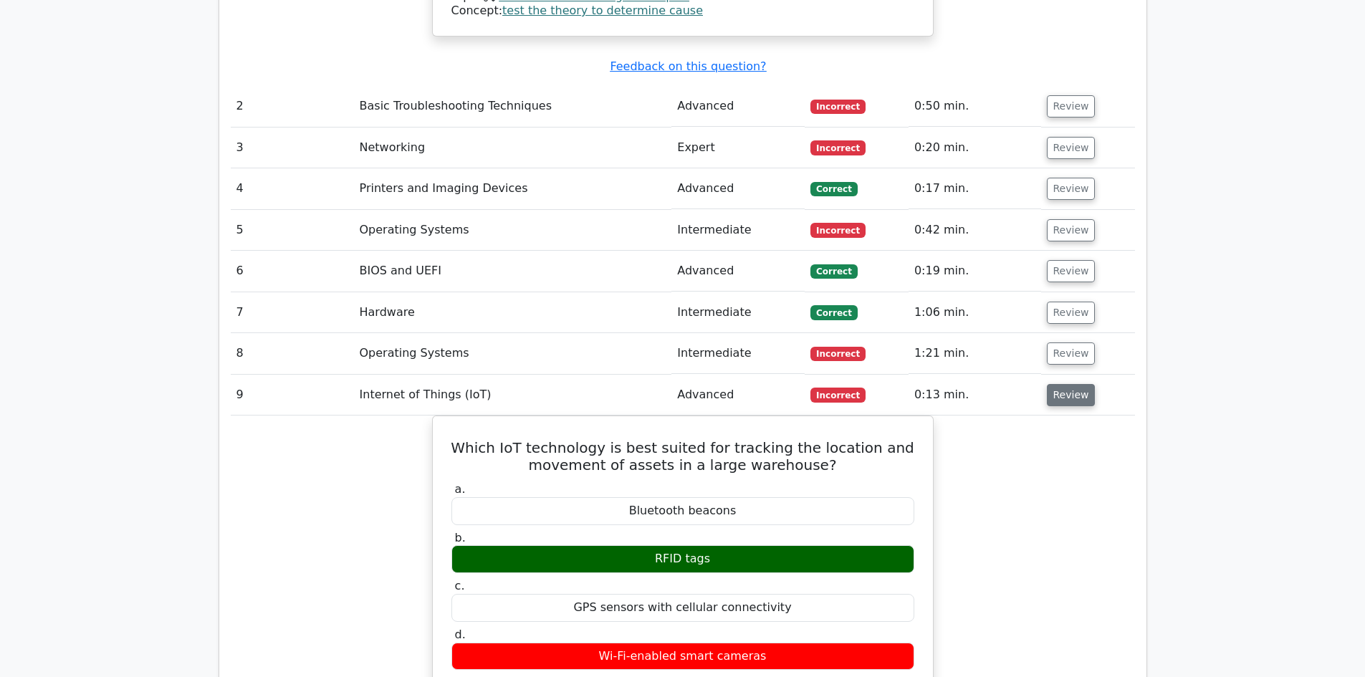
click at [1060, 384] on button "Review" at bounding box center [1071, 395] width 49 height 22
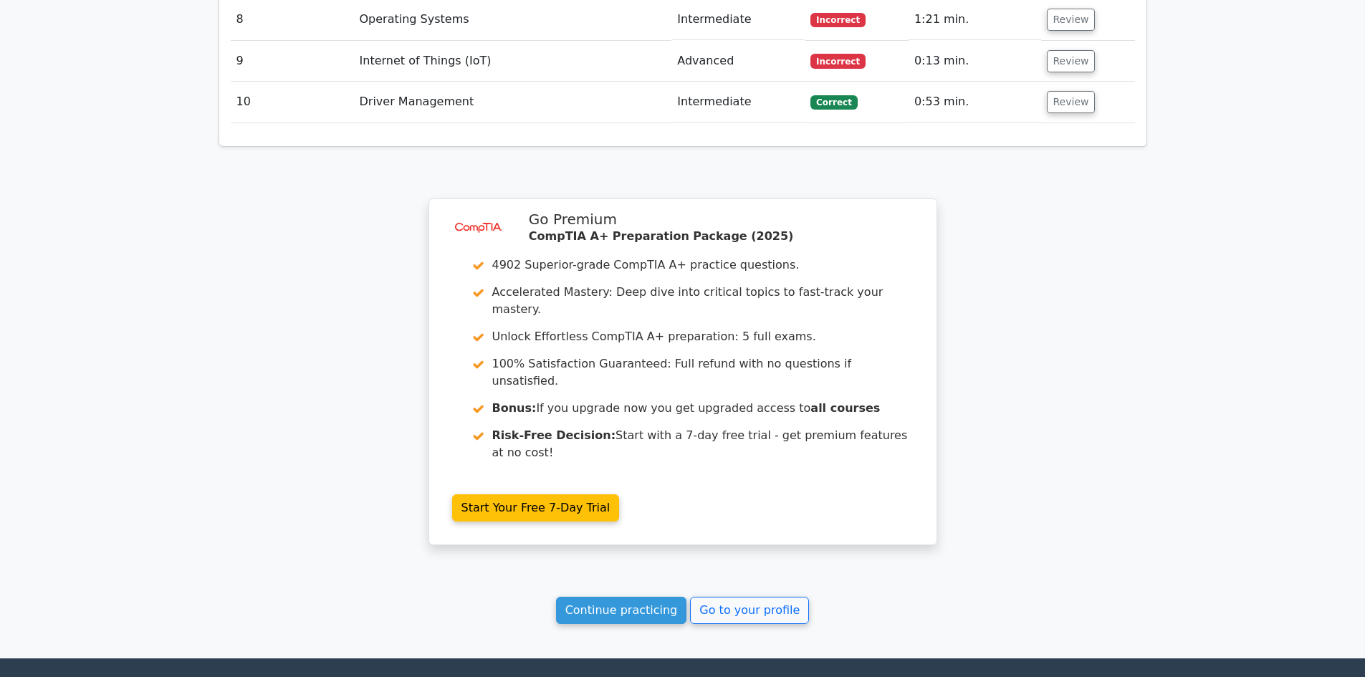
scroll to position [2299, 0]
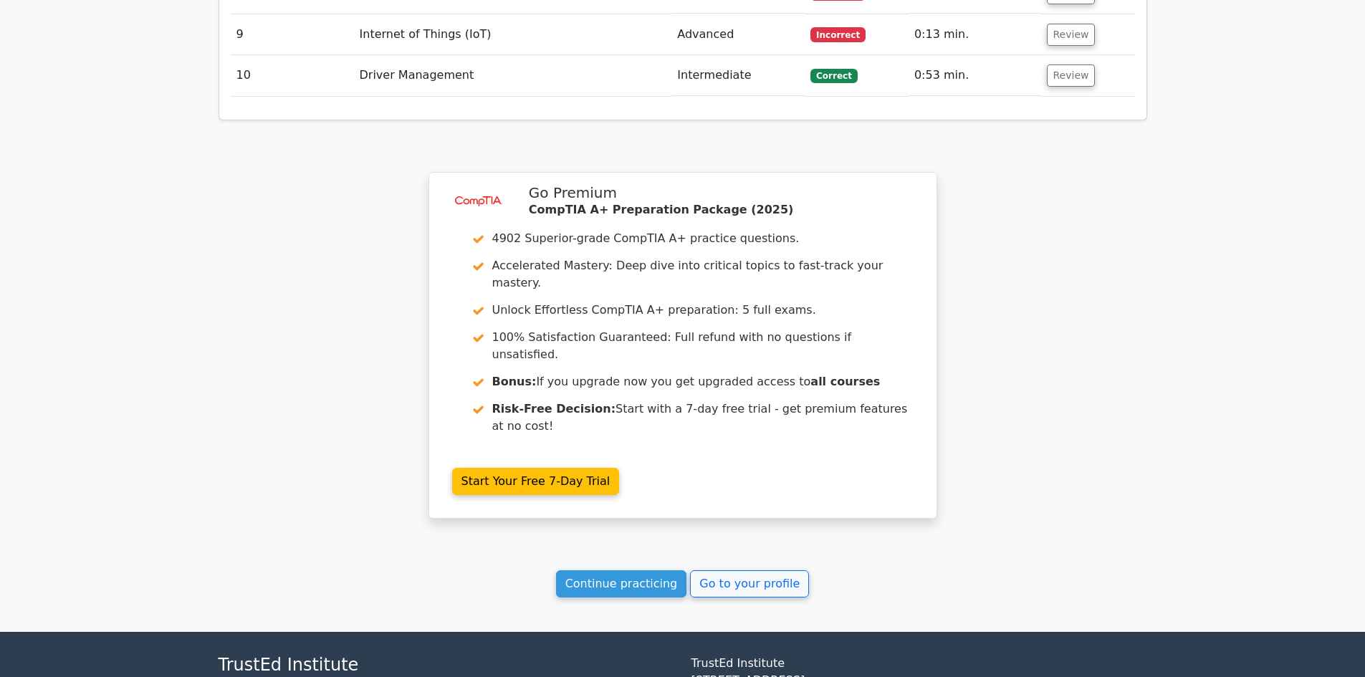
click at [746, 570] on link "Go to your profile" at bounding box center [749, 583] width 119 height 27
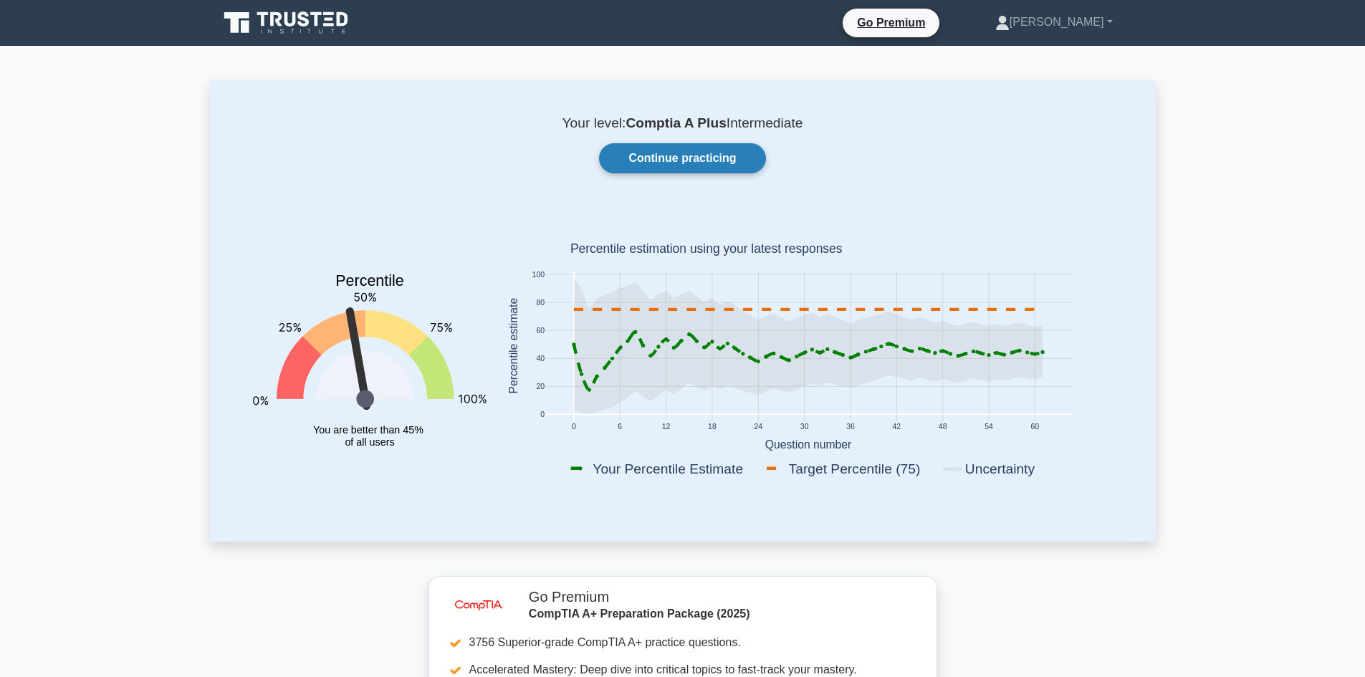
click at [715, 166] on link "Continue practicing" at bounding box center [682, 158] width 166 height 30
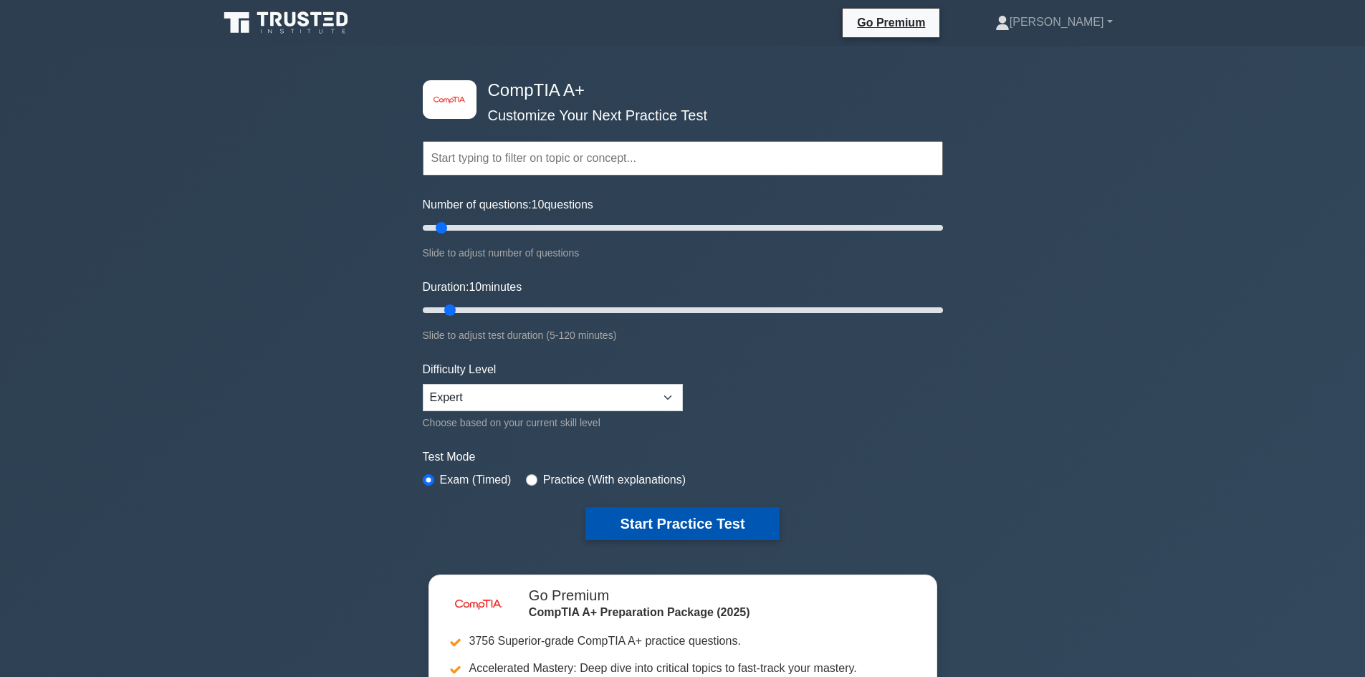
click at [630, 522] on button "Start Practice Test" at bounding box center [683, 523] width 194 height 33
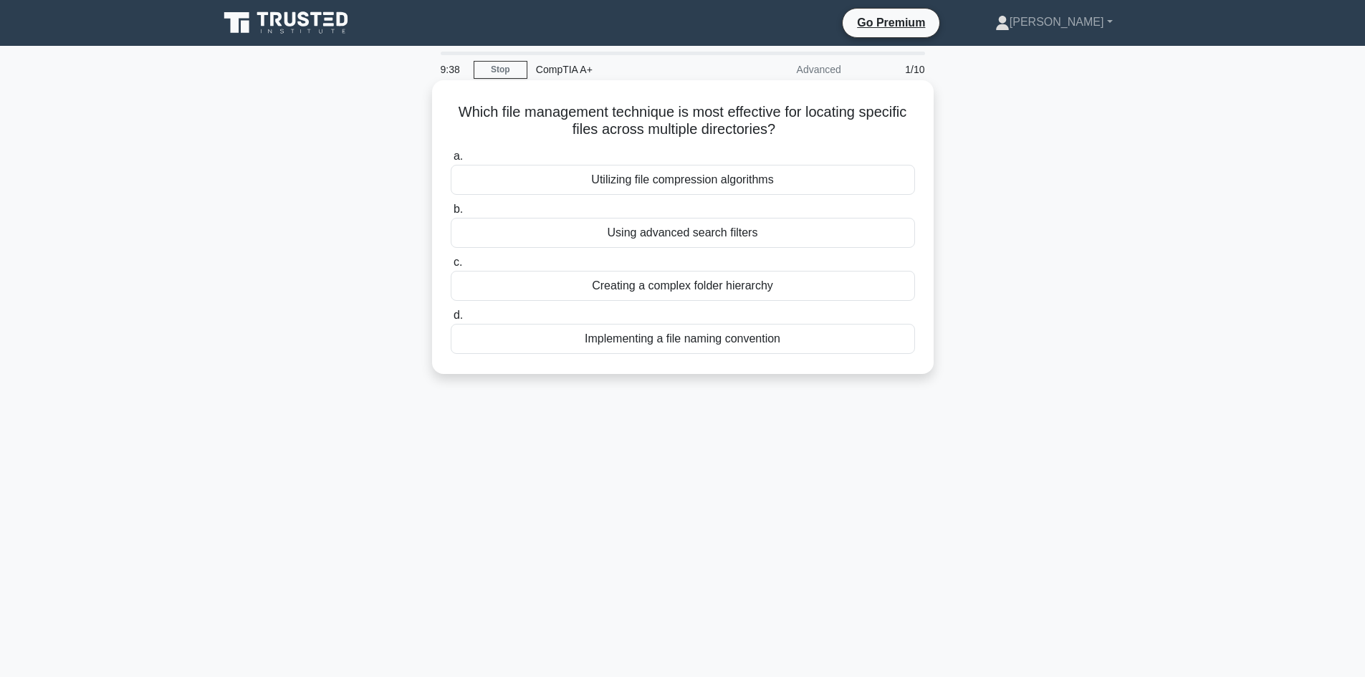
click at [746, 232] on div "Using advanced search filters" at bounding box center [683, 233] width 464 height 30
click at [451, 214] on input "b. Using advanced search filters" at bounding box center [451, 209] width 0 height 9
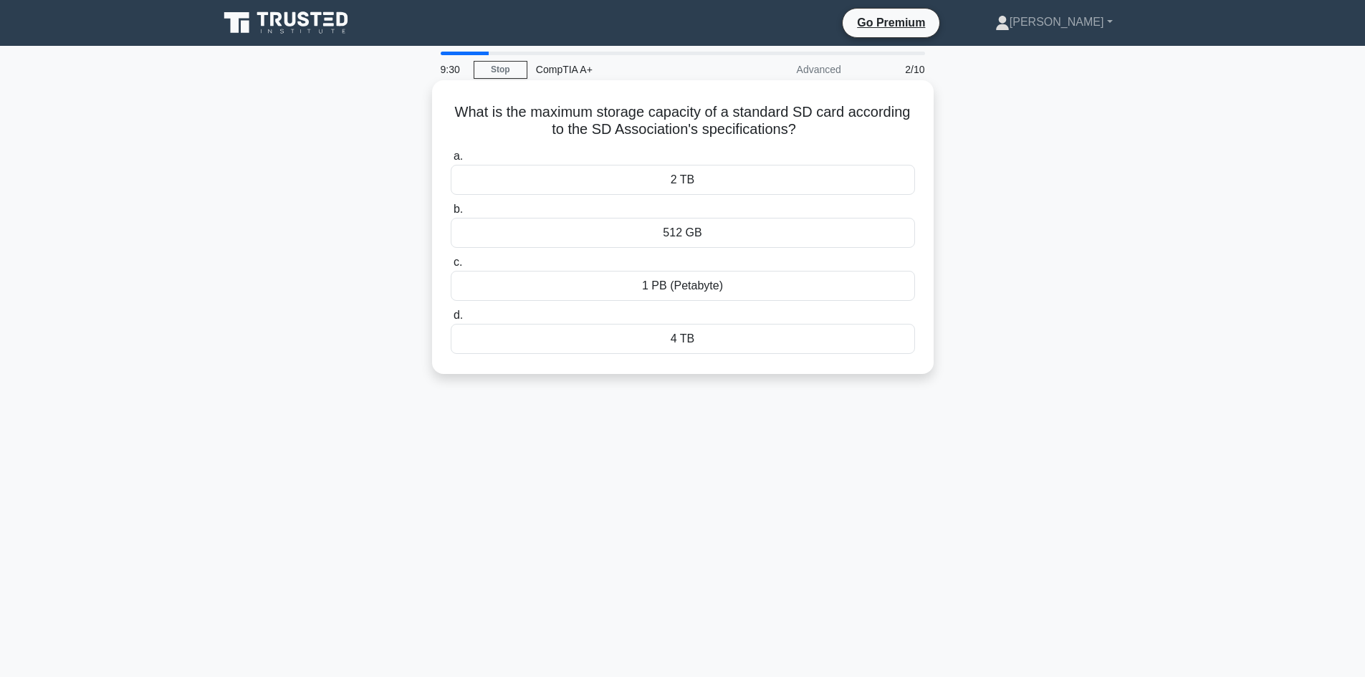
click at [736, 246] on div "512 GB" at bounding box center [683, 233] width 464 height 30
click at [451, 214] on input "b. 512 GB" at bounding box center [451, 209] width 0 height 9
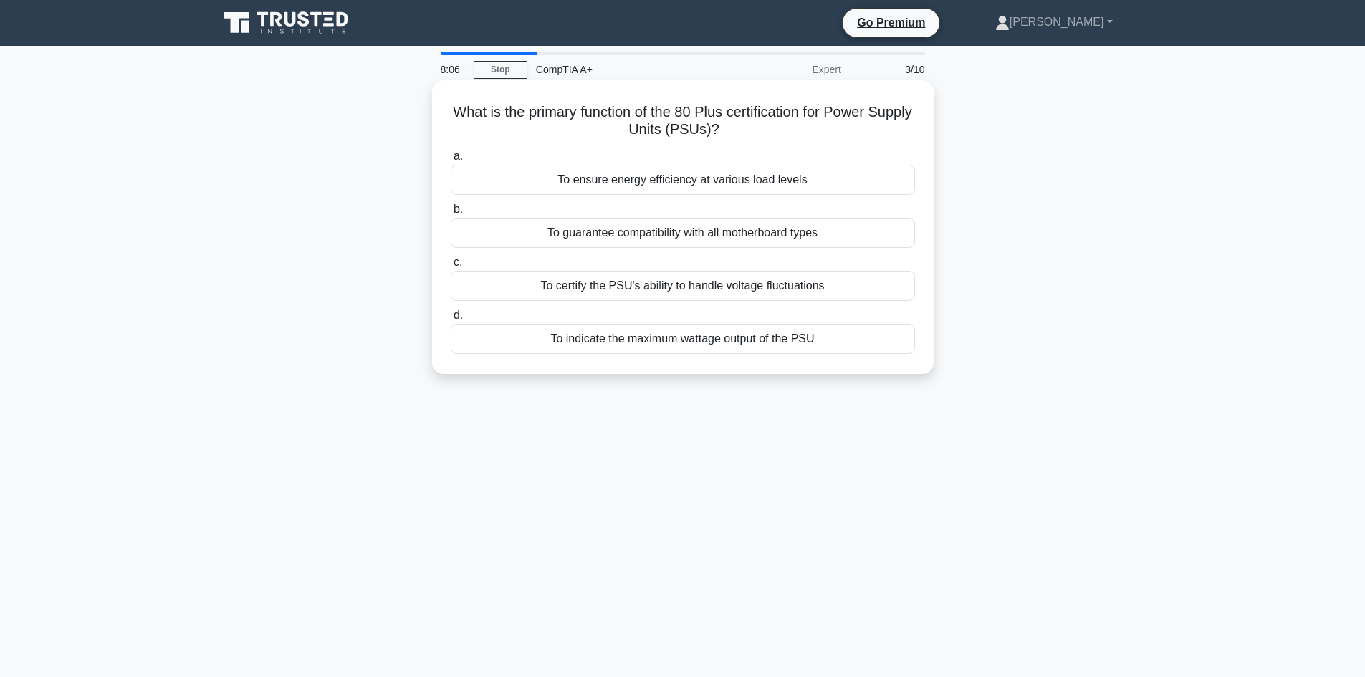
click at [703, 345] on div "To indicate the maximum wattage output of the PSU" at bounding box center [683, 339] width 464 height 30
click at [451, 320] on input "d. To indicate the maximum wattage output of the PSU" at bounding box center [451, 315] width 0 height 9
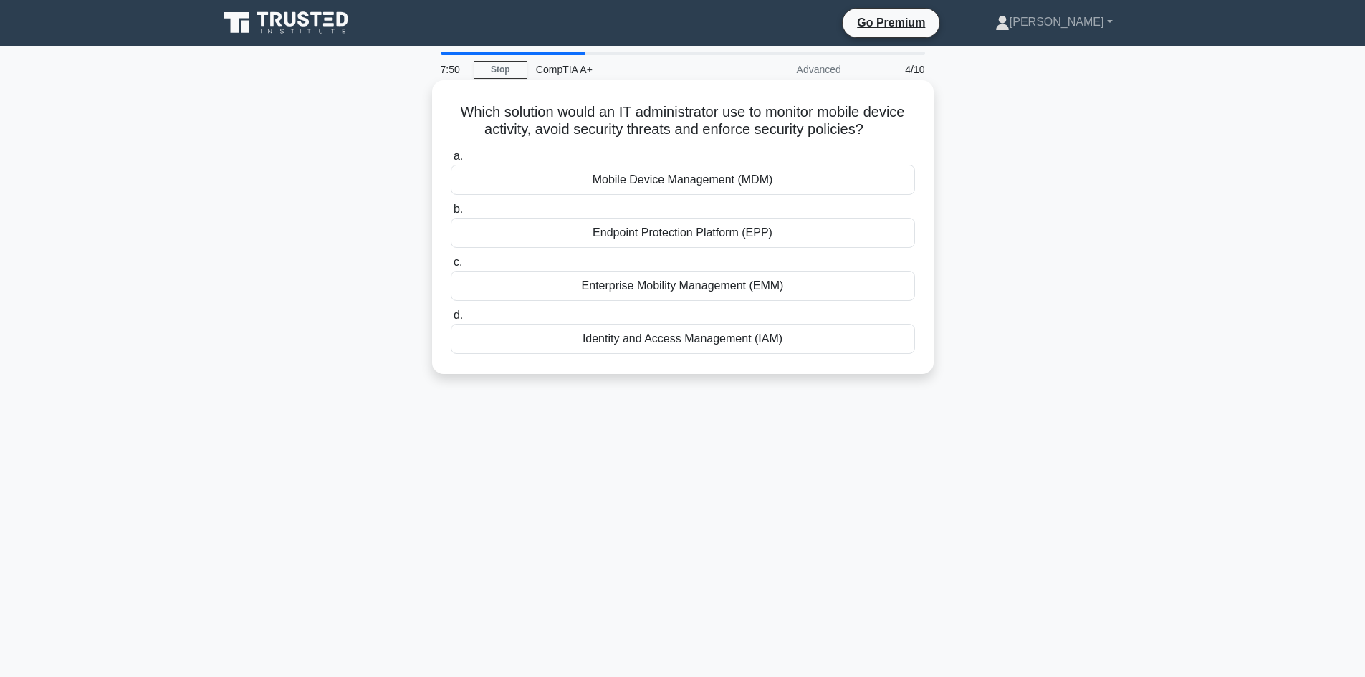
click at [713, 232] on div "Endpoint Protection Platform (EPP)" at bounding box center [683, 233] width 464 height 30
click at [451, 214] on input "b. Endpoint Protection Platform (EPP)" at bounding box center [451, 209] width 0 height 9
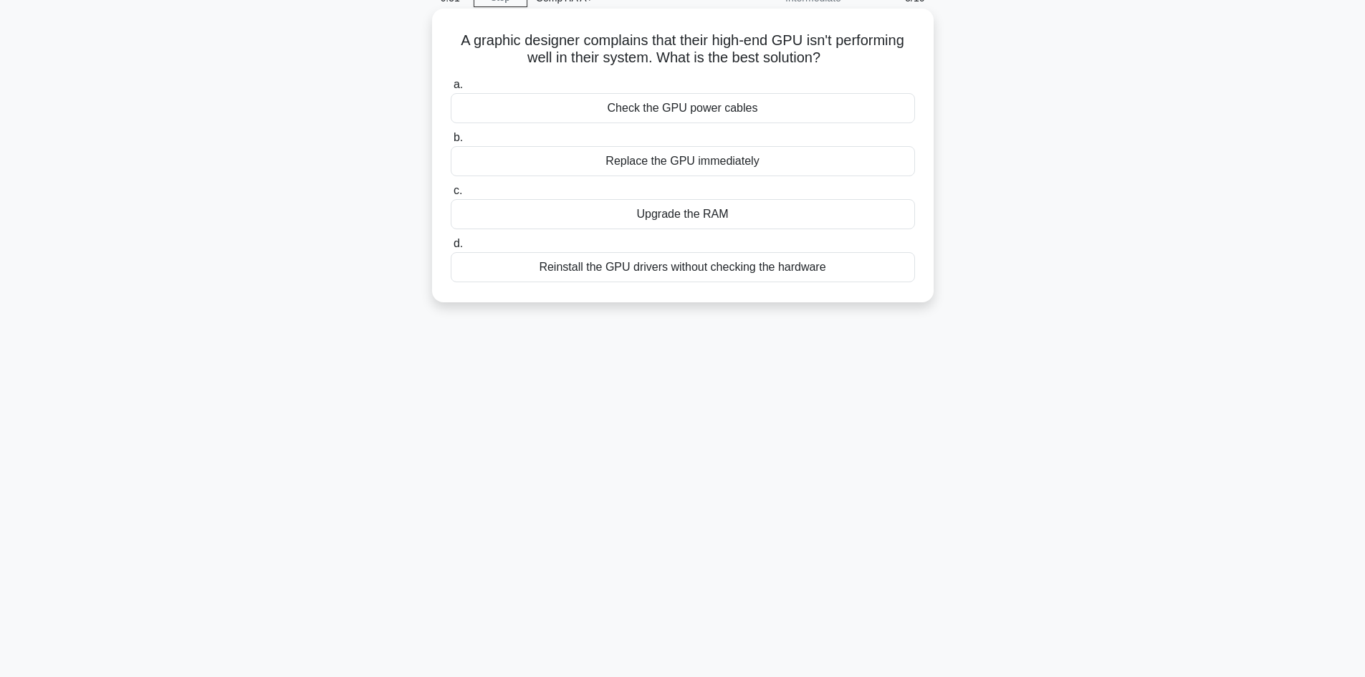
scroll to position [25, 0]
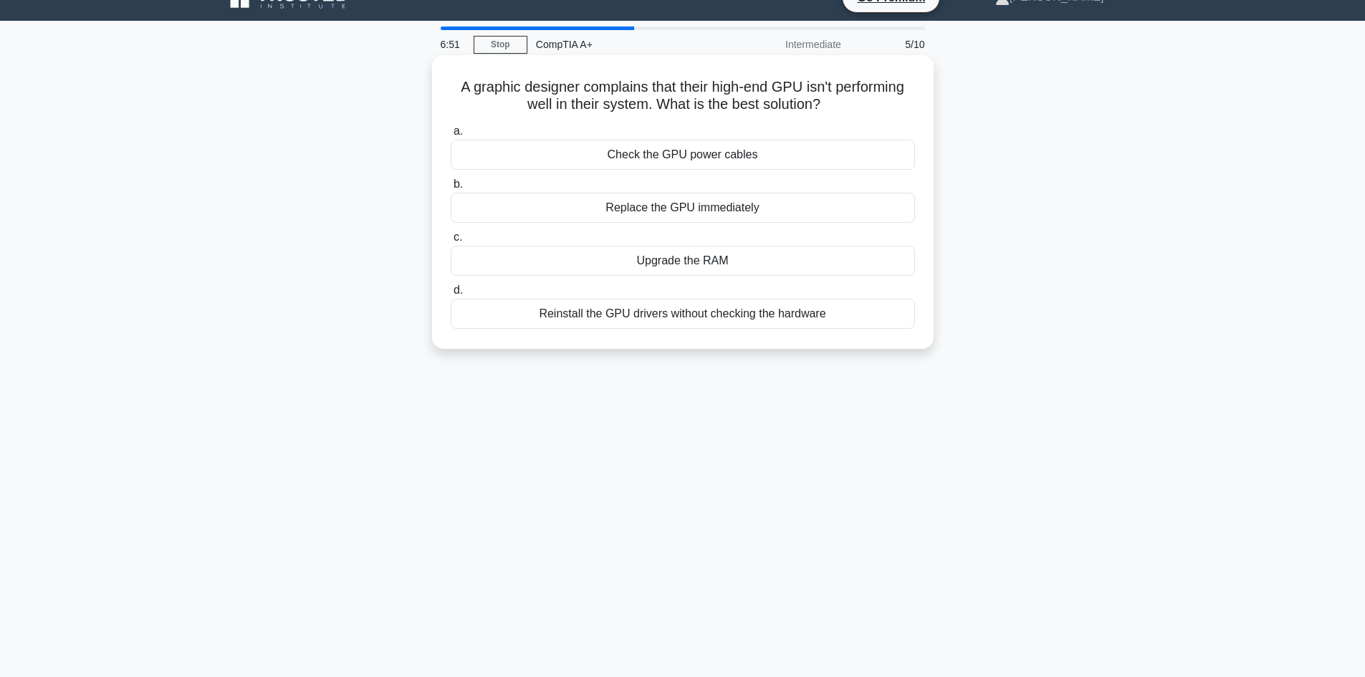
drag, startPoint x: 664, startPoint y: 153, endPoint x: 670, endPoint y: 124, distance: 30.1
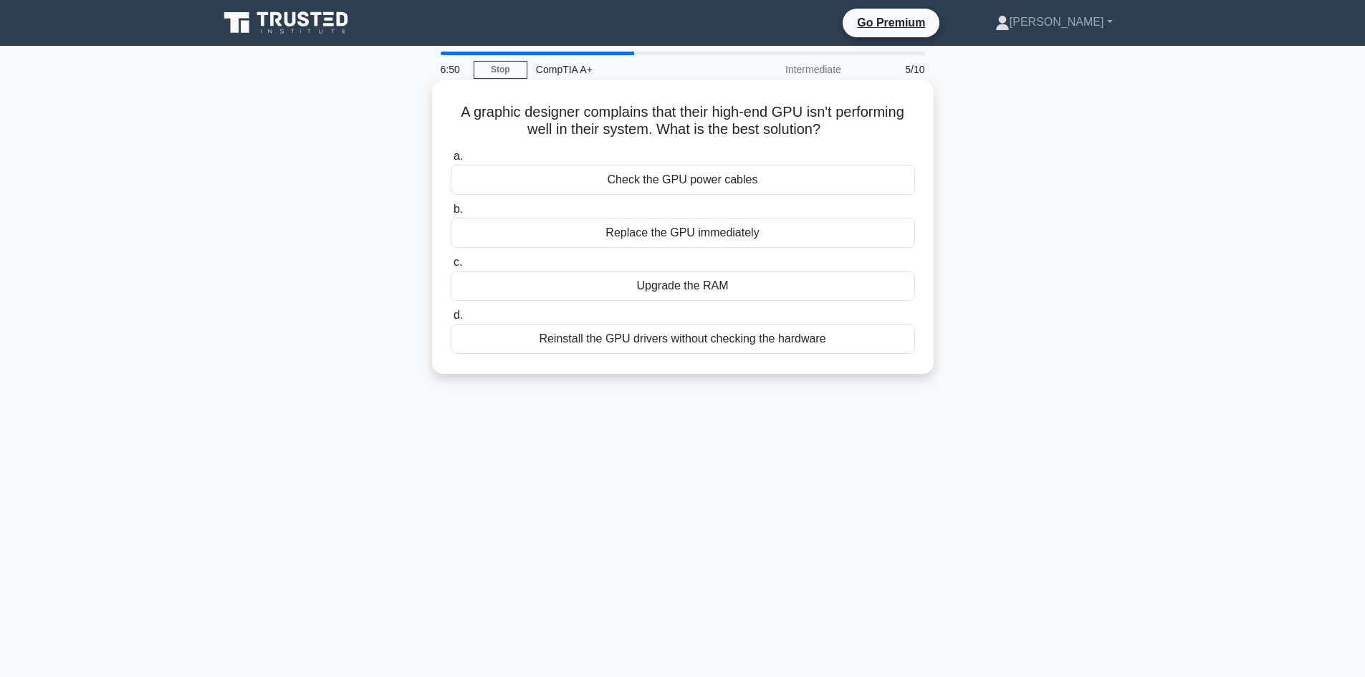
drag, startPoint x: 670, startPoint y: 124, endPoint x: 594, endPoint y: 153, distance: 81.5
click at [594, 153] on label "a. Check the GPU power cables" at bounding box center [683, 171] width 464 height 47
click at [451, 153] on input "a. Check the GPU power cables" at bounding box center [451, 156] width 0 height 9
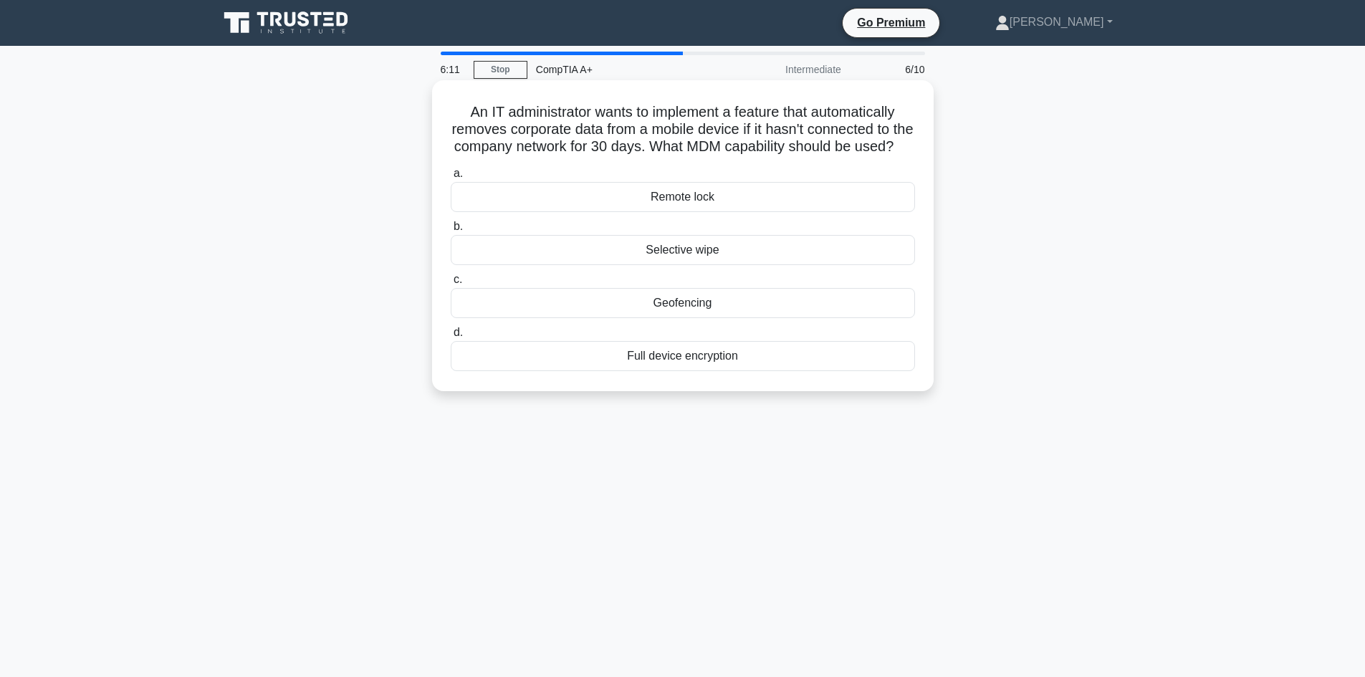
click at [778, 204] on div "Remote lock" at bounding box center [683, 197] width 464 height 30
click at [451, 178] on input "a. Remote lock" at bounding box center [451, 173] width 0 height 9
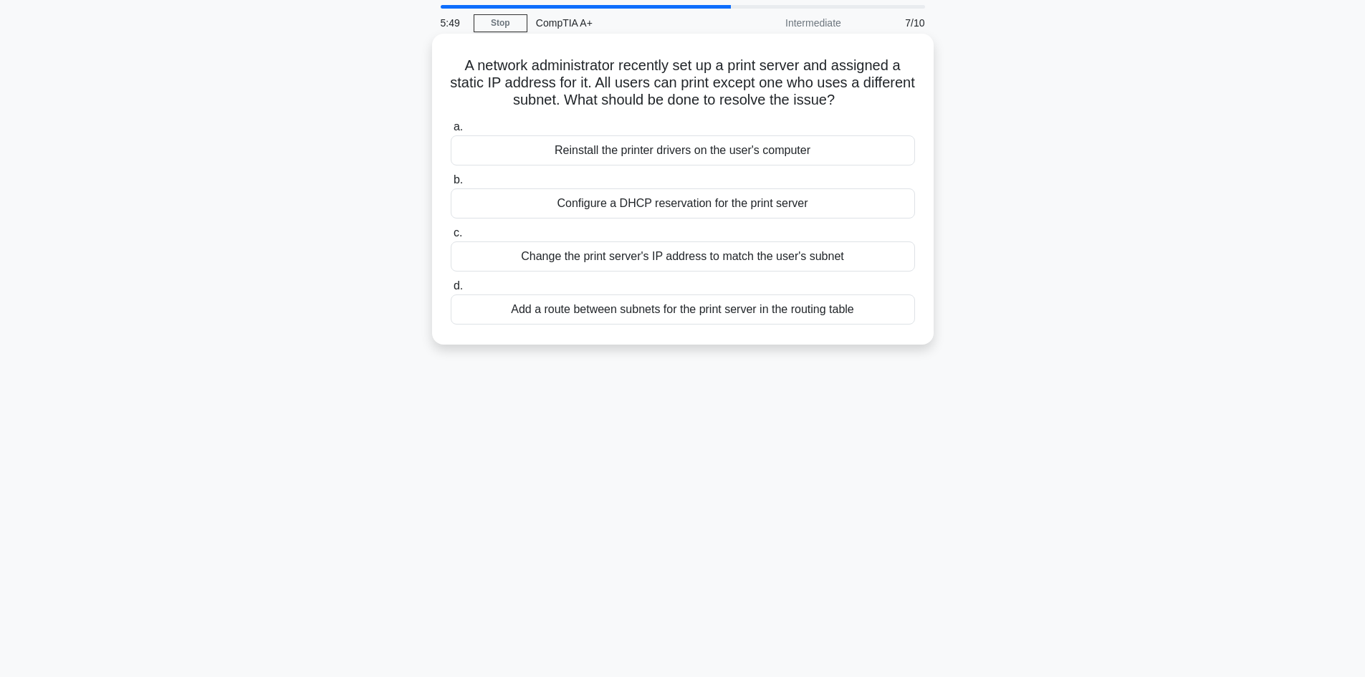
scroll to position [72, 0]
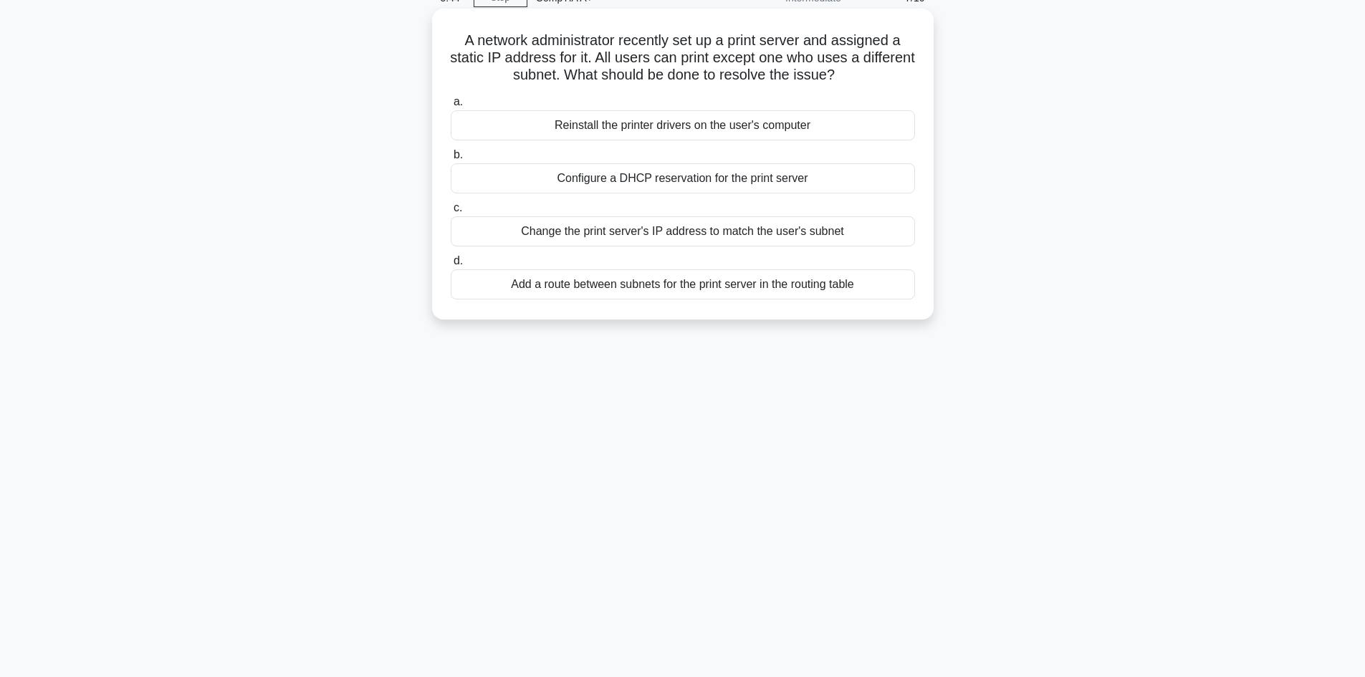
click at [673, 181] on div "Configure a DHCP reservation for the print server" at bounding box center [683, 178] width 464 height 30
click at [451, 160] on input "b. Configure a DHCP reservation for the print server" at bounding box center [451, 155] width 0 height 9
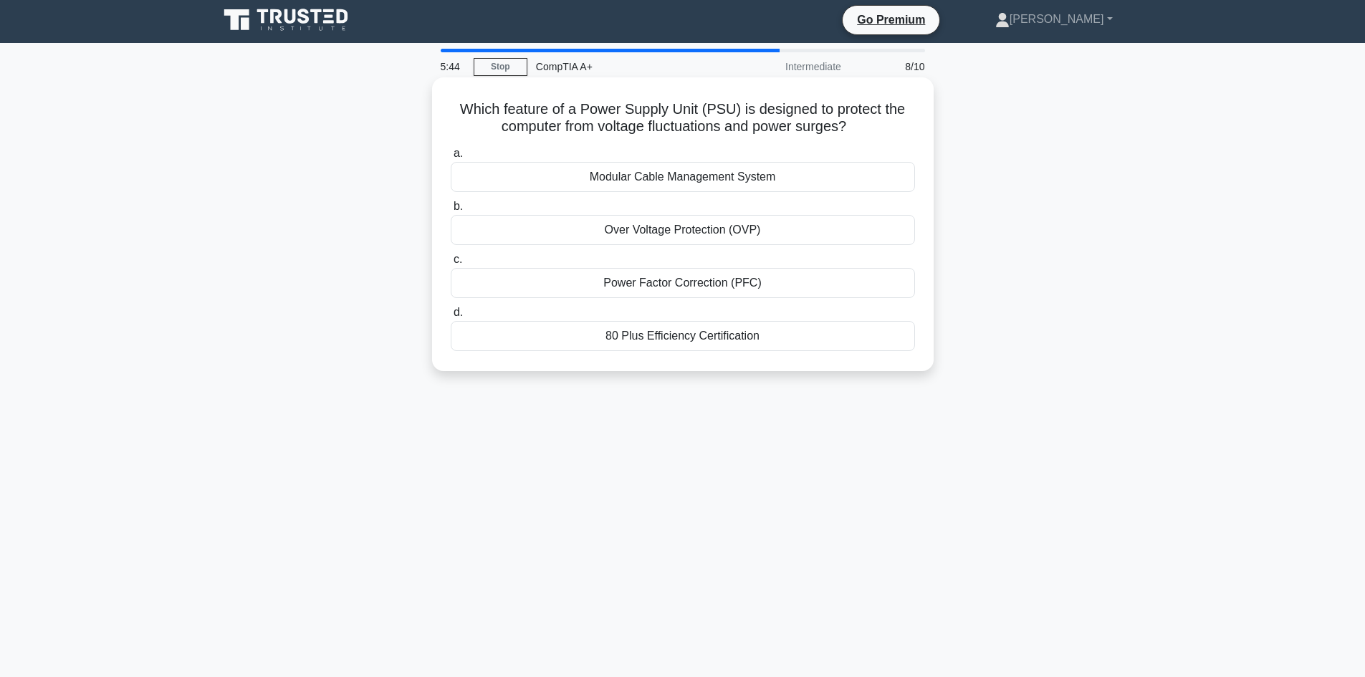
scroll to position [0, 0]
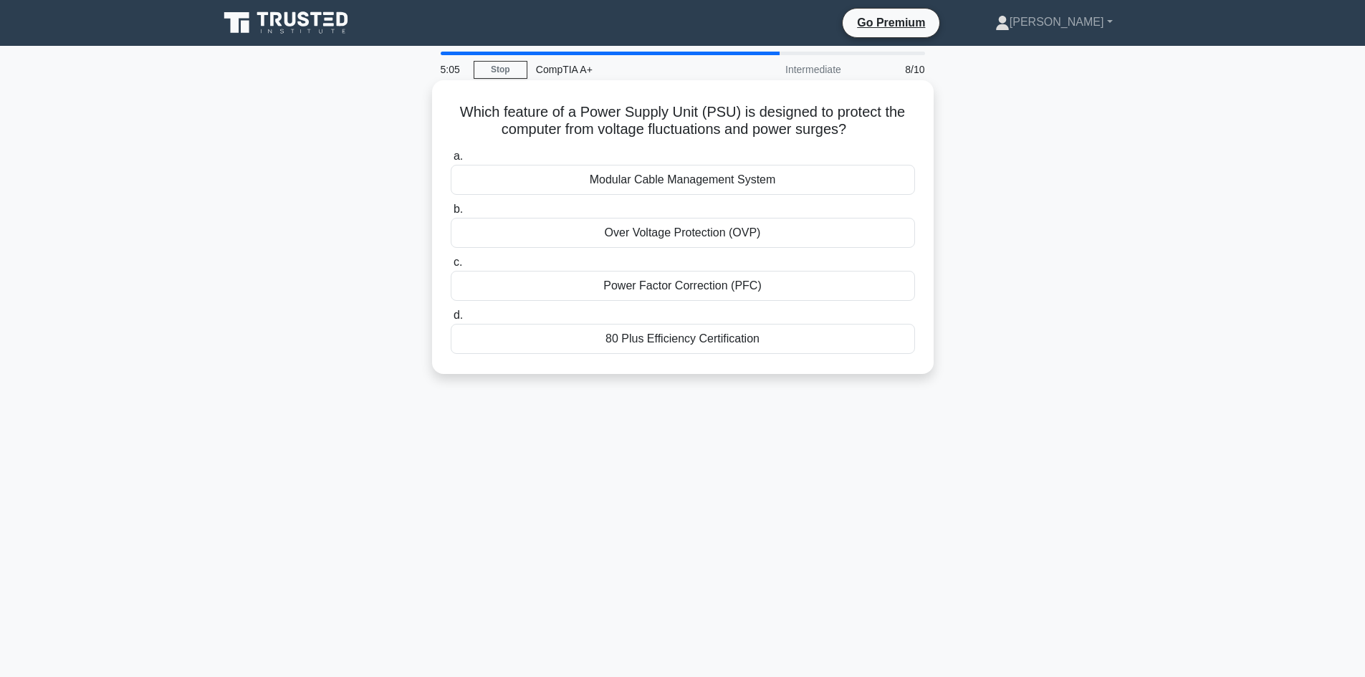
click at [721, 339] on div "80 Plus Efficiency Certification" at bounding box center [683, 339] width 464 height 30
click at [451, 320] on input "d. 80 Plus Efficiency Certification" at bounding box center [451, 315] width 0 height 9
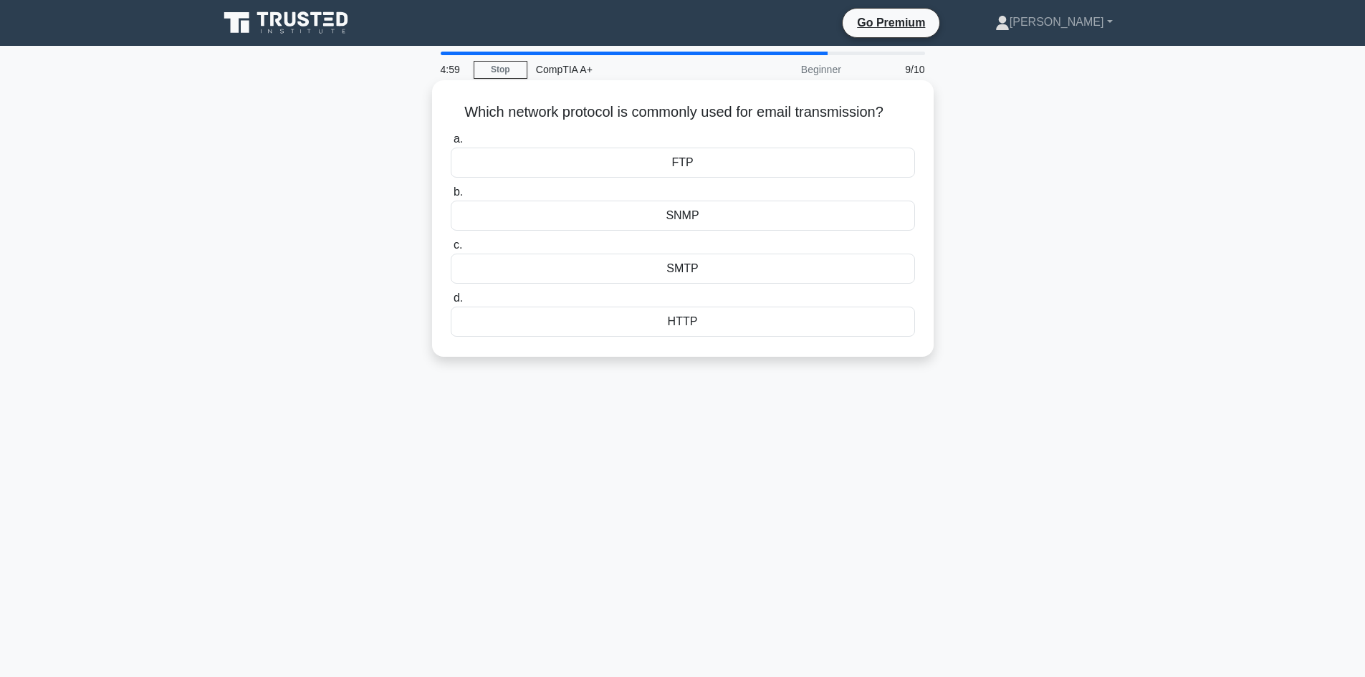
click at [692, 275] on div "SMTP" at bounding box center [683, 269] width 464 height 30
click at [451, 250] on input "c. SMTP" at bounding box center [451, 245] width 0 height 9
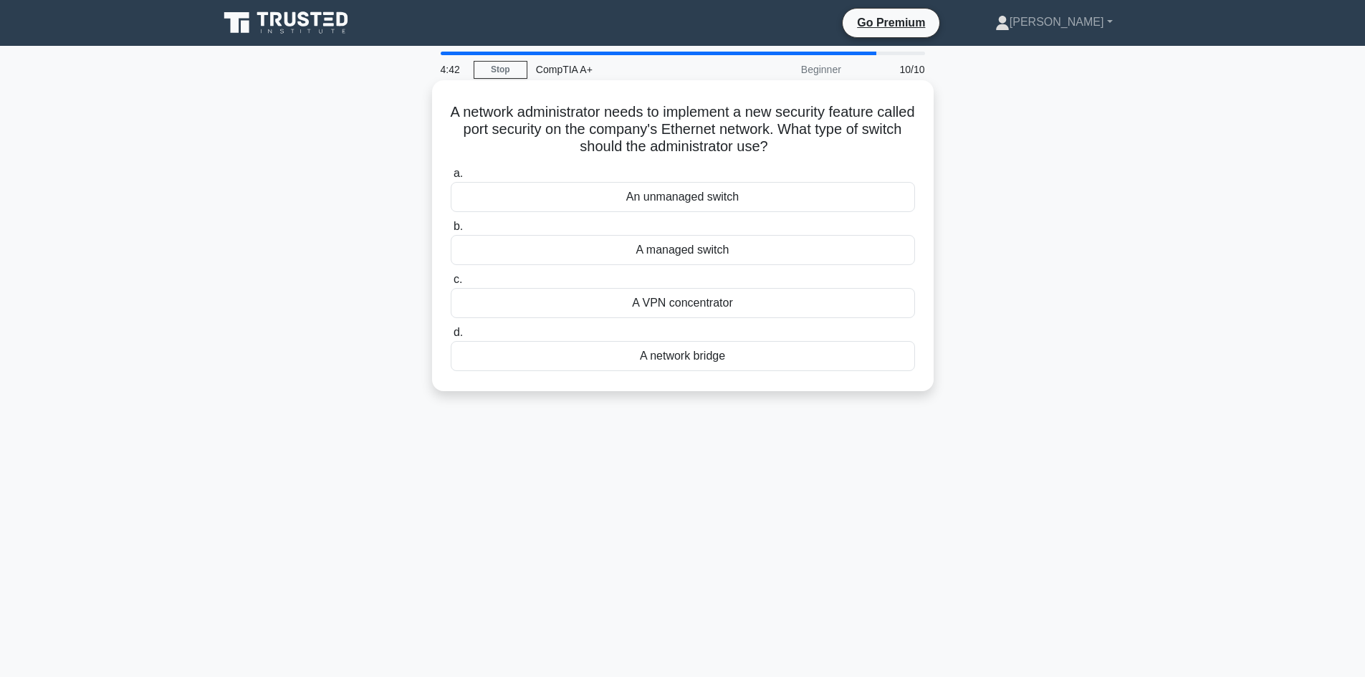
click at [724, 252] on div "A managed switch" at bounding box center [683, 250] width 464 height 30
click at [451, 231] on input "b. A managed switch" at bounding box center [451, 226] width 0 height 9
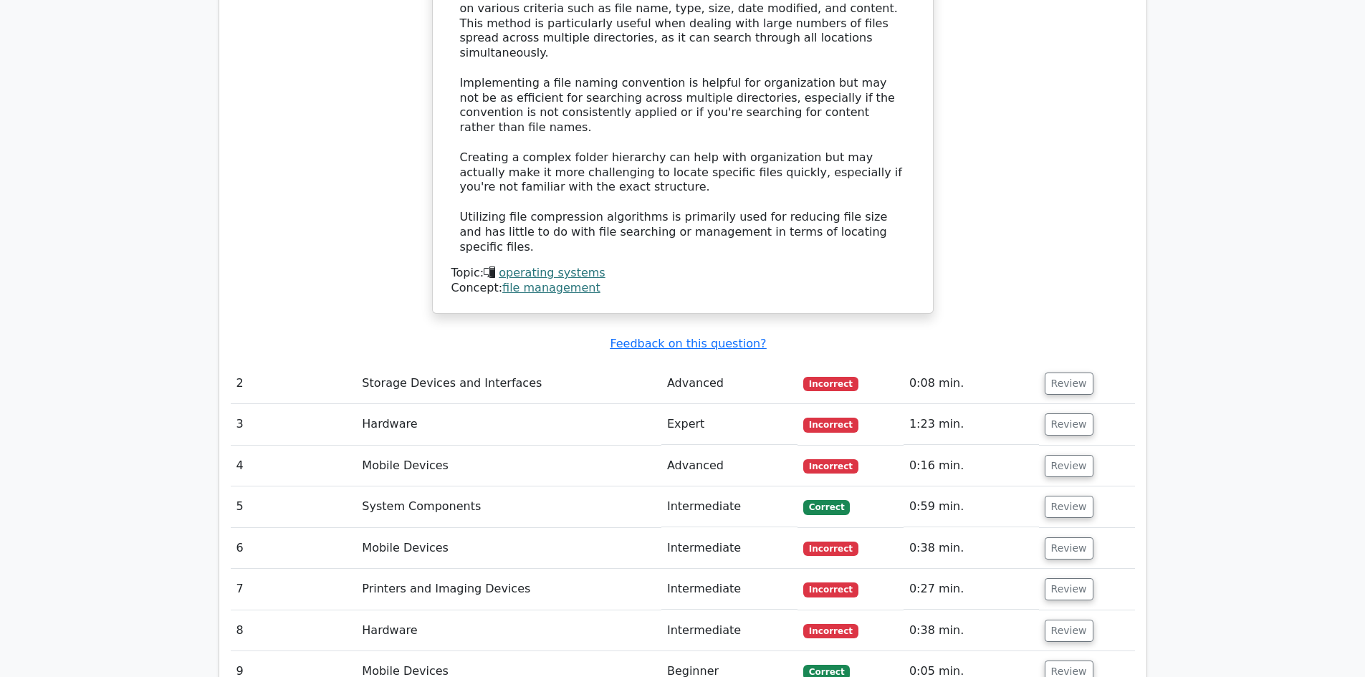
scroll to position [1577, 0]
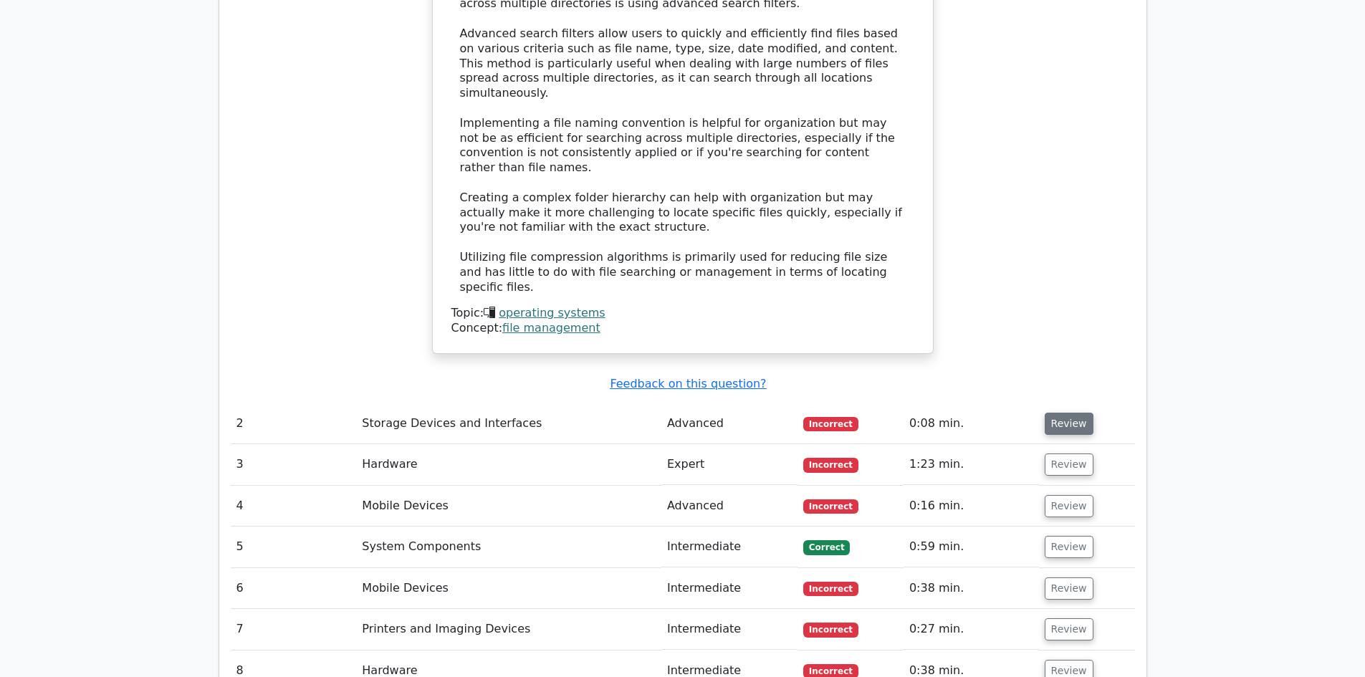
click at [1073, 413] on button "Review" at bounding box center [1069, 424] width 49 height 22
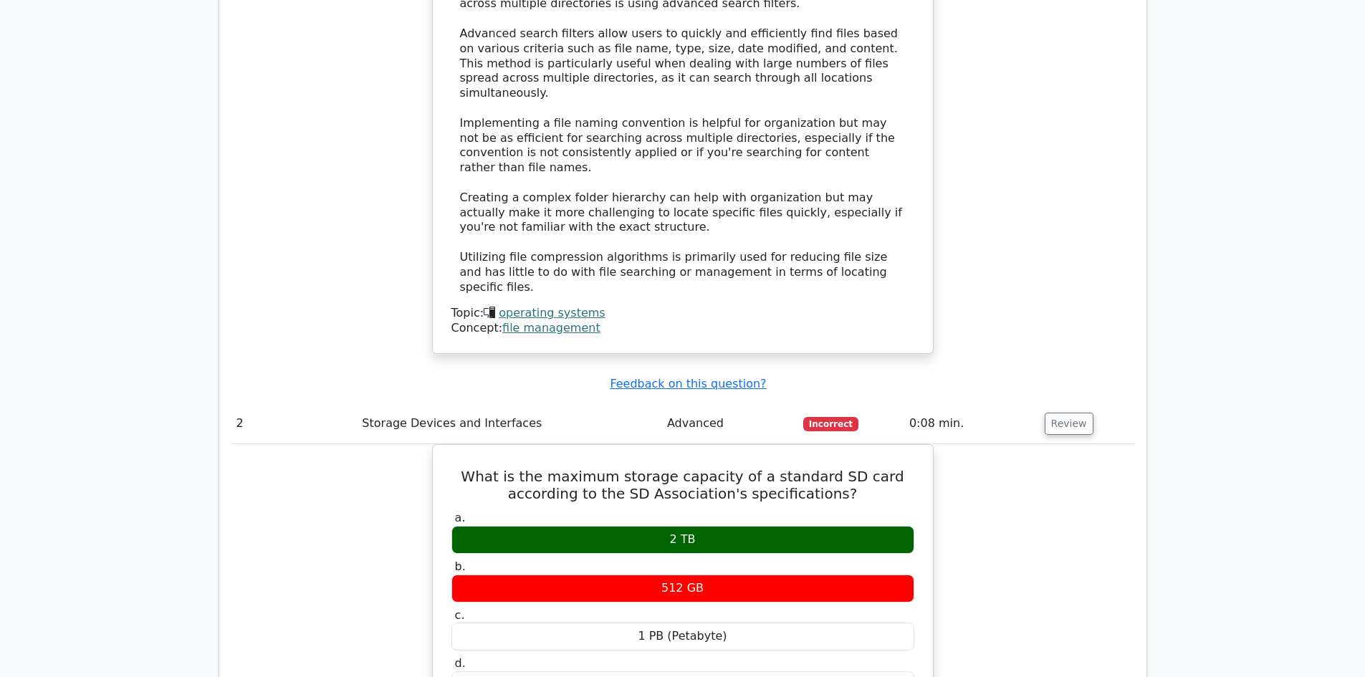
click at [1059, 226] on div "Which file management technique is most effective for locating specific files a…" at bounding box center [683, 22] width 904 height 700
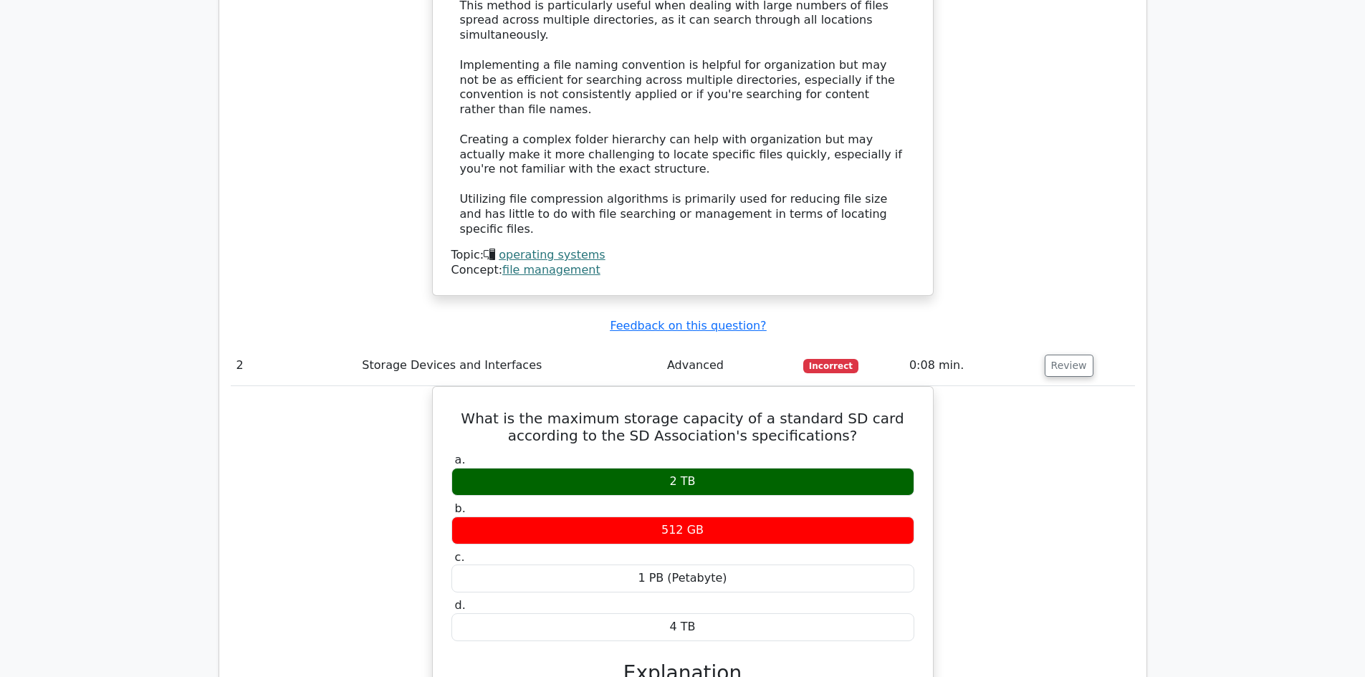
scroll to position [1720, 0]
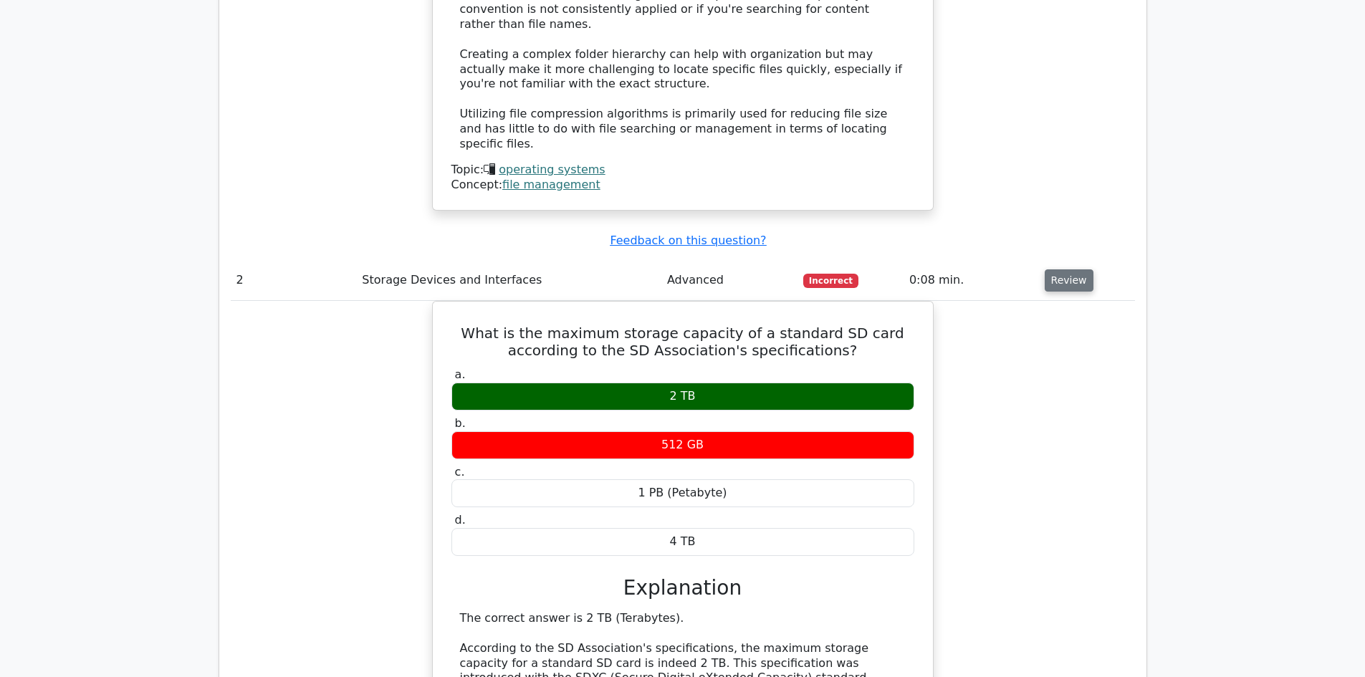
click at [1058, 269] on button "Review" at bounding box center [1069, 280] width 49 height 22
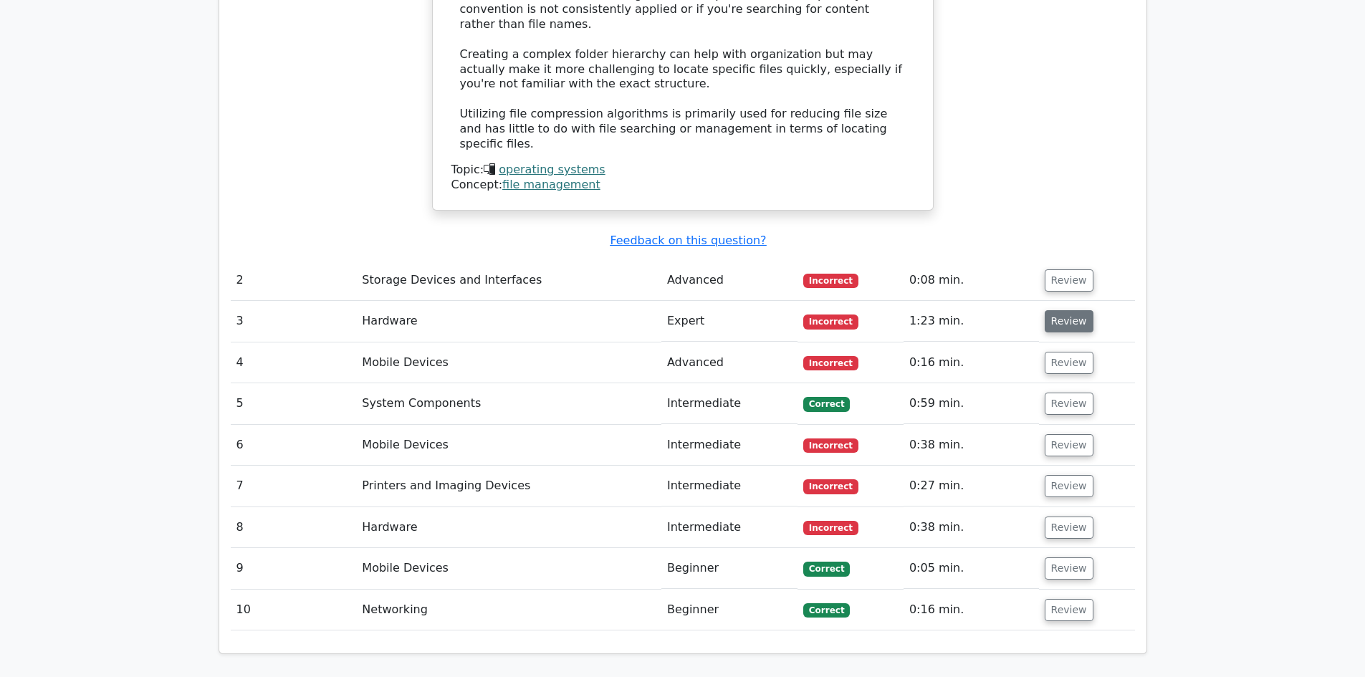
click at [1066, 310] on button "Review" at bounding box center [1069, 321] width 49 height 22
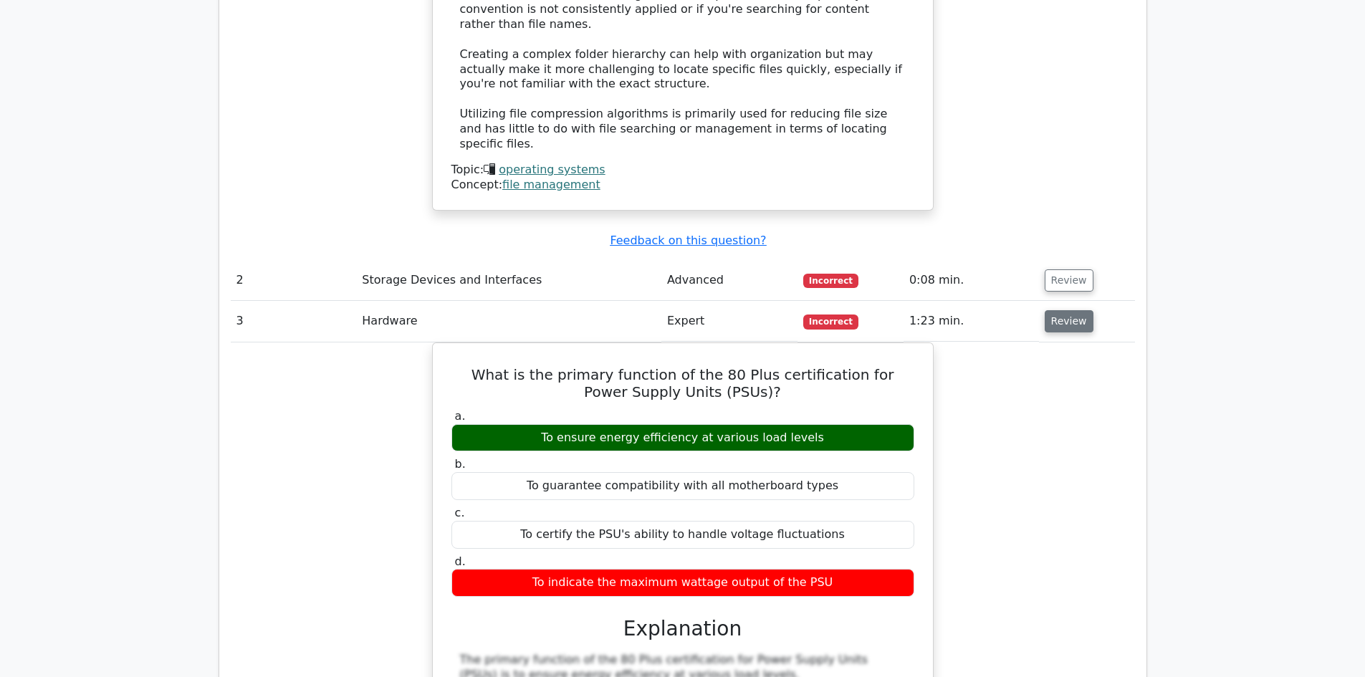
click at [1066, 310] on button "Review" at bounding box center [1069, 321] width 49 height 22
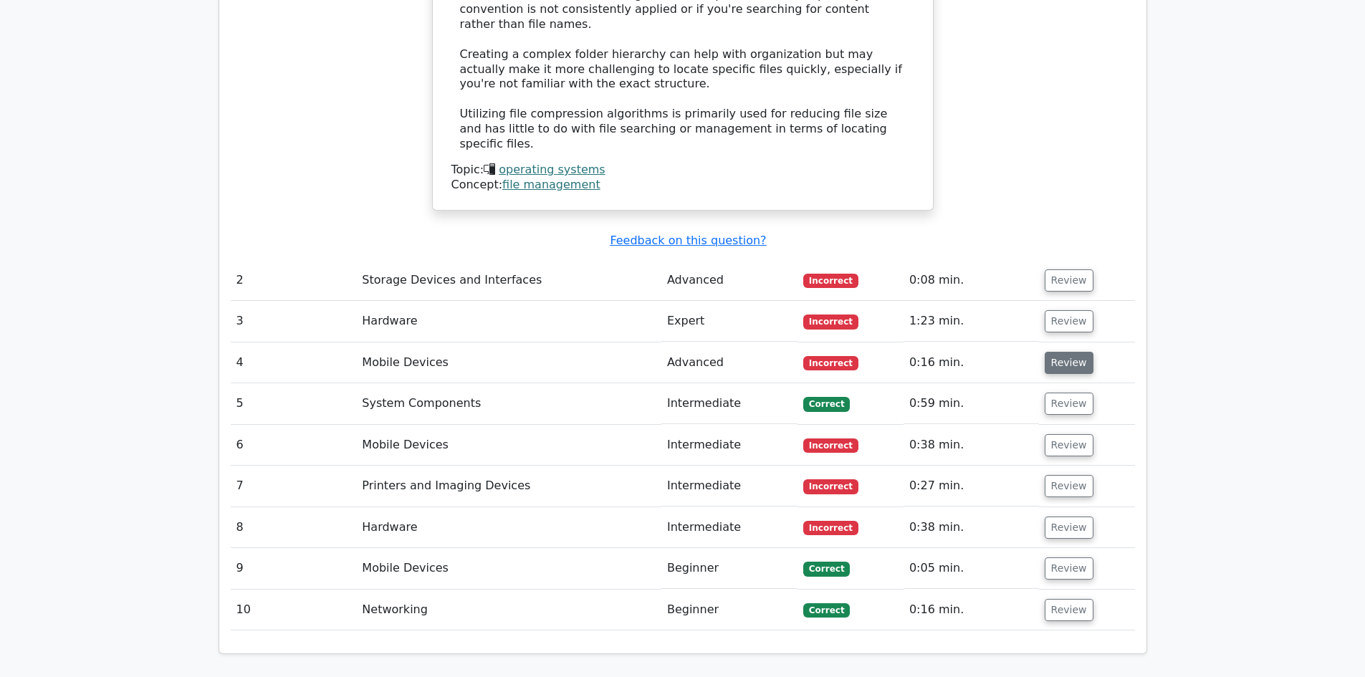
click at [1061, 352] on button "Review" at bounding box center [1069, 363] width 49 height 22
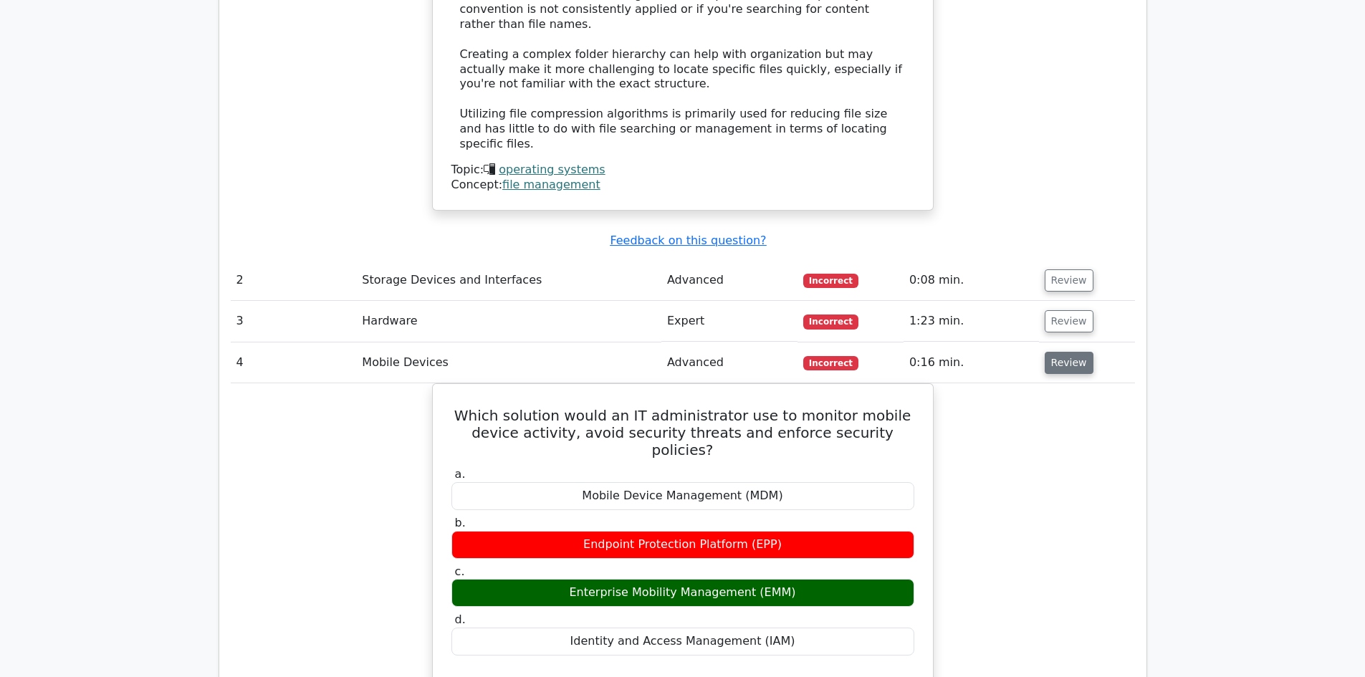
click at [1056, 352] on button "Review" at bounding box center [1069, 363] width 49 height 22
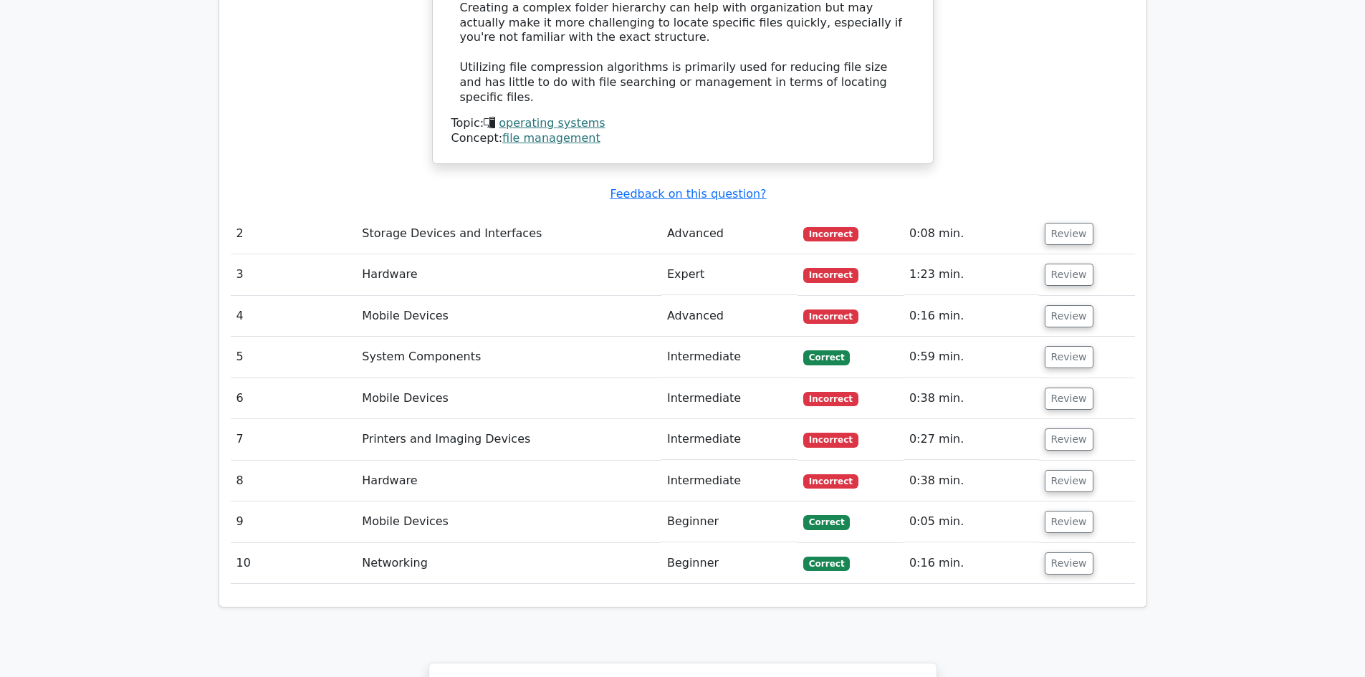
scroll to position [1792, 0]
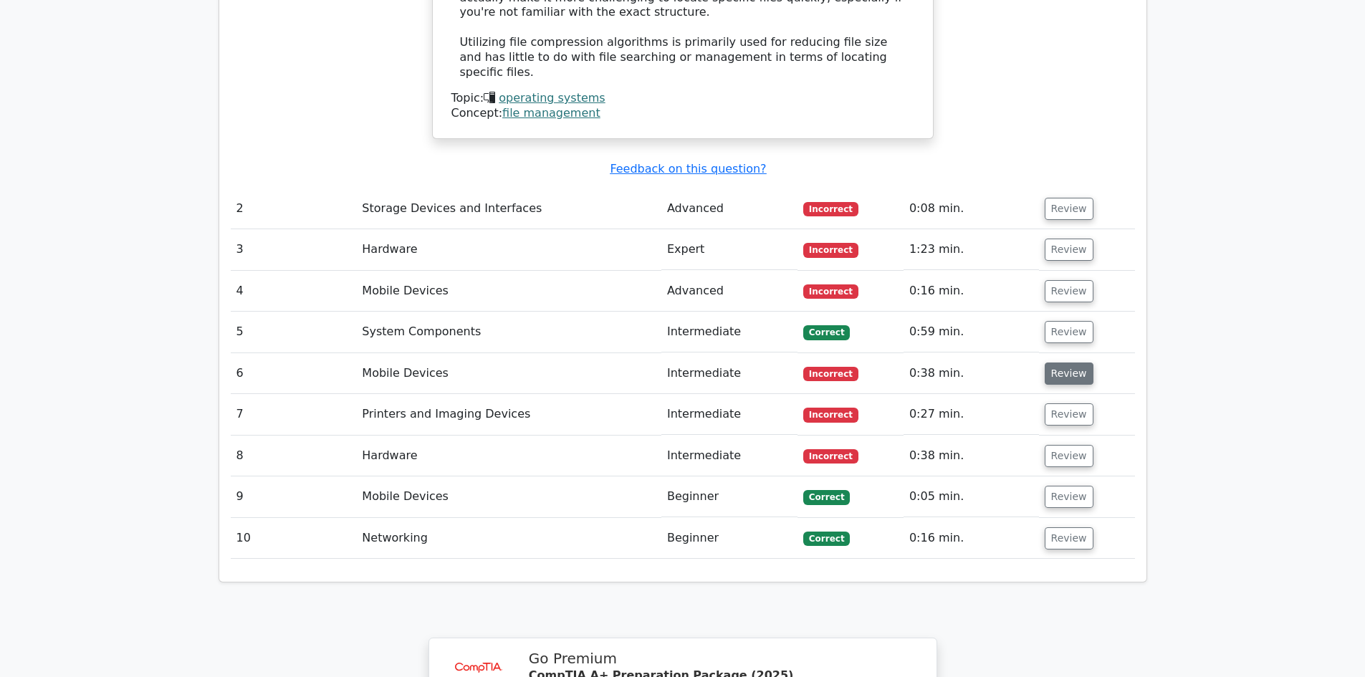
click at [1070, 363] on button "Review" at bounding box center [1069, 374] width 49 height 22
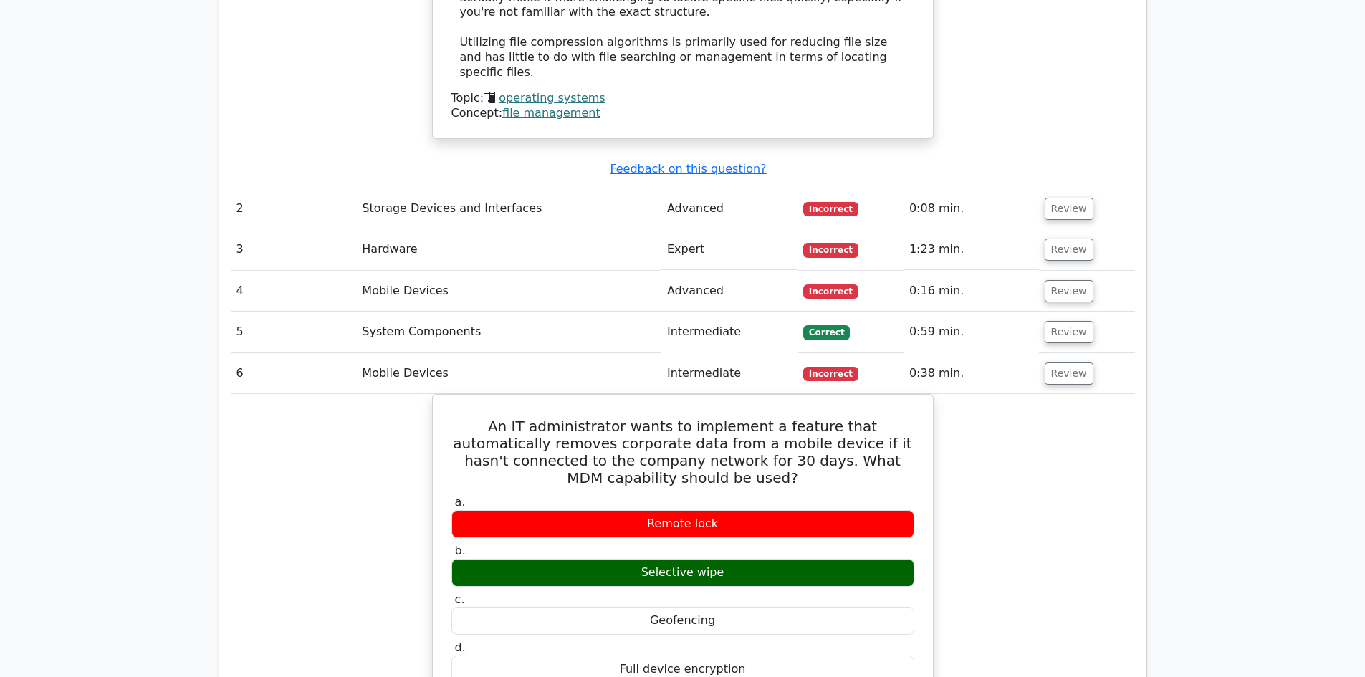
scroll to position [1863, 0]
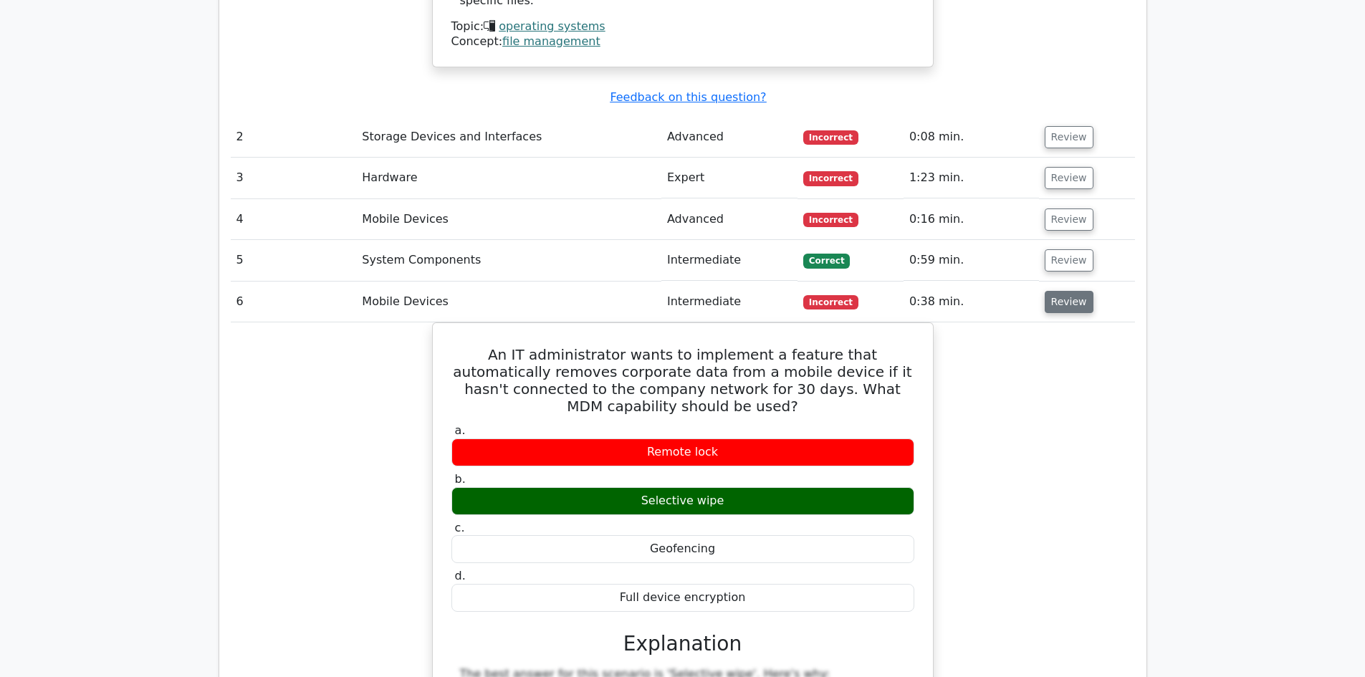
click at [1059, 291] on button "Review" at bounding box center [1069, 302] width 49 height 22
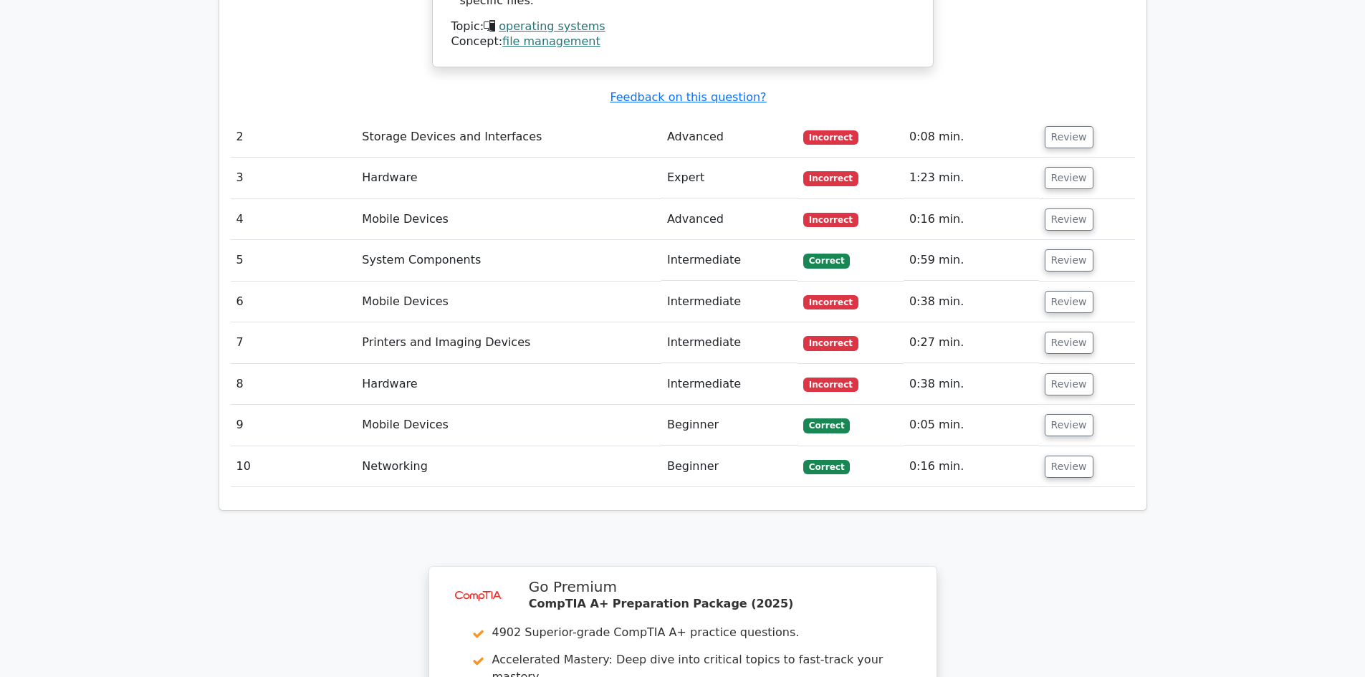
click at [1051, 364] on td "Review" at bounding box center [1087, 384] width 96 height 41
click at [1063, 332] on button "Review" at bounding box center [1069, 343] width 49 height 22
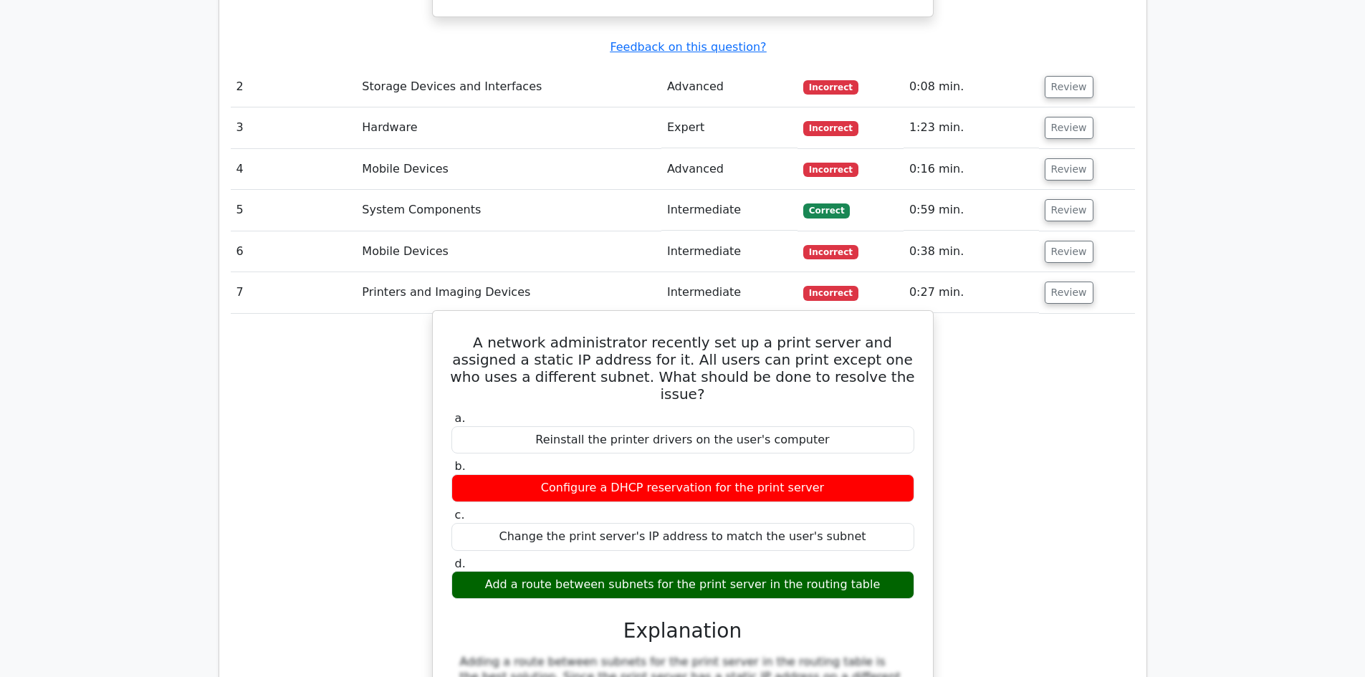
scroll to position [1935, 0]
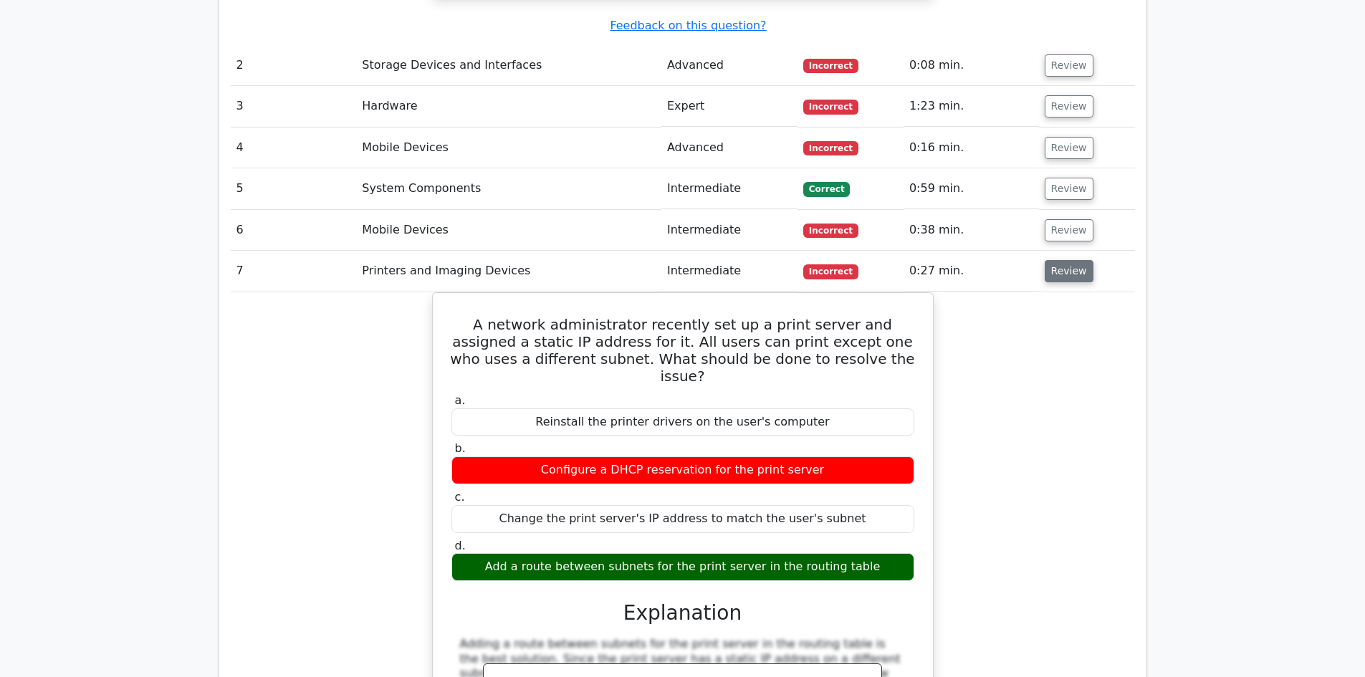
click at [1051, 260] on button "Review" at bounding box center [1069, 271] width 49 height 22
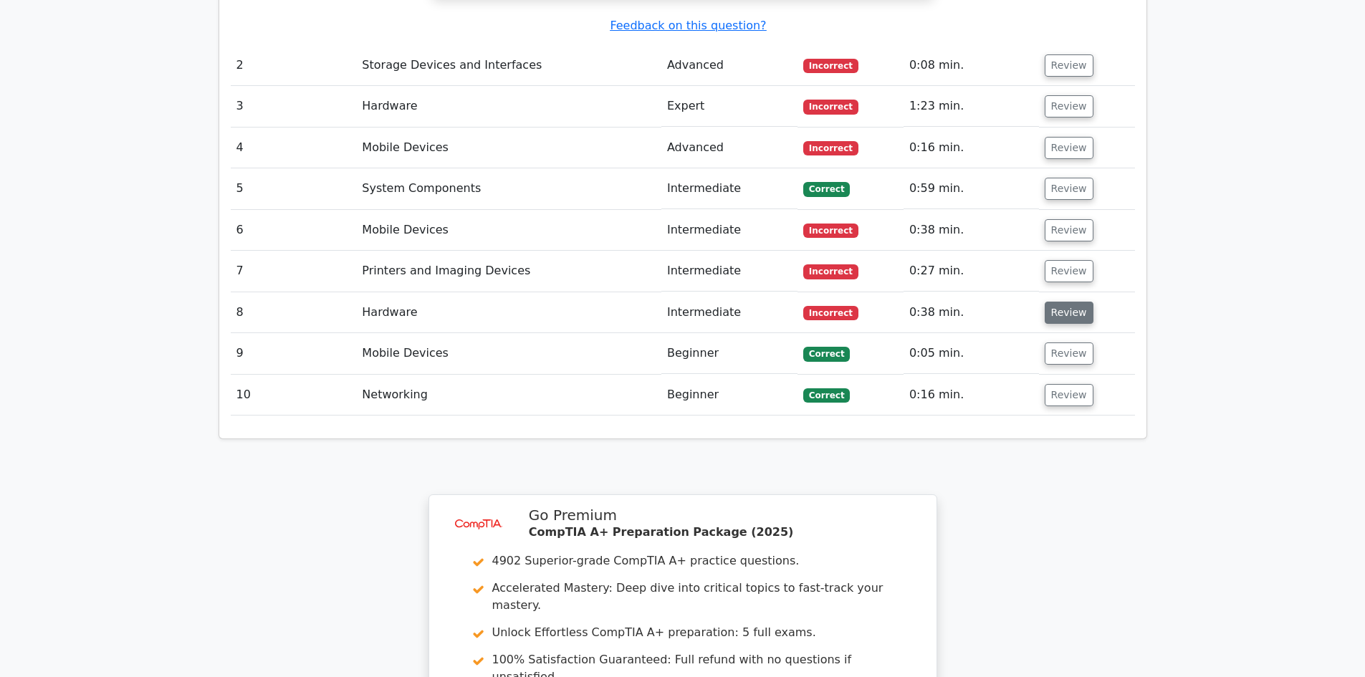
click at [1060, 302] on button "Review" at bounding box center [1069, 313] width 49 height 22
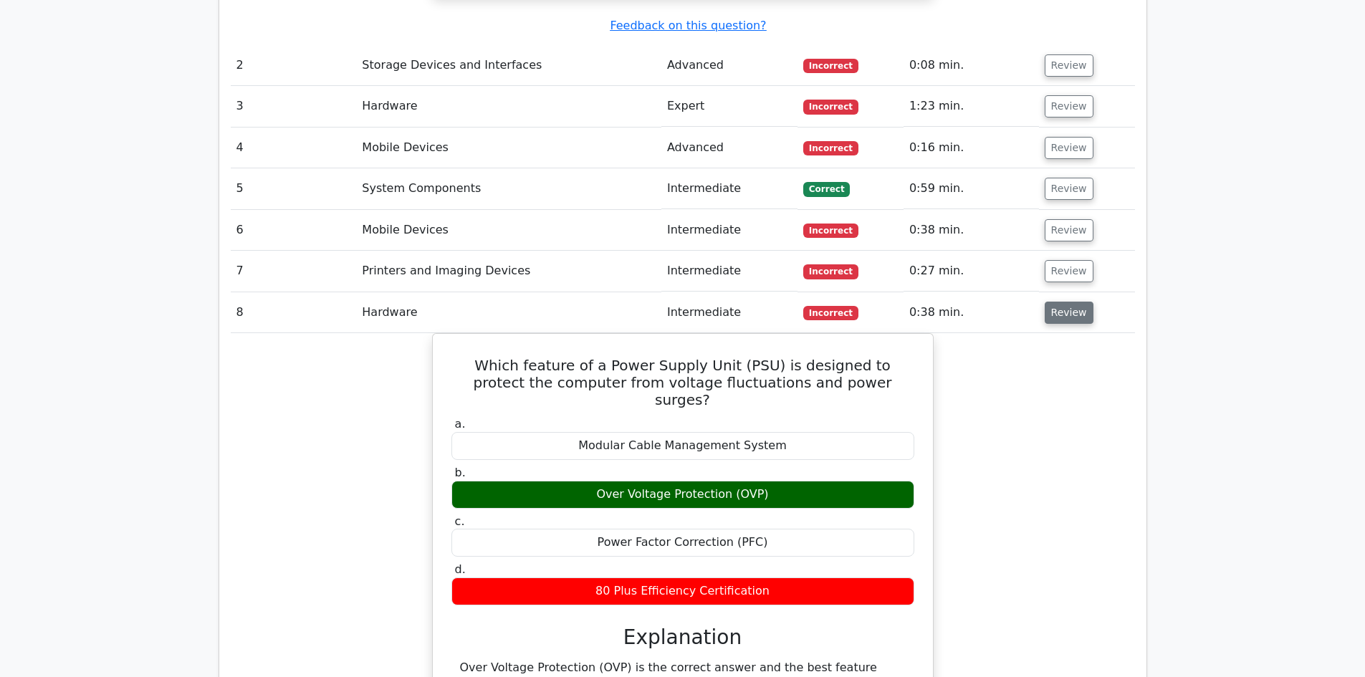
click at [1059, 302] on button "Review" at bounding box center [1069, 313] width 49 height 22
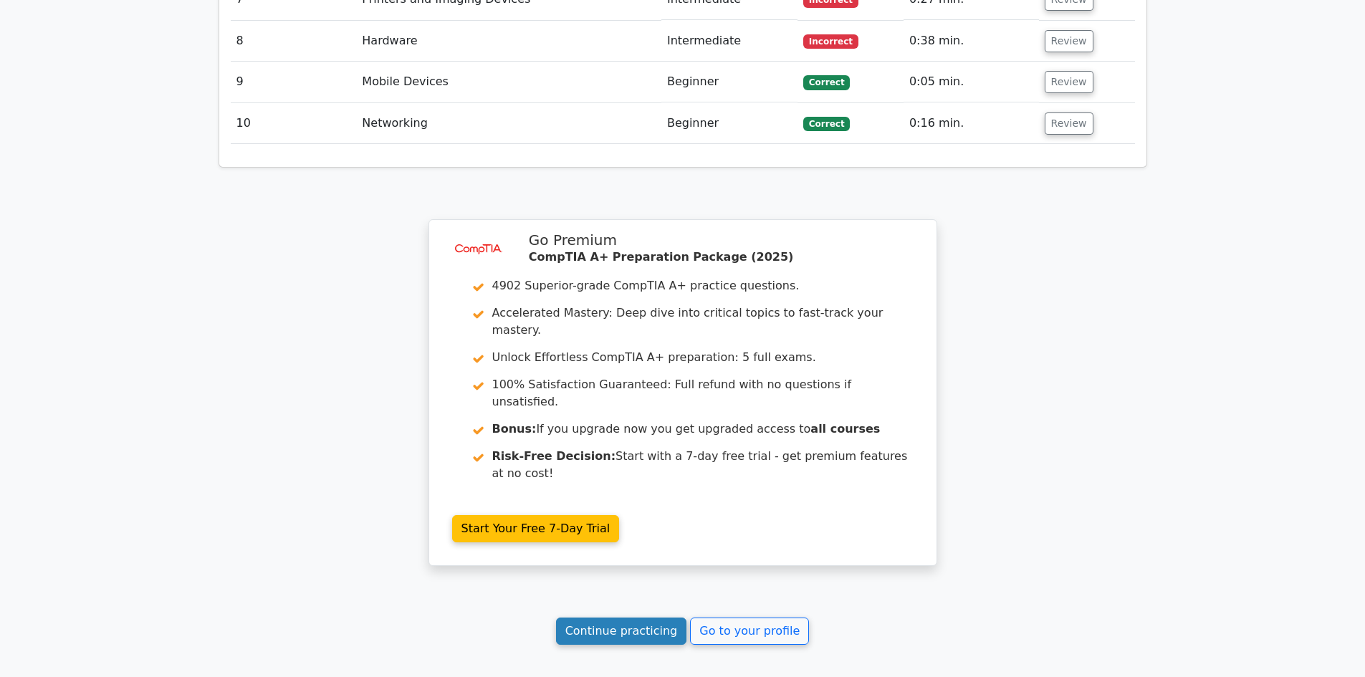
scroll to position [2222, 0]
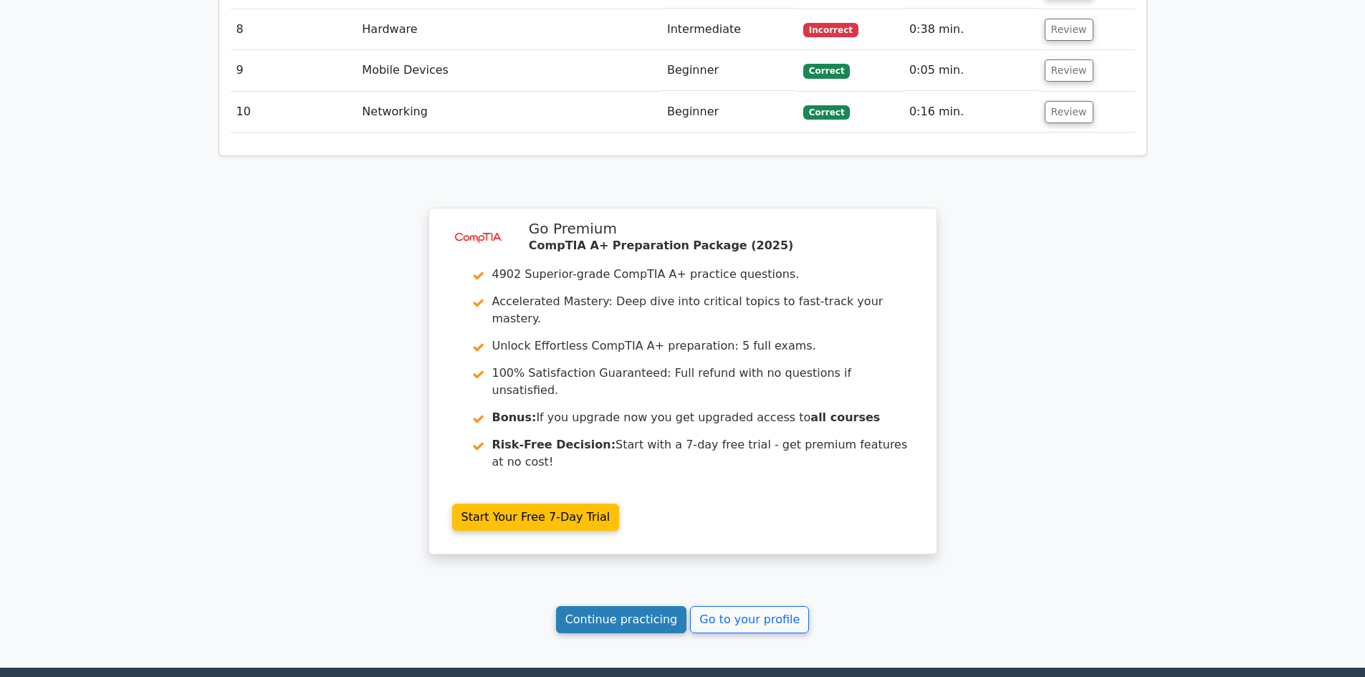
click at [630, 606] on link "Continue practicing" at bounding box center [621, 619] width 131 height 27
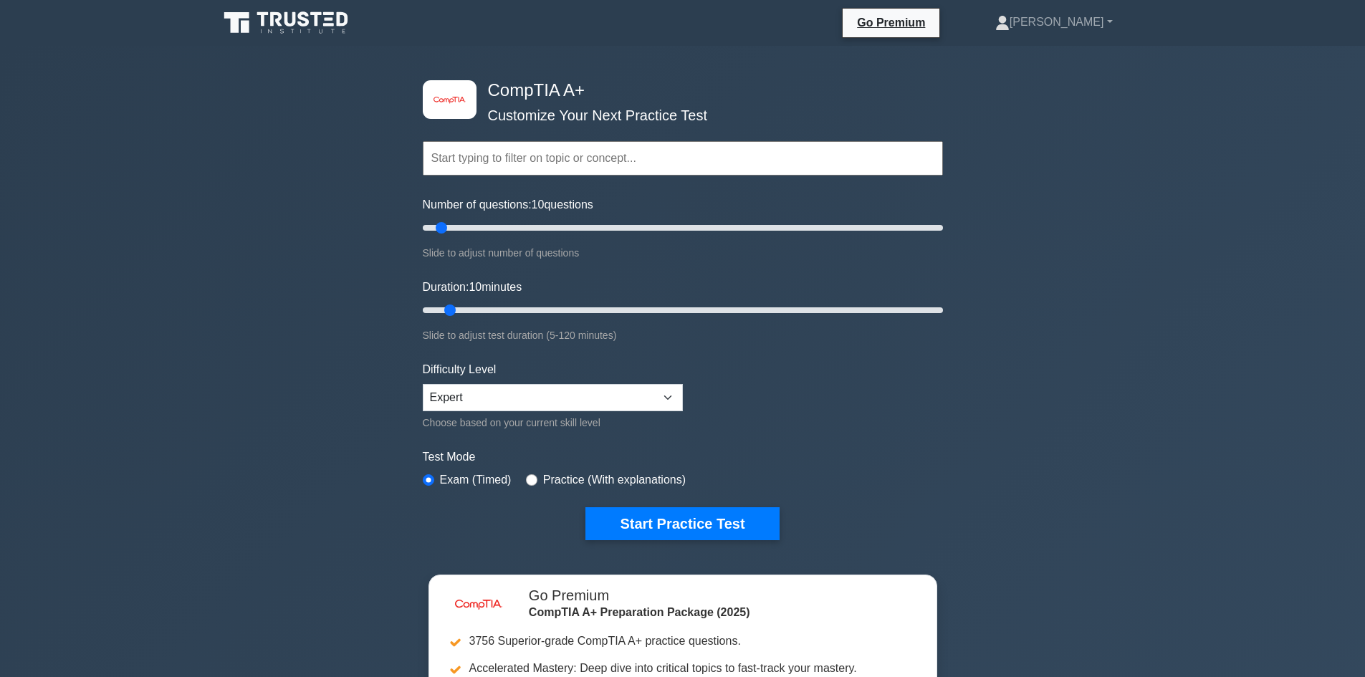
click at [635, 487] on label "Practice (With explanations)" at bounding box center [614, 480] width 143 height 17
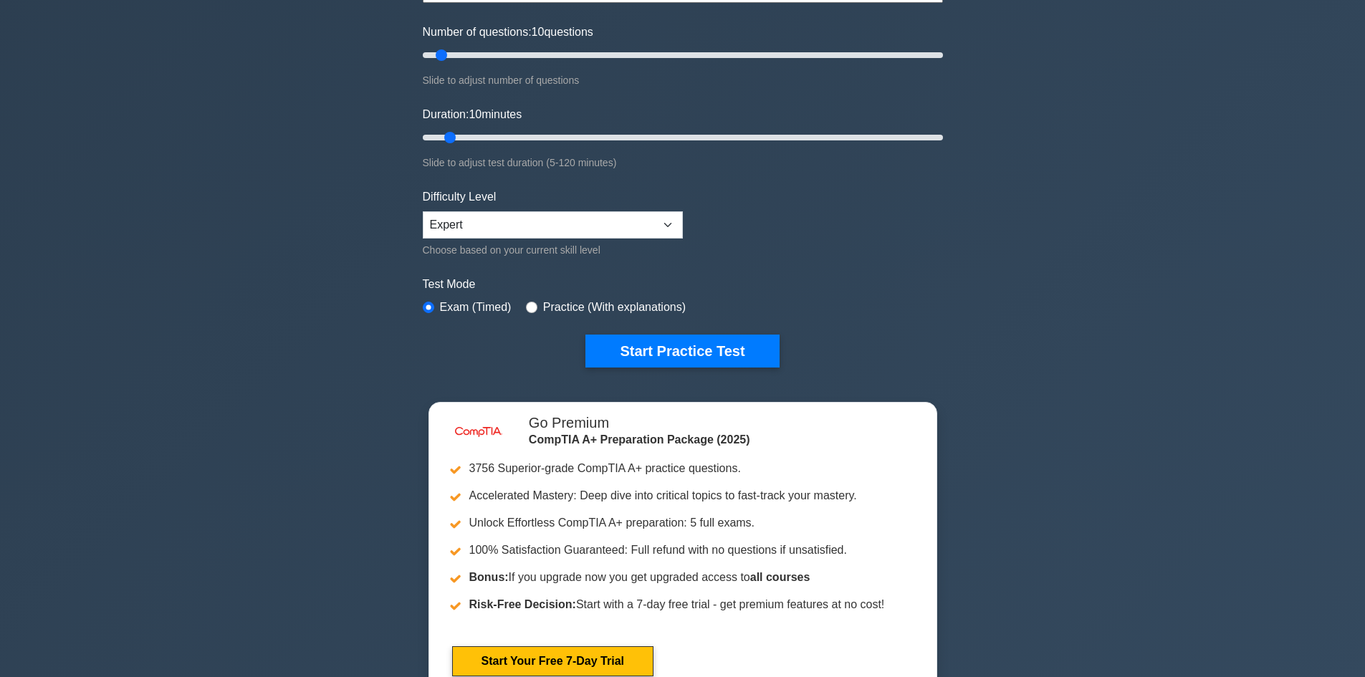
scroll to position [143, 0]
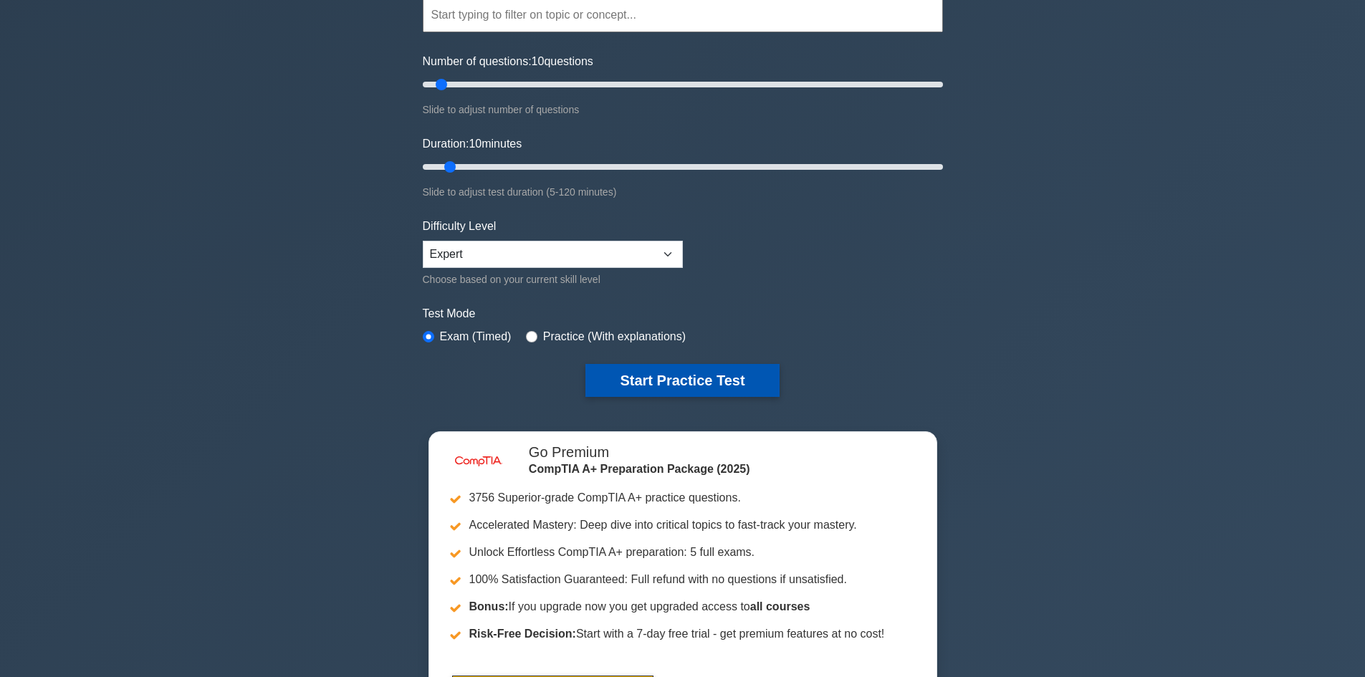
click at [659, 376] on button "Start Practice Test" at bounding box center [683, 380] width 194 height 33
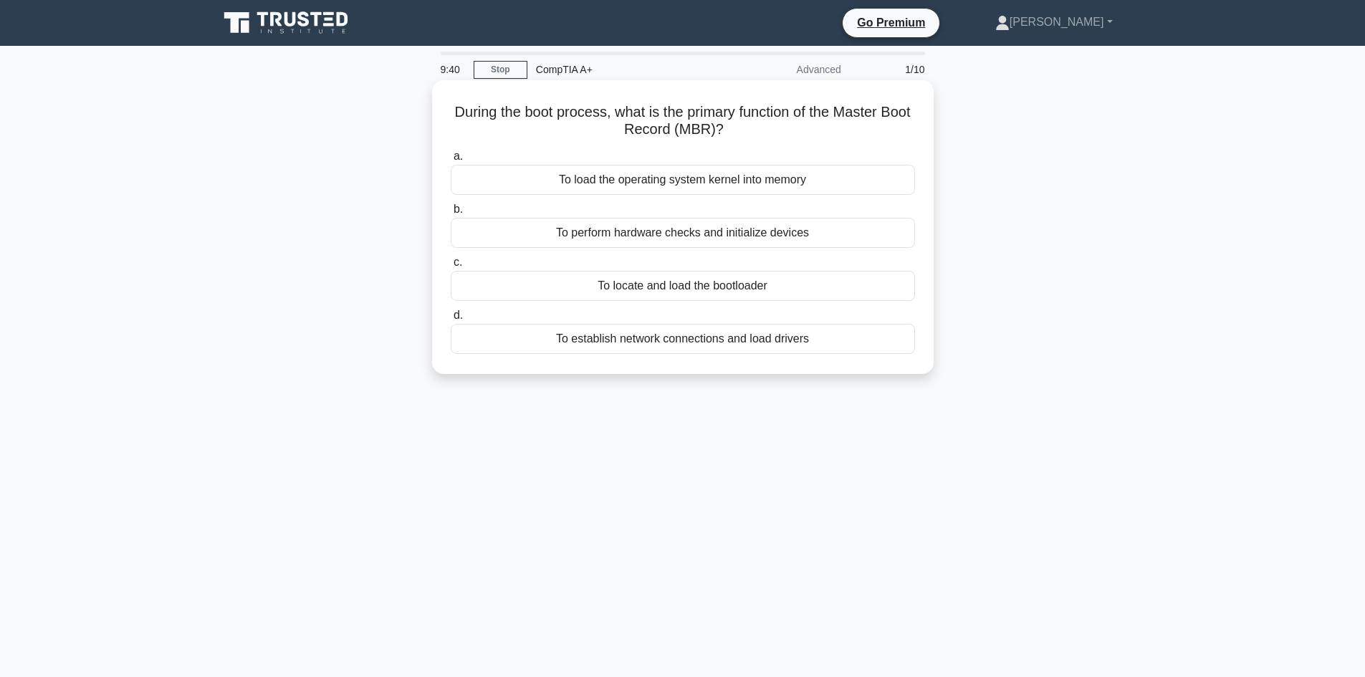
click at [745, 287] on div "To locate and load the bootloader" at bounding box center [683, 286] width 464 height 30
click at [451, 267] on input "c. To locate and load the bootloader" at bounding box center [451, 262] width 0 height 9
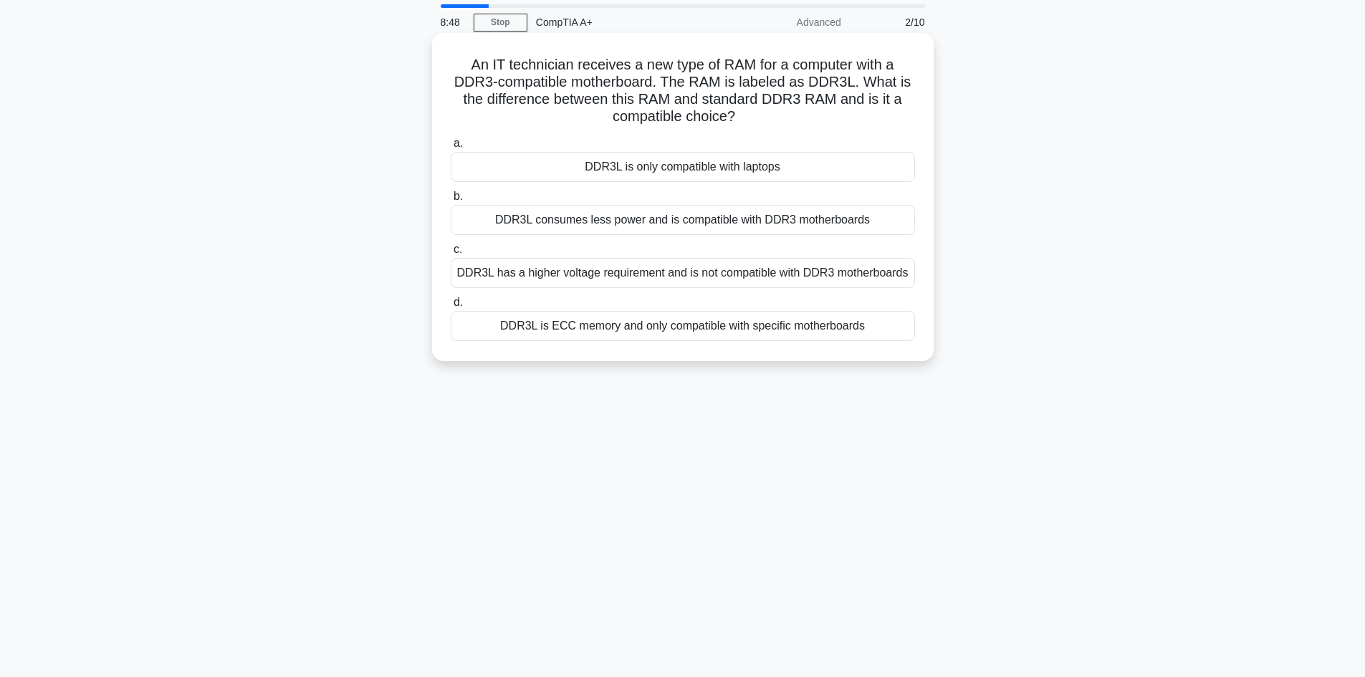
scroll to position [72, 0]
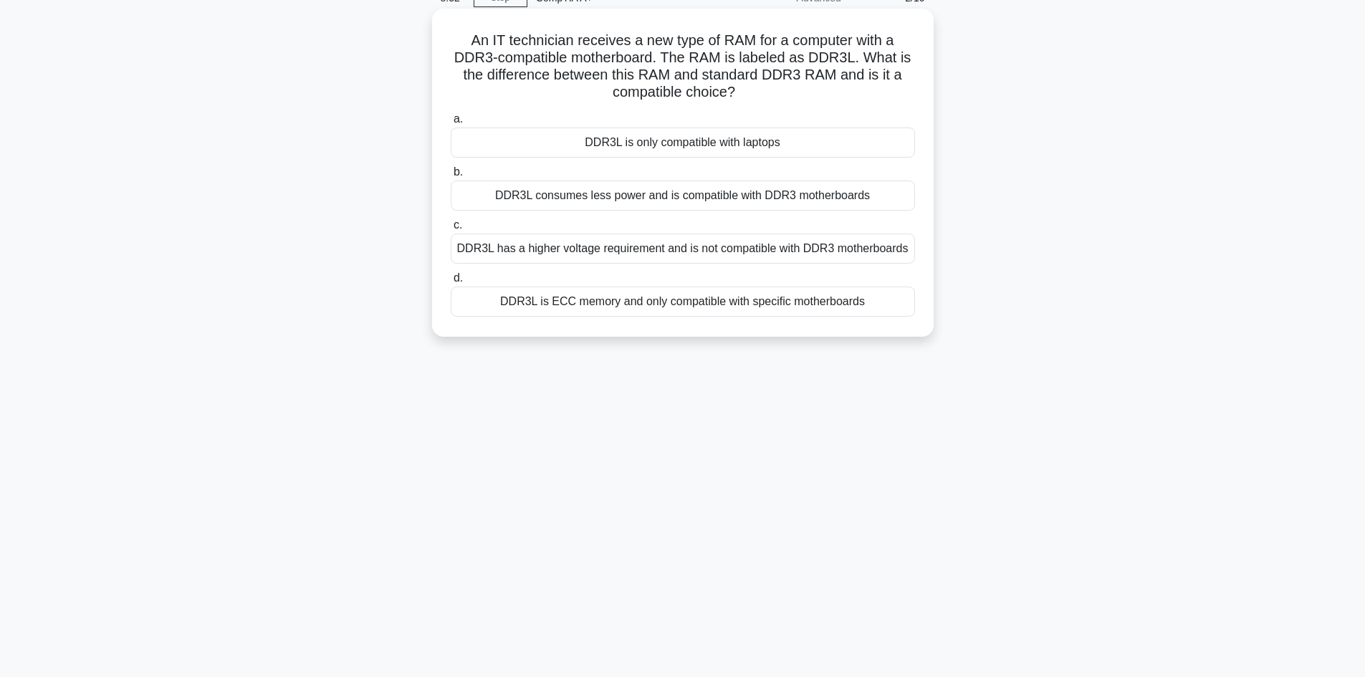
click at [730, 139] on div "DDR3L is only compatible with laptops" at bounding box center [683, 143] width 464 height 30
click at [451, 124] on input "a. DDR3L is only compatible with laptops" at bounding box center [451, 119] width 0 height 9
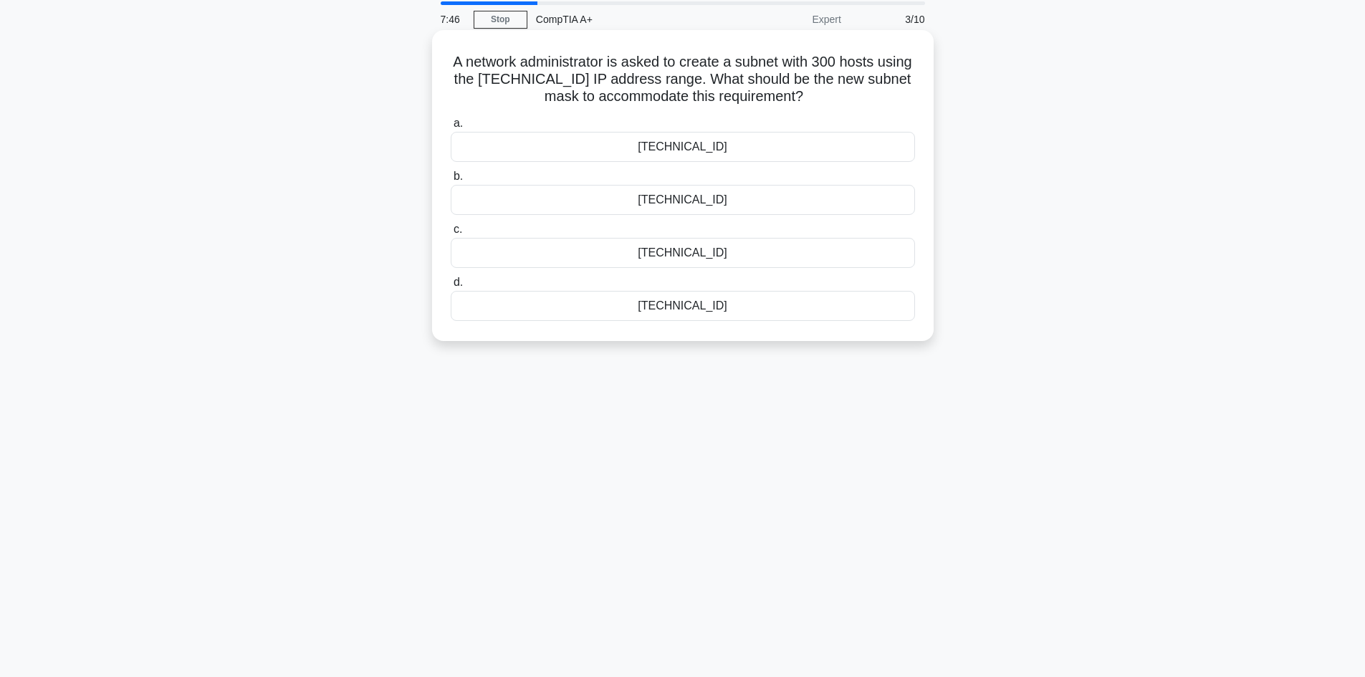
scroll to position [25, 0]
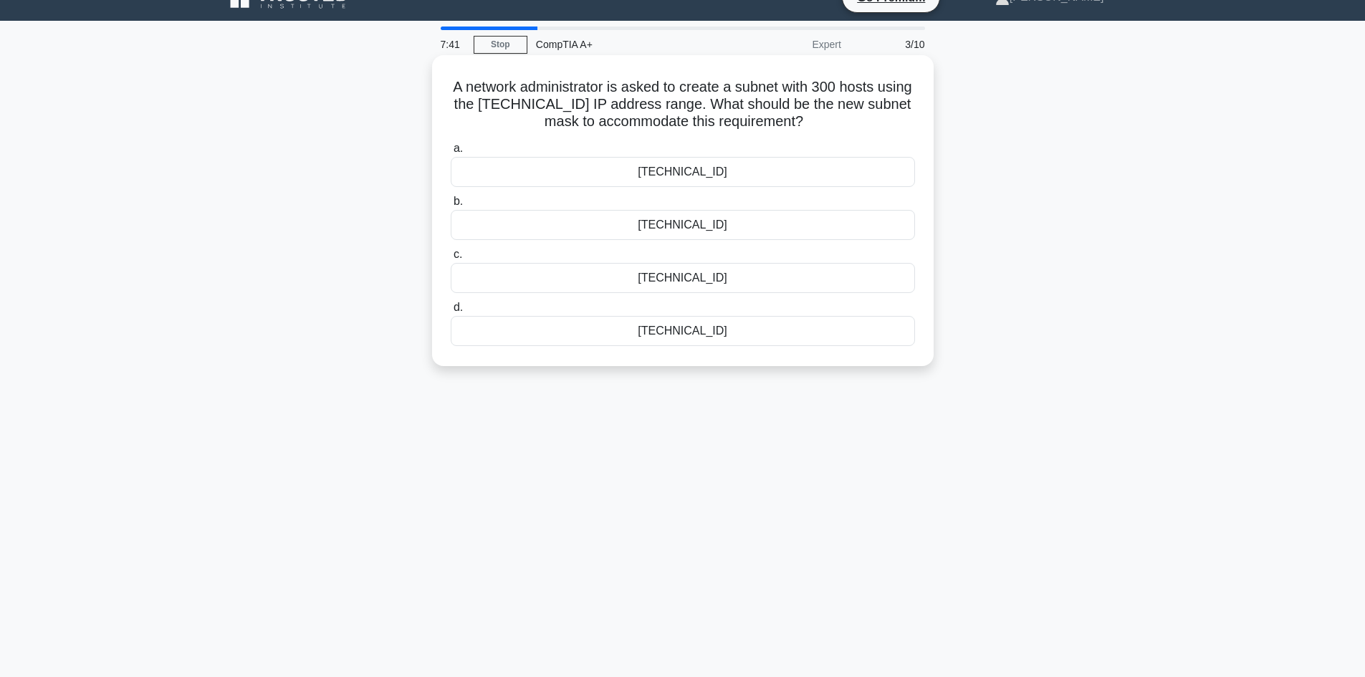
click at [553, 172] on div "[TECHNICAL_ID]" at bounding box center [683, 172] width 464 height 30
click at [451, 153] on input "a. [TECHNICAL_ID]" at bounding box center [451, 148] width 0 height 9
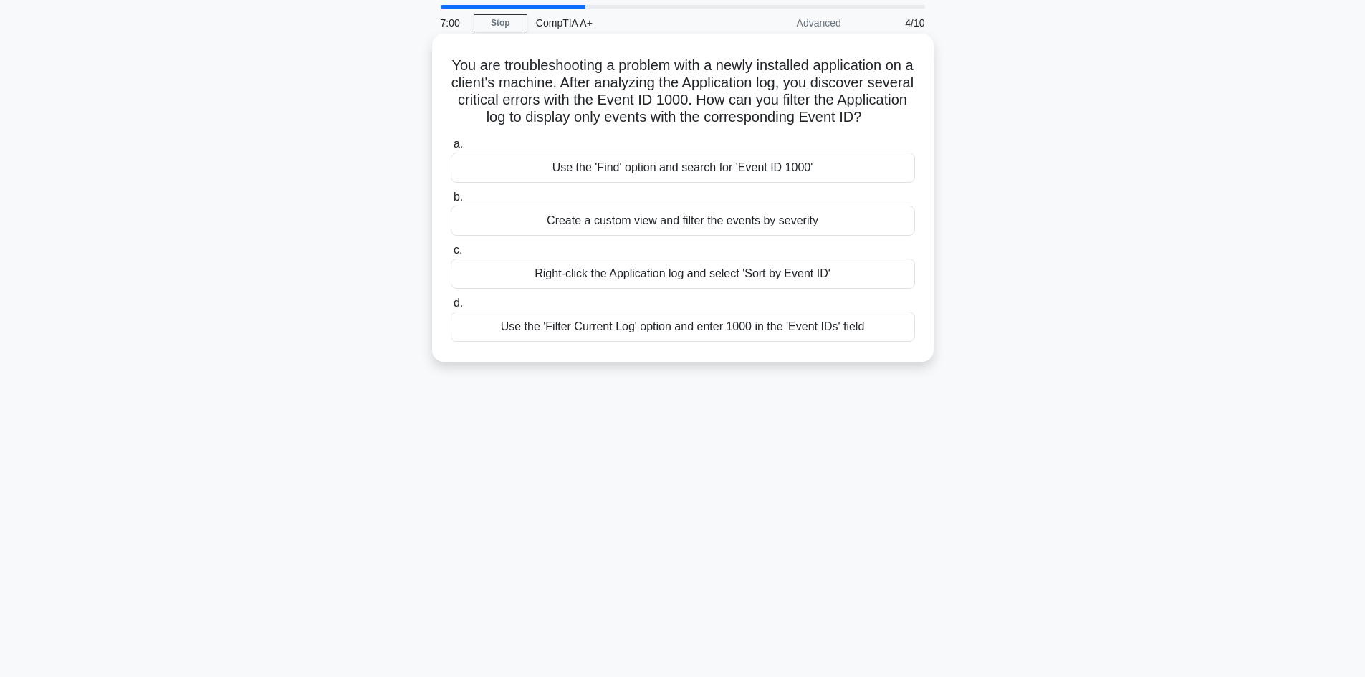
scroll to position [72, 0]
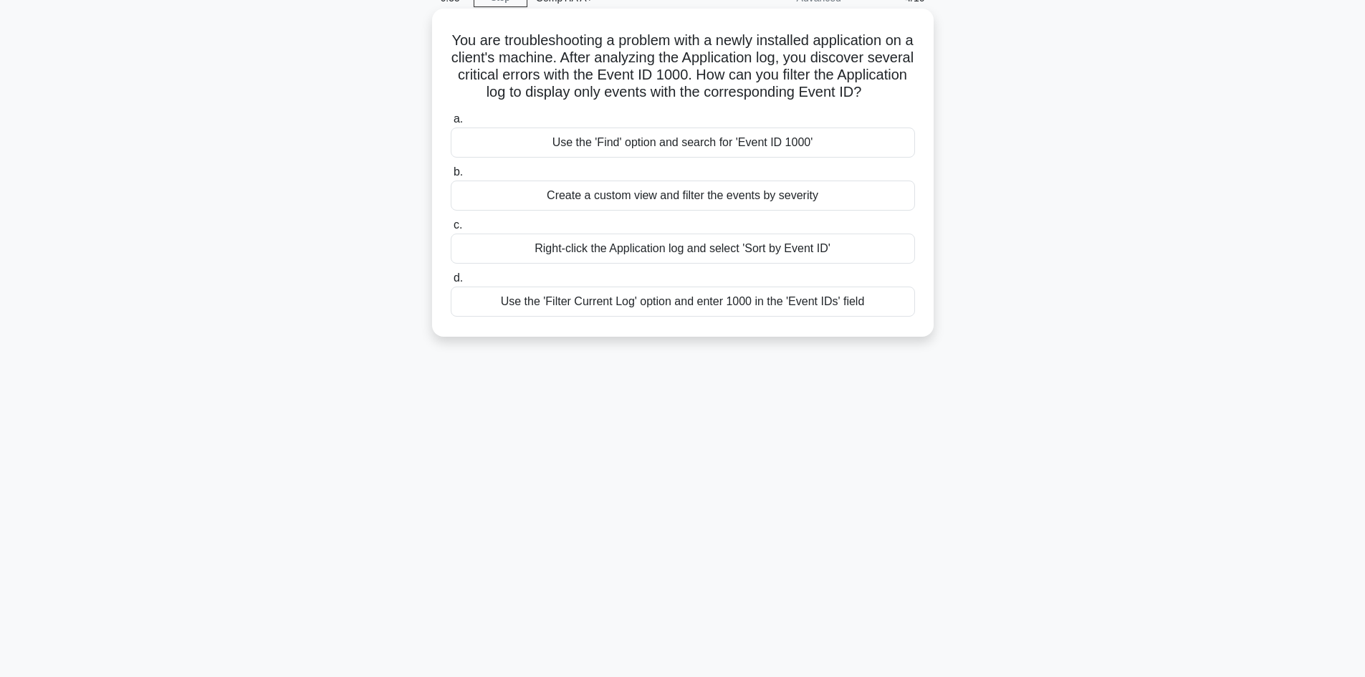
click at [679, 264] on div "Right-click the Application log and select 'Sort by Event ID'" at bounding box center [683, 249] width 464 height 30
click at [451, 230] on input "c. Right-click the Application log and select 'Sort by Event ID'" at bounding box center [451, 225] width 0 height 9
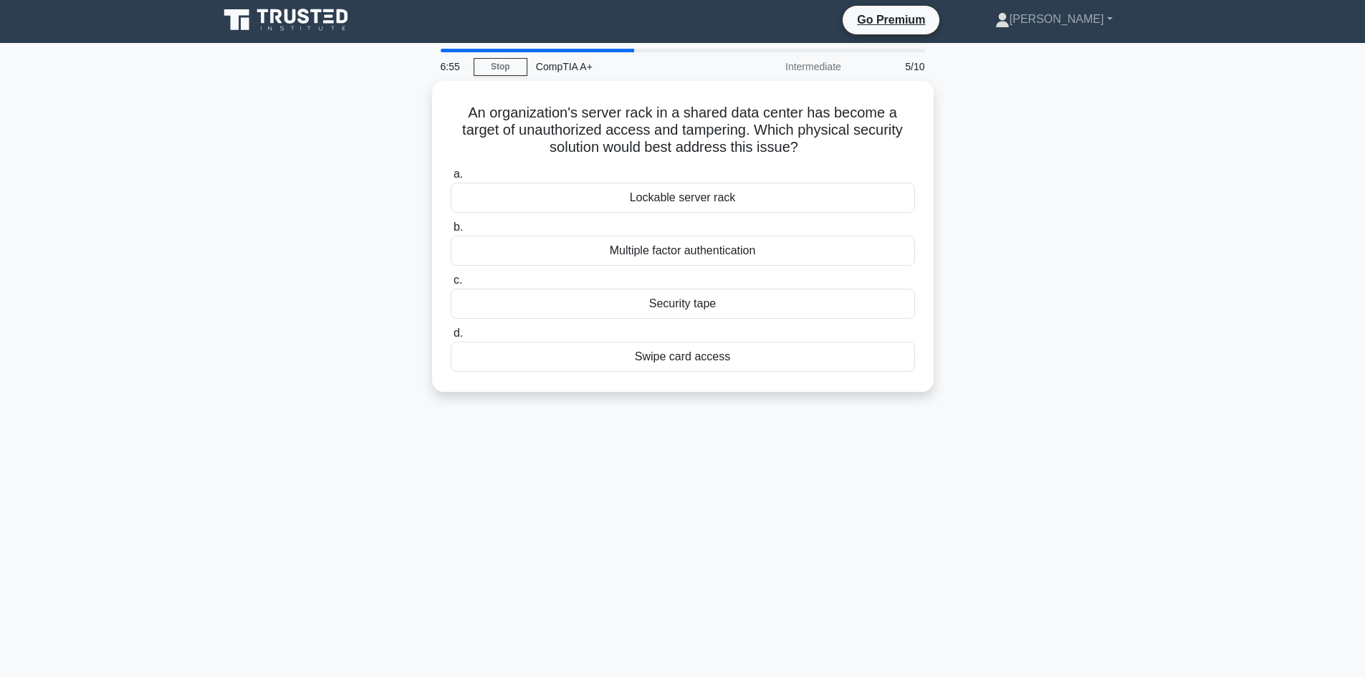
scroll to position [0, 0]
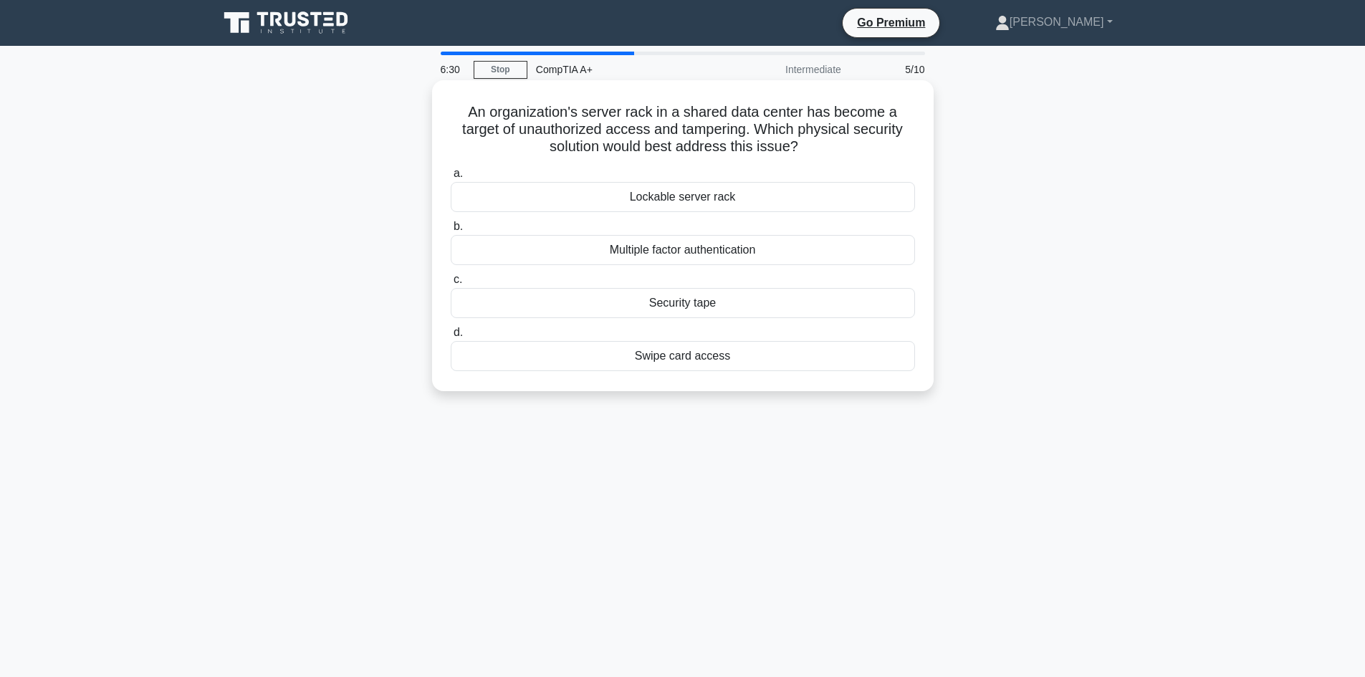
click at [737, 257] on div "Multiple factor authentication" at bounding box center [683, 250] width 464 height 30
click at [451, 231] on input "b. Multiple factor authentication" at bounding box center [451, 226] width 0 height 9
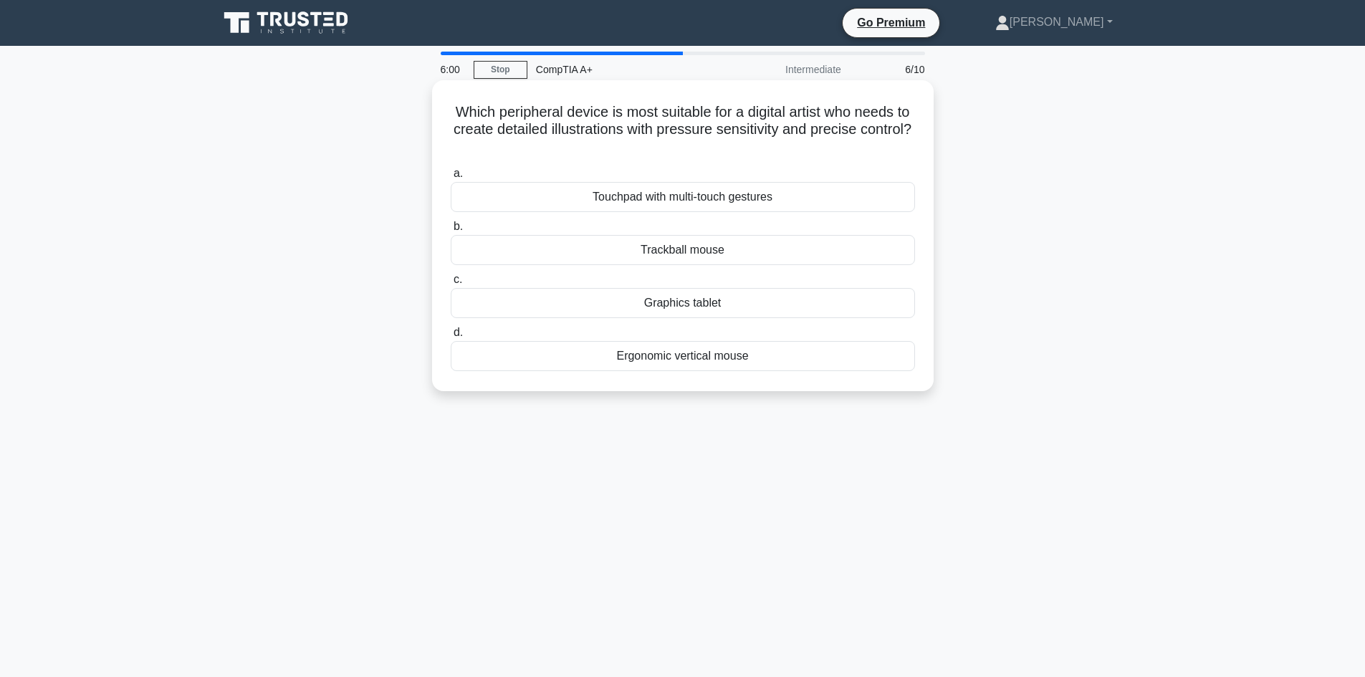
click at [700, 311] on div "Graphics tablet" at bounding box center [683, 303] width 464 height 30
click at [451, 285] on input "c. Graphics tablet" at bounding box center [451, 279] width 0 height 9
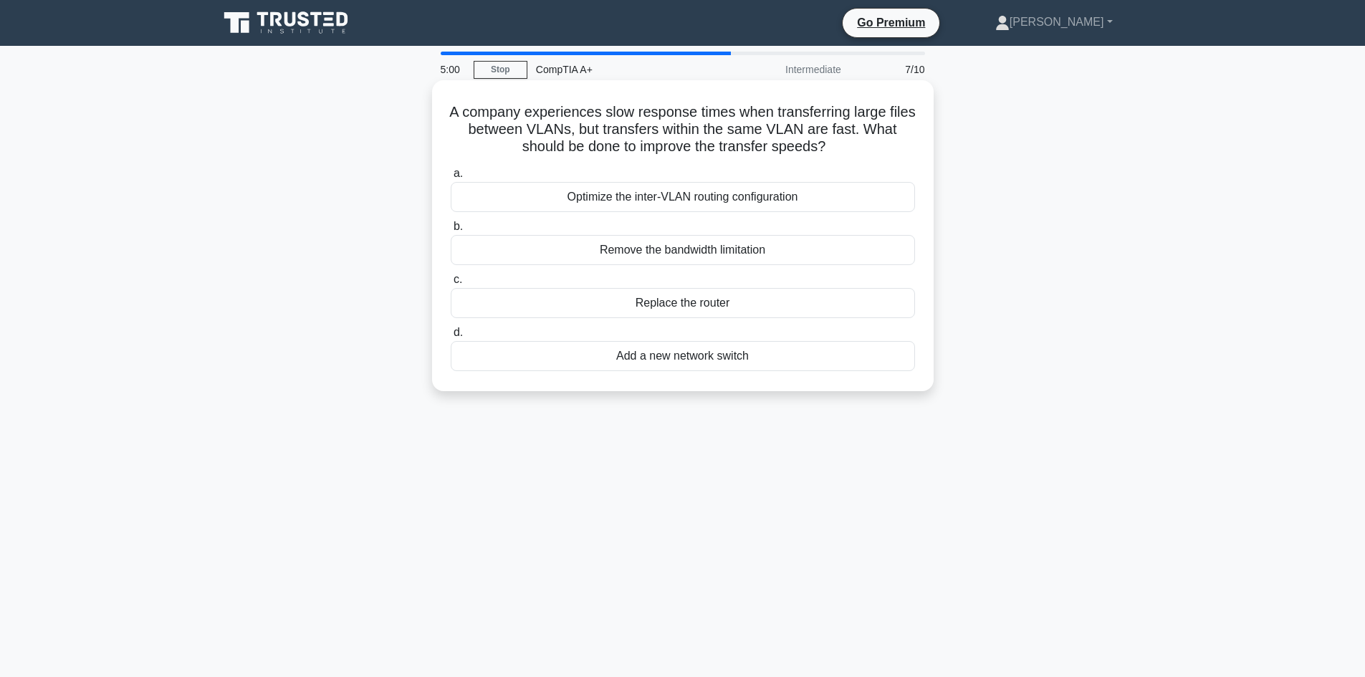
click at [644, 361] on div "Add a new network switch" at bounding box center [683, 356] width 464 height 30
click at [451, 338] on input "d. Add a new network switch" at bounding box center [451, 332] width 0 height 9
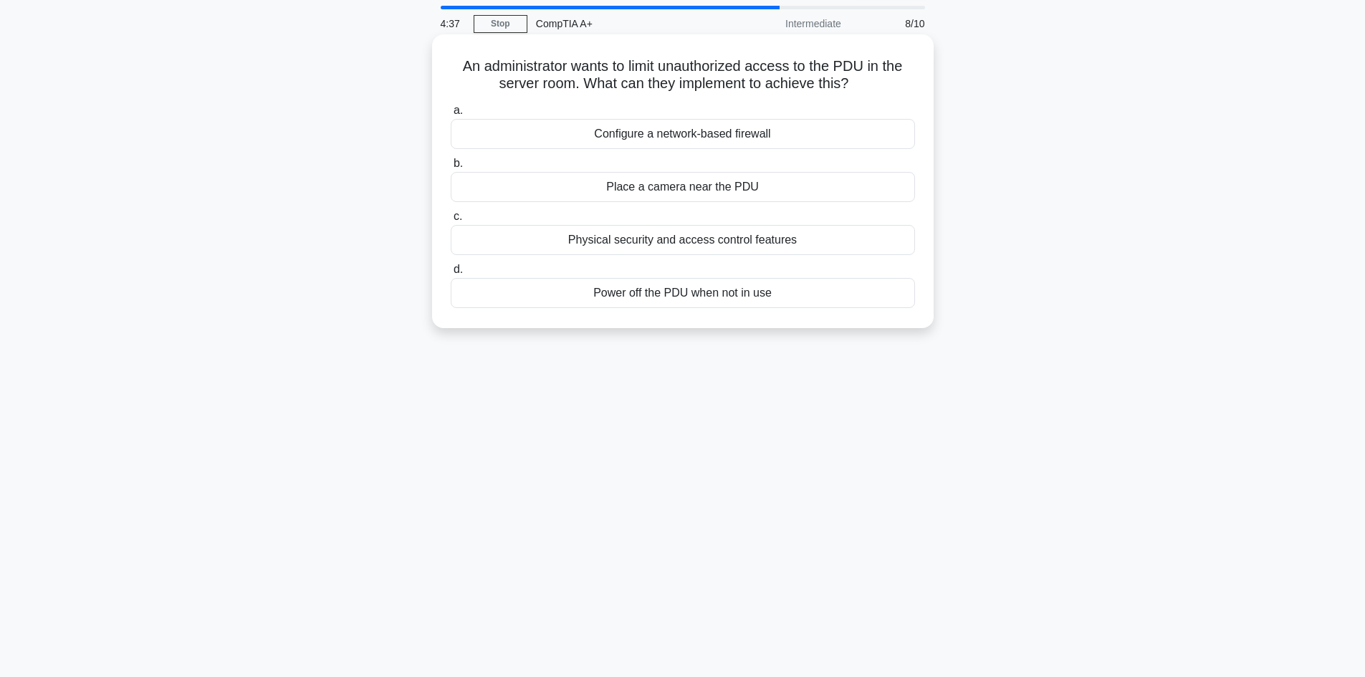
scroll to position [72, 0]
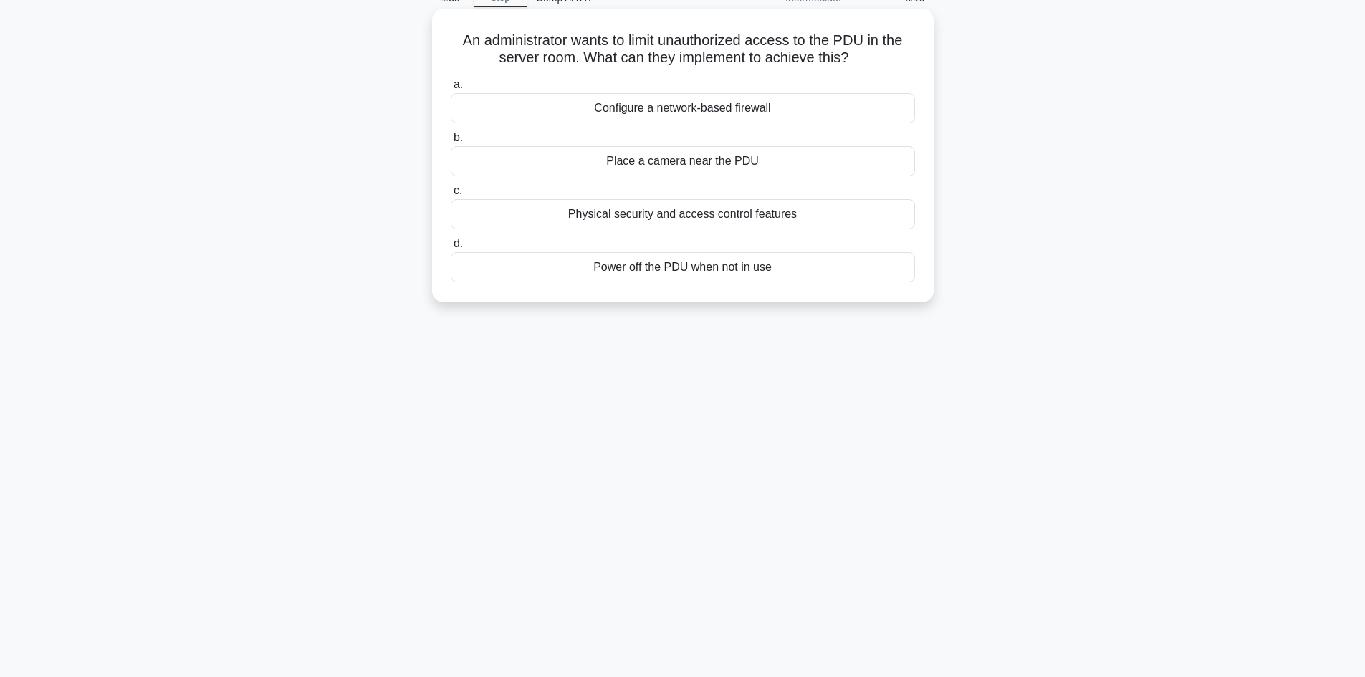
click at [770, 153] on div "Place a camera near the PDU" at bounding box center [683, 161] width 464 height 30
click at [451, 143] on input "b. Place a camera near the PDU" at bounding box center [451, 137] width 0 height 9
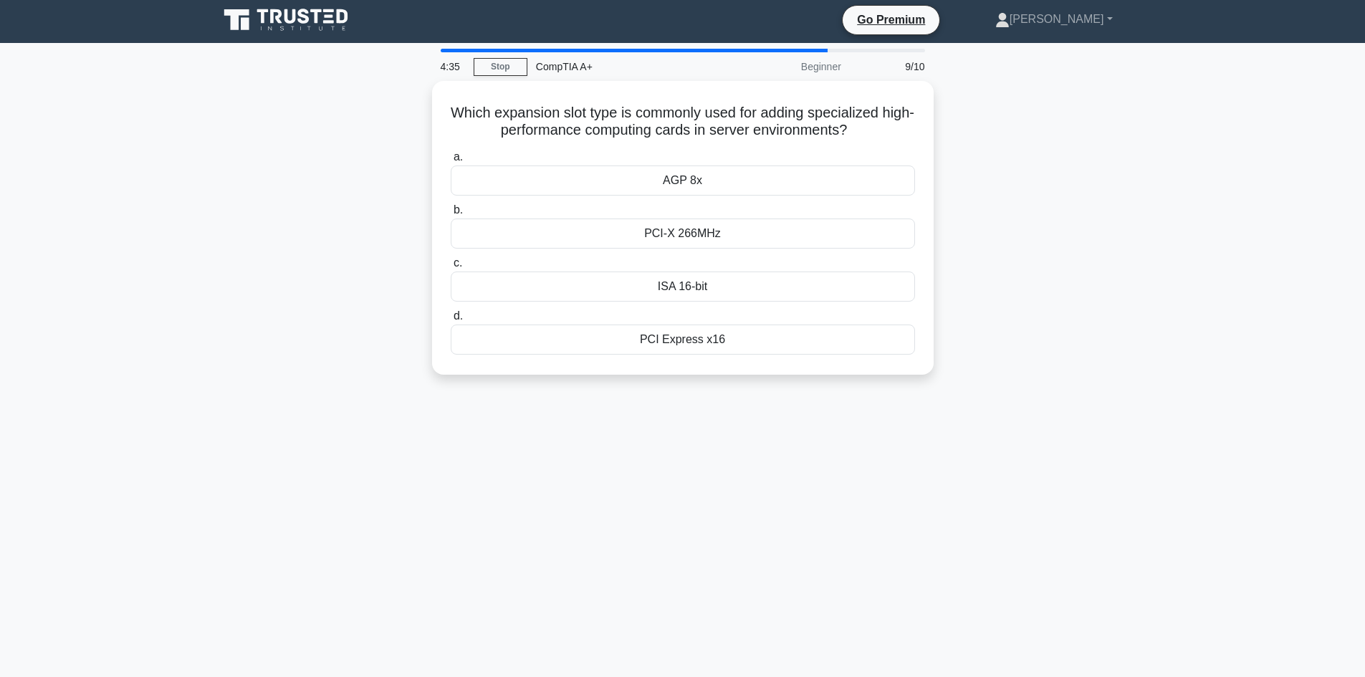
scroll to position [0, 0]
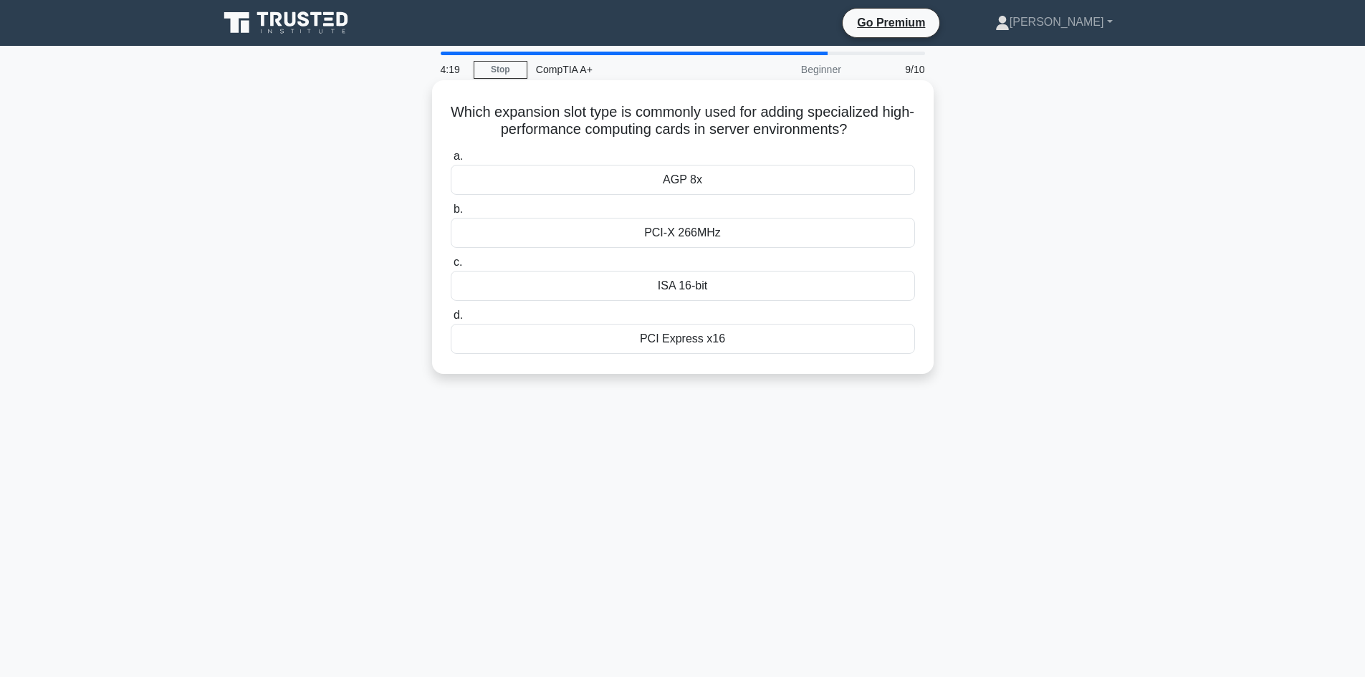
click at [772, 237] on div "PCI-X 266MHz" at bounding box center [683, 233] width 464 height 30
click at [451, 214] on input "b. PCI-X 266MHz" at bounding box center [451, 209] width 0 height 9
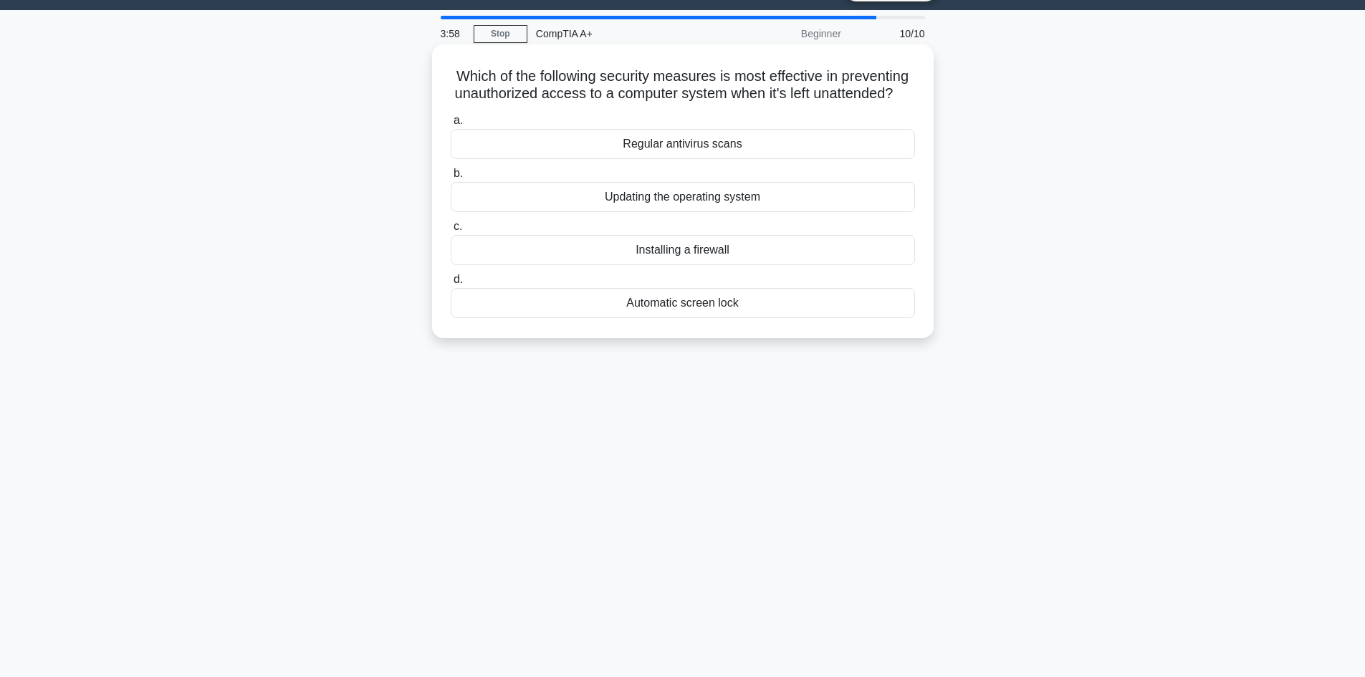
scroll to position [72, 0]
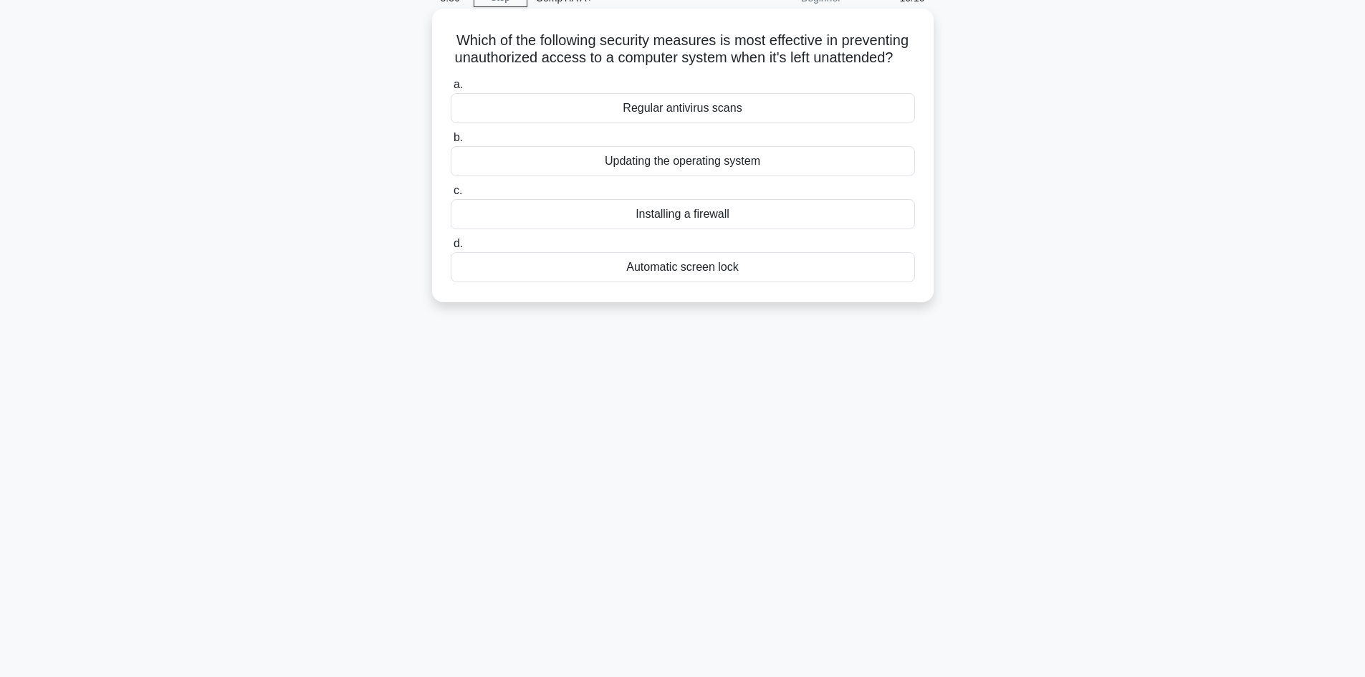
click at [708, 228] on div "Installing a firewall" at bounding box center [683, 214] width 464 height 30
click at [451, 196] on input "c. Installing a firewall" at bounding box center [451, 190] width 0 height 9
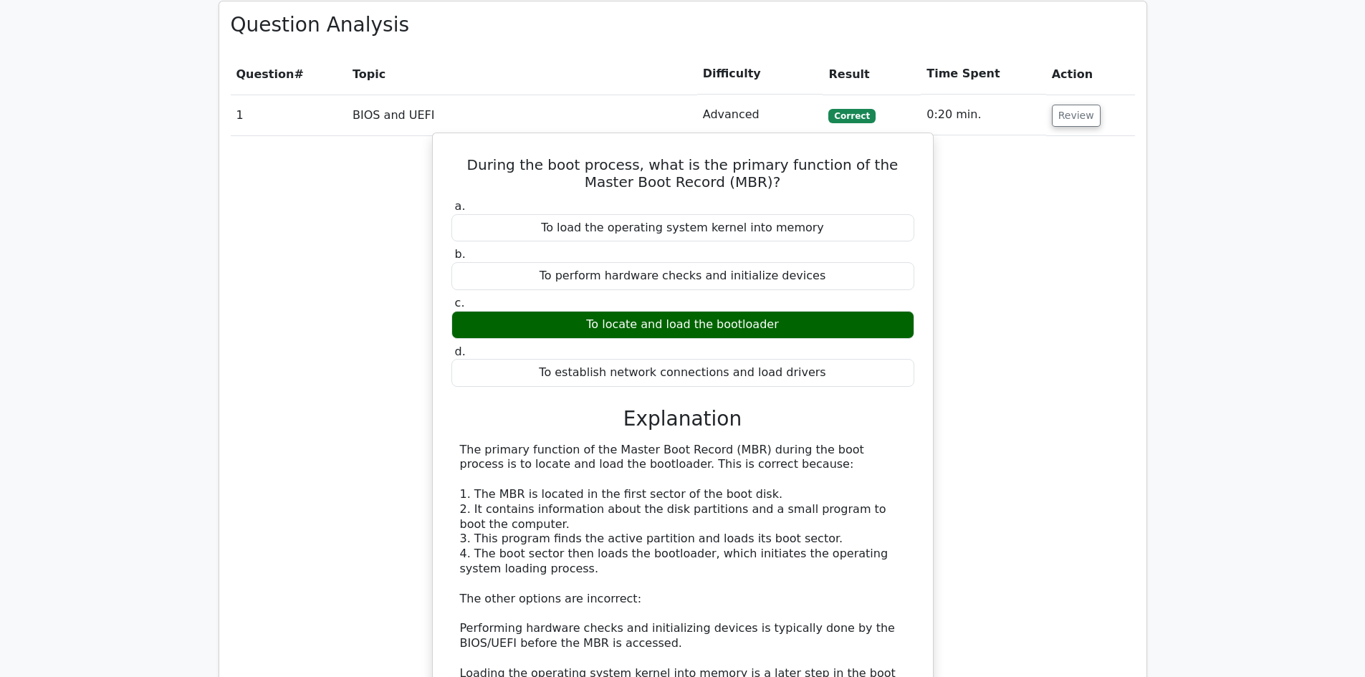
scroll to position [1147, 0]
